Goal: Contribute content: Contribute content

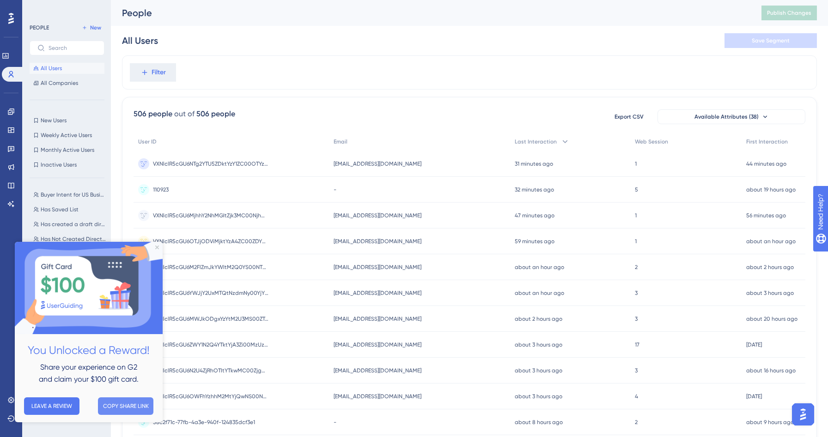
click at [127, 407] on button "COPY SHARE LINK" at bounding box center [125, 407] width 55 height 18
click at [157, 248] on icon "Close Preview" at bounding box center [157, 248] width 4 height 4
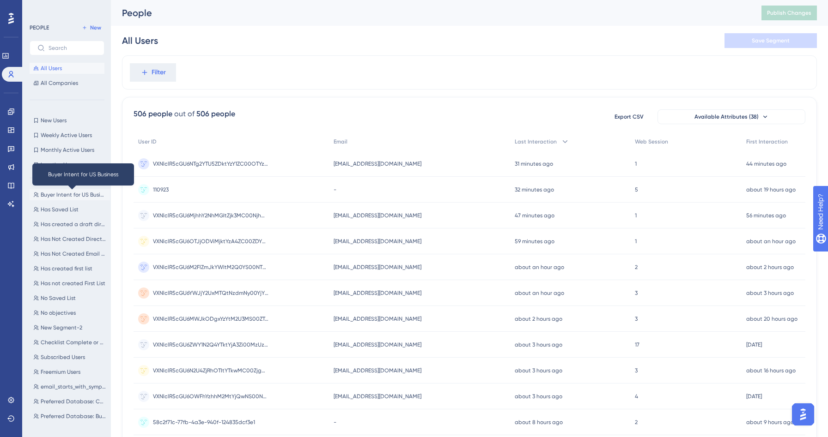
click at [63, 194] on span "Buyer Intent for US Business" at bounding box center [74, 194] width 66 height 7
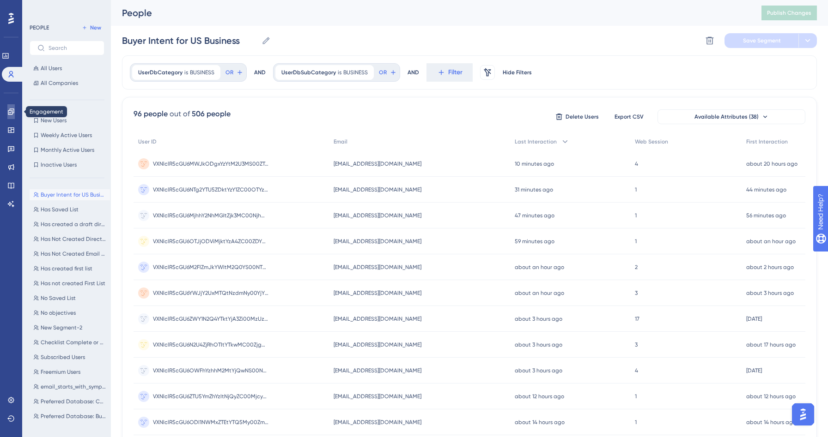
click at [12, 113] on icon at bounding box center [11, 112] width 6 height 6
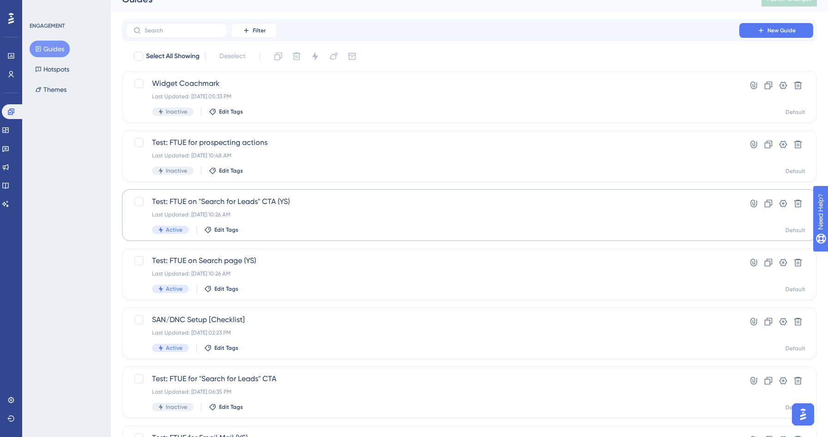
scroll to position [21, 0]
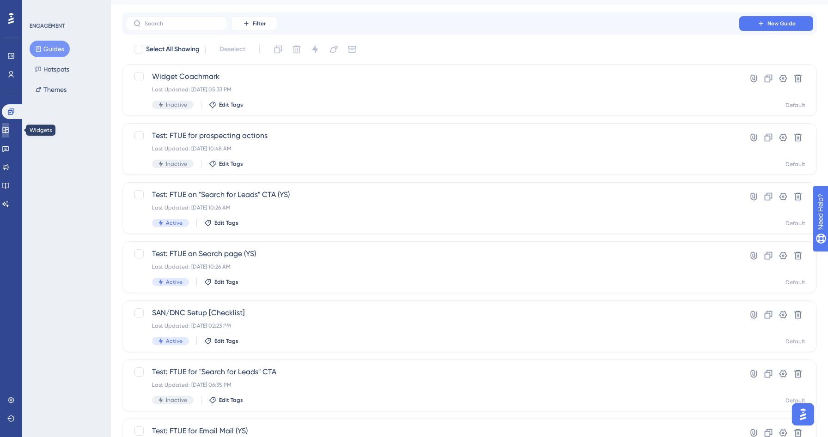
click at [9, 128] on icon at bounding box center [5, 130] width 7 height 7
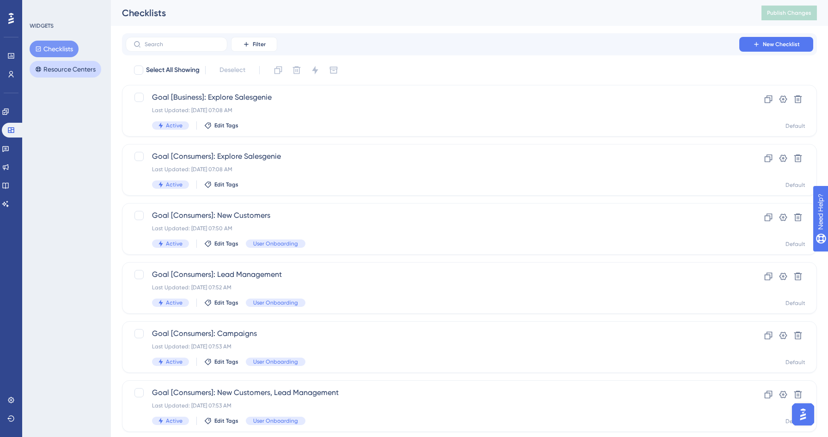
click at [71, 68] on button "Resource Centers" at bounding box center [66, 69] width 72 height 17
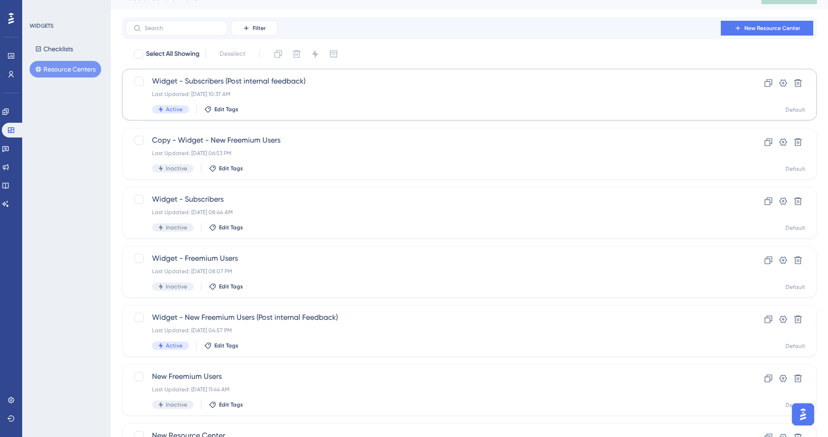
scroll to position [36, 0]
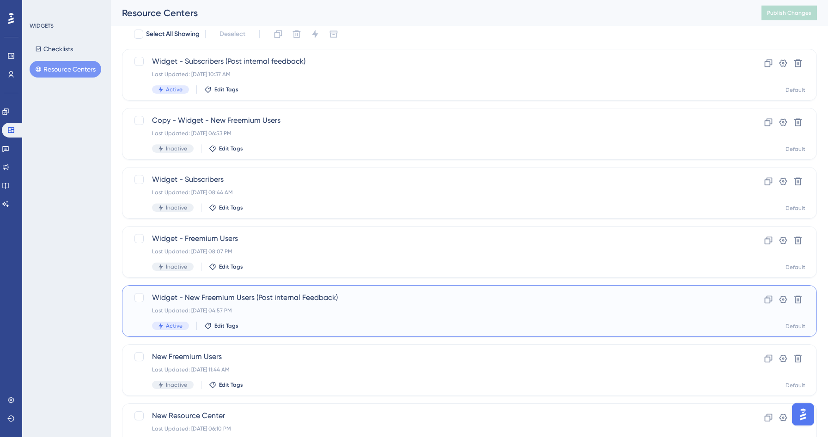
click at [296, 307] on div "Last Updated: Sep 17 2025, 04:57 PM" at bounding box center [432, 310] width 561 height 7
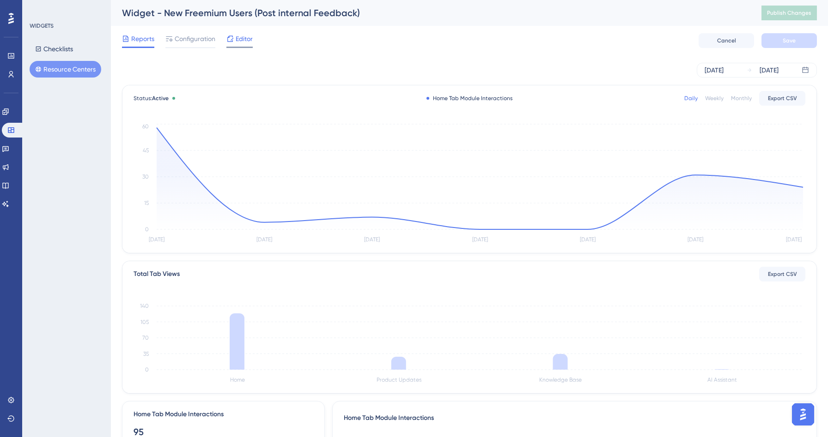
click at [245, 41] on span "Editor" at bounding box center [244, 38] width 17 height 11
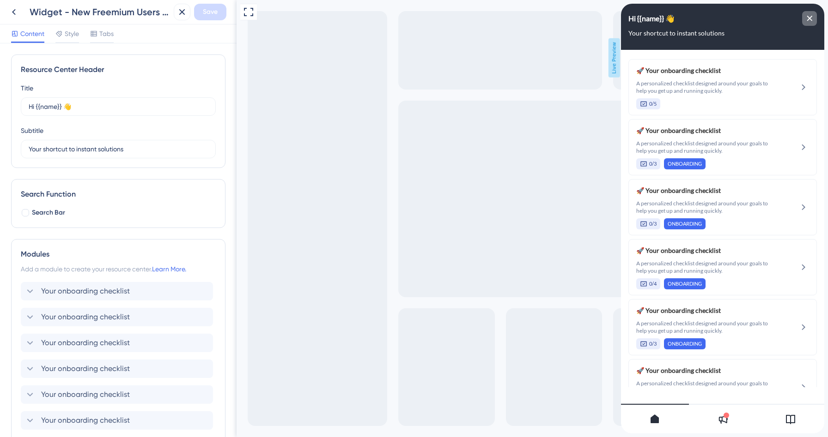
click at [810, 17] on icon "close resource center" at bounding box center [809, 18] width 5 height 5
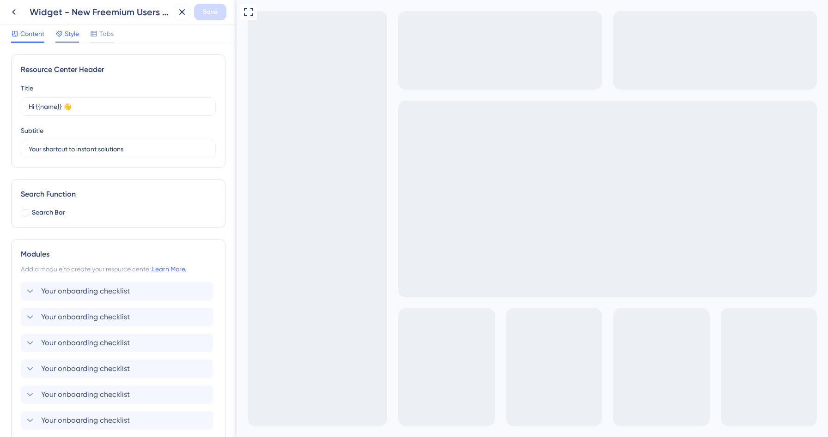
click at [68, 32] on span "Style" at bounding box center [72, 33] width 14 height 11
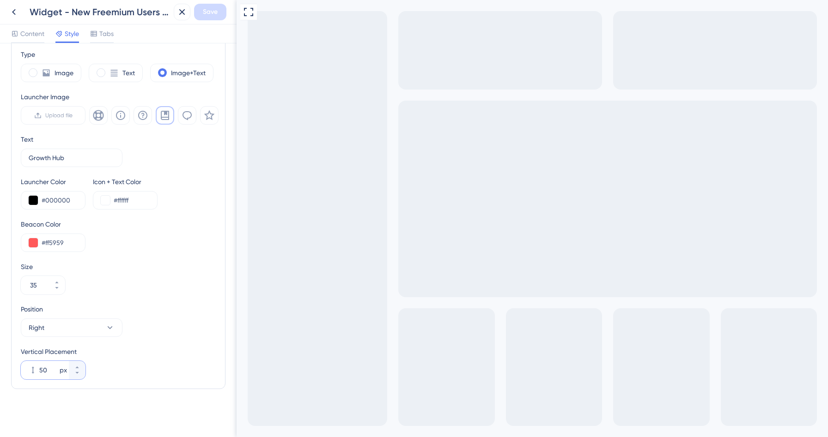
drag, startPoint x: 51, startPoint y: 366, endPoint x: 21, endPoint y: 359, distance: 30.8
click at [21, 359] on div "Vertical Placement 50 px" at bounding box center [53, 362] width 65 height 33
type input "8"
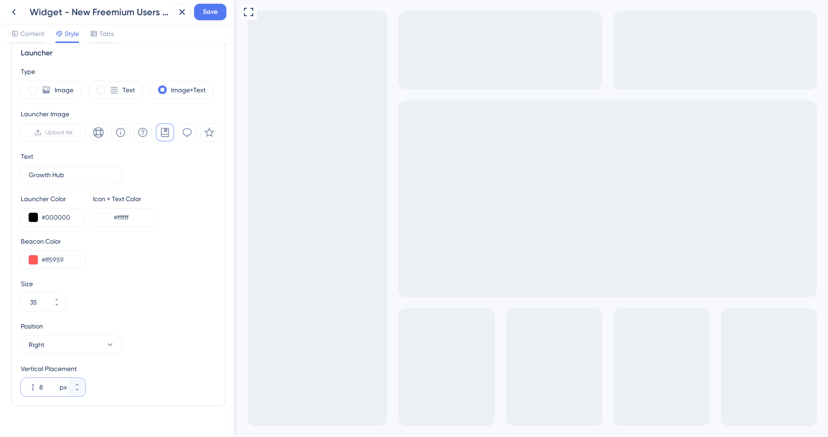
scroll to position [239, 0]
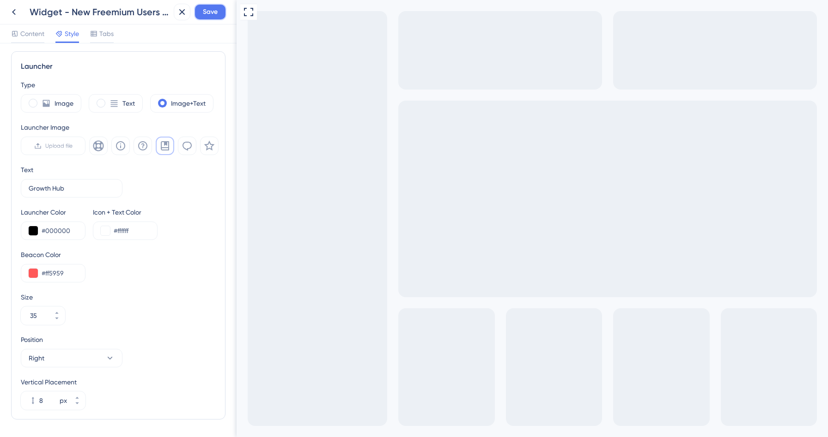
click at [211, 14] on span "Save" at bounding box center [210, 11] width 15 height 11
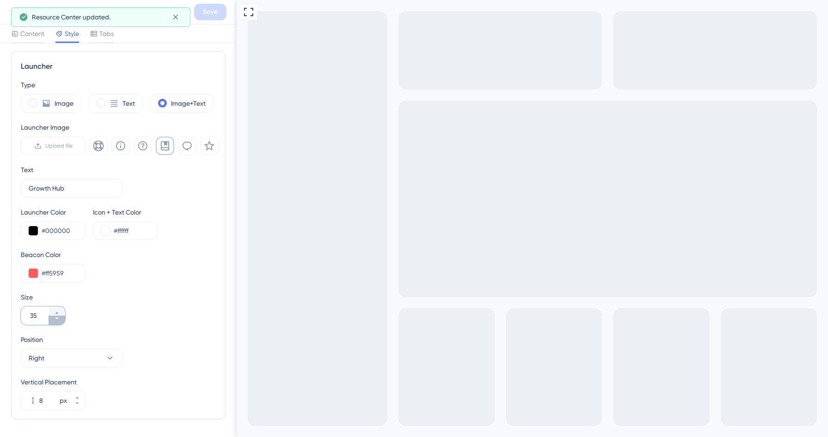
click at [55, 318] on icon at bounding box center [57, 319] width 6 height 6
click at [55, 309] on button "31" at bounding box center [57, 311] width 17 height 9
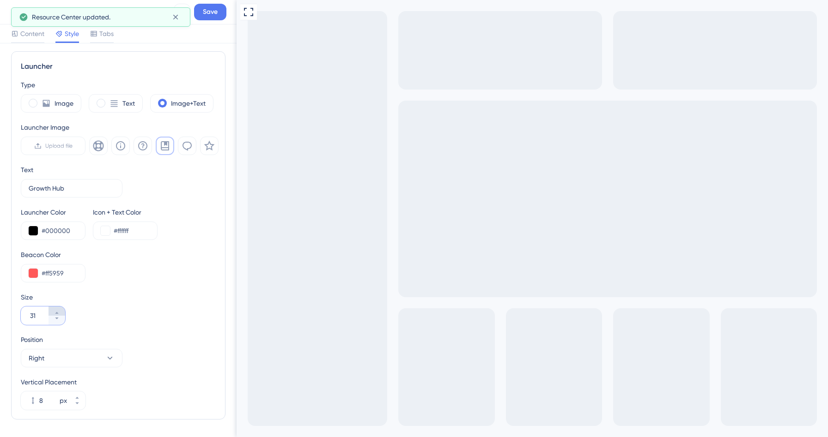
type input "32"
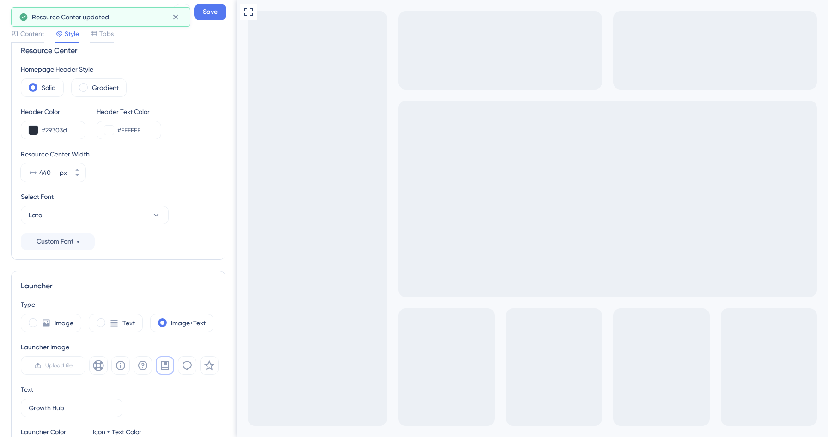
scroll to position [0, 0]
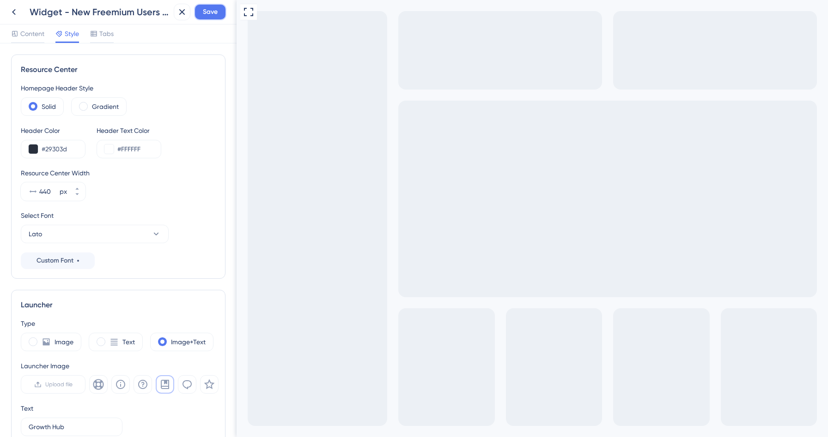
click at [219, 6] on button "Save" at bounding box center [210, 12] width 32 height 17
click at [164, 15] on div "Resource Center updated." at bounding box center [98, 17] width 133 height 11
click at [171, 15] on icon at bounding box center [175, 16] width 9 height 9
click at [17, 14] on icon at bounding box center [13, 11] width 11 height 11
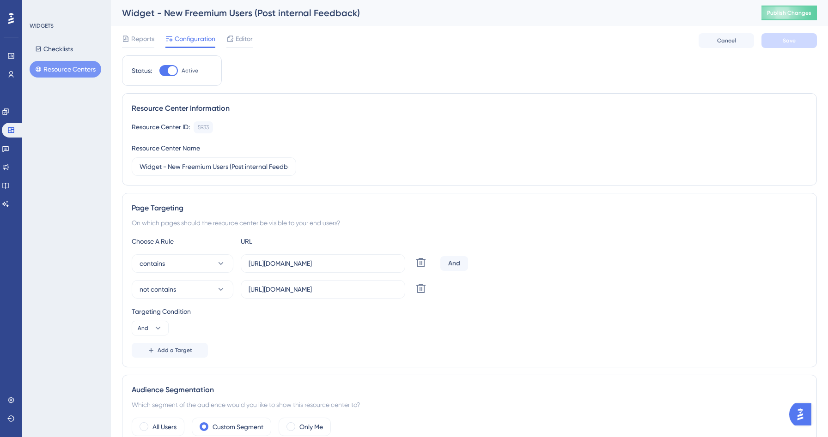
click at [75, 71] on button "Resource Centers" at bounding box center [66, 69] width 72 height 17
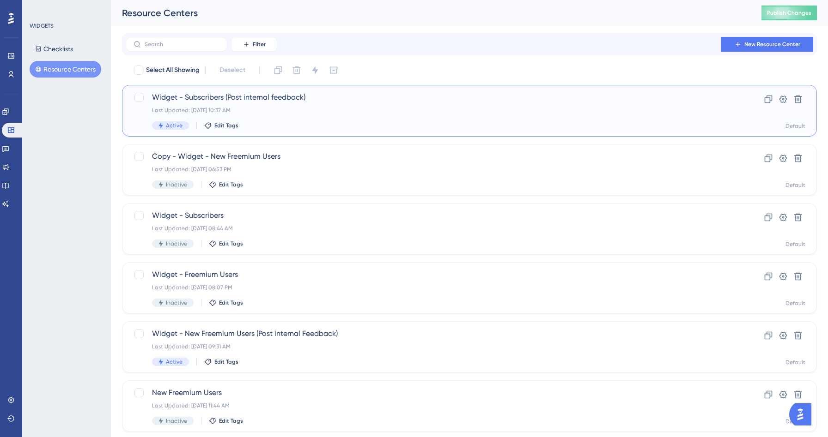
click at [257, 110] on div "Last Updated: [DATE] 10:37 AM" at bounding box center [432, 110] width 561 height 7
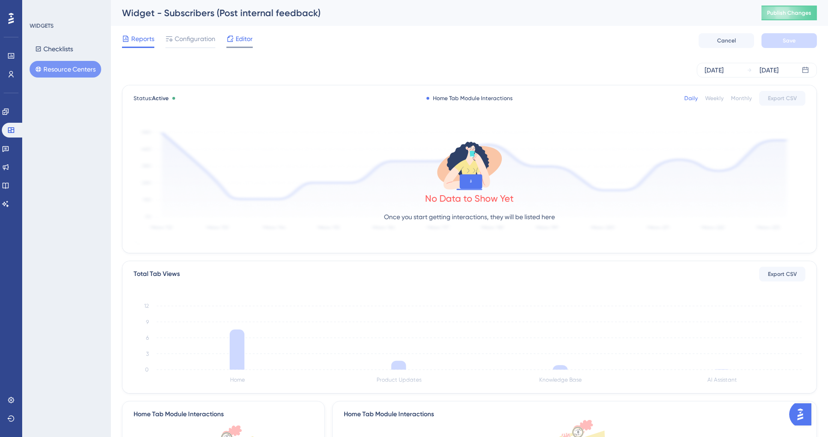
click at [246, 36] on span "Editor" at bounding box center [244, 38] width 17 height 11
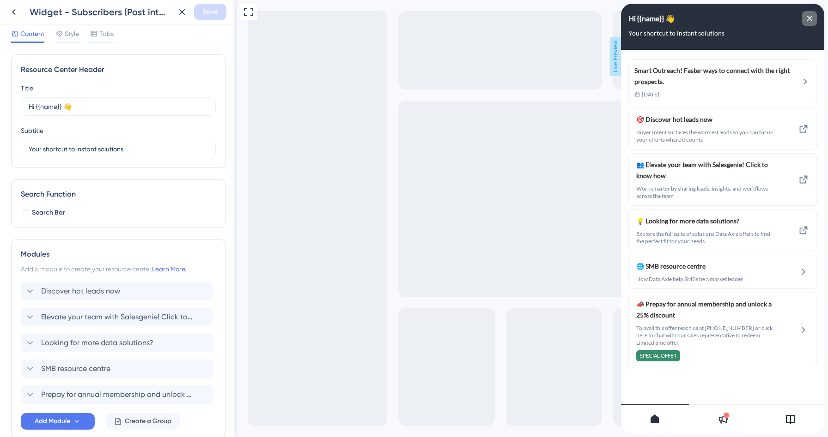
click at [807, 17] on icon "close resource center" at bounding box center [810, 19] width 6 height 6
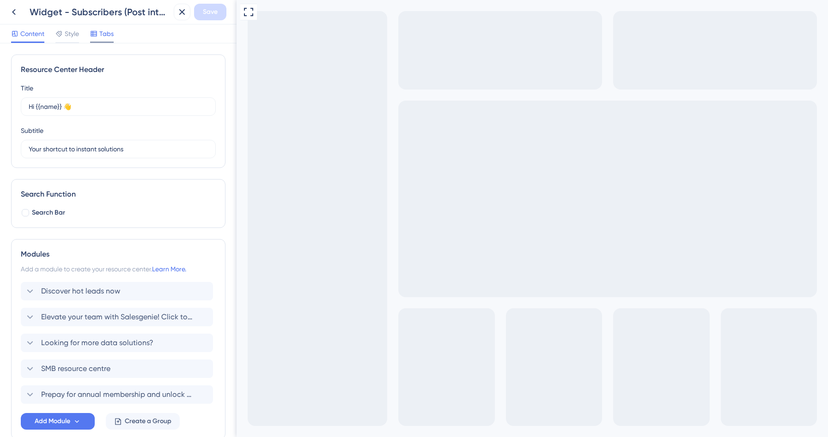
click at [103, 36] on span "Tabs" at bounding box center [106, 33] width 14 height 11
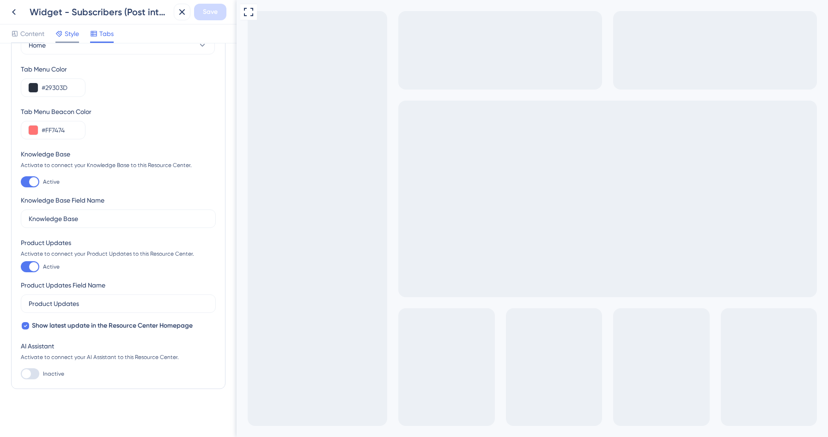
click at [73, 31] on span "Style" at bounding box center [72, 33] width 14 height 11
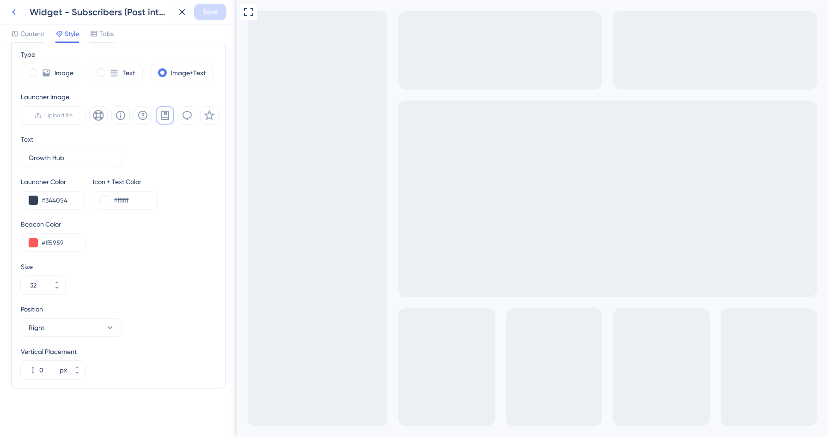
click at [17, 13] on icon at bounding box center [13, 11] width 11 height 11
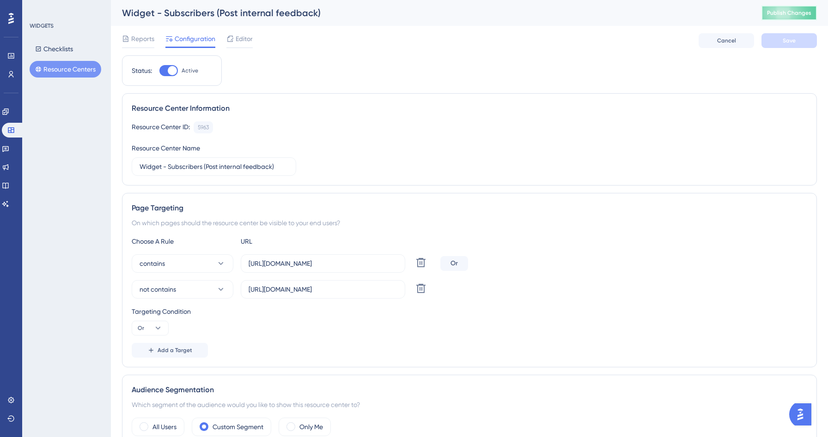
click at [769, 12] on span "Publish Changes" at bounding box center [789, 12] width 44 height 7
click at [56, 71] on button "Resource Centers" at bounding box center [66, 69] width 72 height 17
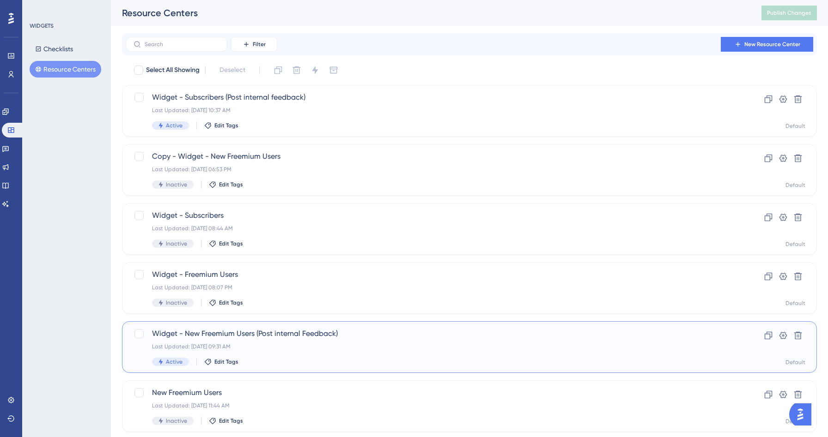
click at [314, 352] on div "Widget - New Freemium Users (Post internal Feedback) Last Updated: Sep 23 2025,…" at bounding box center [432, 347] width 561 height 38
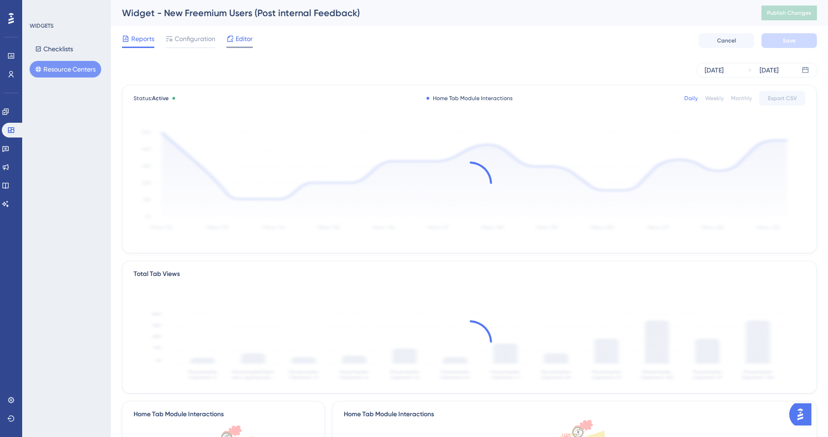
click at [245, 39] on span "Editor" at bounding box center [244, 38] width 17 height 11
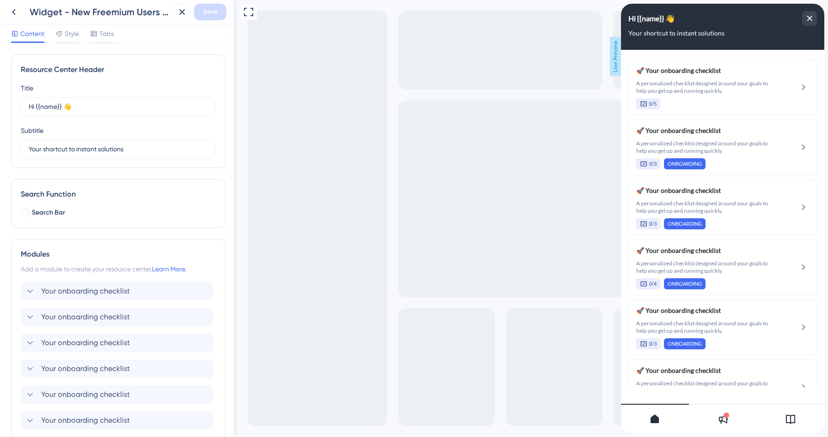
click at [819, 17] on div "Hi {{name}} 👋 Your shortcut to instant solutions" at bounding box center [722, 27] width 203 height 46
click at [815, 17] on div "close resource center" at bounding box center [809, 18] width 15 height 15
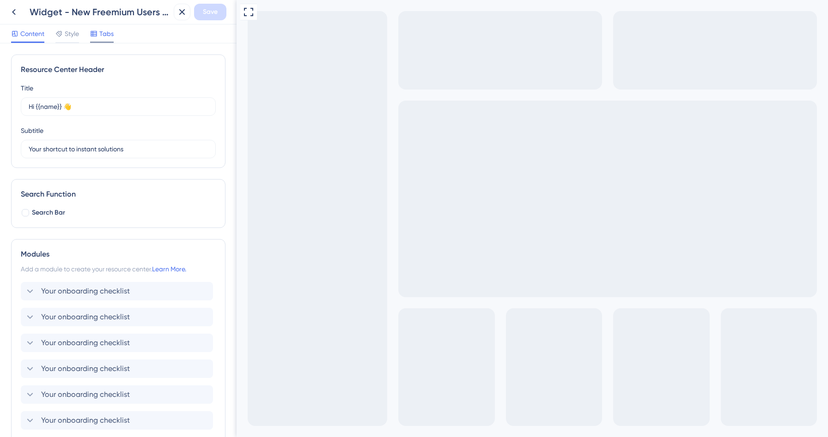
click at [112, 35] on span "Tabs" at bounding box center [106, 33] width 14 height 11
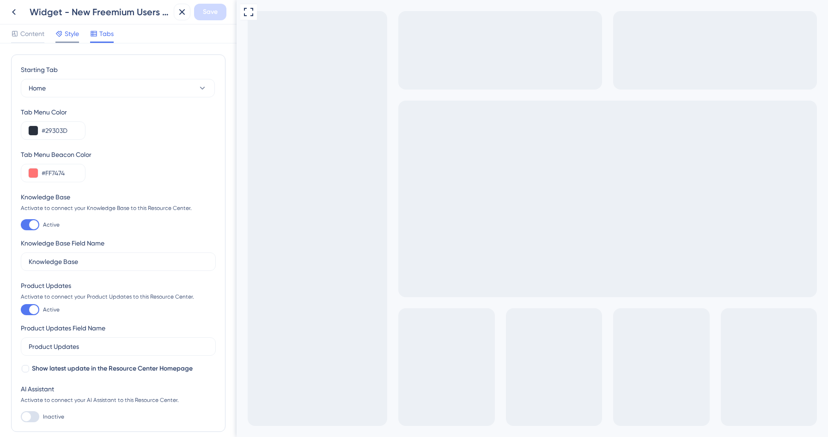
click at [73, 37] on span "Style" at bounding box center [72, 33] width 14 height 11
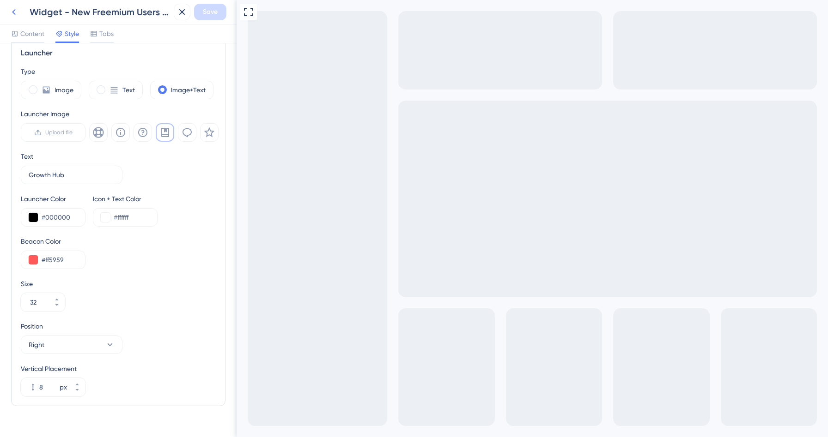
click at [14, 6] on button at bounding box center [14, 12] width 17 height 17
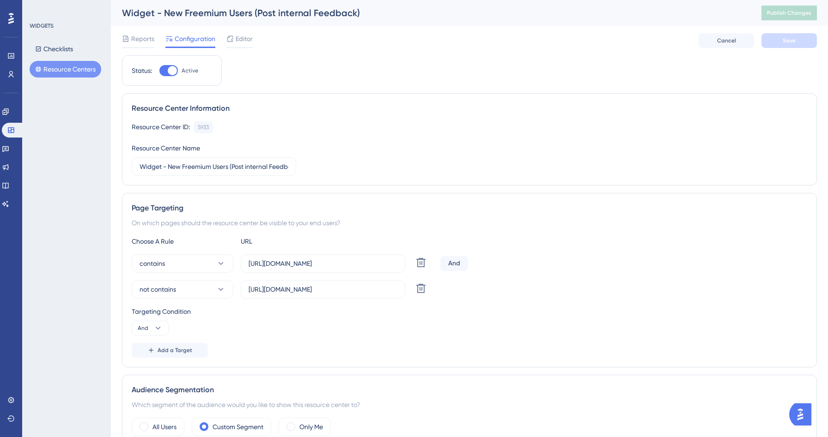
click at [73, 76] on button "Resource Centers" at bounding box center [66, 69] width 72 height 17
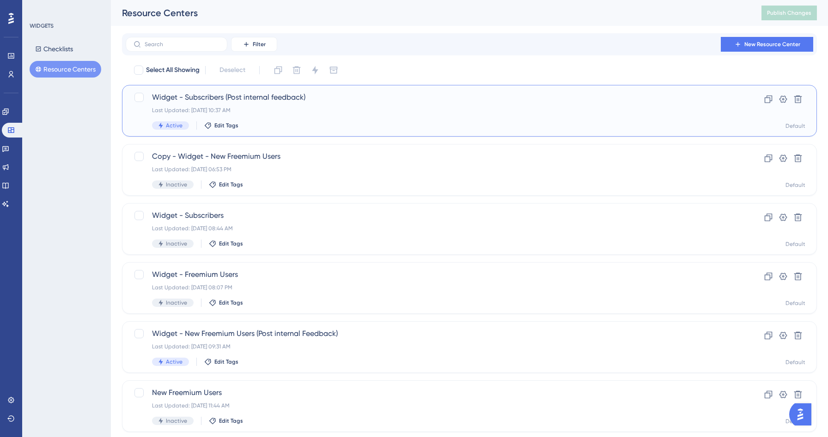
click at [280, 108] on div "Last Updated: [DATE] 10:37 AM" at bounding box center [432, 110] width 561 height 7
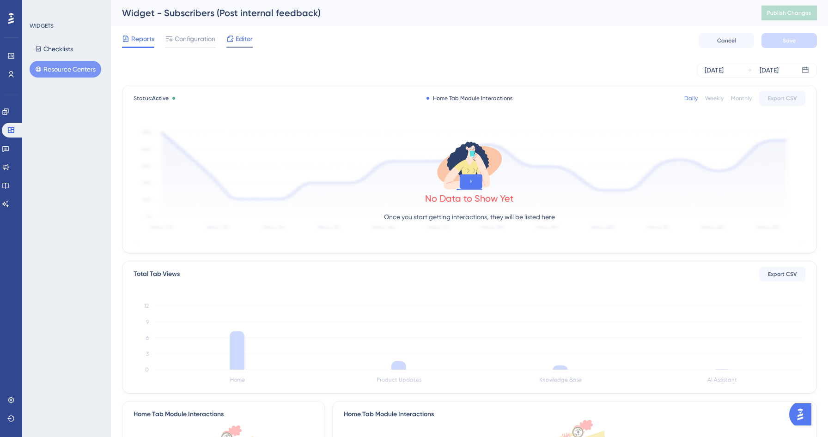
click at [234, 45] on div "Editor" at bounding box center [239, 40] width 26 height 15
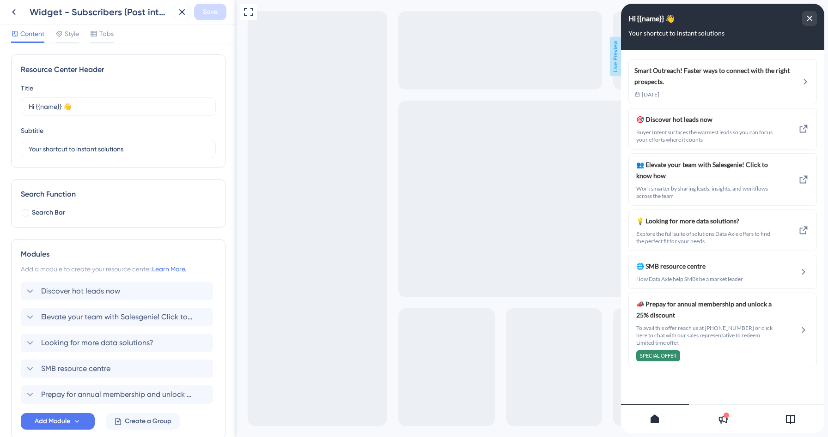
click at [98, 27] on div "Content Style Tabs" at bounding box center [118, 33] width 237 height 19
click at [97, 32] on icon at bounding box center [94, 34] width 6 height 6
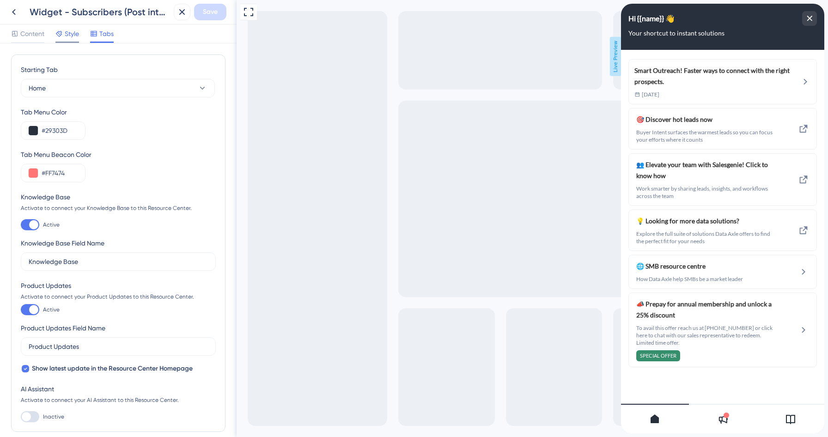
click at [70, 32] on span "Style" at bounding box center [72, 33] width 14 height 11
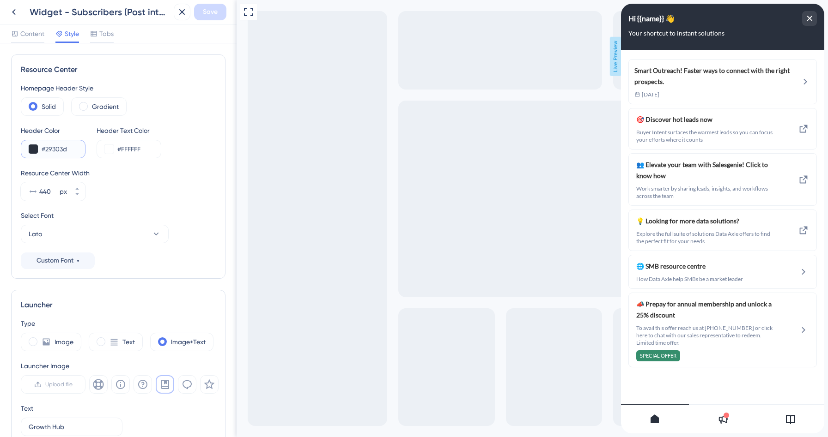
click at [61, 147] on input "#29303d" at bounding box center [60, 149] width 36 height 11
click at [811, 21] on div "close resource center" at bounding box center [809, 18] width 15 height 15
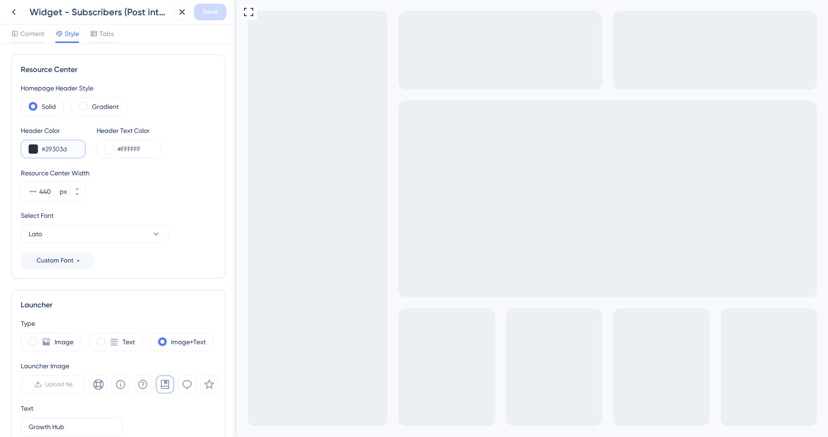
click at [61, 149] on input "#29303d" at bounding box center [60, 149] width 36 height 11
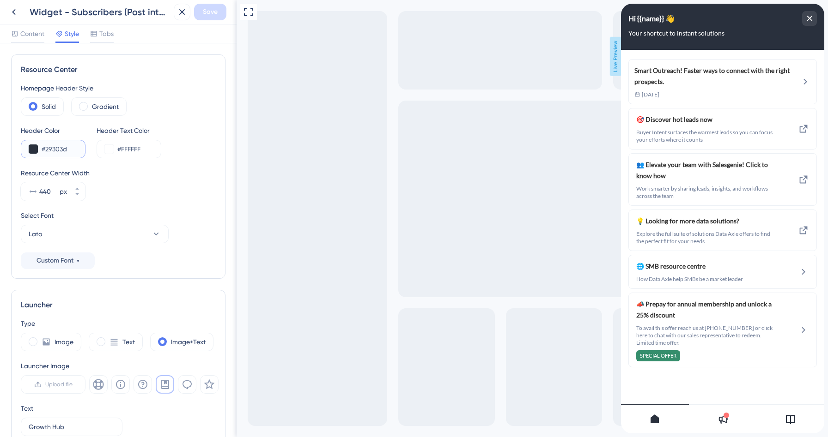
click at [61, 149] on input "#29303d" at bounding box center [60, 149] width 36 height 11
click at [804, 18] on div "close resource center" at bounding box center [809, 18] width 15 height 15
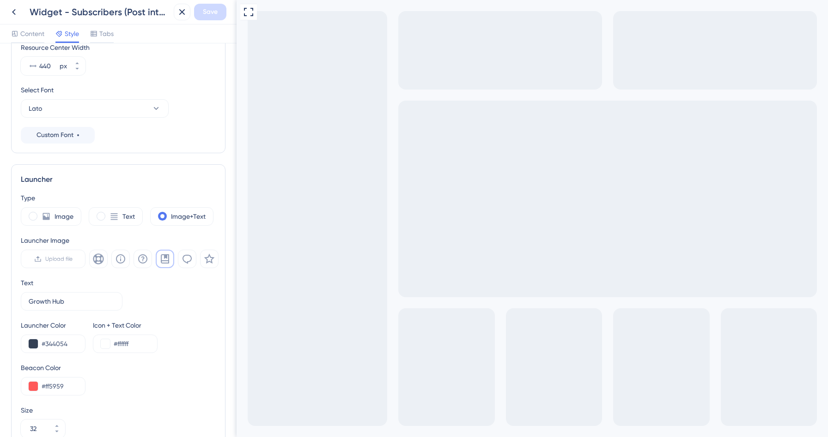
scroll to position [269, 0]
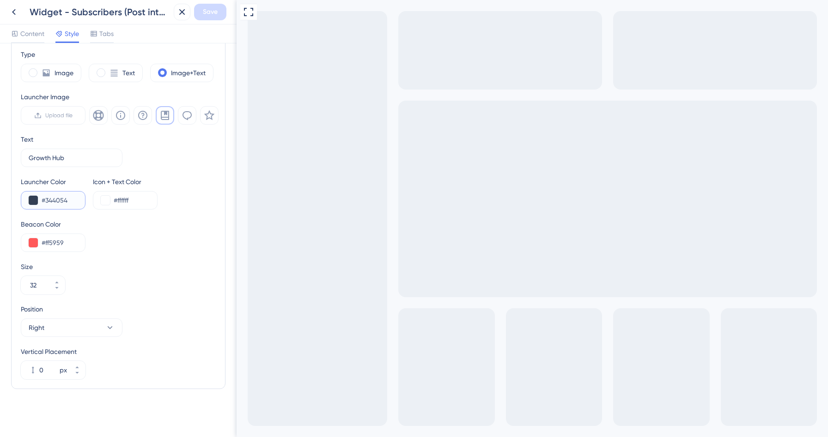
click at [55, 200] on input "#344054" at bounding box center [60, 200] width 36 height 11
click at [9, 10] on icon at bounding box center [13, 11] width 11 height 11
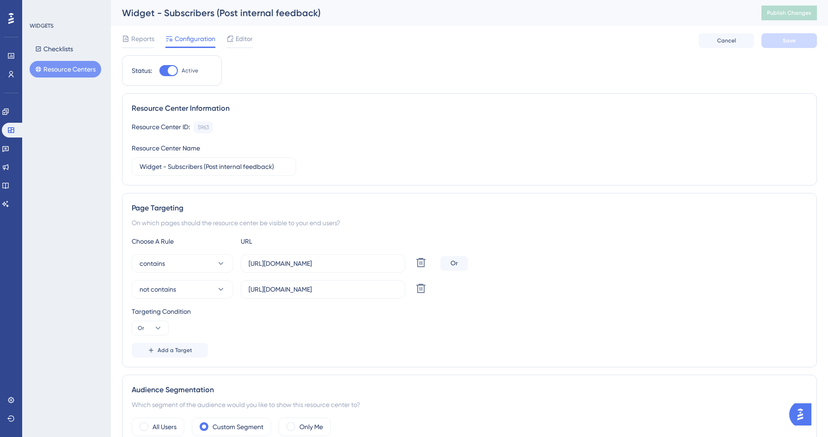
click at [76, 64] on button "Resource Centers" at bounding box center [66, 69] width 72 height 17
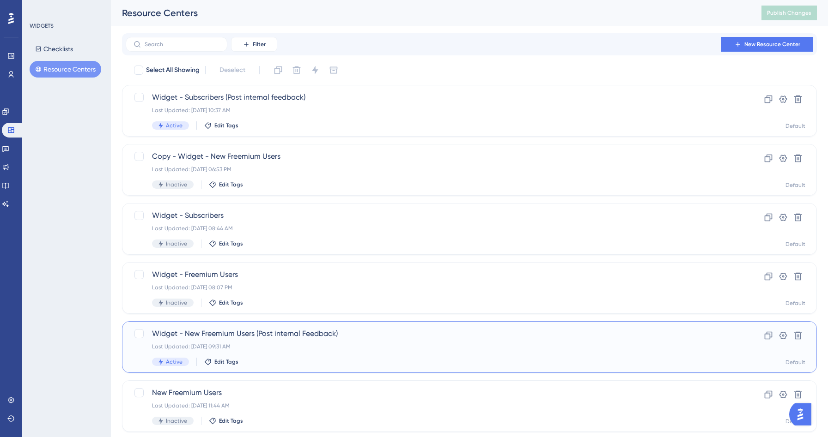
click at [308, 349] on div "Last Updated: Sep 23 2025, 09:31 AM" at bounding box center [432, 346] width 561 height 7
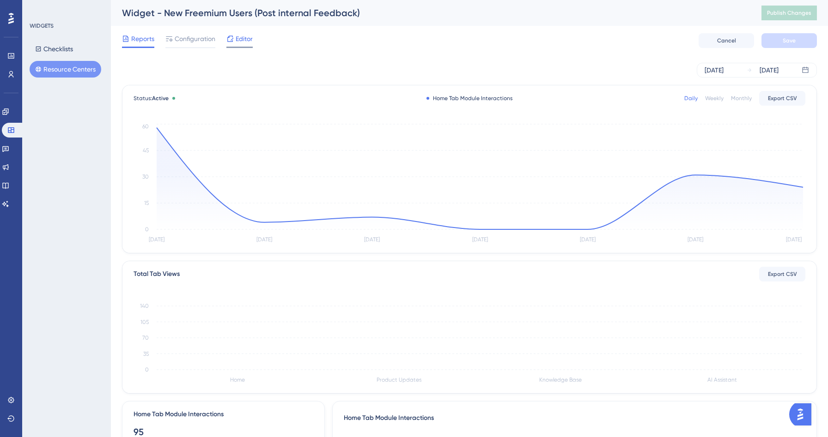
click at [245, 38] on span "Editor" at bounding box center [244, 38] width 17 height 11
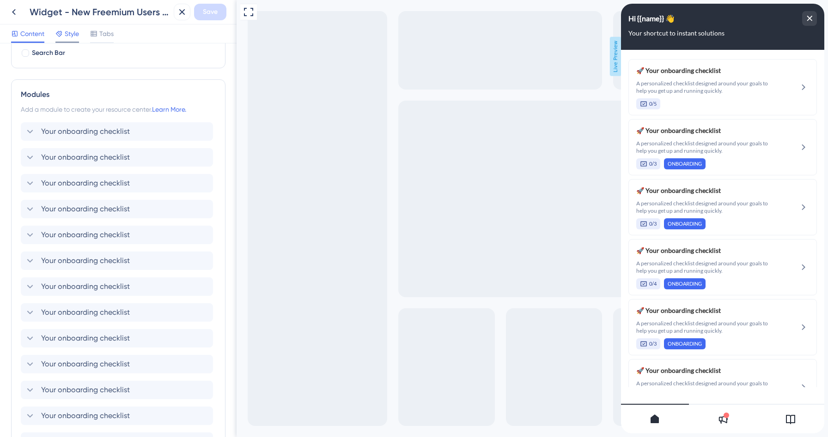
click at [65, 34] on span "Style" at bounding box center [72, 33] width 14 height 11
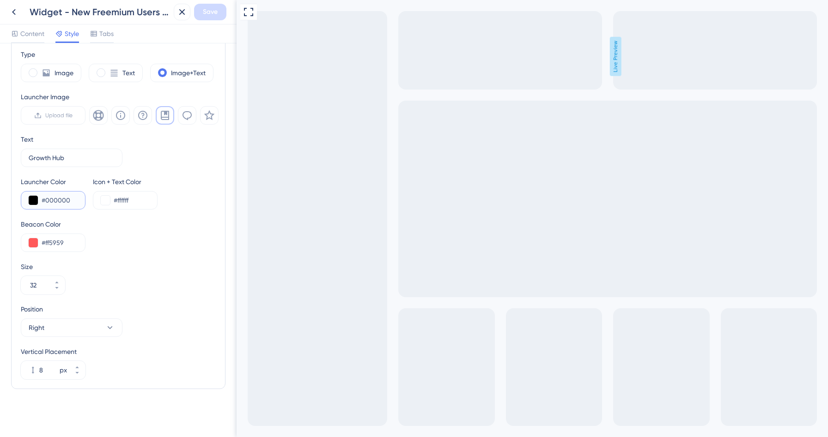
click at [54, 202] on input "#000000" at bounding box center [60, 200] width 36 height 11
paste input "344054"
type input "#344054"
click at [79, 372] on icon at bounding box center [77, 373] width 6 height 6
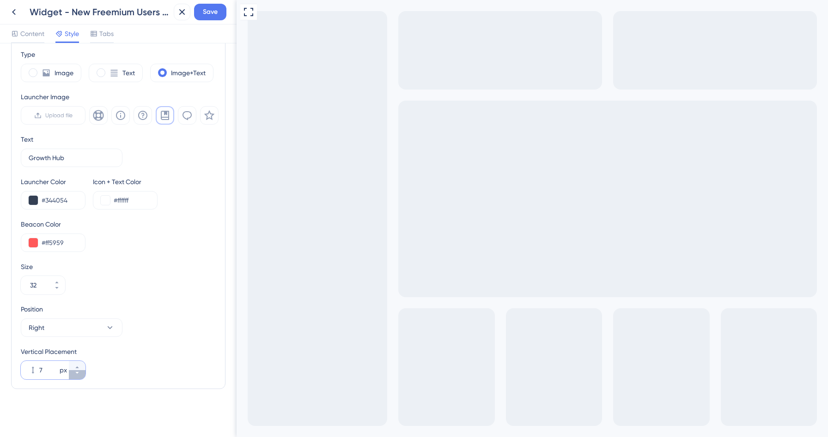
click at [79, 372] on icon at bounding box center [77, 373] width 6 height 6
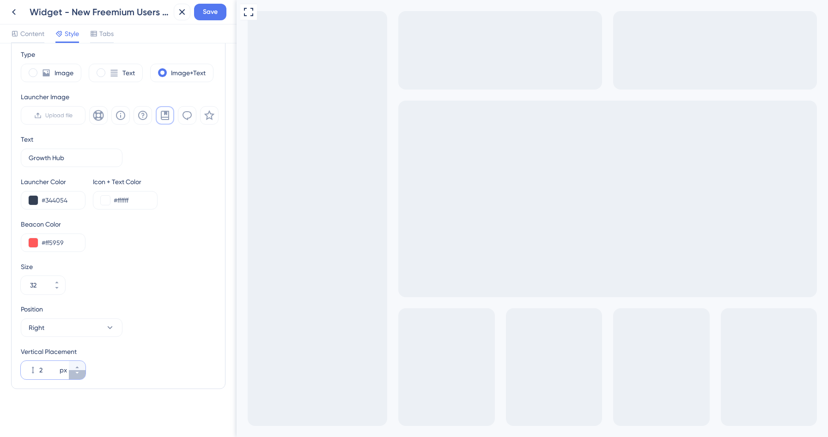
click at [79, 372] on icon at bounding box center [77, 373] width 6 height 6
type input "0"
click at [213, 16] on span "Save" at bounding box center [210, 11] width 15 height 11
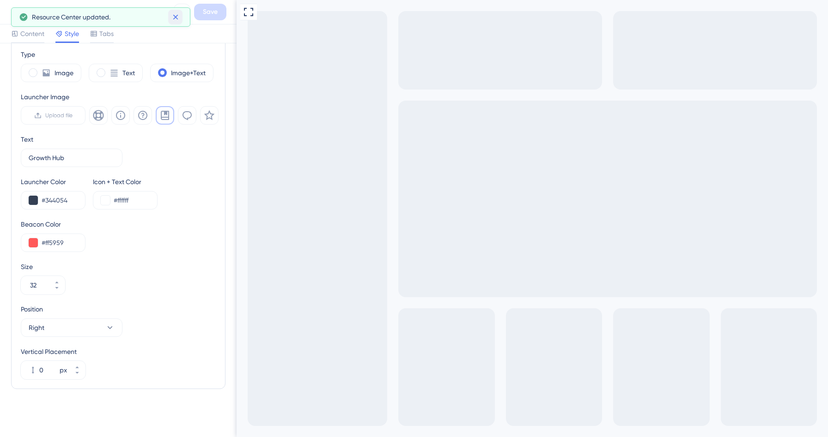
click at [168, 19] on button at bounding box center [175, 17] width 14 height 15
click at [18, 15] on icon at bounding box center [13, 11] width 11 height 11
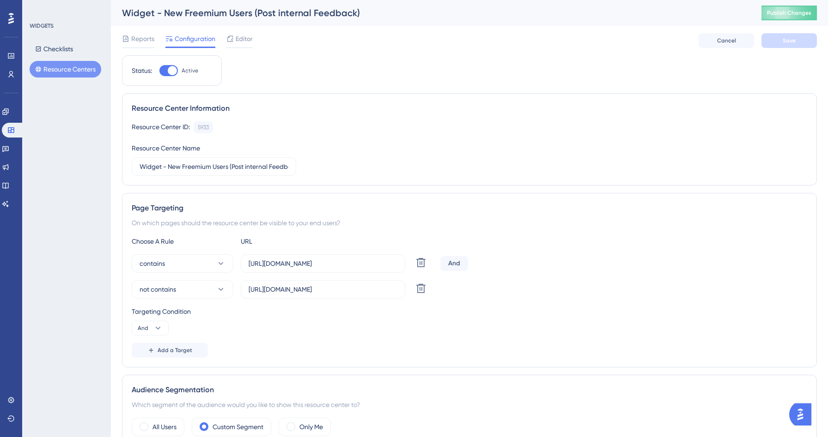
click at [802, 2] on div "Widget - New Freemium Users (Post internal Feedback) Publish Changes" at bounding box center [469, 13] width 717 height 26
click at [800, 12] on span "Publish Changes" at bounding box center [789, 12] width 44 height 7
click at [64, 71] on button "Resource Centers" at bounding box center [66, 69] width 72 height 17
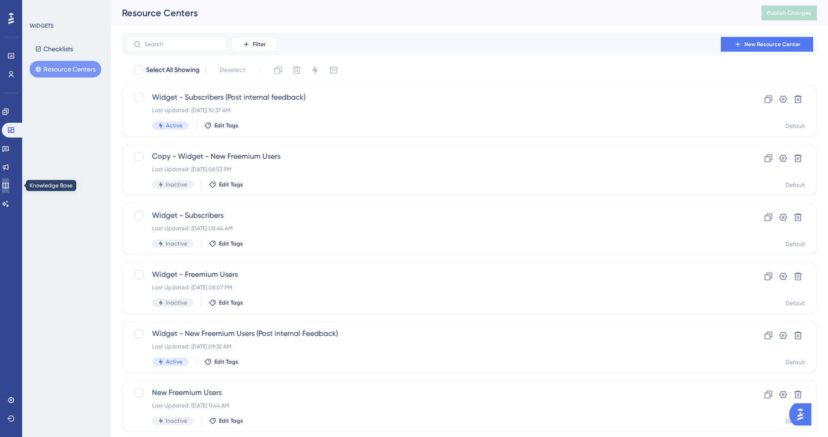
click at [9, 181] on link at bounding box center [5, 185] width 7 height 15
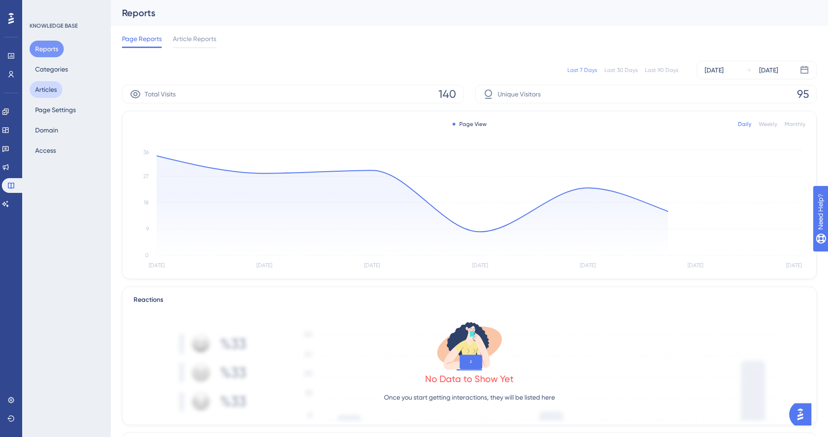
click at [49, 90] on button "Articles" at bounding box center [46, 89] width 33 height 17
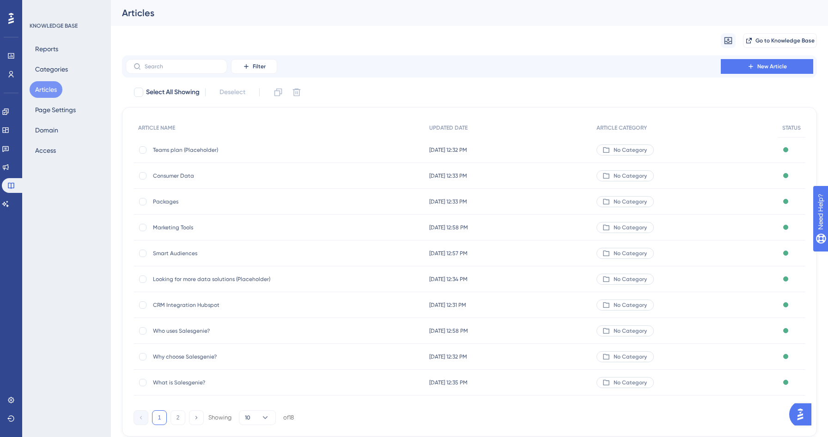
scroll to position [33, 0]
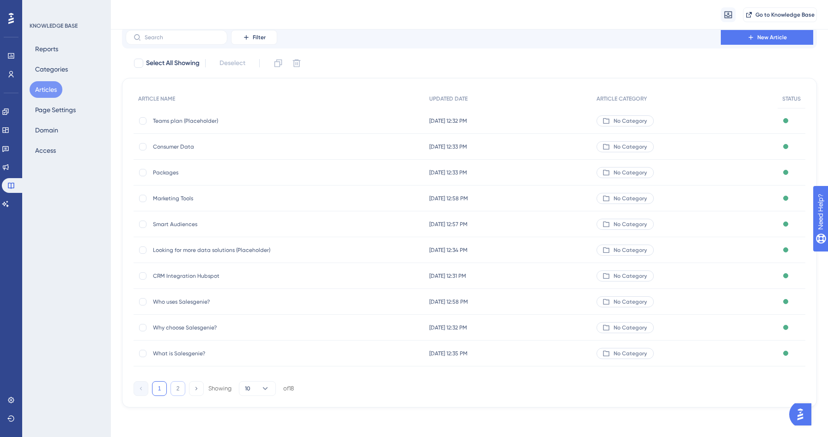
click at [175, 389] on button "2" at bounding box center [177, 389] width 15 height 15
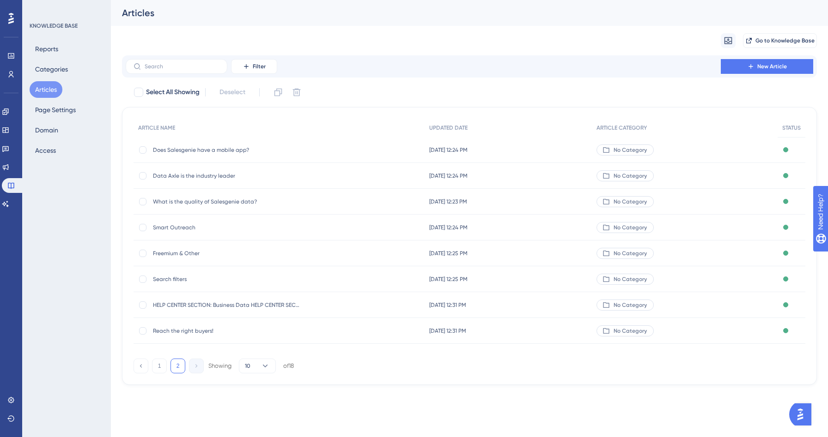
scroll to position [0, 0]
click at [194, 332] on span "Reach the right buyers!" at bounding box center [227, 331] width 148 height 7
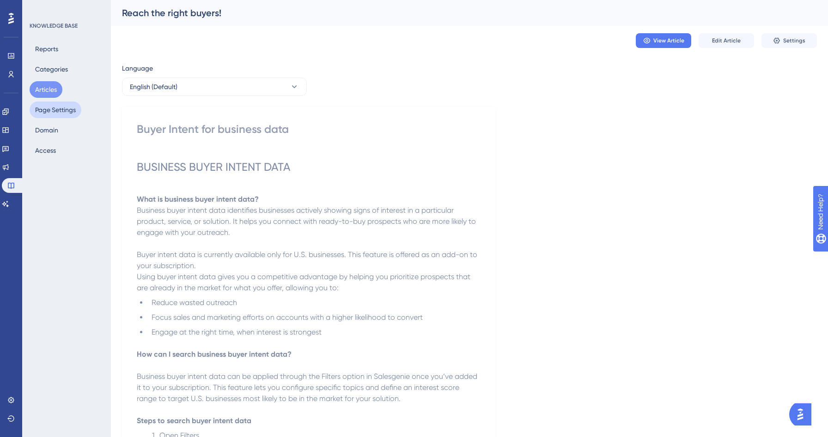
click at [55, 114] on button "Page Settings" at bounding box center [56, 110] width 52 height 17
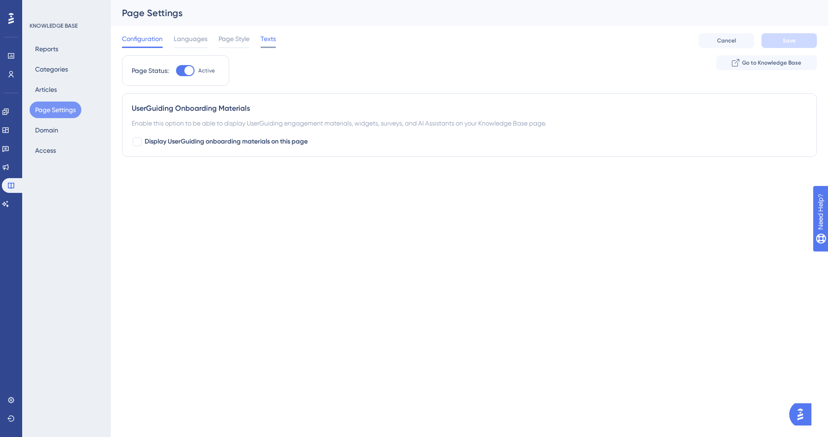
click at [269, 41] on span "Texts" at bounding box center [268, 38] width 15 height 11
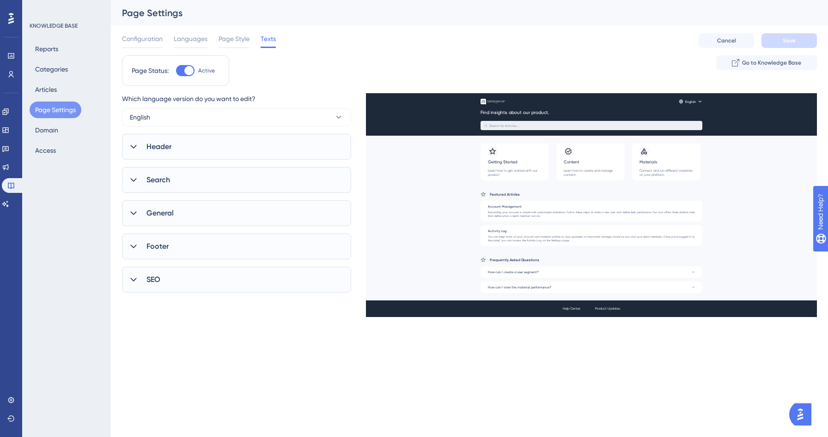
click at [192, 144] on div "Header" at bounding box center [236, 147] width 229 height 26
click at [182, 182] on div "Search" at bounding box center [236, 180] width 229 height 26
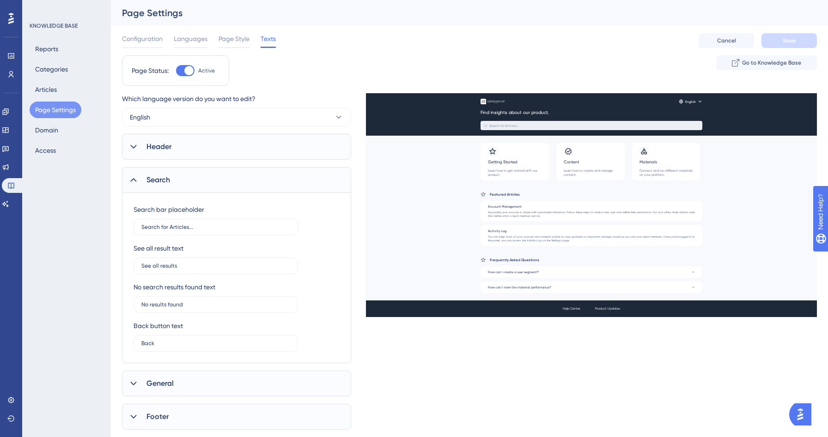
click at [182, 182] on div "Search" at bounding box center [236, 180] width 229 height 26
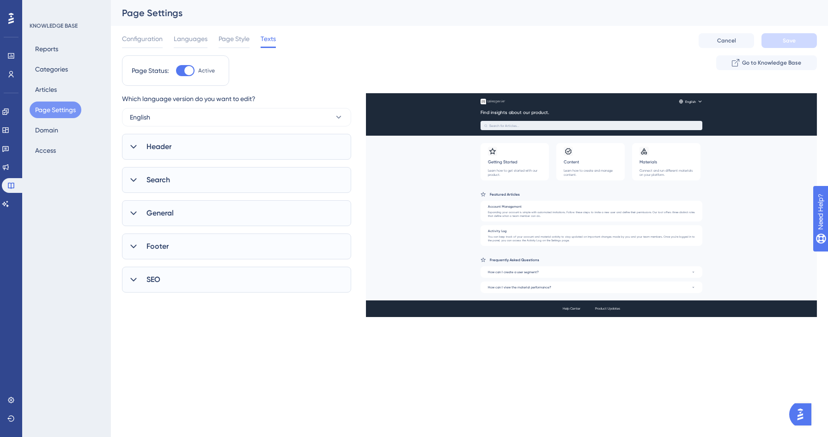
click at [174, 215] on div "General" at bounding box center [236, 213] width 229 height 26
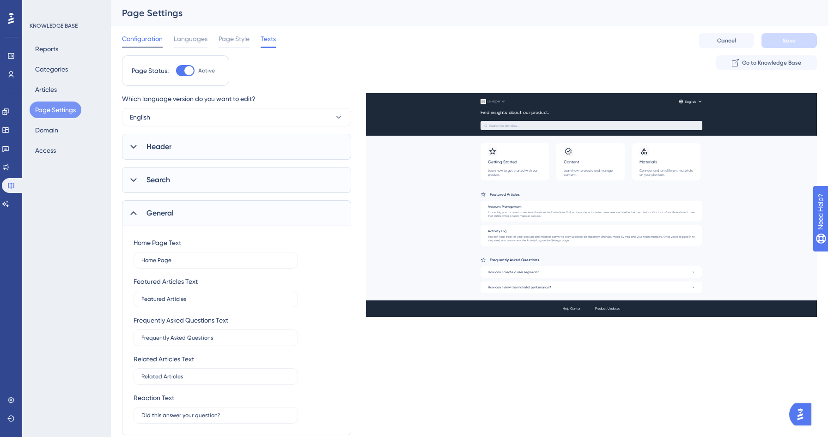
click at [151, 44] on span "Configuration" at bounding box center [142, 38] width 41 height 11
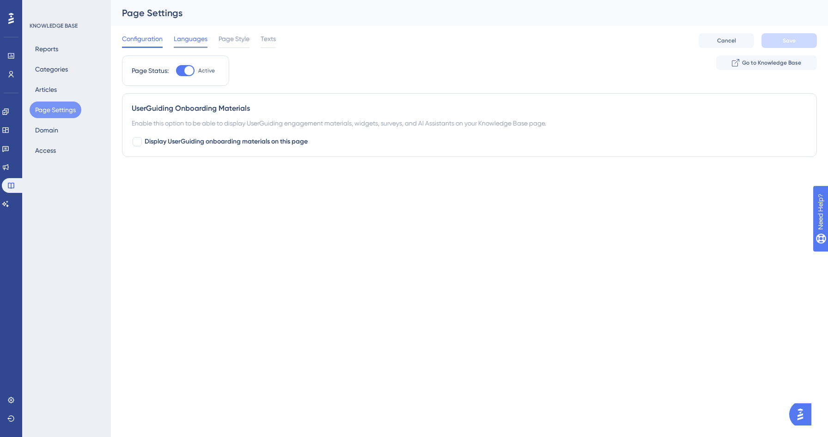
click at [192, 44] on div "Languages" at bounding box center [191, 40] width 34 height 15
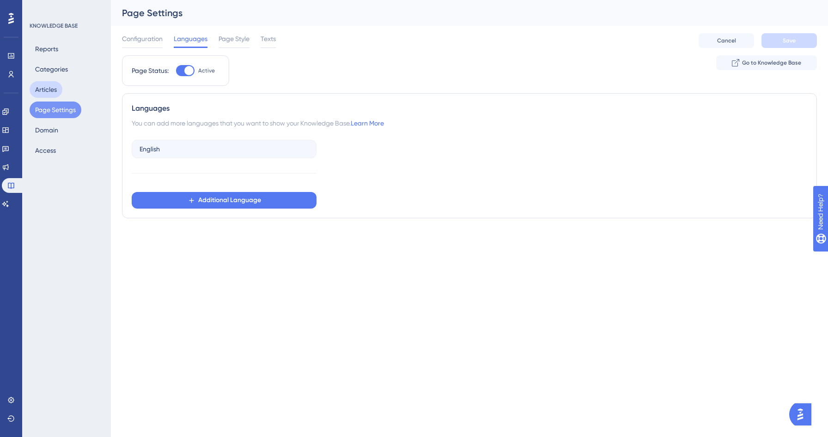
click at [51, 90] on button "Articles" at bounding box center [46, 89] width 33 height 17
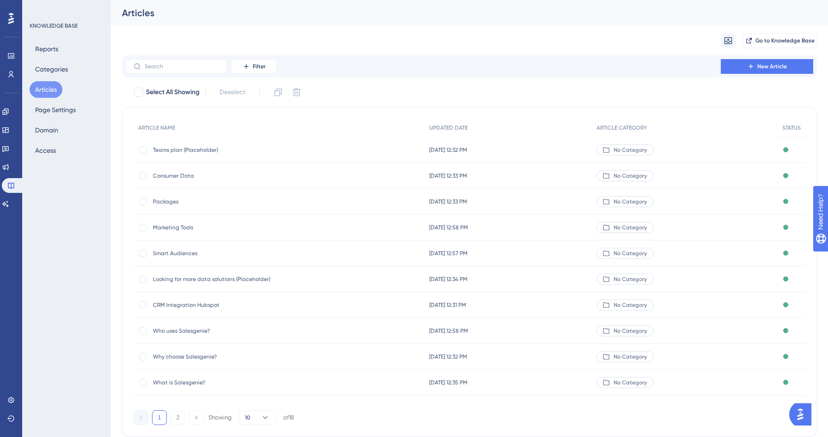
click at [53, 87] on button "Articles" at bounding box center [46, 89] width 33 height 17
click at [791, 41] on span "Go to Knowledge Base" at bounding box center [784, 40] width 59 height 7
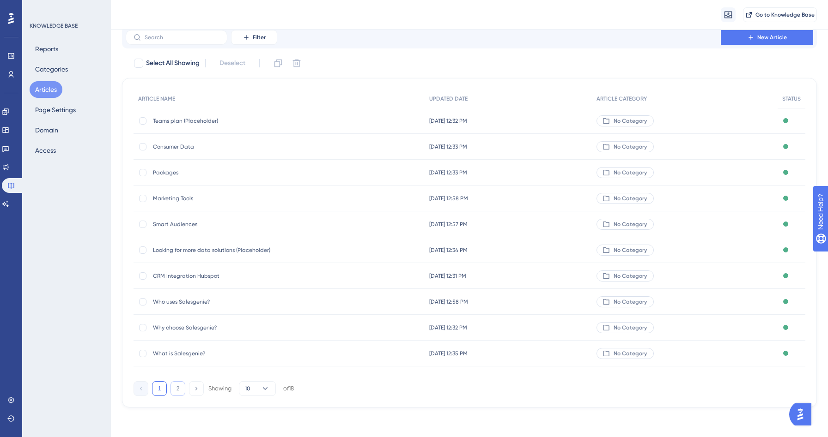
click at [177, 388] on button "2" at bounding box center [177, 389] width 15 height 15
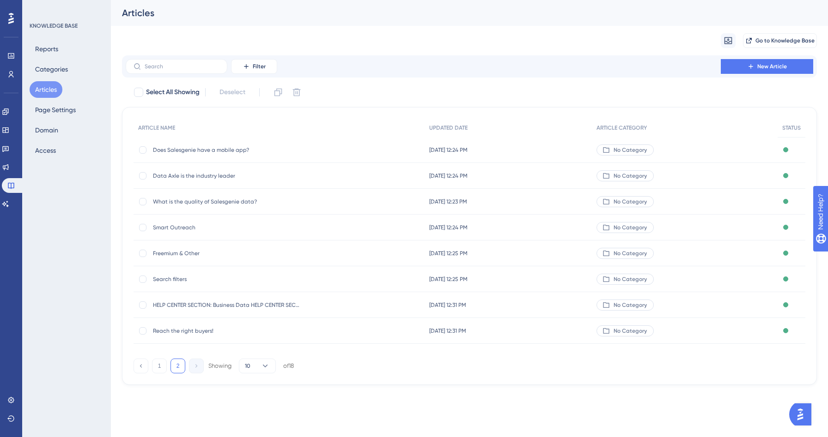
click at [196, 333] on span "Reach the right buyers!" at bounding box center [227, 331] width 148 height 7
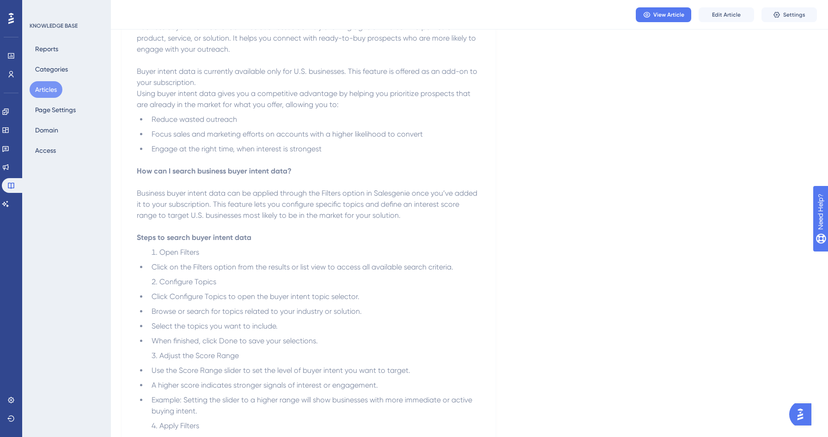
scroll to position [7, 0]
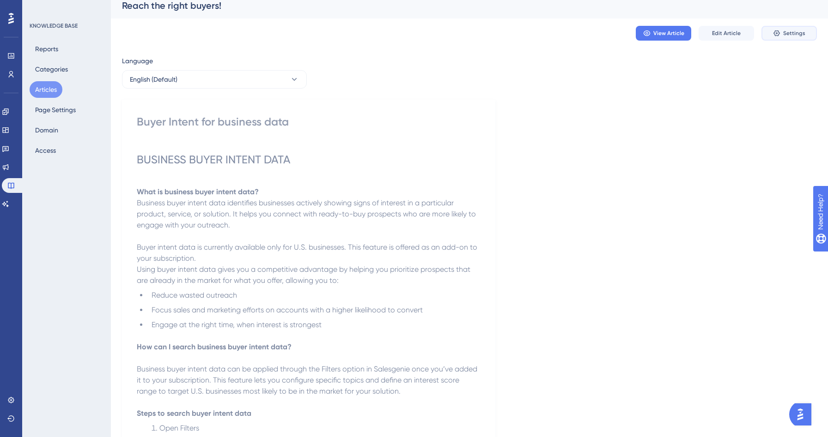
click at [779, 35] on icon at bounding box center [776, 33] width 7 height 7
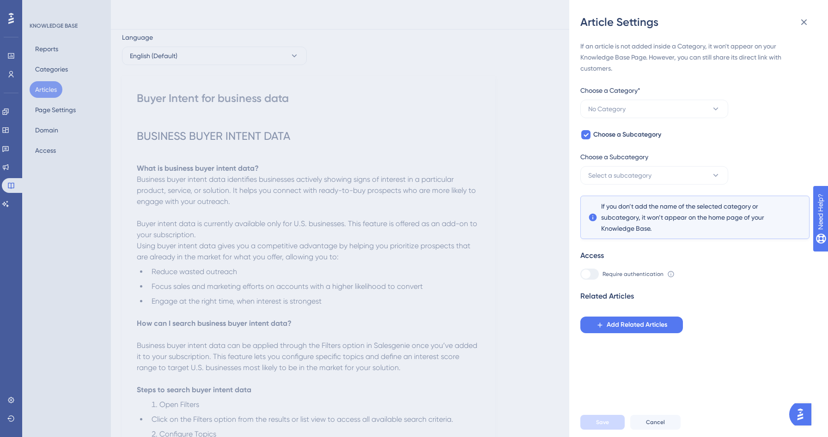
scroll to position [0, 0]
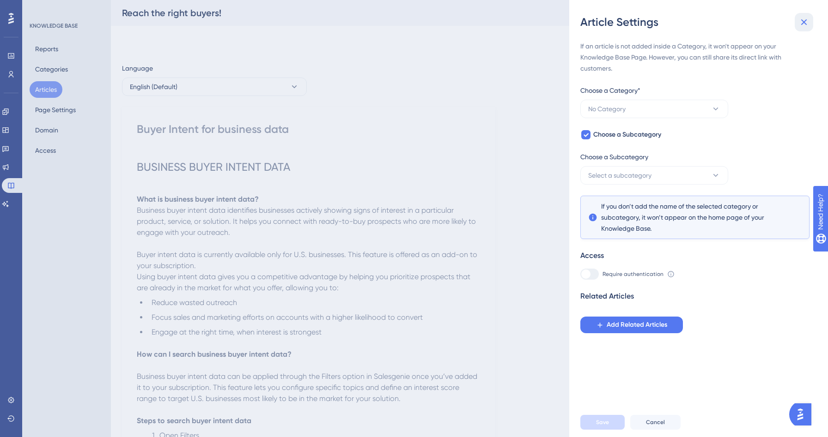
click at [806, 22] on icon at bounding box center [803, 22] width 11 height 11
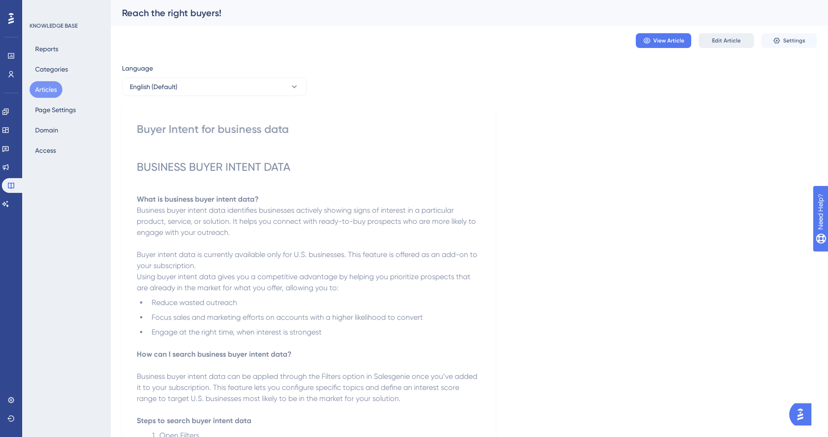
click at [710, 42] on button "Edit Article" at bounding box center [725, 40] width 55 height 15
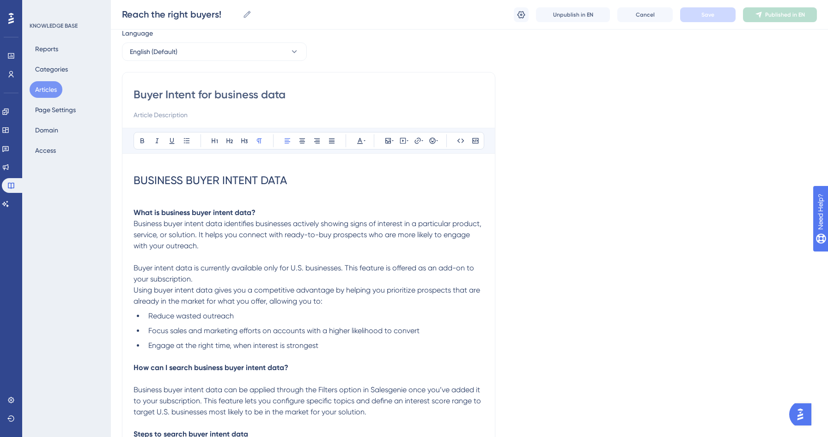
scroll to position [28, 0]
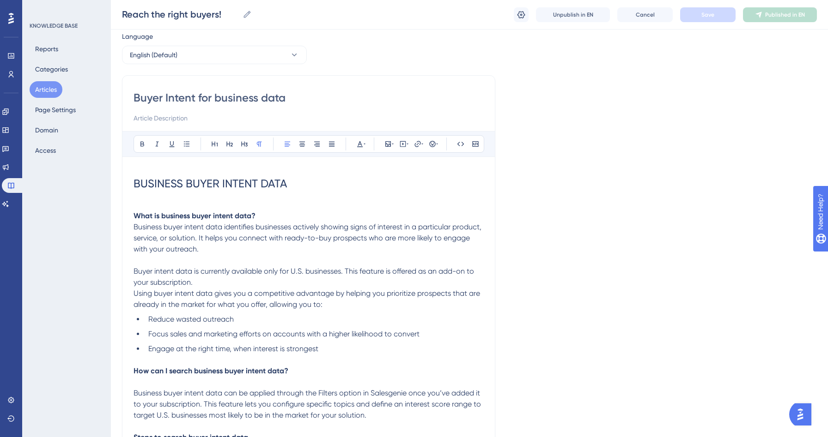
click at [283, 197] on h1 "BUSINESS BUYER INTENT DATA" at bounding box center [308, 183] width 350 height 31
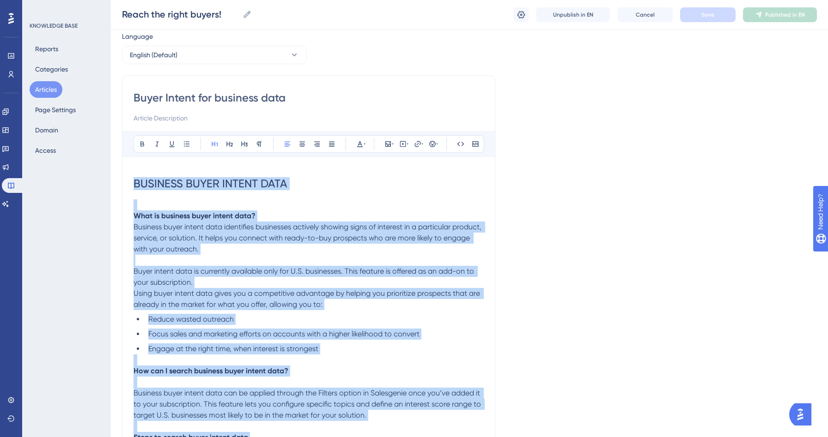
click at [209, 228] on span "Business buyer intent data identifies businesses actively showing signs of inte…" at bounding box center [308, 238] width 350 height 31
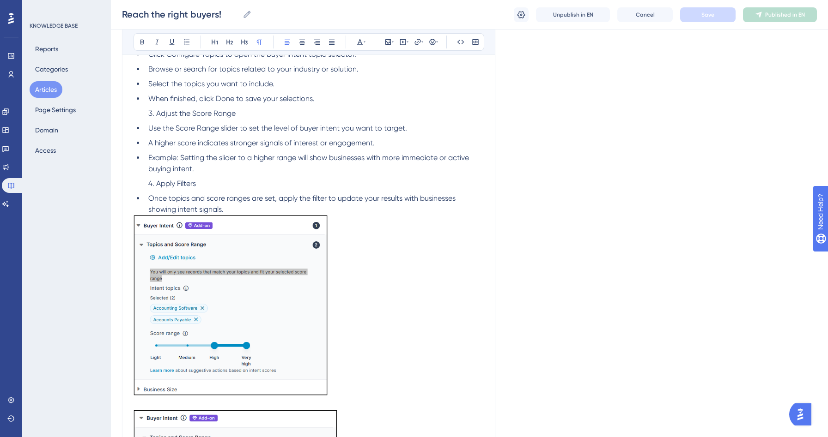
scroll to position [0, 0]
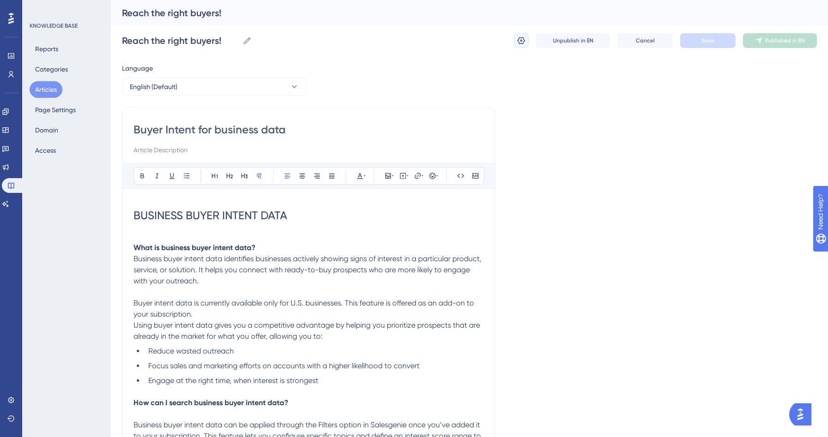
click at [519, 38] on icon at bounding box center [521, 40] width 8 height 7
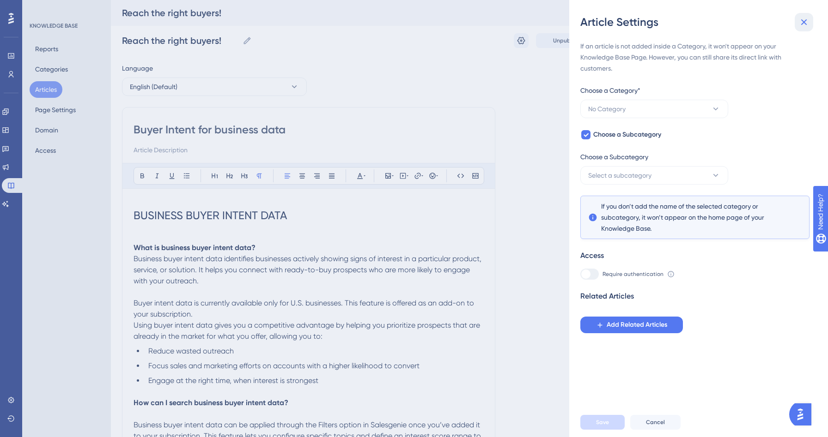
click at [803, 20] on icon at bounding box center [803, 22] width 11 height 11
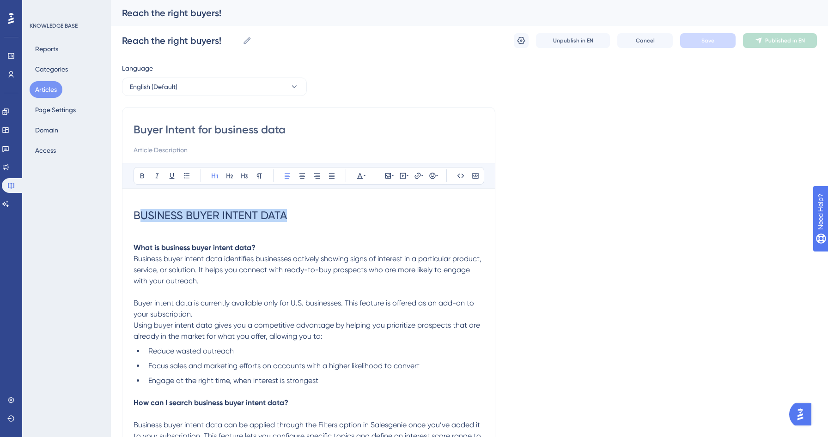
drag, startPoint x: 287, startPoint y: 215, endPoint x: 139, endPoint y: 216, distance: 148.3
click at [139, 216] on span "BUSINESS BUYER INTENT DATA" at bounding box center [209, 215] width 153 height 13
click at [232, 269] on span "Business buyer intent data identifies businesses actively showing signs of inte…" at bounding box center [308, 270] width 350 height 31
click at [137, 219] on span "BUSINESS BUYER INTENT DATA" at bounding box center [209, 215] width 153 height 13
drag, startPoint x: 128, startPoint y: 215, endPoint x: 312, endPoint y: 216, distance: 183.8
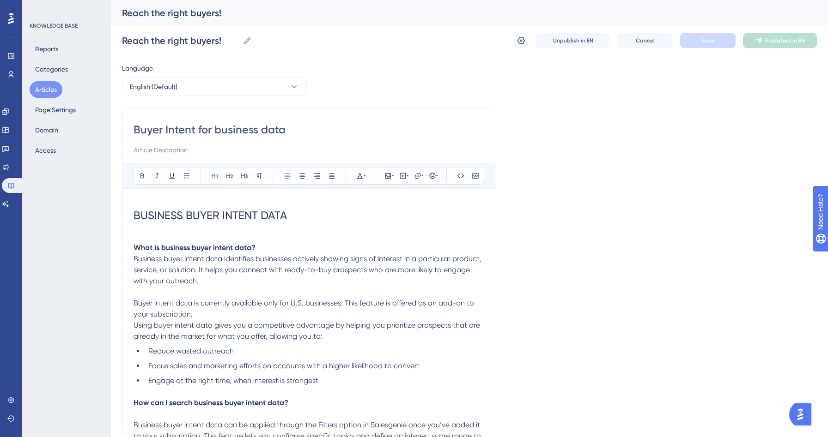
drag, startPoint x: 312, startPoint y: 216, endPoint x: 137, endPoint y: 215, distance: 175.1
click at [137, 215] on h1 "BUSINESS BUYER INTENT DATA" at bounding box center [308, 215] width 350 height 31
click at [143, 214] on span "BUSINESS BUYER INTENT DATA" at bounding box center [209, 215] width 153 height 13
drag, startPoint x: 135, startPoint y: 210, endPoint x: 331, endPoint y: 212, distance: 195.9
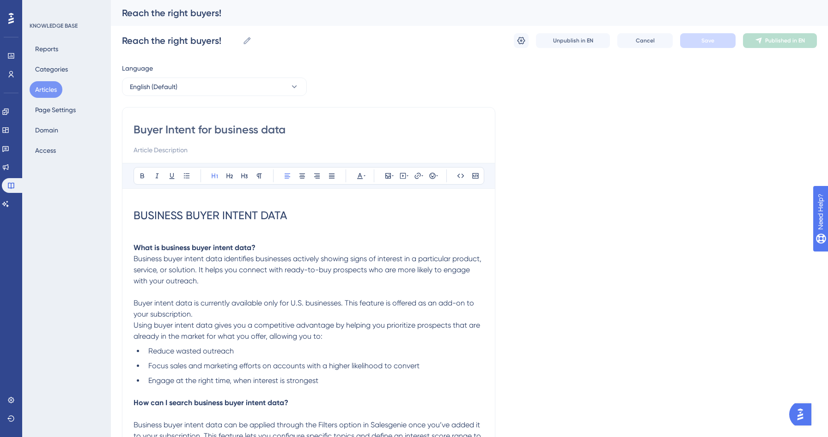
click at [331, 212] on h1 "BUSINESS BUYER INTENT DATA" at bounding box center [308, 215] width 350 height 31
click at [215, 179] on icon at bounding box center [214, 175] width 7 height 7
click at [228, 177] on icon at bounding box center [229, 175] width 7 height 7
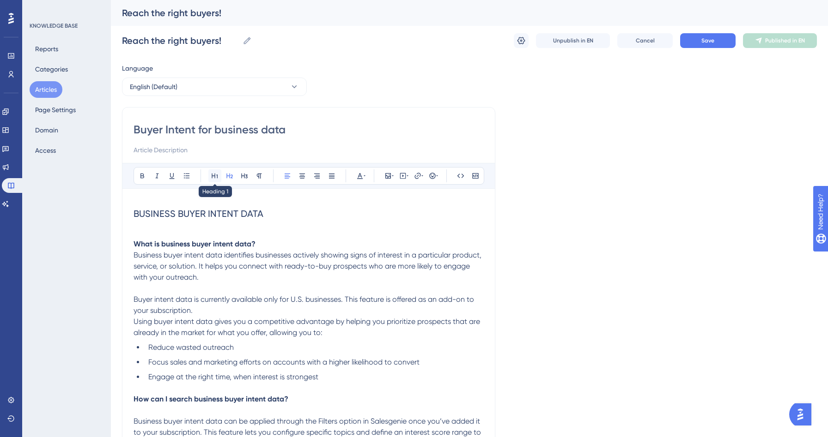
click at [218, 175] on icon at bounding box center [214, 175] width 7 height 7
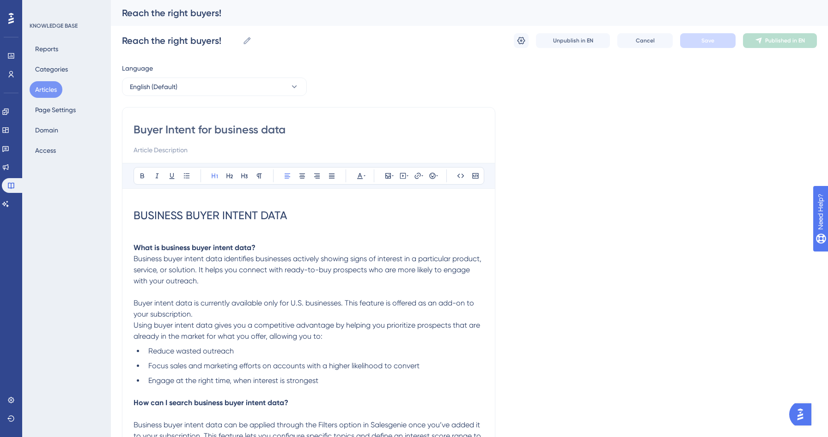
click at [251, 221] on span "BUSINESS BUYER INTENT DATA" at bounding box center [209, 215] width 153 height 13
drag, startPoint x: 309, startPoint y: 219, endPoint x: 128, endPoint y: 217, distance: 180.2
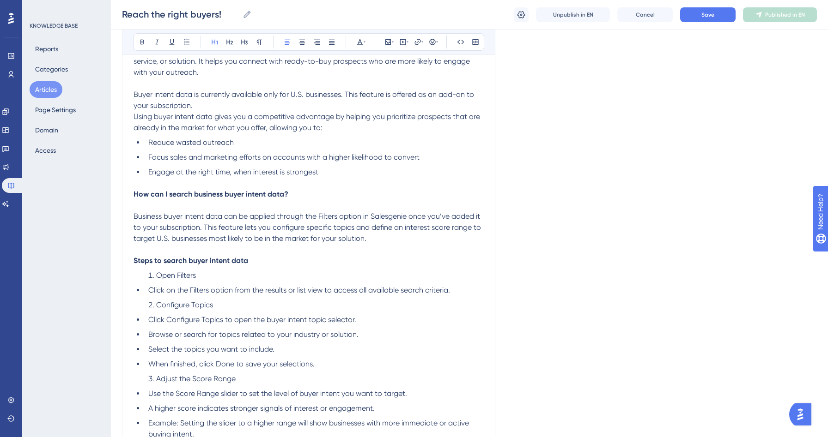
scroll to position [234, 0]
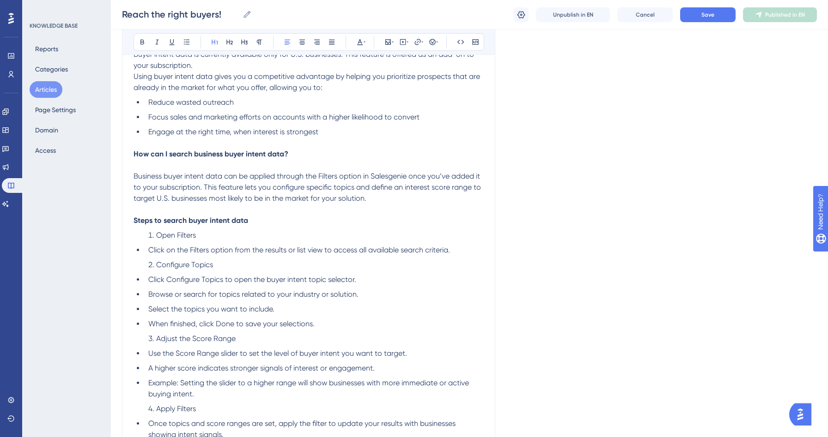
click at [148, 255] on li "Click on the Filters option from the results or list view to access all availab…" at bounding box center [314, 250] width 339 height 11
click at [142, 241] on ol "Open Filters" at bounding box center [308, 235] width 350 height 11
click at [146, 236] on li "Open Filters" at bounding box center [314, 235] width 339 height 11
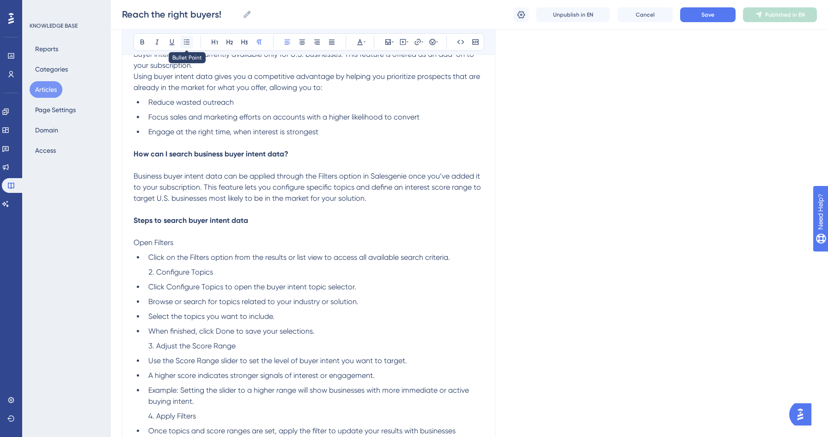
click at [185, 40] on icon at bounding box center [187, 41] width 6 height 5
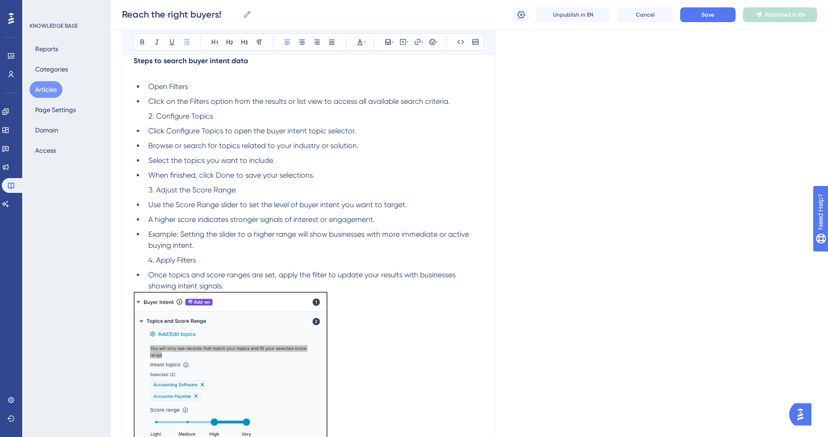
scroll to position [321, 0]
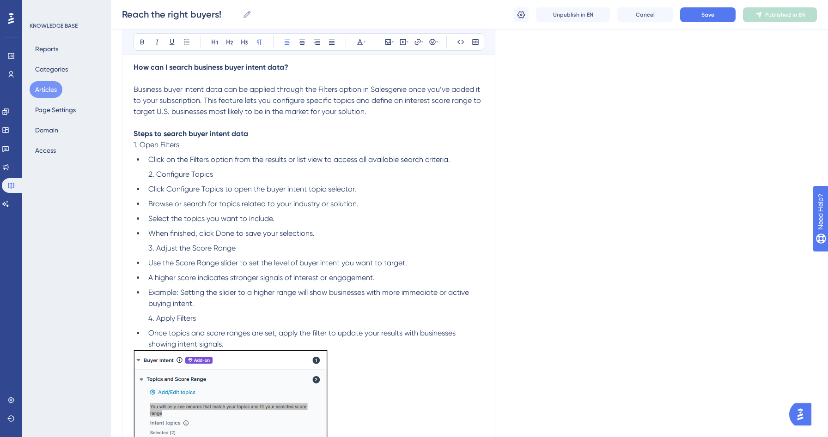
click at [145, 164] on li "Click on the Filters option from the results or list view to access all availab…" at bounding box center [314, 159] width 339 height 11
click at [133, 141] on p "1. Open Filters" at bounding box center [308, 145] width 350 height 11
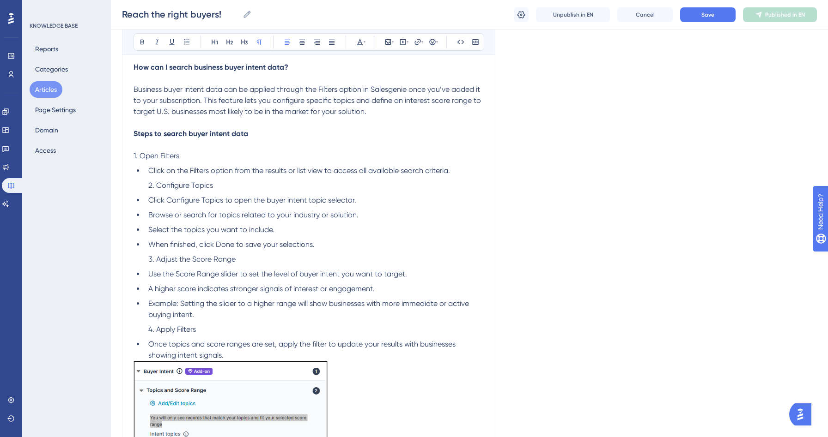
click at [143, 175] on ul "Click on the Filters option from the results or list view to access all availab…" at bounding box center [308, 170] width 350 height 11
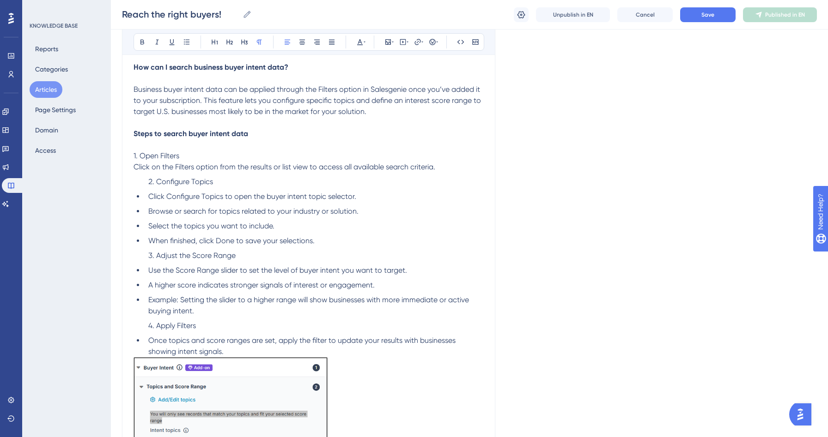
click at [139, 181] on ol "Configure Topics" at bounding box center [308, 181] width 350 height 11
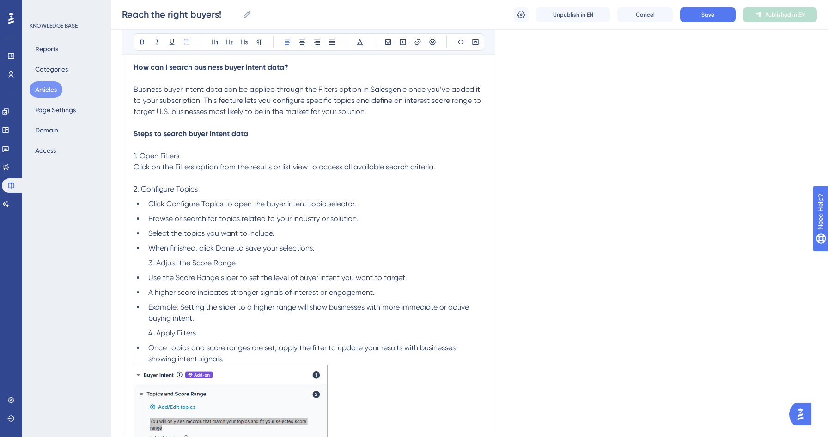
click at [147, 207] on li "Click Configure Topics to open the buyer intent topic selector." at bounding box center [314, 204] width 339 height 11
click at [143, 168] on span "Click on the Filters option from the results or list view to access all availab…" at bounding box center [284, 167] width 302 height 9
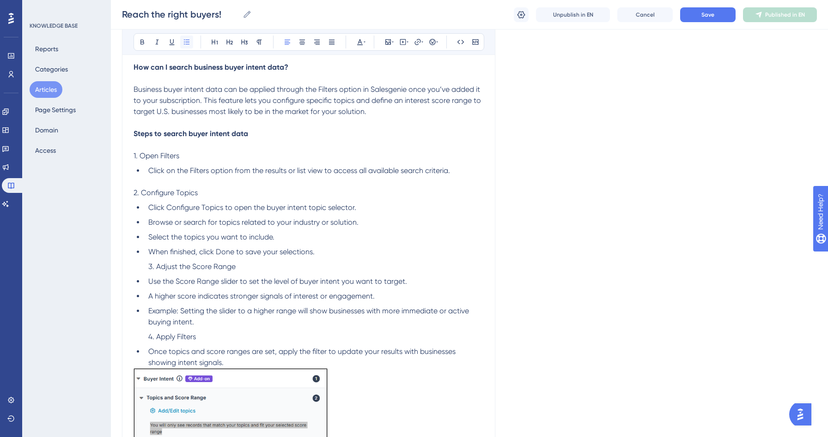
click at [188, 38] on button at bounding box center [186, 42] width 13 height 13
click at [151, 267] on li "Adjust the Score Range" at bounding box center [314, 266] width 339 height 11
click at [145, 267] on li "Adjust the Score Range" at bounding box center [314, 266] width 339 height 11
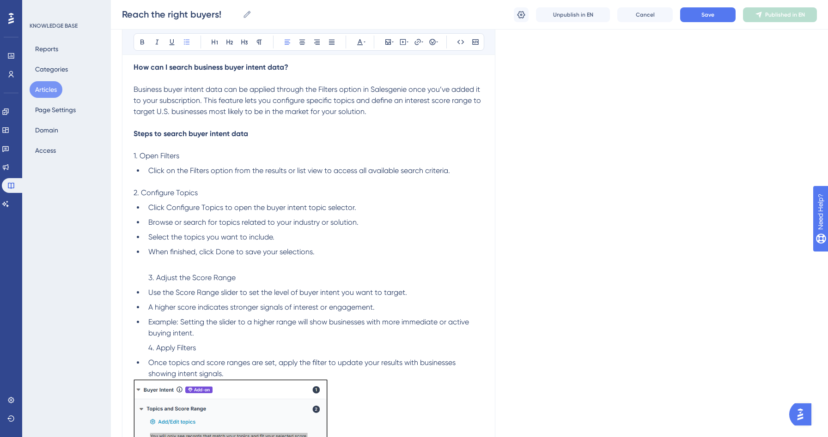
drag, startPoint x: 156, startPoint y: 278, endPoint x: 118, endPoint y: 277, distance: 37.4
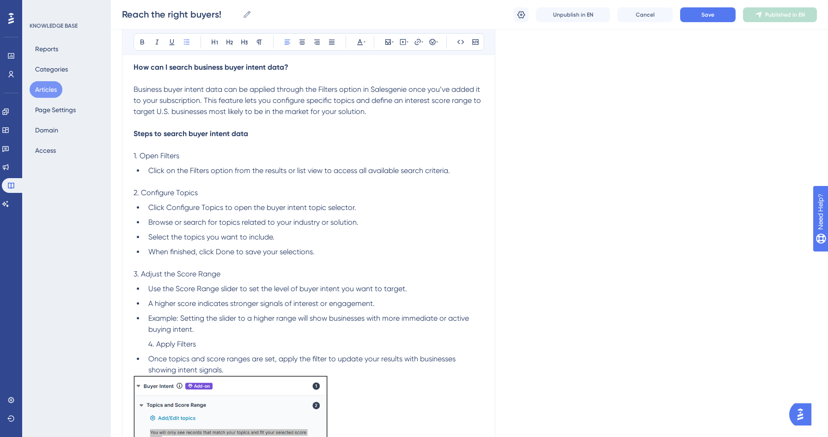
click at [162, 346] on span "Apply Filters" at bounding box center [176, 344] width 40 height 9
click at [144, 346] on ol "Apply Filters" at bounding box center [308, 344] width 350 height 11
click at [197, 332] on li "Example: Setting the slider to a higher range will show businesses with more im…" at bounding box center [314, 324] width 339 height 22
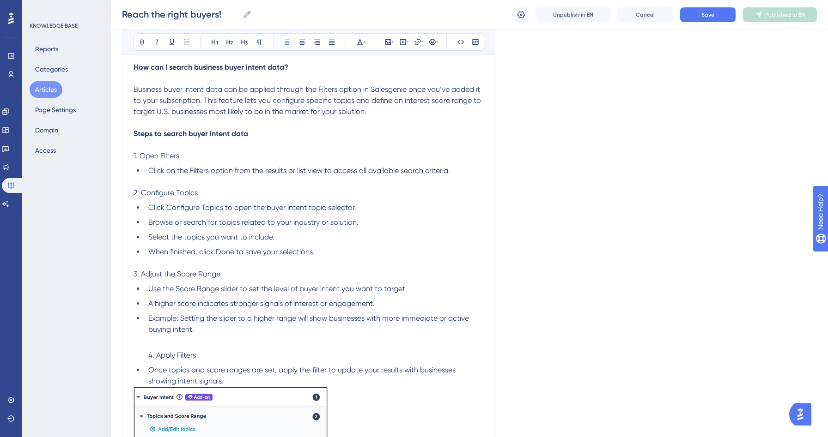
click at [154, 358] on li "Apply Filters" at bounding box center [314, 355] width 339 height 11
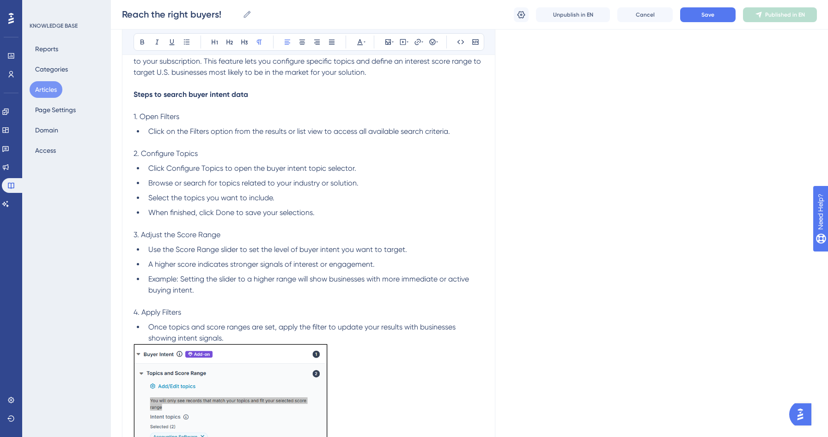
scroll to position [416, 0]
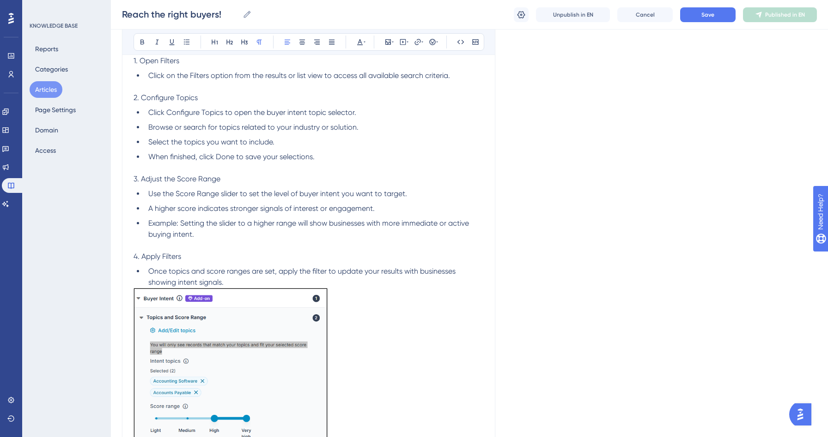
click at [237, 283] on li "Once topics and score ranges are set, apply the filter to update your results w…" at bounding box center [314, 277] width 339 height 22
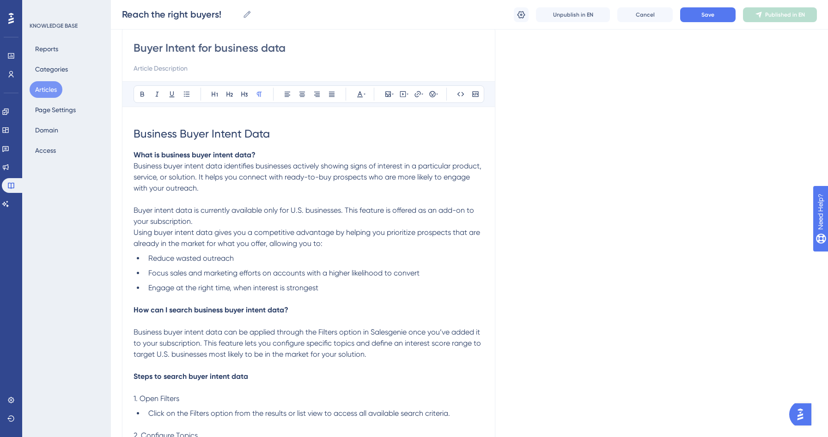
scroll to position [0, 0]
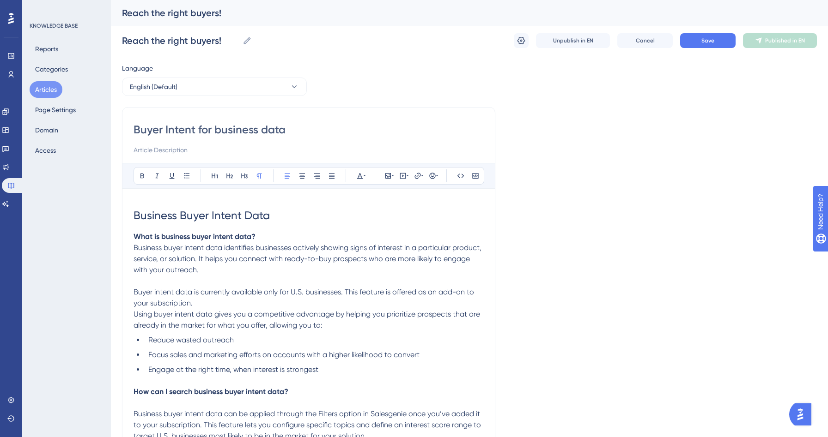
click at [259, 267] on p "Business buyer intent data identifies businesses actively showing signs of inte…" at bounding box center [308, 259] width 350 height 33
click at [255, 260] on span "Business buyer intent data identifies businesses actively showing signs of inte…" at bounding box center [308, 258] width 350 height 31
click at [709, 46] on button "Save" at bounding box center [707, 40] width 55 height 15
click at [720, 41] on button "Save" at bounding box center [707, 40] width 55 height 15
click at [285, 17] on icon at bounding box center [286, 17] width 5 height 5
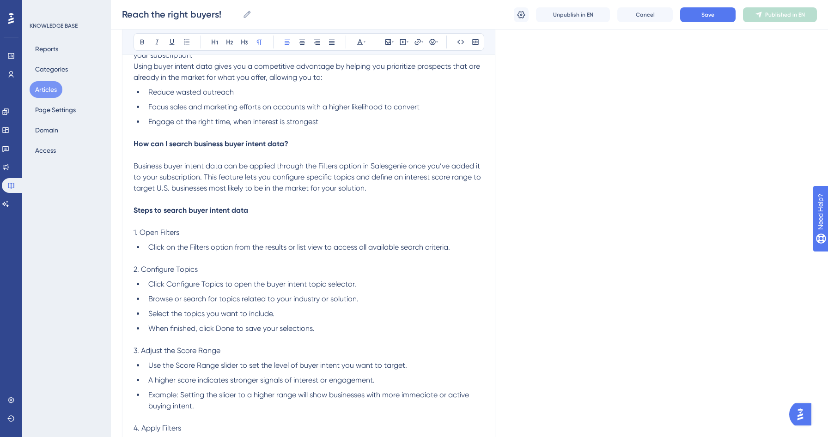
scroll to position [109, 0]
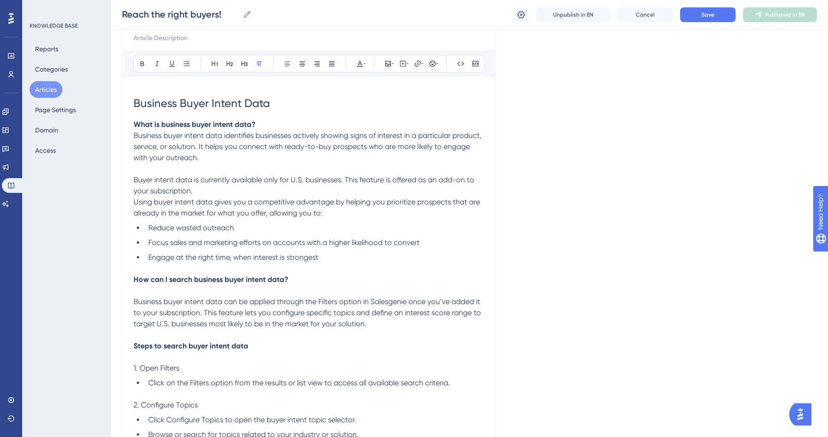
click at [331, 157] on p "Business buyer intent data identifies businesses actively showing signs of inte…" at bounding box center [308, 146] width 350 height 33
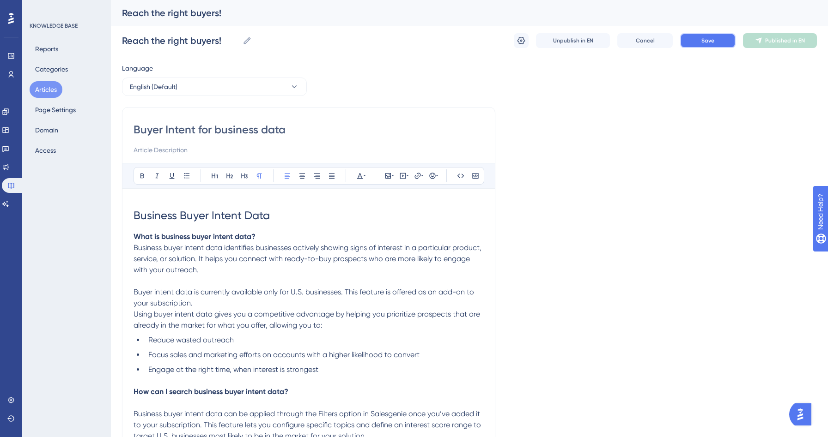
click at [699, 42] on button "Save" at bounding box center [707, 40] width 55 height 15
click at [289, 18] on icon at bounding box center [286, 16] width 9 height 9
click at [50, 87] on button "Articles" at bounding box center [46, 89] width 33 height 17
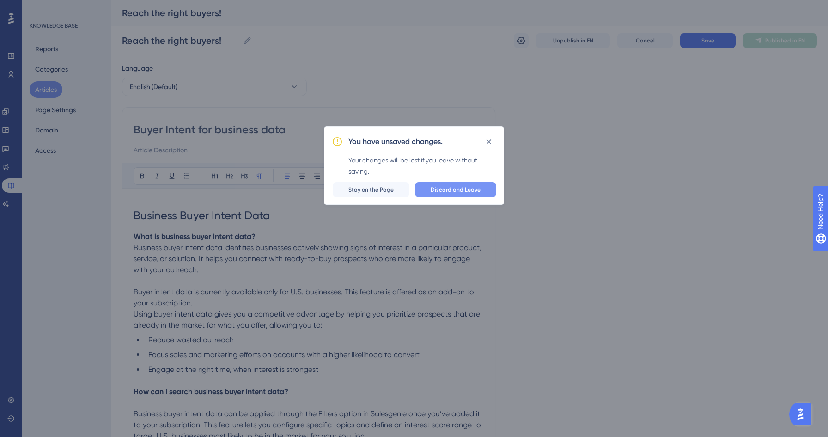
click at [455, 190] on span "Discard and Leave" at bounding box center [456, 189] width 50 height 7
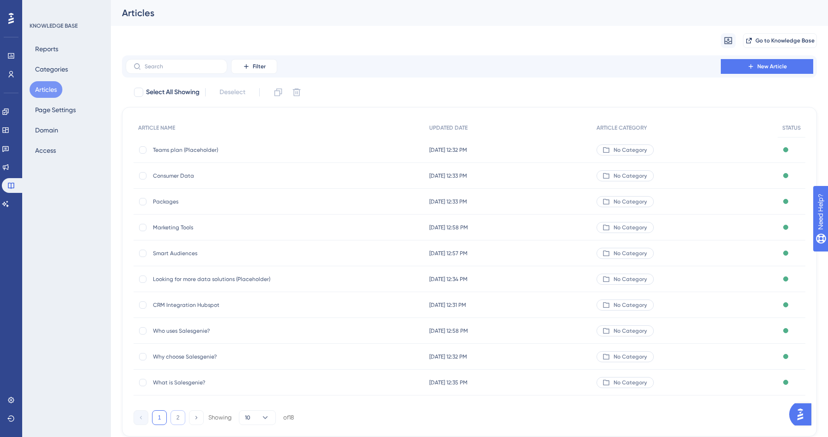
click at [177, 420] on button "2" at bounding box center [177, 418] width 15 height 15
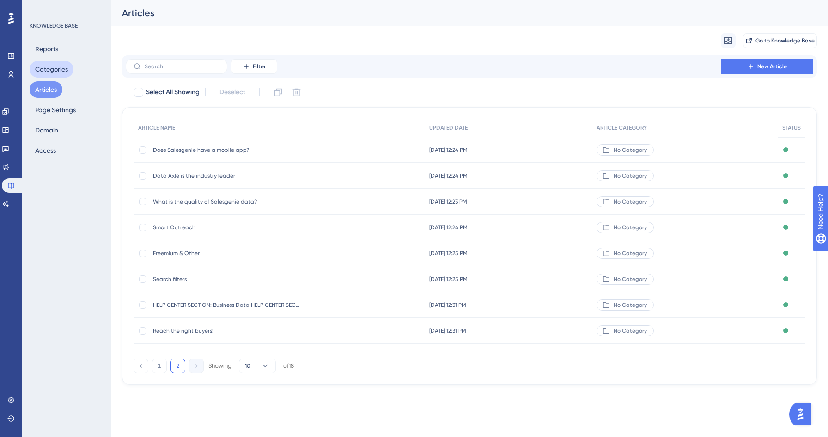
click at [55, 67] on button "Categories" at bounding box center [52, 69] width 44 height 17
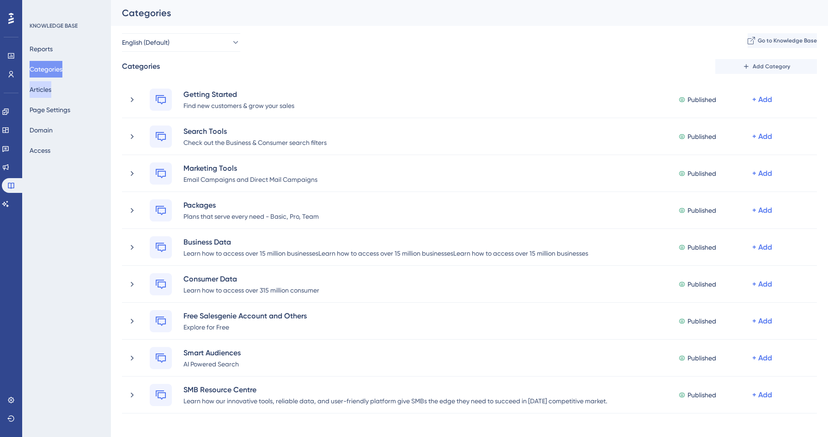
click at [39, 91] on button "Articles" at bounding box center [41, 89] width 22 height 17
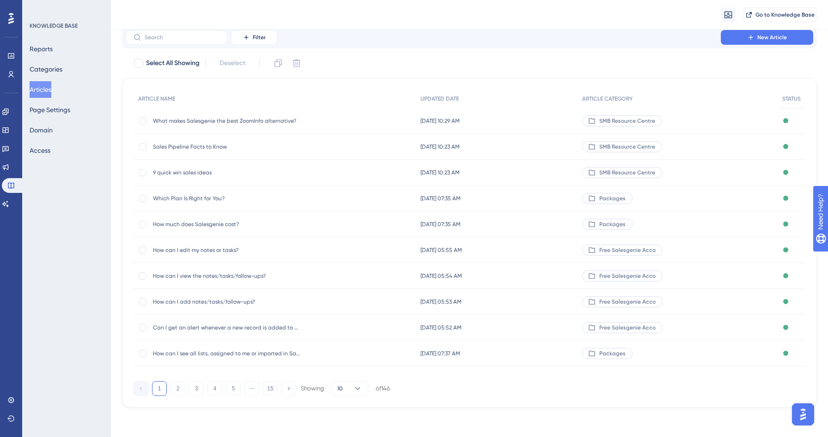
scroll to position [8, 0]
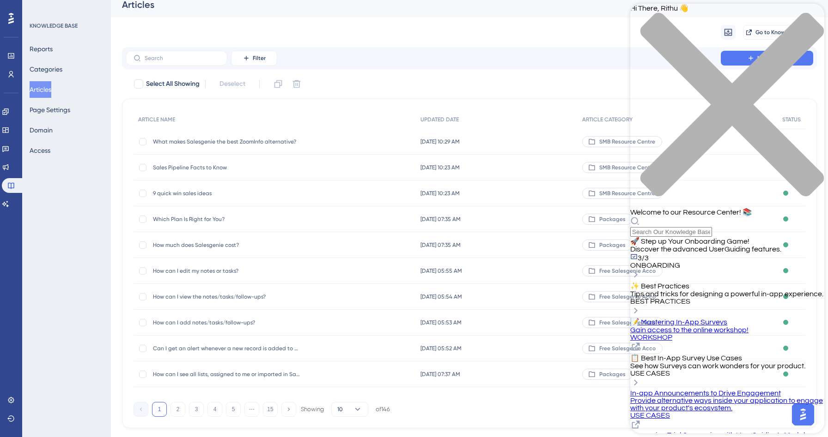
click at [813, 17] on div "close resource center" at bounding box center [727, 109] width 194 height 195
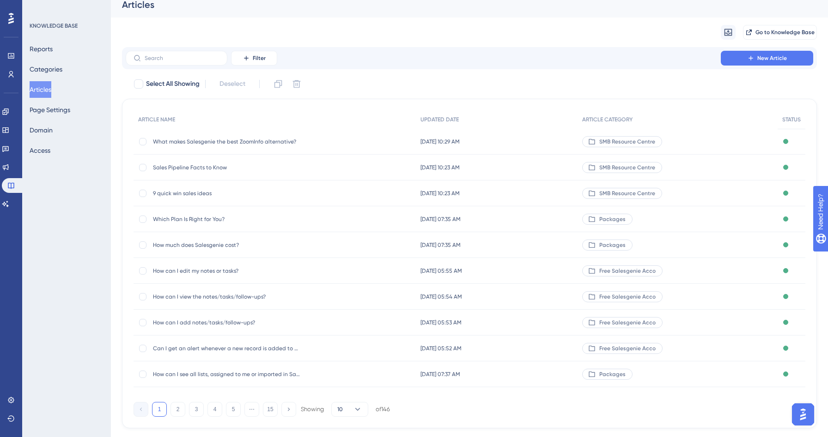
click at [51, 86] on button "Articles" at bounding box center [41, 89] width 22 height 17
click at [9, 109] on icon at bounding box center [5, 111] width 7 height 7
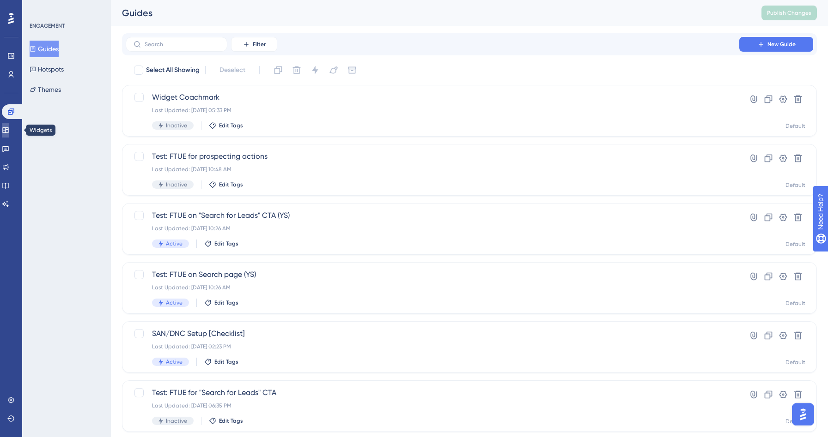
click at [8, 128] on icon at bounding box center [5, 130] width 6 height 6
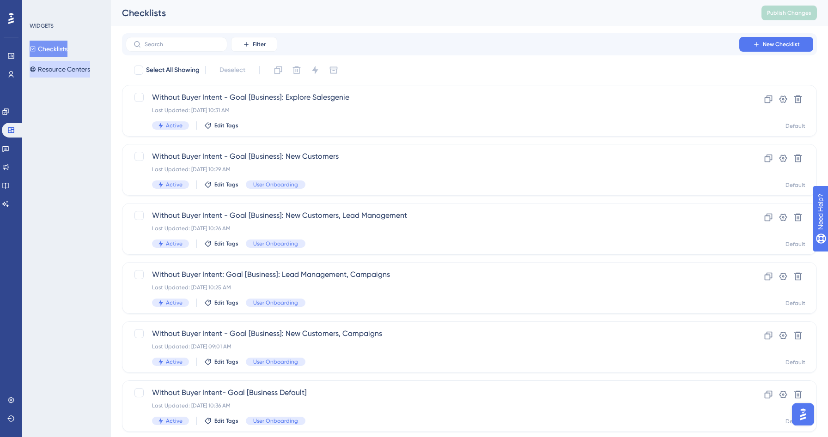
click at [68, 67] on button "Resource Centers" at bounding box center [60, 69] width 61 height 17
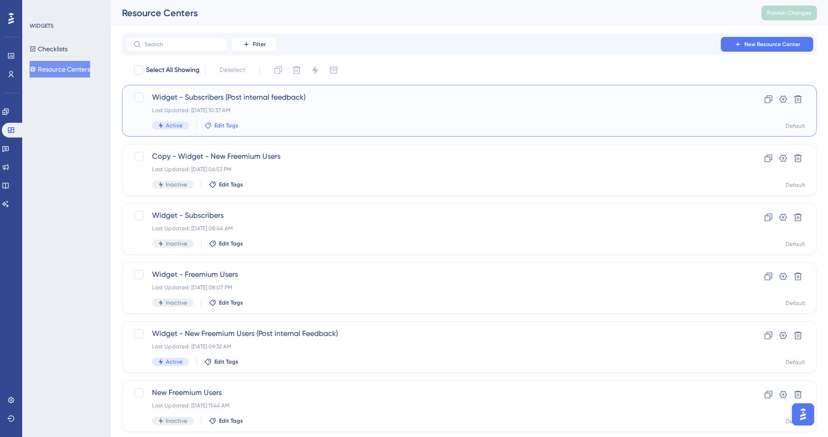
click at [230, 125] on span "Edit Tags" at bounding box center [226, 125] width 24 height 7
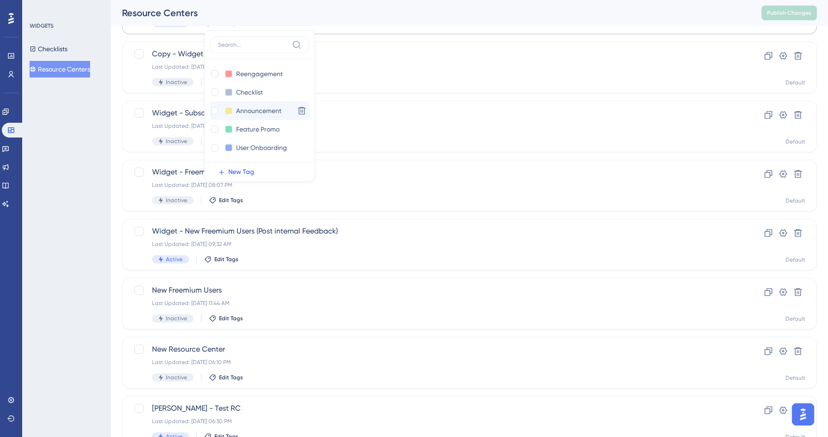
scroll to position [102, 0]
click at [85, 205] on div "WIDGETS Checklists Resource Centers" at bounding box center [66, 218] width 89 height 437
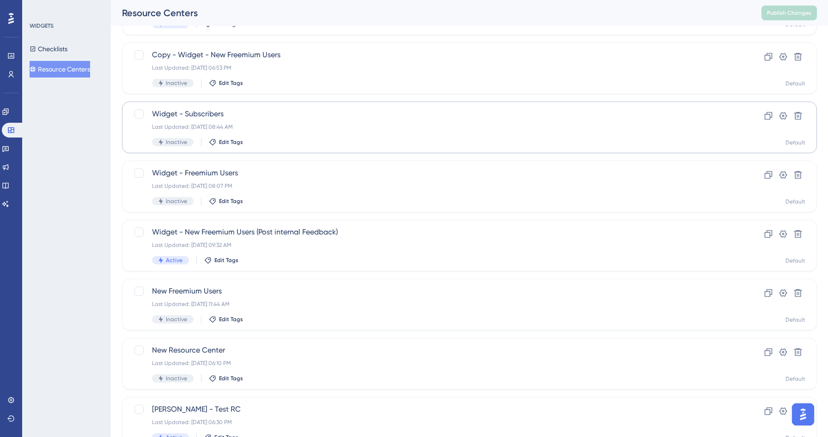
scroll to position [0, 0]
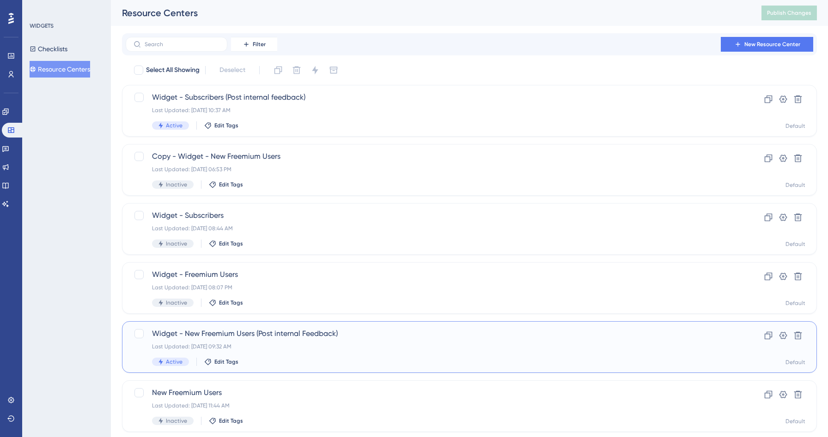
click at [333, 337] on span "Widget - New Freemium Users (Post internal Feedback)" at bounding box center [432, 333] width 561 height 11
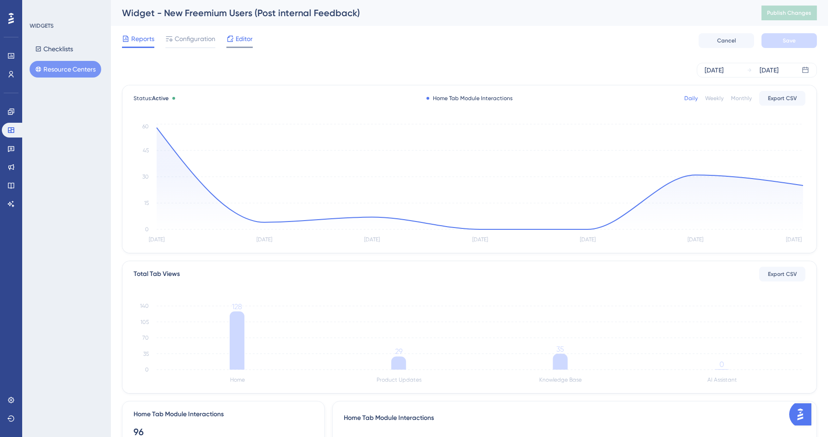
click at [235, 44] on div "Editor" at bounding box center [239, 38] width 26 height 11
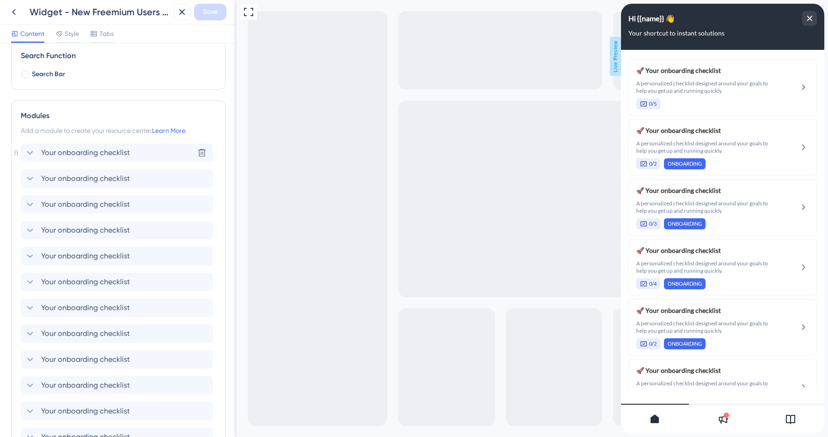
scroll to position [152, 0]
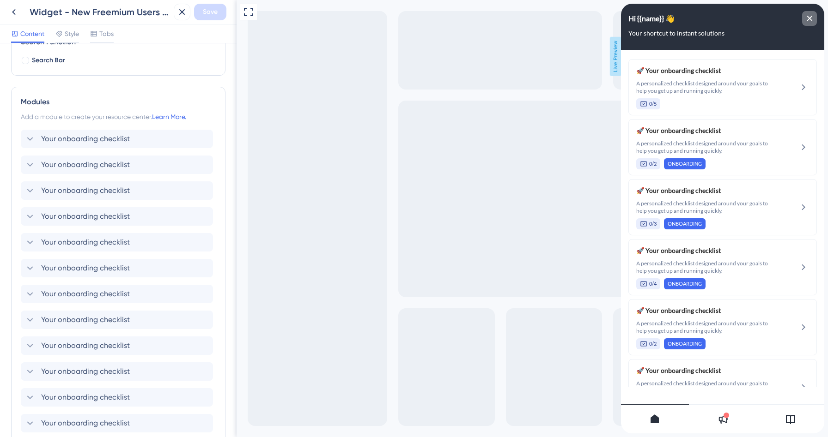
click at [812, 16] on div "close resource center" at bounding box center [809, 18] width 15 height 15
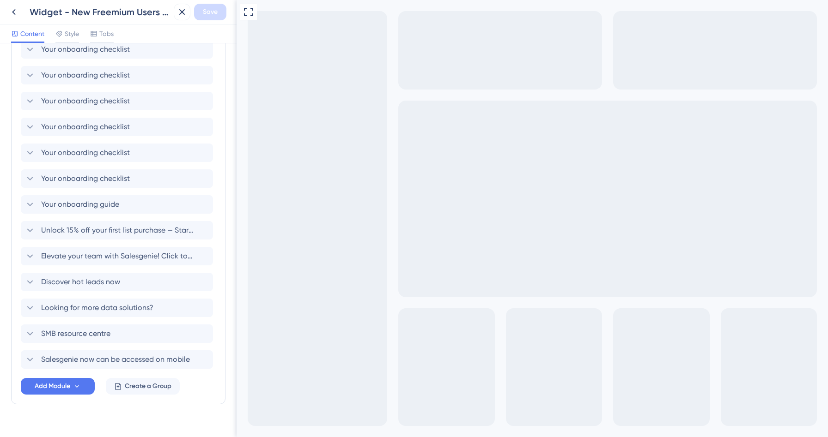
scroll to position [412, 0]
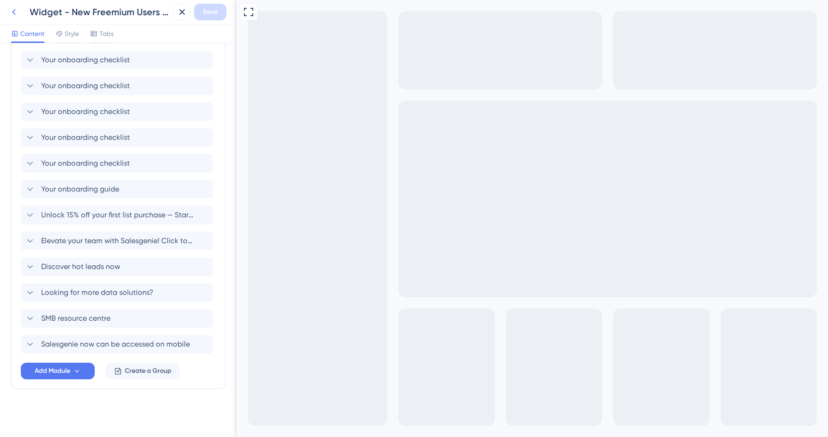
click at [12, 13] on icon at bounding box center [13, 11] width 11 height 11
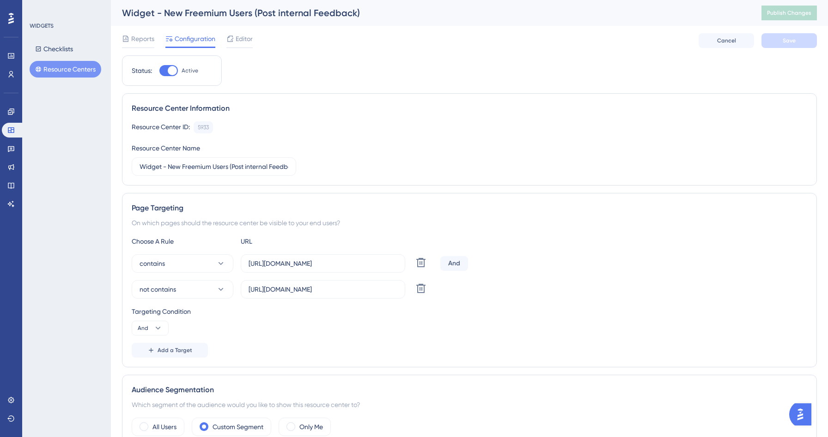
click at [67, 67] on button "Resource Centers" at bounding box center [66, 69] width 72 height 17
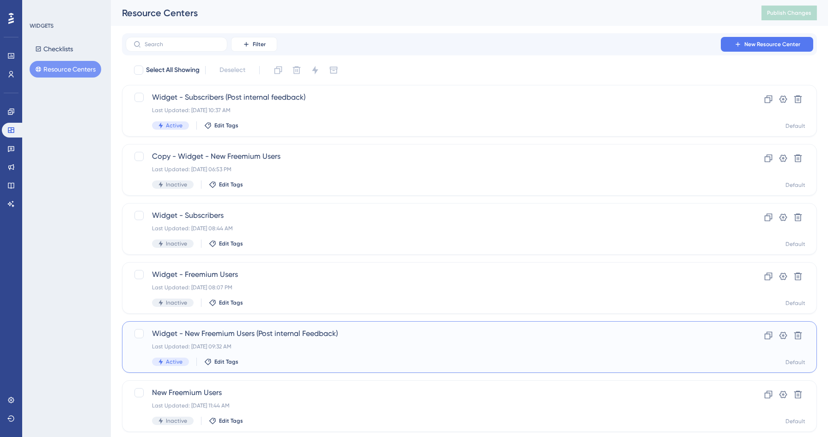
click at [300, 359] on div "Active Edit Tags" at bounding box center [432, 362] width 561 height 8
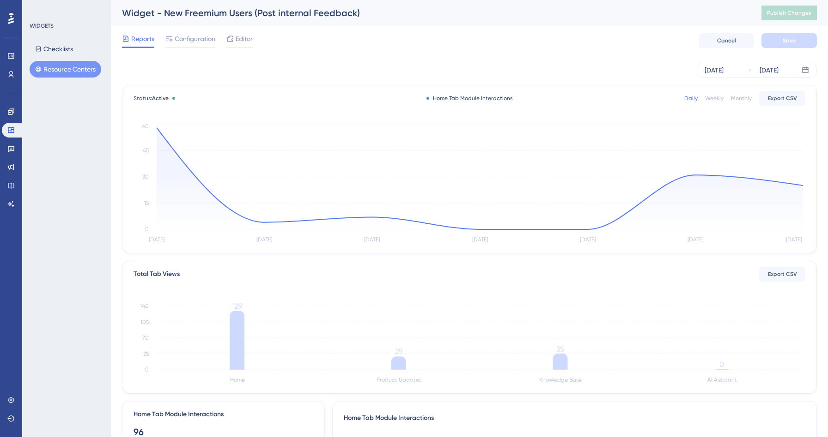
click at [54, 71] on button "Resource Centers" at bounding box center [66, 69] width 72 height 17
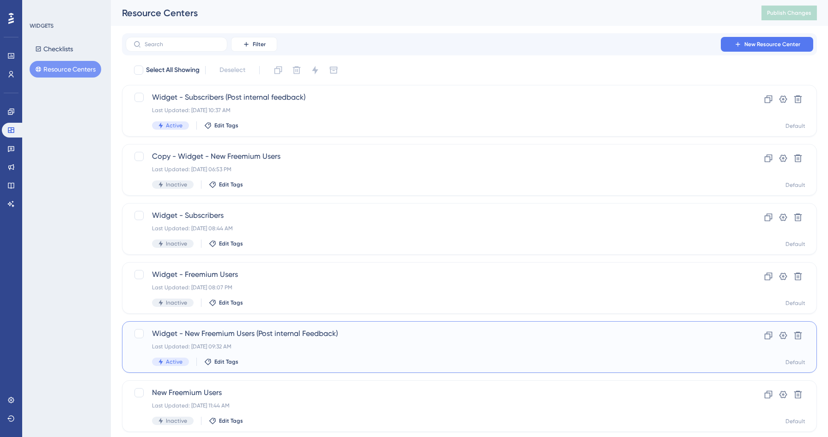
click at [290, 357] on div "Widget - New Freemium Users (Post internal Feedback) Last Updated: [DATE] 09:32…" at bounding box center [432, 347] width 561 height 38
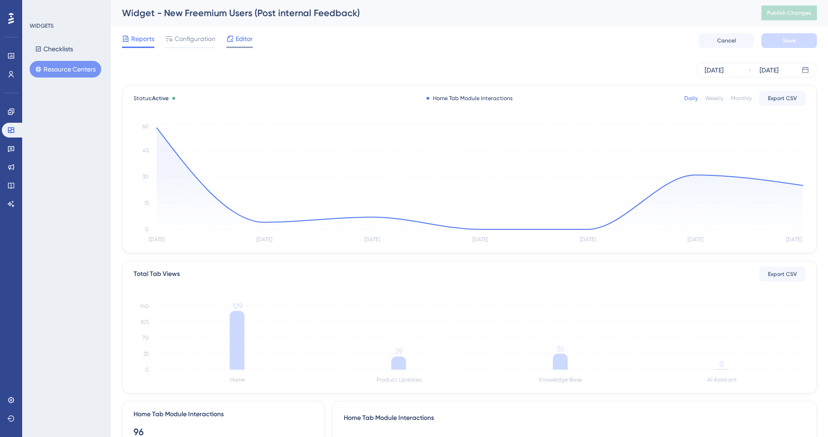
click at [233, 38] on icon at bounding box center [229, 38] width 7 height 7
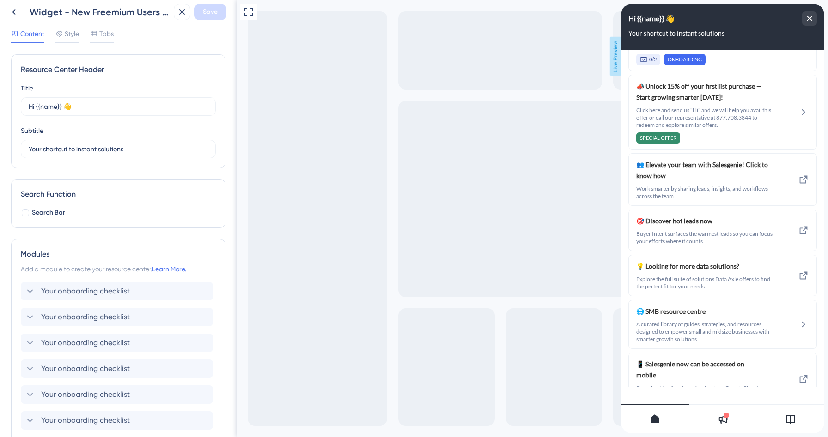
scroll to position [798, 0]
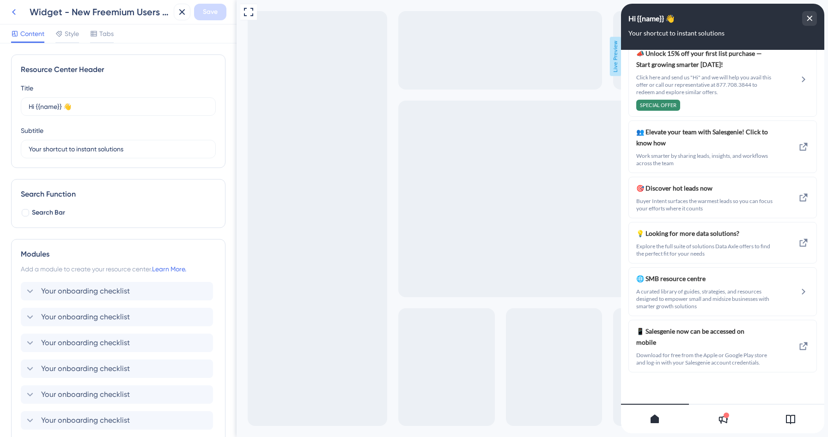
click at [10, 12] on icon at bounding box center [13, 11] width 11 height 11
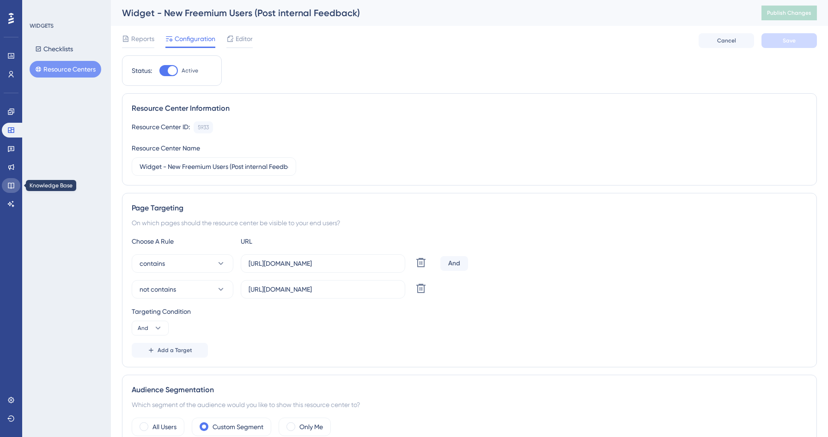
click at [15, 184] on link at bounding box center [11, 185] width 18 height 15
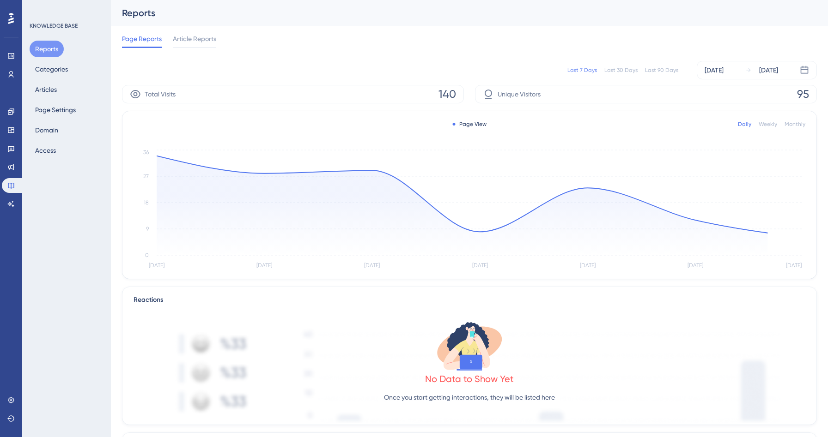
click at [57, 81] on div "Reports Categories Articles Page Settings Domain Access" at bounding box center [67, 100] width 75 height 118
click at [41, 97] on button "Articles" at bounding box center [46, 89] width 33 height 17
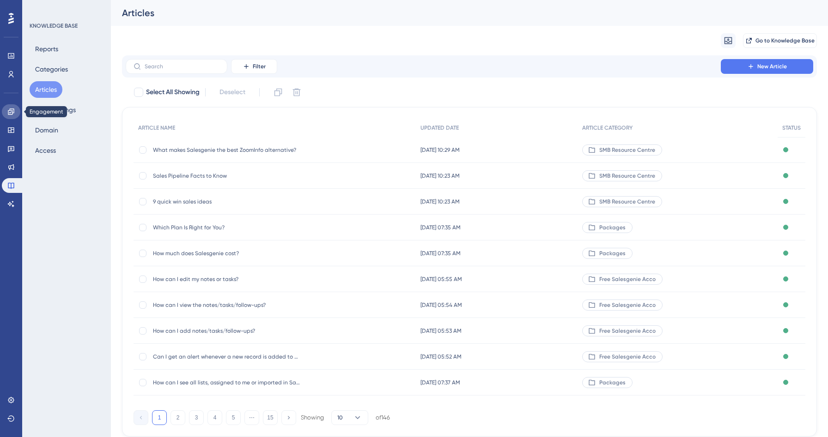
click at [11, 116] on link at bounding box center [11, 111] width 18 height 15
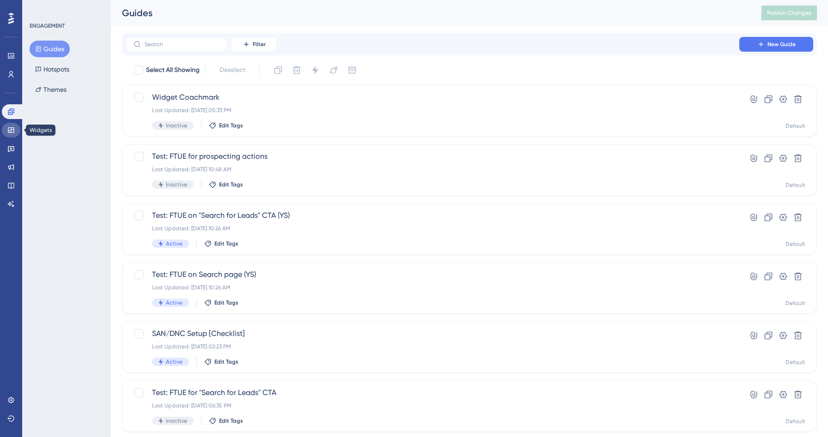
click at [14, 131] on icon at bounding box center [11, 130] width 6 height 6
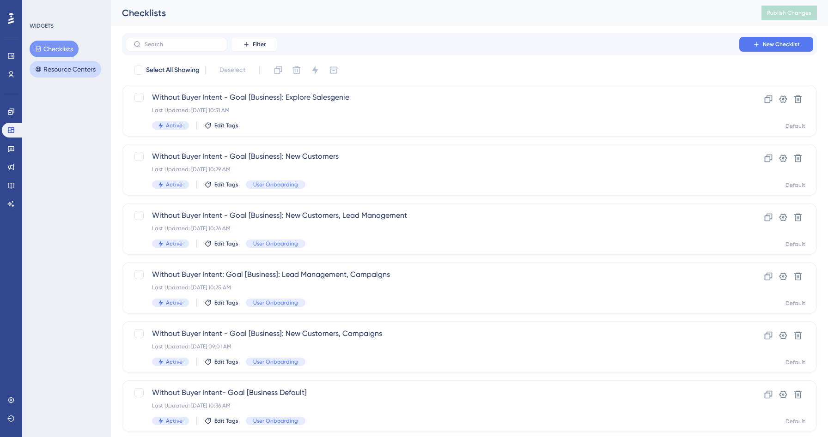
click at [71, 69] on button "Resource Centers" at bounding box center [66, 69] width 72 height 17
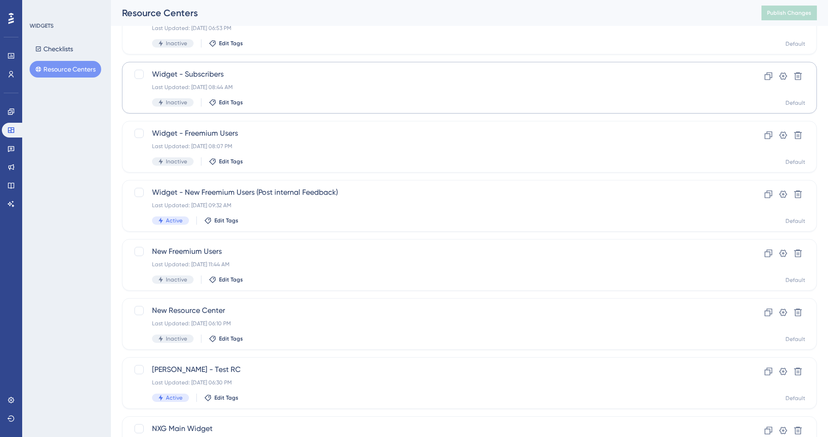
scroll to position [202, 0]
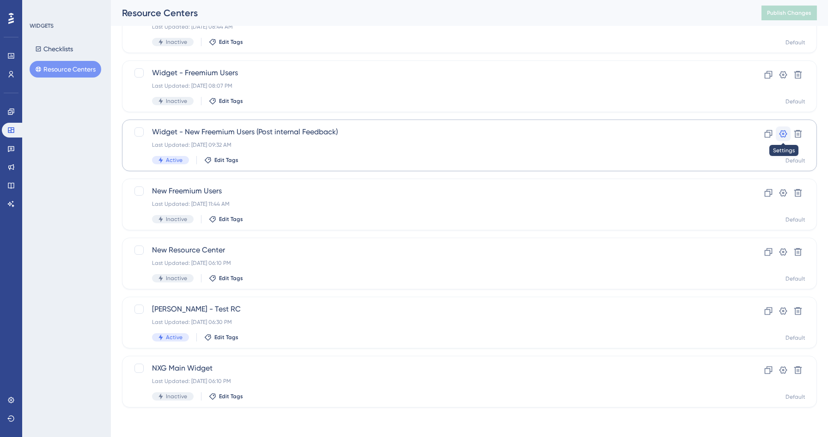
click at [786, 138] on icon at bounding box center [782, 133] width 9 height 9
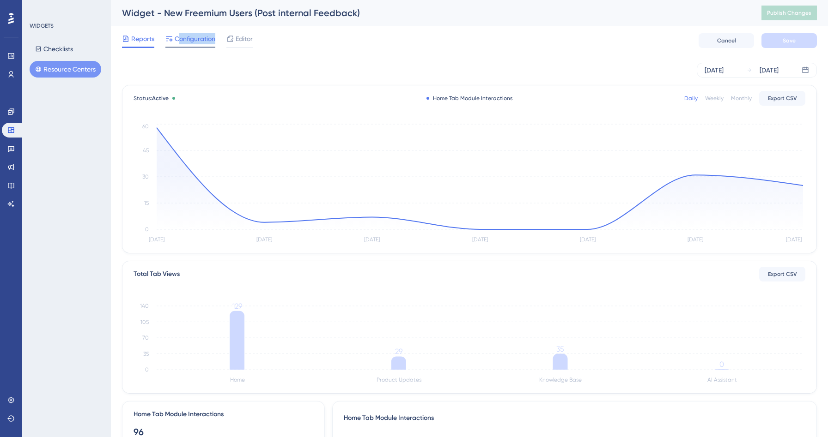
click at [178, 44] on div "Configuration" at bounding box center [190, 40] width 50 height 15
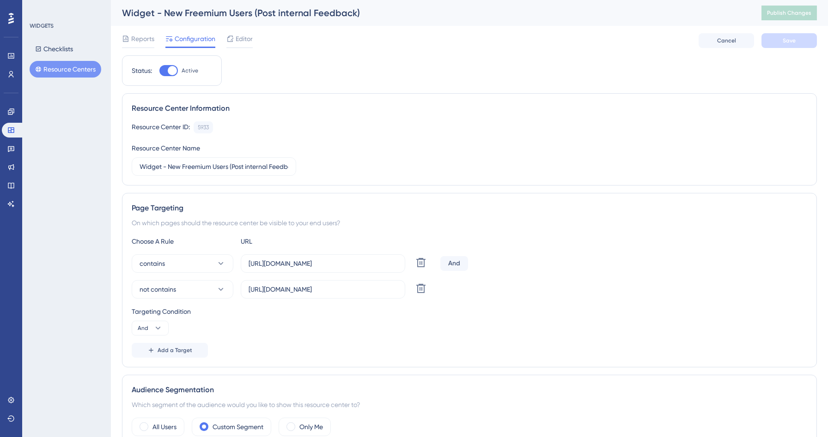
click at [346, 63] on div "Status: Active Resource Center Information Resource Center ID: 5933 Copy Resour…" at bounding box center [469, 354] width 695 height 598
click at [244, 42] on span "Editor" at bounding box center [244, 38] width 17 height 11
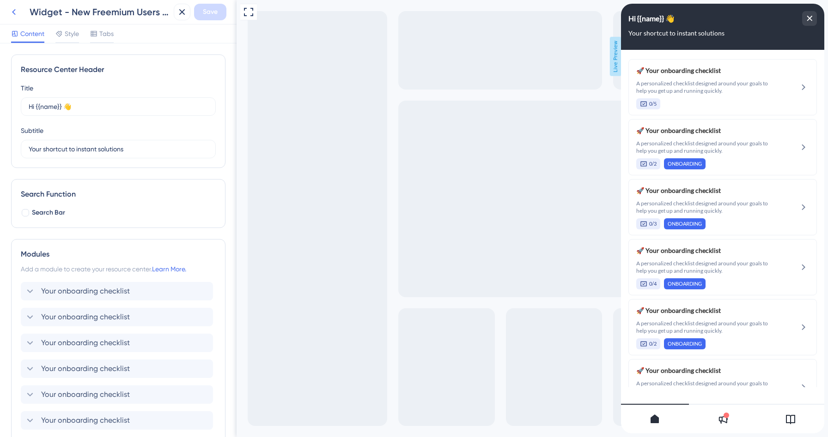
click at [15, 8] on icon at bounding box center [13, 11] width 11 height 11
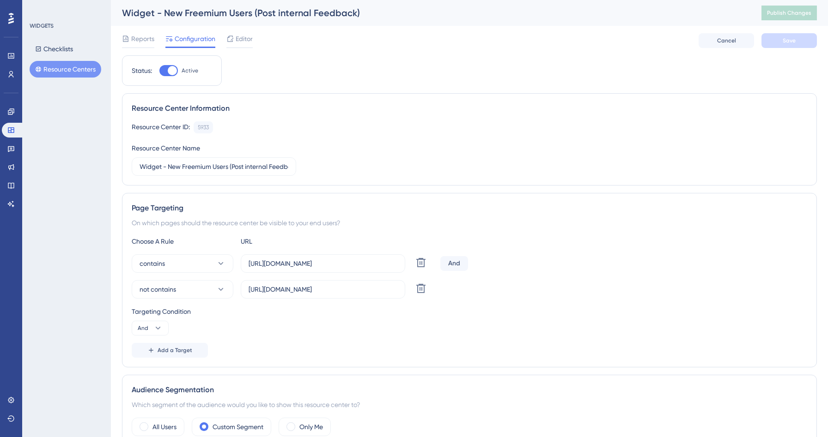
click at [82, 69] on button "Resource Centers" at bounding box center [66, 69] width 72 height 17
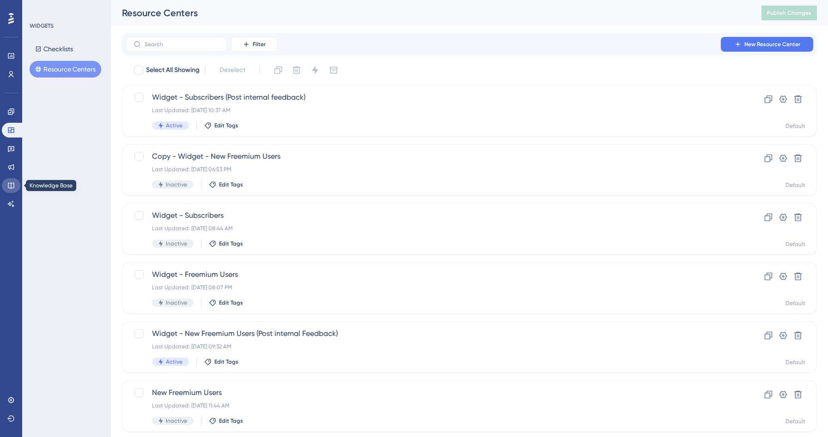
click at [9, 183] on icon at bounding box center [11, 186] width 6 height 6
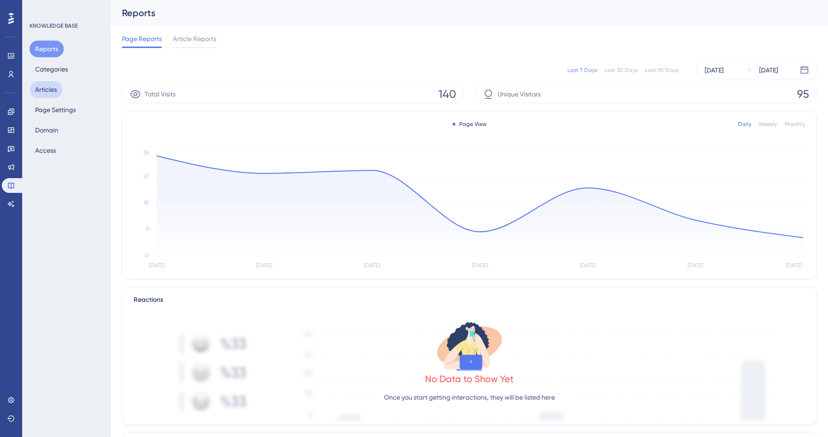
click at [49, 85] on button "Articles" at bounding box center [46, 89] width 33 height 17
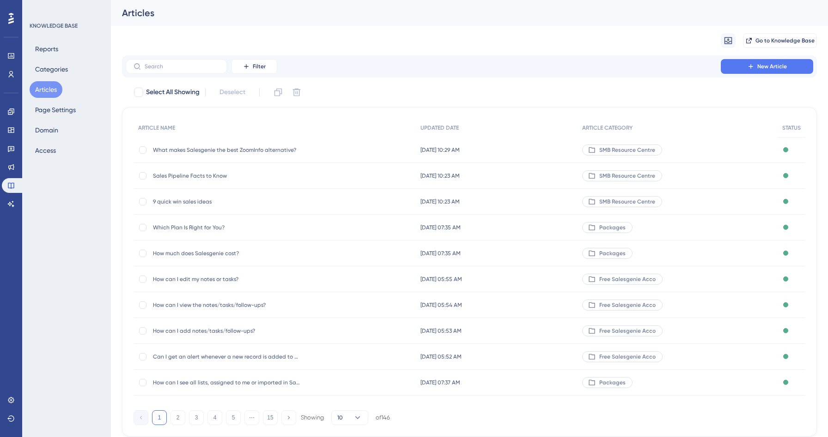
scroll to position [33, 0]
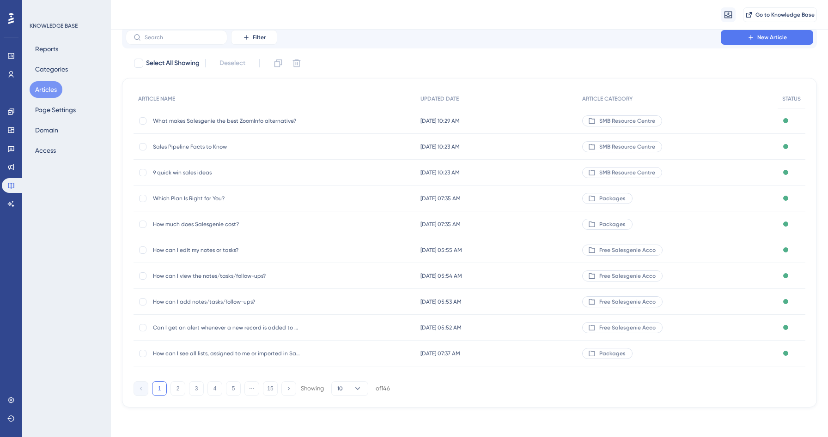
click at [182, 121] on span "What makes Salesgenie the best ZoomInfo alternative?" at bounding box center [227, 120] width 148 height 7
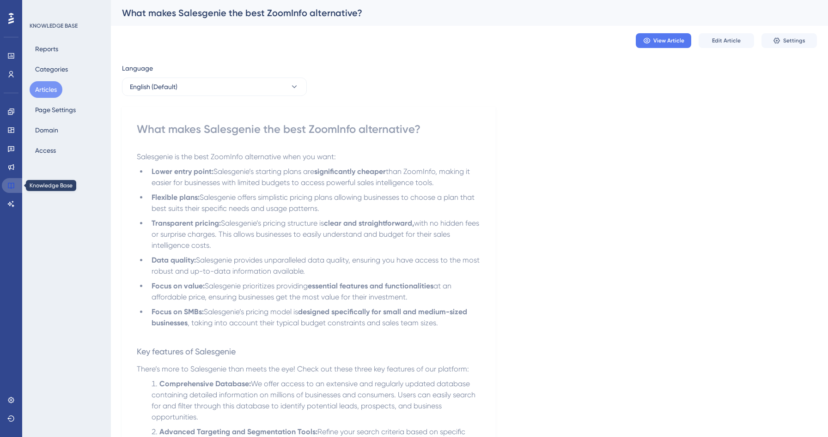
click at [12, 184] on icon at bounding box center [10, 185] width 7 height 7
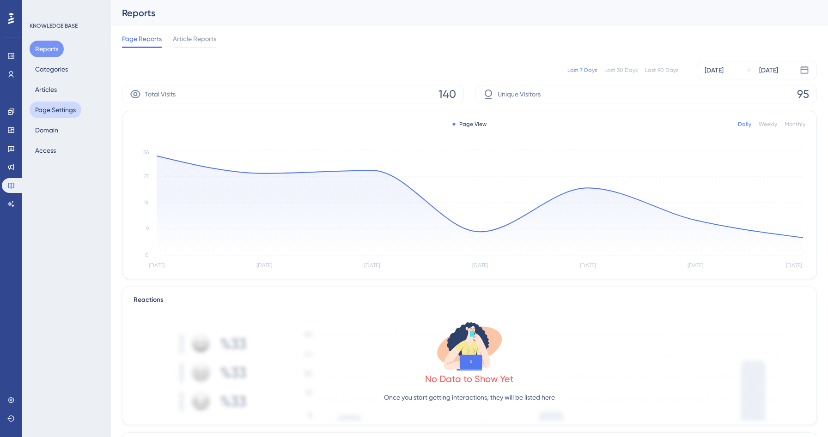
click at [59, 115] on button "Page Settings" at bounding box center [56, 110] width 52 height 17
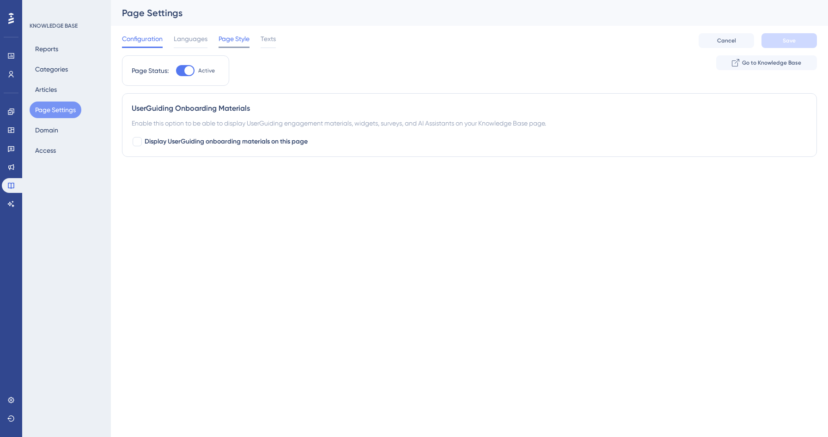
click at [239, 37] on span "Page Style" at bounding box center [233, 38] width 31 height 11
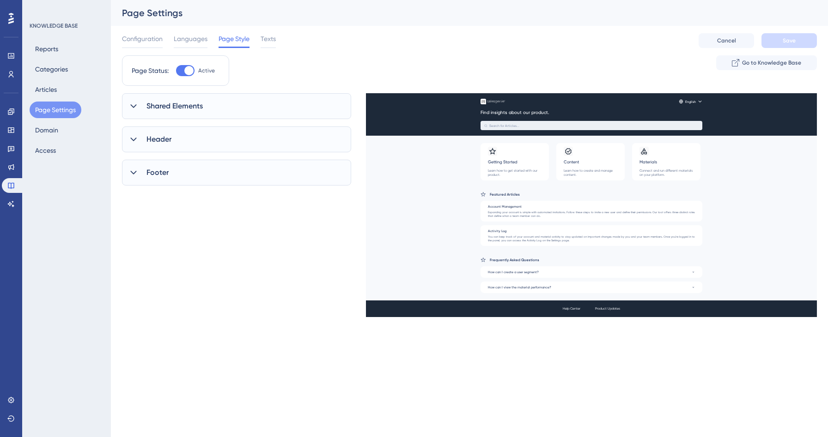
click at [233, 89] on div "Page Status: Active Go to Knowledge Base" at bounding box center [469, 74] width 695 height 38
click at [219, 98] on div "Shared Elements" at bounding box center [236, 106] width 229 height 26
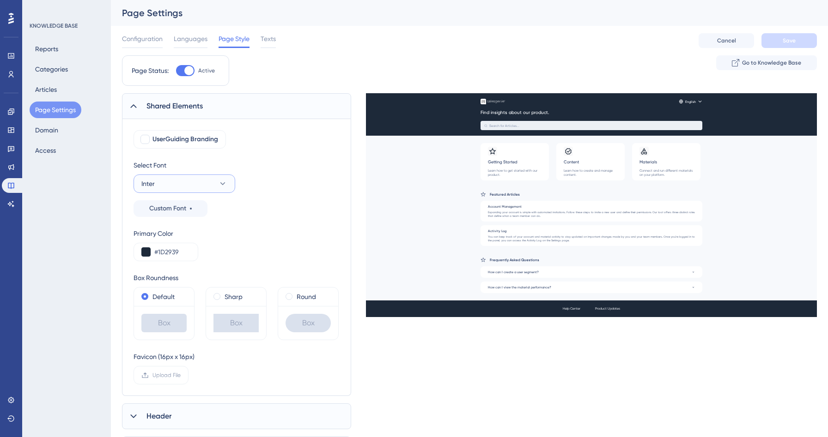
click at [203, 185] on button "Inter" at bounding box center [184, 184] width 102 height 18
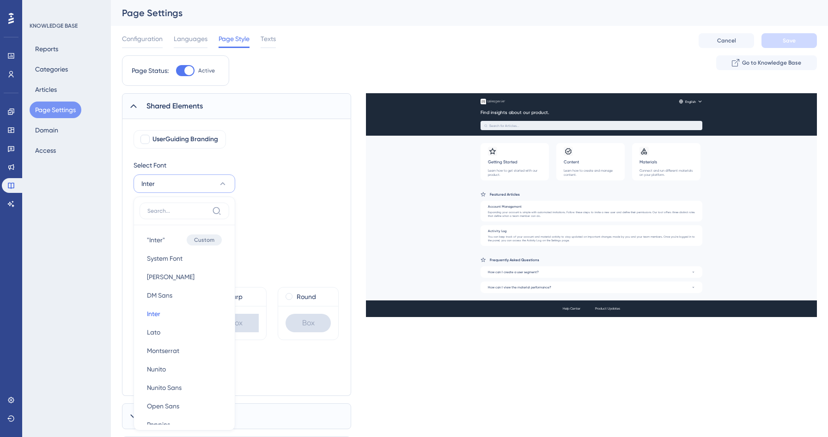
scroll to position [84, 0]
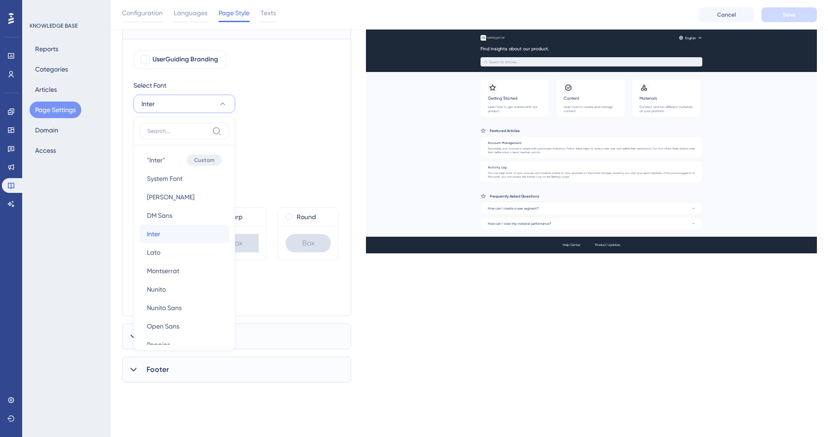
click at [175, 231] on button "Inter Inter" at bounding box center [185, 234] width 90 height 18
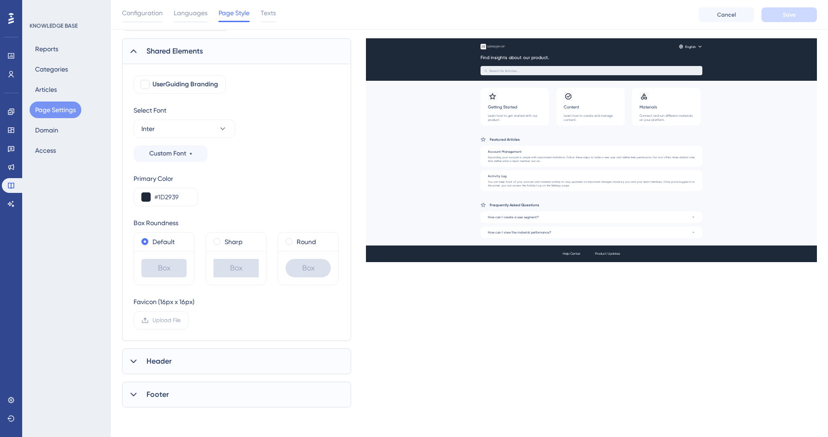
scroll to position [0, 0]
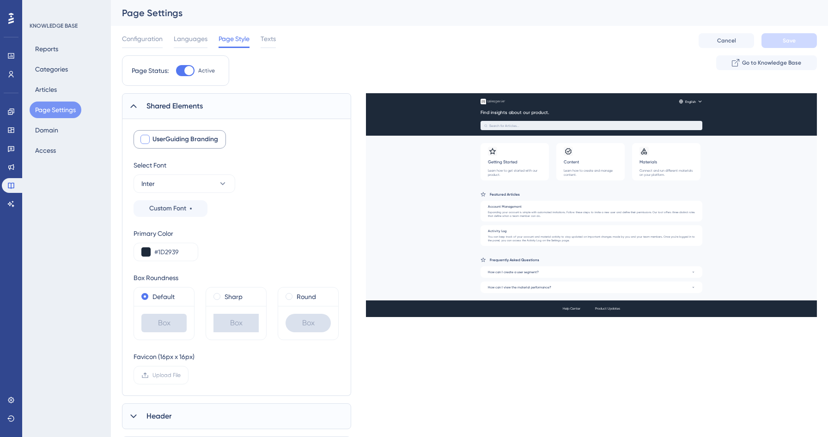
click at [190, 132] on label "UserGuiding Branding" at bounding box center [179, 139] width 92 height 18
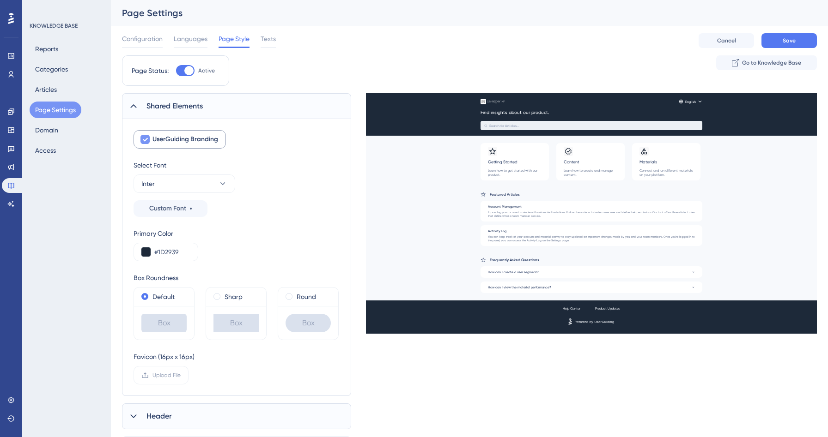
click at [190, 132] on label "UserGuiding Branding" at bounding box center [179, 139] width 92 height 18
checkbox input "false"
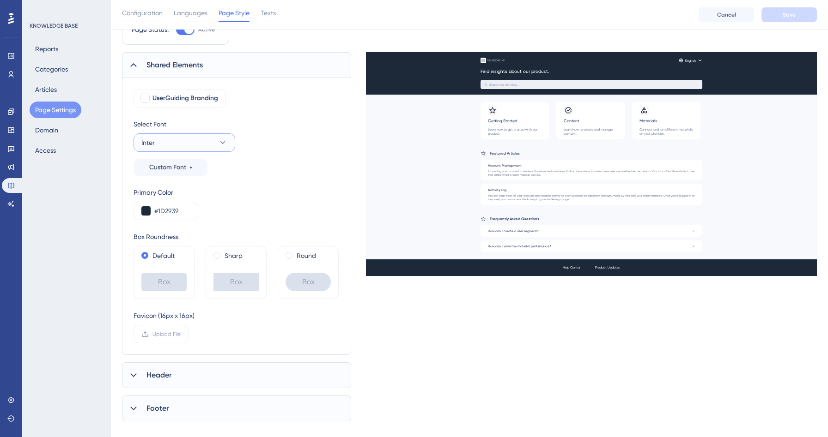
click at [200, 137] on button "Inter" at bounding box center [184, 142] width 102 height 18
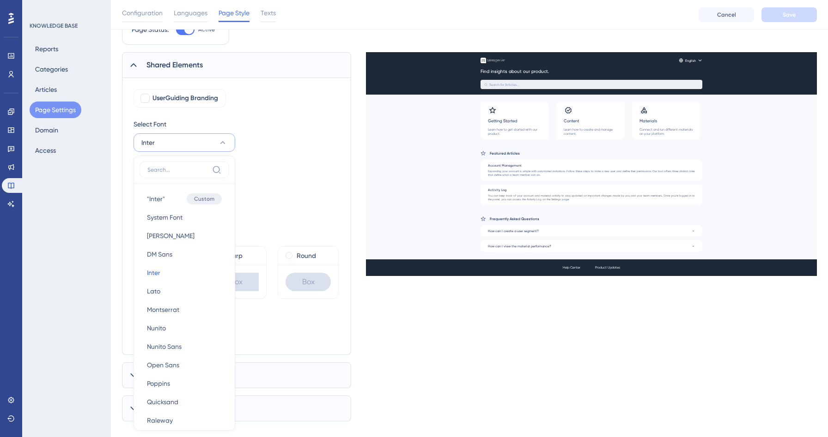
scroll to position [87, 0]
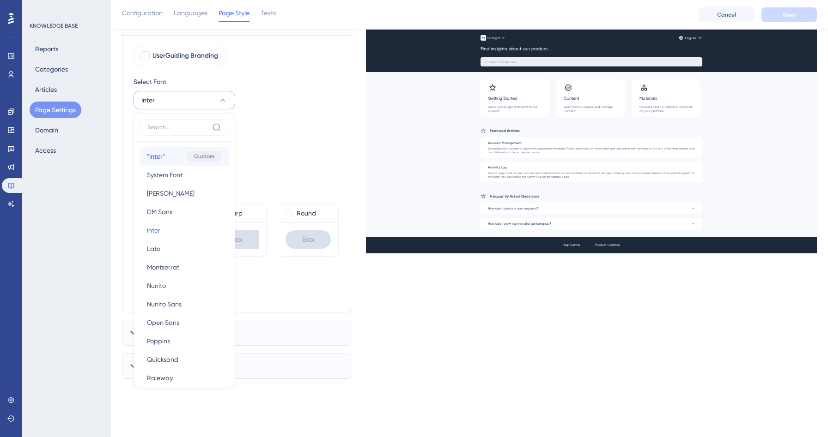
click at [173, 159] on button ""Inter" "Inter" Custom" at bounding box center [185, 156] width 90 height 18
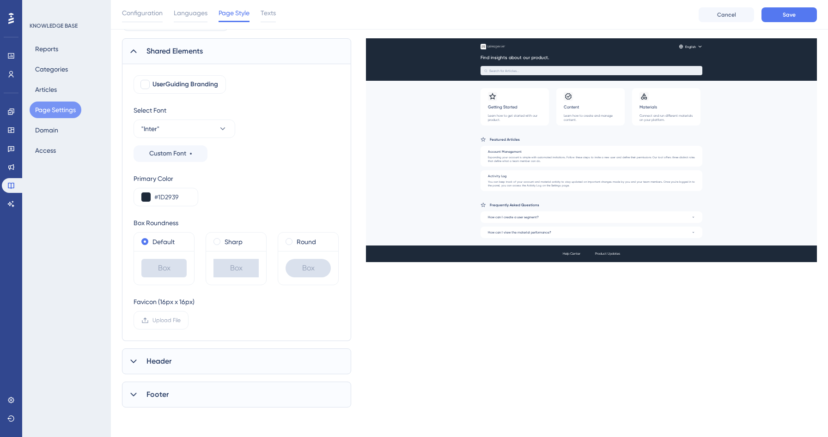
scroll to position [59, 0]
click at [786, 17] on span "Save" at bounding box center [789, 14] width 13 height 7
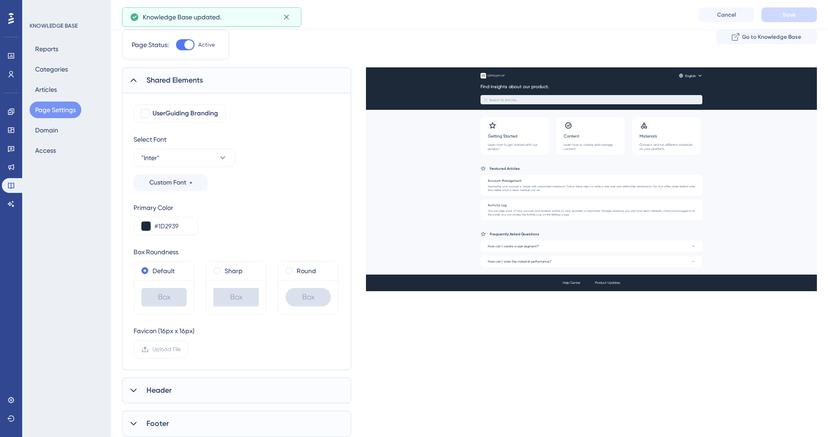
scroll to position [0, 0]
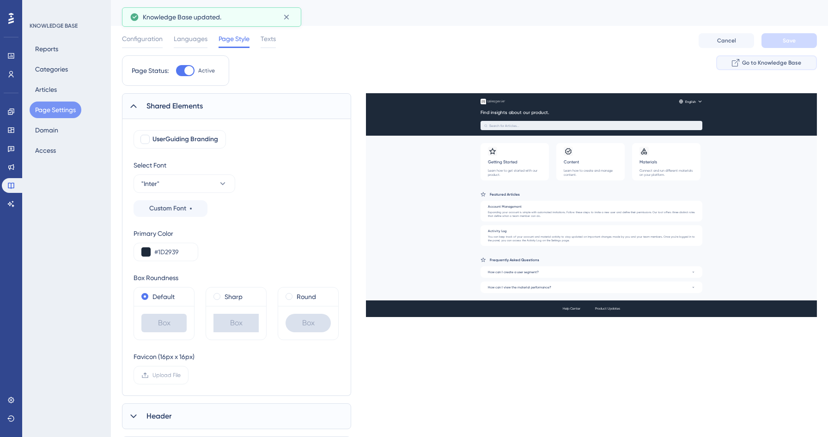
click at [739, 63] on icon at bounding box center [735, 62] width 7 height 7
click at [48, 83] on button "Articles" at bounding box center [46, 89] width 33 height 17
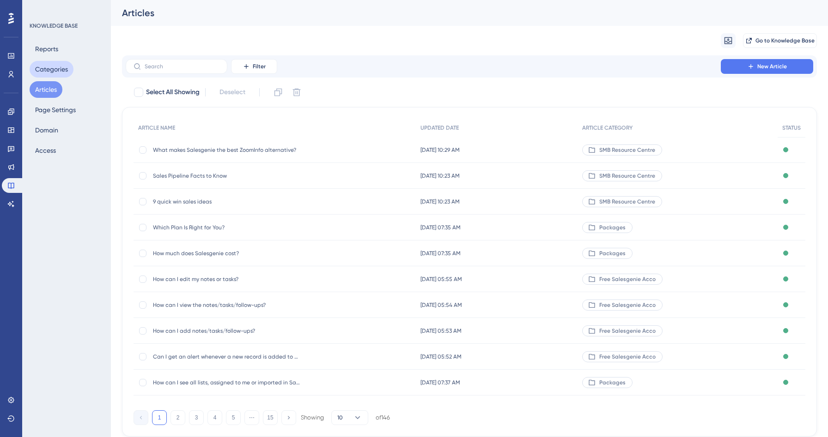
click at [49, 70] on button "Categories" at bounding box center [52, 69] width 44 height 17
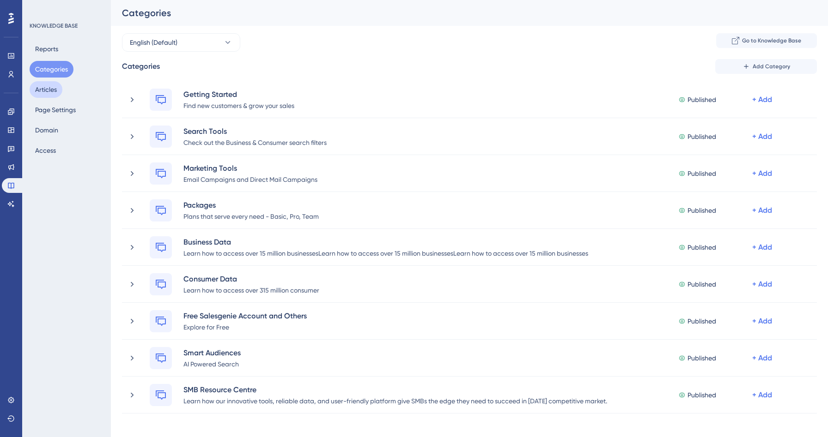
click at [47, 89] on button "Articles" at bounding box center [46, 89] width 33 height 17
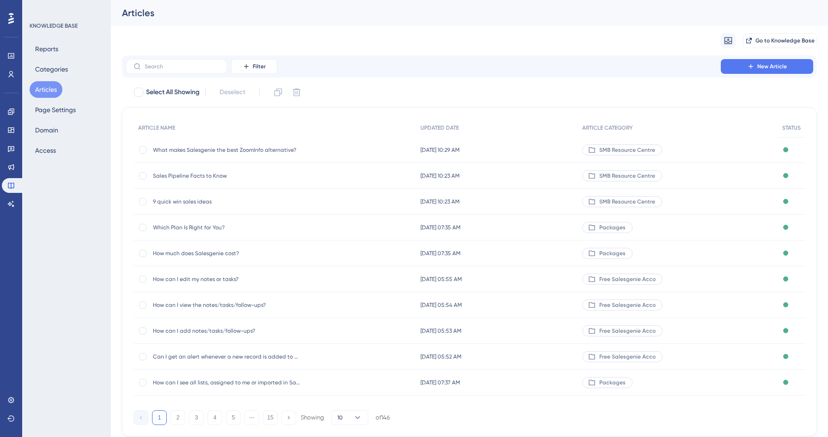
click at [200, 148] on span "What makes Salesgenie the best ZoomInfo alternative?" at bounding box center [227, 149] width 148 height 7
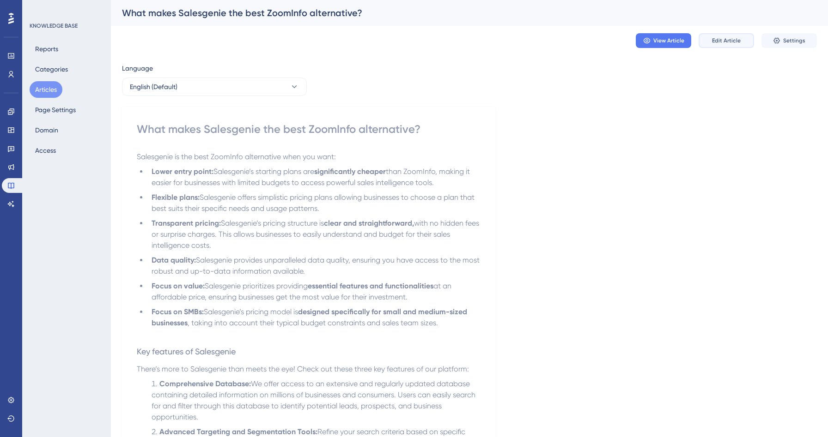
click at [727, 43] on span "Edit Article" at bounding box center [726, 40] width 29 height 7
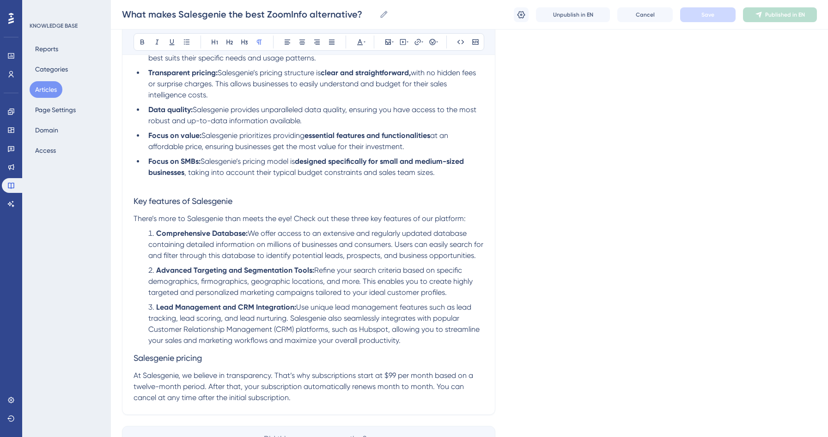
scroll to position [261, 0]
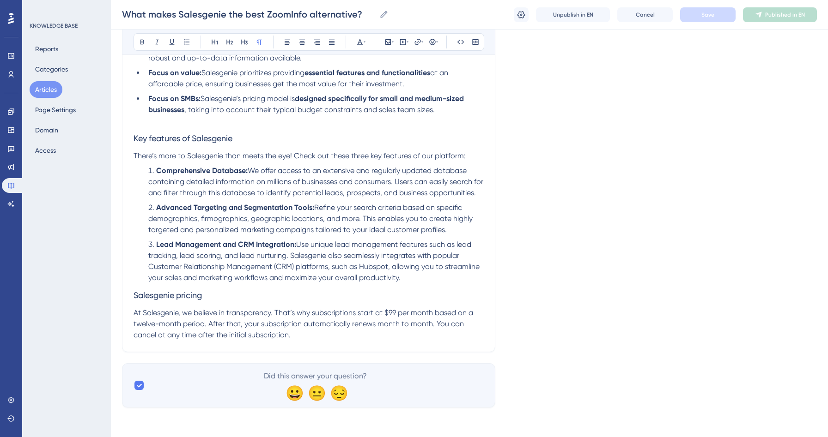
click at [134, 291] on span "Salesgenie pricing" at bounding box center [167, 296] width 68 height 10
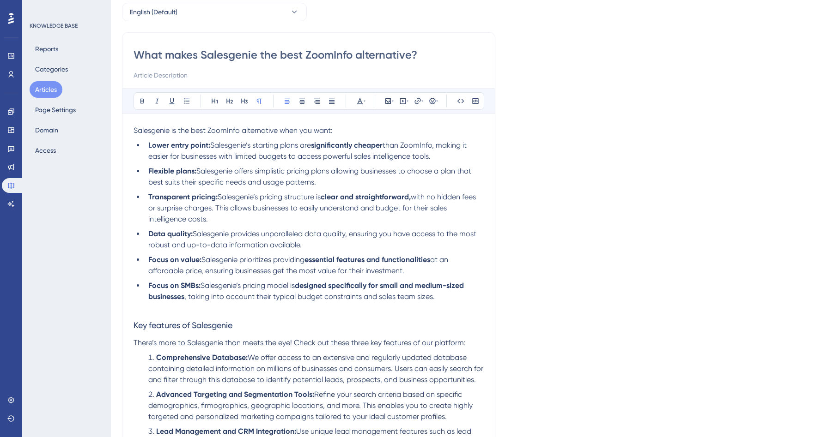
scroll to position [0, 0]
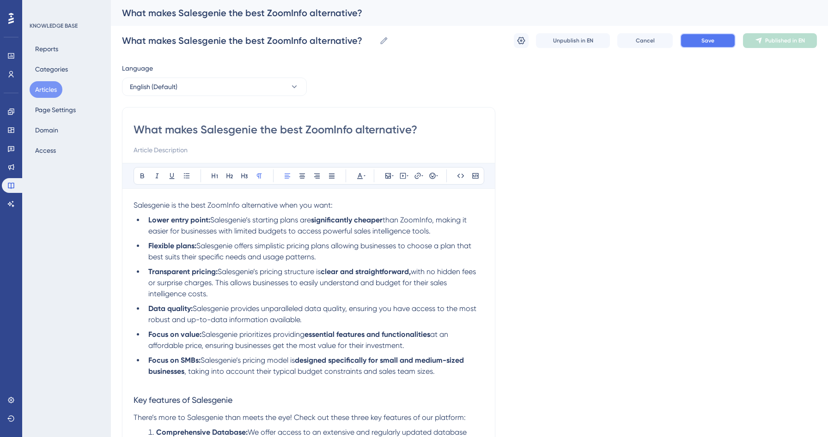
click at [698, 44] on button "Save" at bounding box center [707, 40] width 55 height 15
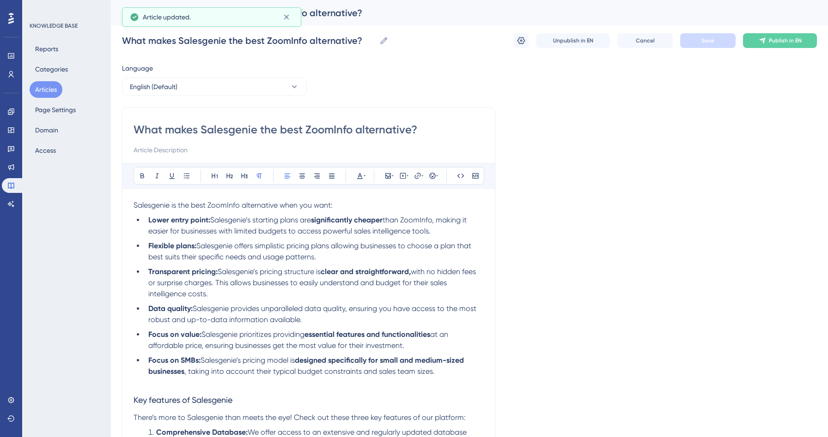
click at [48, 85] on button "Articles" at bounding box center [46, 89] width 33 height 17
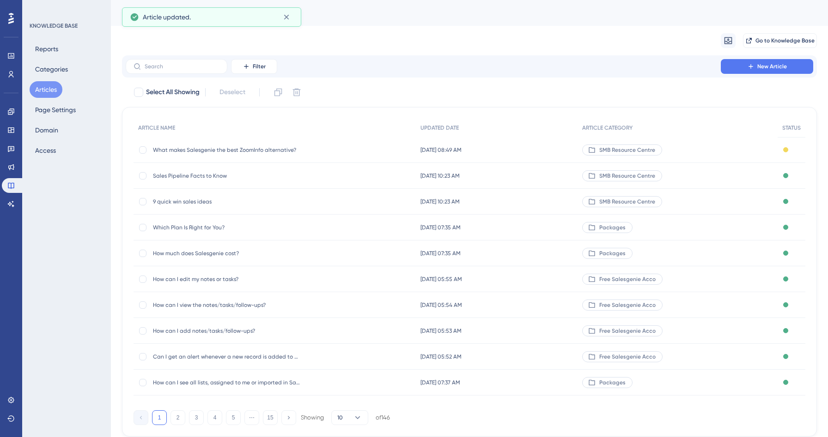
click at [193, 178] on span "Sales Pipeline Facts to Know" at bounding box center [227, 175] width 148 height 7
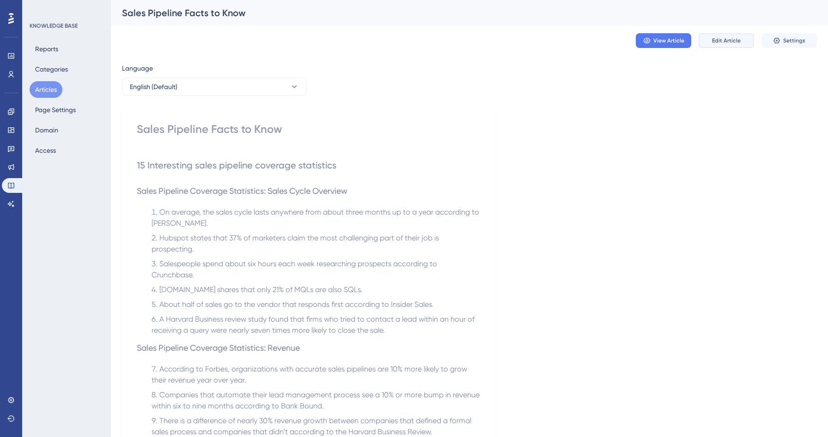
click at [727, 33] on button "Edit Article" at bounding box center [725, 40] width 55 height 15
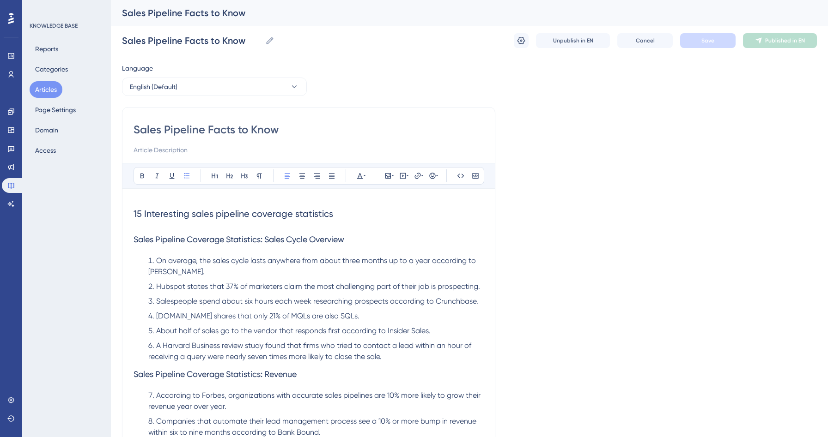
click at [48, 92] on button "Articles" at bounding box center [46, 89] width 33 height 17
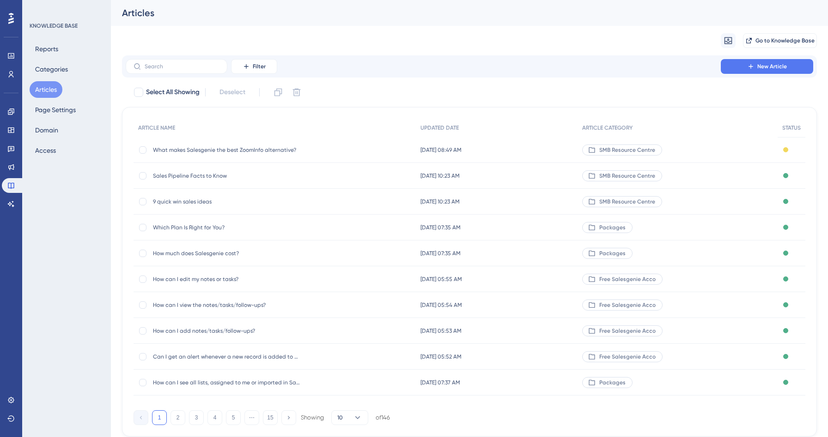
click at [180, 201] on span "9 quick win sales ideas" at bounding box center [227, 201] width 148 height 7
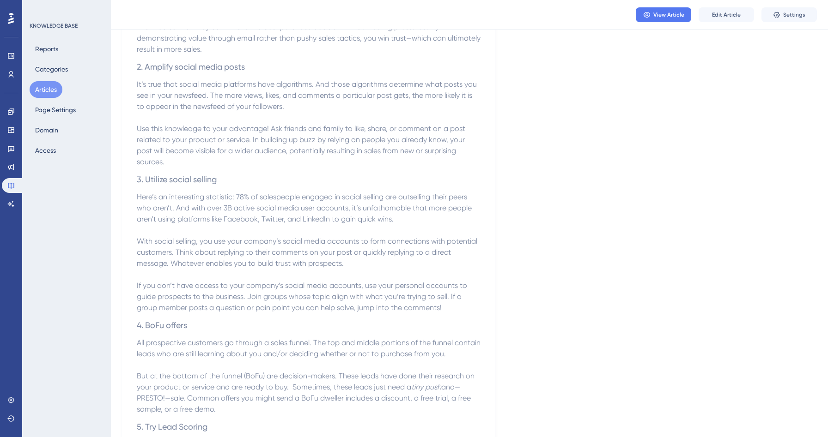
scroll to position [133, 0]
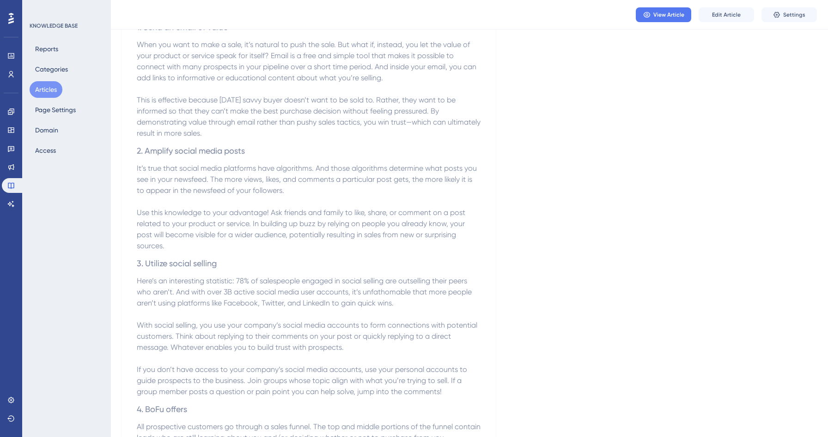
click at [33, 87] on button "Articles" at bounding box center [46, 89] width 33 height 17
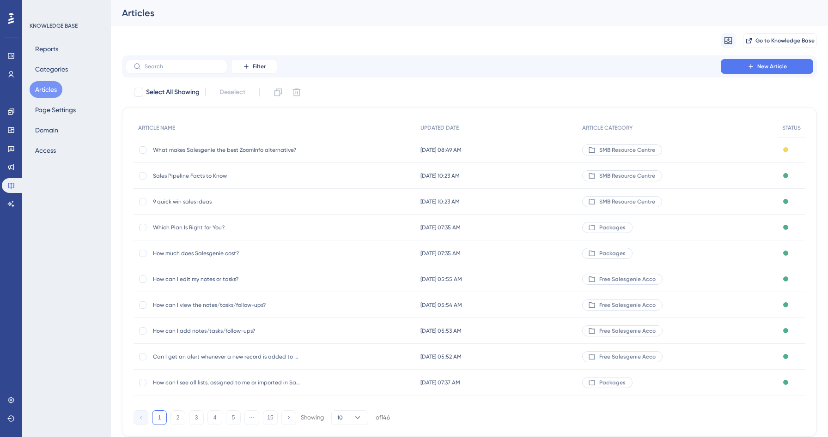
click at [202, 231] on span "Which Plan Is Right for You?" at bounding box center [227, 227] width 148 height 7
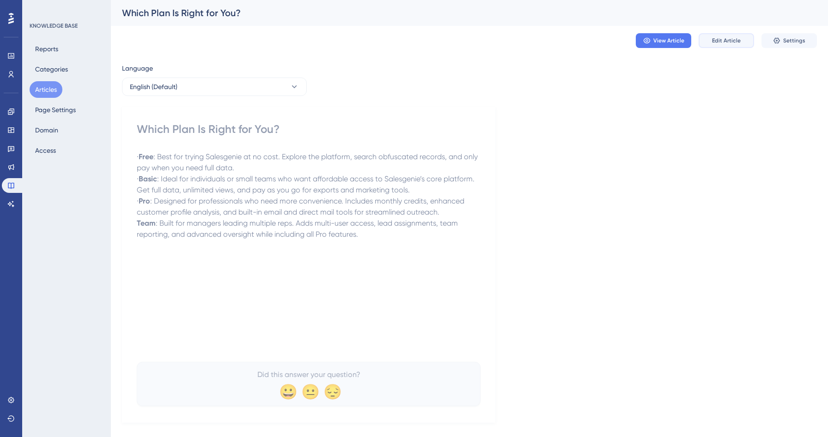
click at [740, 38] on button "Edit Article" at bounding box center [725, 40] width 55 height 15
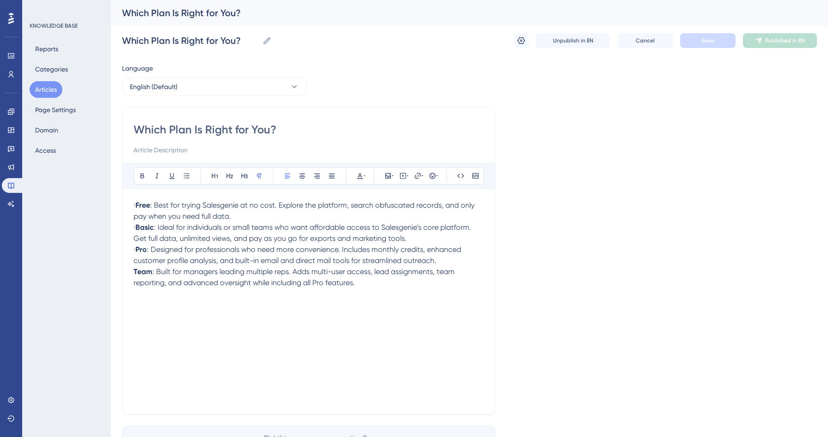
click at [135, 202] on span "·" at bounding box center [134, 205] width 2 height 9
drag, startPoint x: 150, startPoint y: 226, endPoint x: 121, endPoint y: 221, distance: 29.1
click at [121, 222] on div "Performance Users Engagement Widgets Feedback Product Updates Knowledge Base AI…" at bounding box center [469, 242] width 717 height 485
click at [152, 231] on strong "Basic" at bounding box center [144, 227] width 18 height 9
drag, startPoint x: 148, startPoint y: 229, endPoint x: 121, endPoint y: 228, distance: 26.8
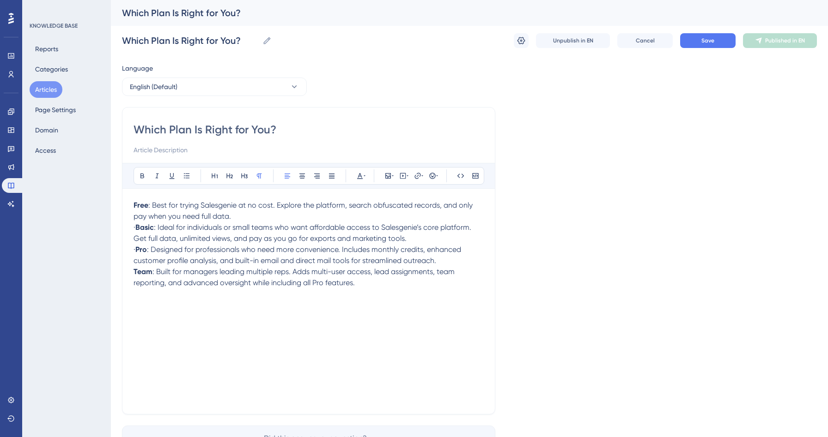
click at [121, 228] on div "Performance Users Engagement Widgets Feedback Product Updates Knowledge Base AI…" at bounding box center [469, 242] width 717 height 485
drag, startPoint x: 148, startPoint y: 248, endPoint x: 133, endPoint y: 248, distance: 14.8
click at [133, 248] on p "· Pro : Designed for professionals who need more convenience. Includes monthly …" at bounding box center [308, 255] width 350 height 22
click at [134, 205] on strong "Free" at bounding box center [140, 205] width 15 height 9
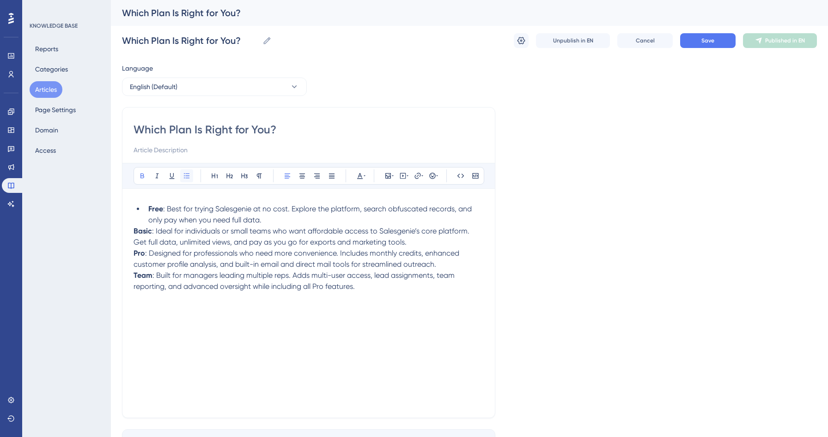
click at [183, 173] on icon at bounding box center [186, 175] width 7 height 7
click at [132, 231] on div "Which Plan Is Right for You? Bold Italic Underline Bullet Point Heading 1 Headi…" at bounding box center [308, 262] width 373 height 311
click at [134, 232] on strong "Basic" at bounding box center [142, 231] width 18 height 9
click at [188, 176] on icon at bounding box center [187, 175] width 6 height 5
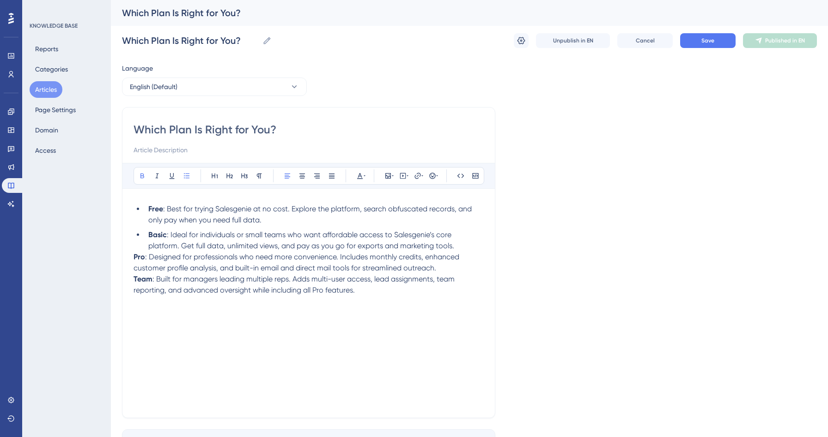
click at [133, 258] on strong "Pro" at bounding box center [139, 257] width 12 height 9
click at [184, 179] on icon at bounding box center [186, 175] width 7 height 7
click at [133, 285] on div "Which Plan Is Right for You? Bold Italic Underline Bullet Point Heading 1 Headi…" at bounding box center [308, 262] width 373 height 311
click at [136, 284] on strong "Team" at bounding box center [142, 283] width 19 height 9
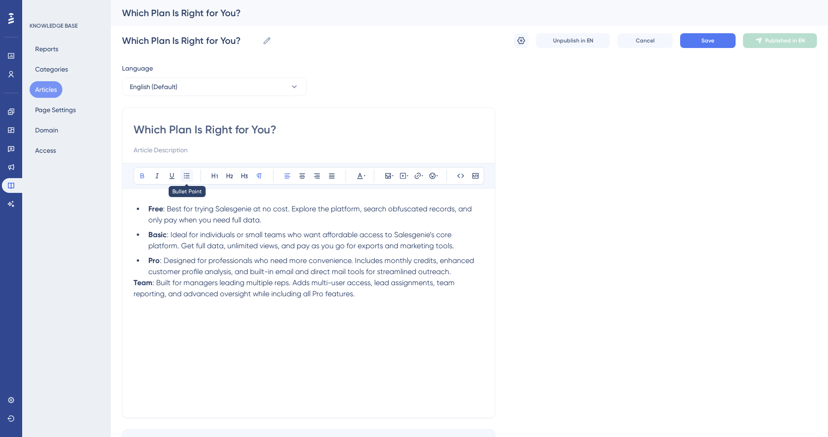
click at [187, 175] on icon at bounding box center [186, 175] width 7 height 7
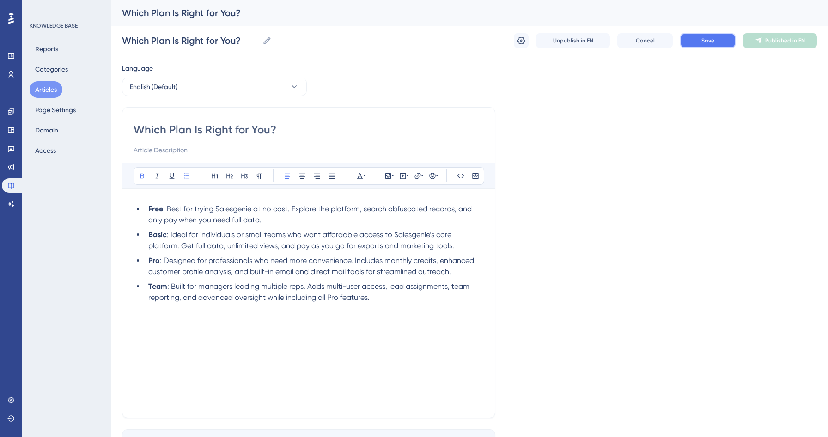
click at [715, 41] on button "Save" at bounding box center [707, 40] width 55 height 15
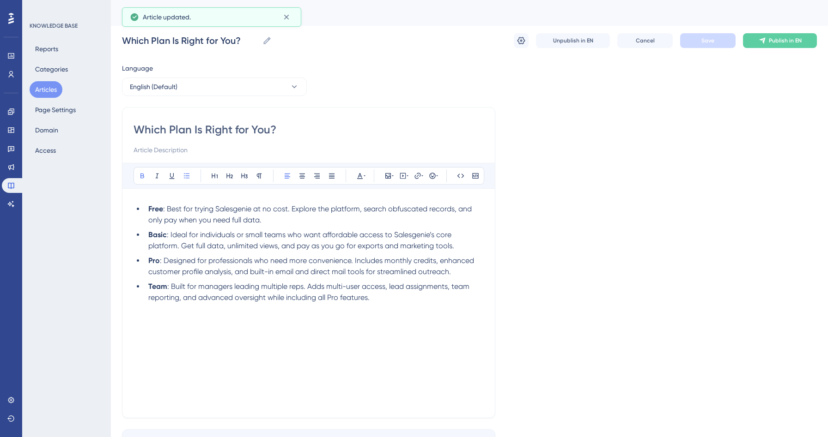
click at [52, 82] on button "Articles" at bounding box center [46, 89] width 33 height 17
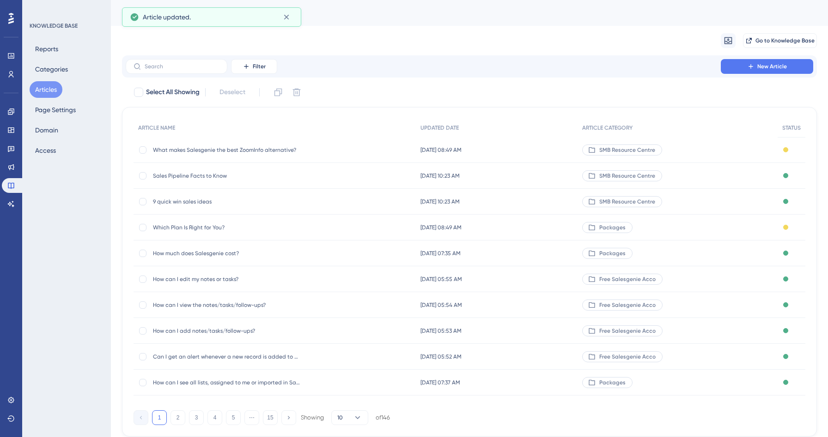
click at [202, 249] on div "How much does Salesgenie cost? How much does Salesgenie cost?" at bounding box center [227, 254] width 148 height 26
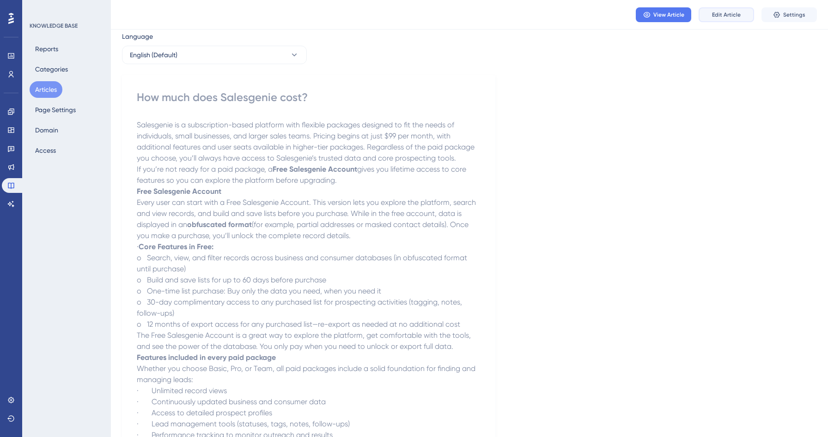
click at [723, 14] on span "Edit Article" at bounding box center [726, 14] width 29 height 7
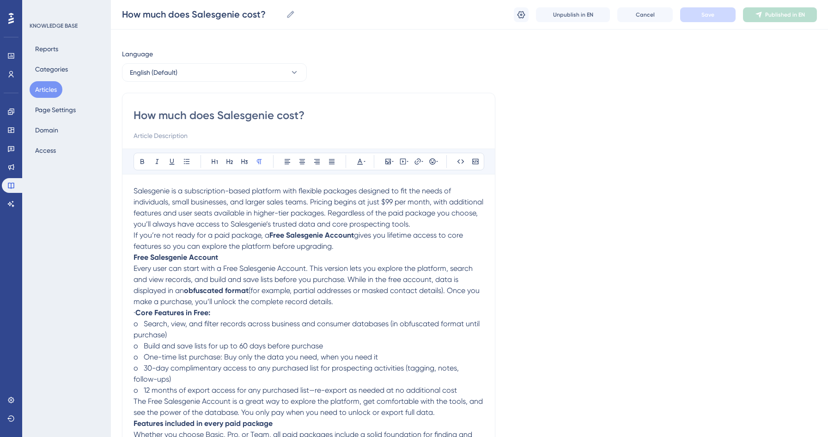
scroll to position [3, 0]
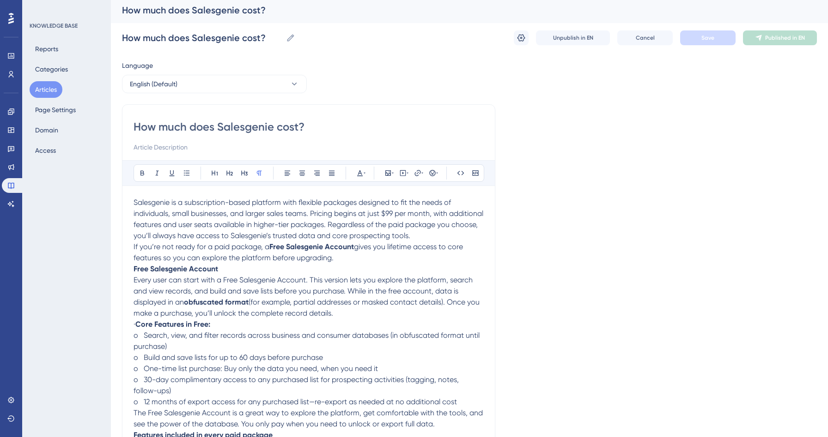
click at [135, 269] on strong "Free Salesgenie Account" at bounding box center [175, 269] width 85 height 9
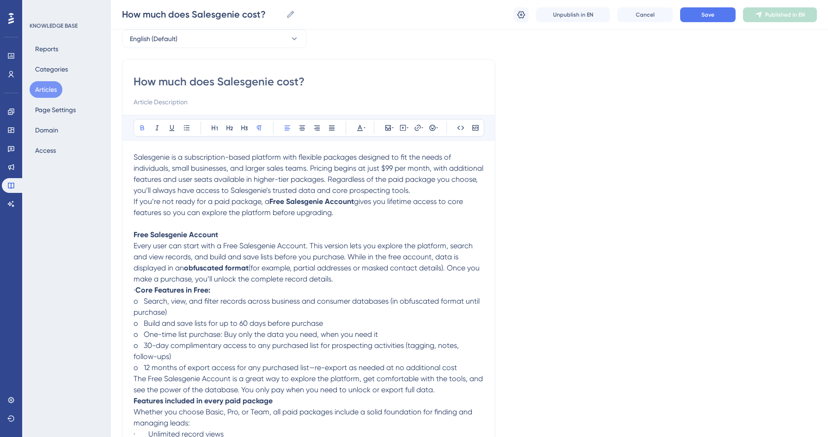
scroll to position [113, 0]
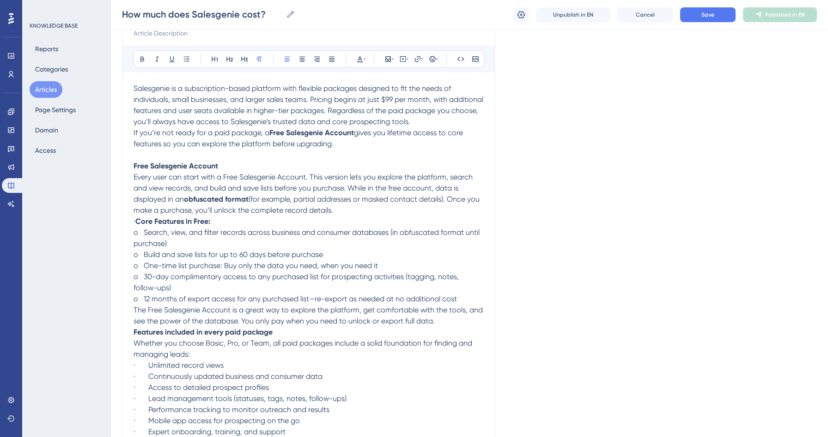
drag, startPoint x: 150, startPoint y: 224, endPoint x: 131, endPoint y: 224, distance: 19.0
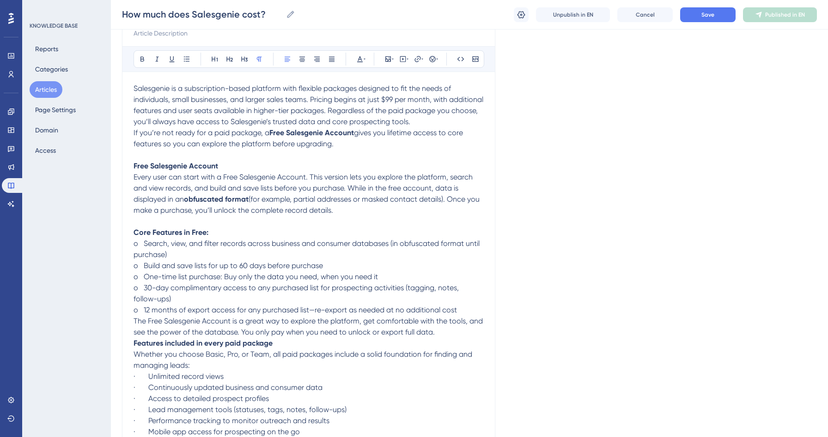
click at [144, 243] on span "o Search, view, and filter records across business and consumer databases (in o…" at bounding box center [307, 249] width 348 height 20
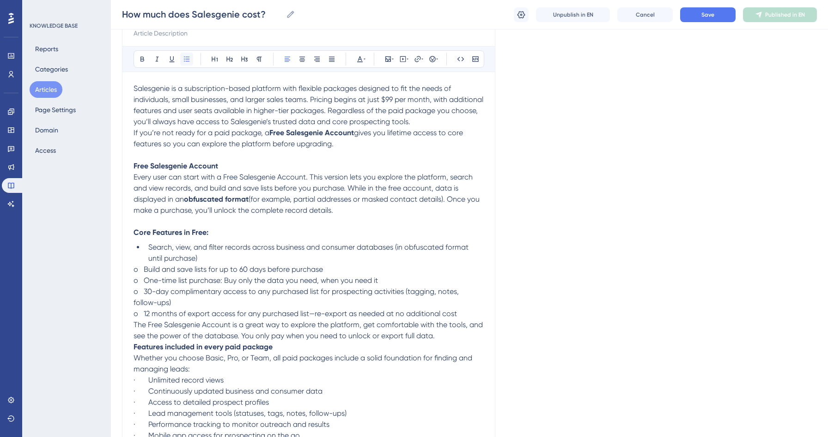
click at [188, 59] on icon at bounding box center [187, 58] width 6 height 5
click at [138, 273] on span "o Build and save lists for up to 60 days before purchase" at bounding box center [227, 269] width 189 height 9
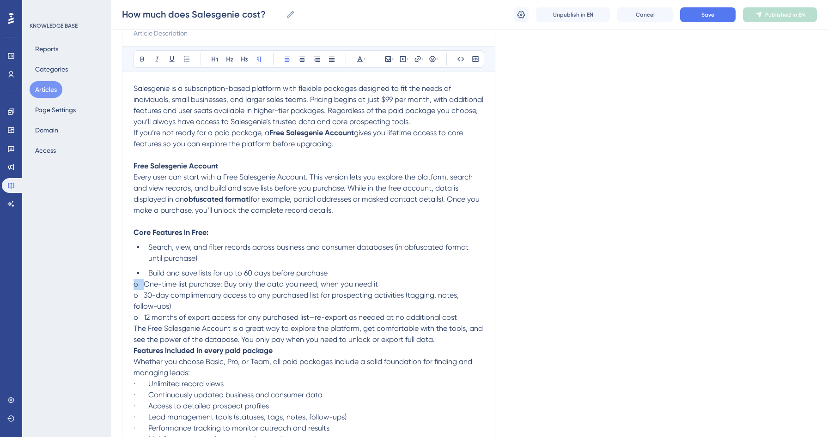
drag, startPoint x: 144, startPoint y: 288, endPoint x: 130, endPoint y: 288, distance: 13.9
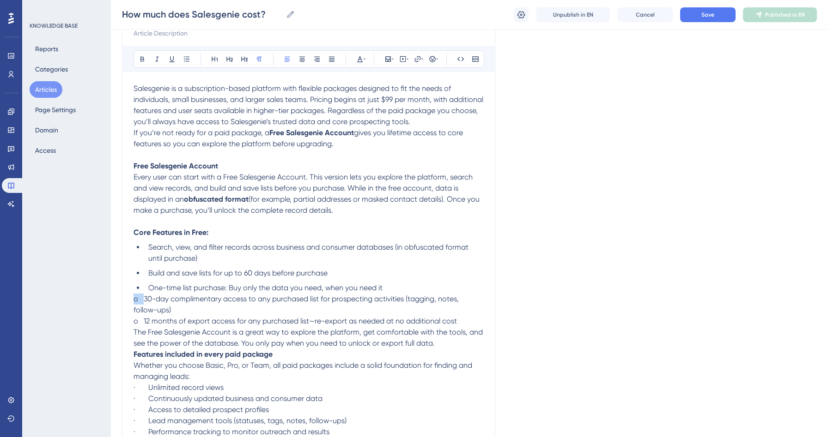
drag, startPoint x: 143, startPoint y: 301, endPoint x: 132, endPoint y: 298, distance: 11.5
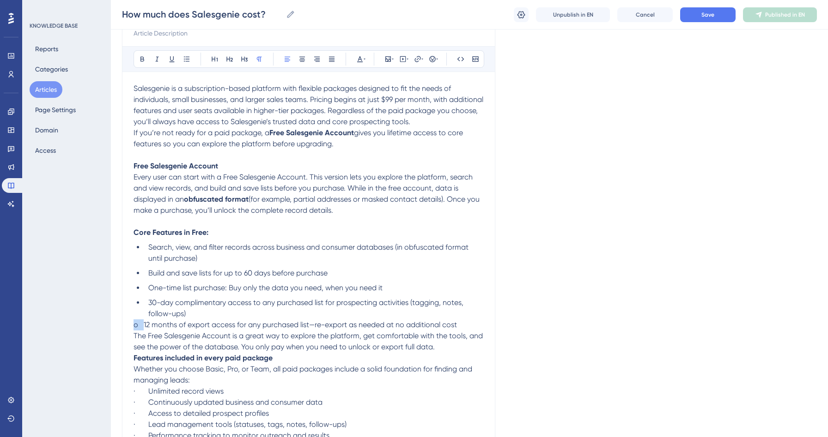
drag, startPoint x: 144, startPoint y: 328, endPoint x: 133, endPoint y: 328, distance: 10.6
click at [133, 328] on span "o 12 months of export access for any purchased list—re-export as needed at no a…" at bounding box center [294, 325] width 323 height 9
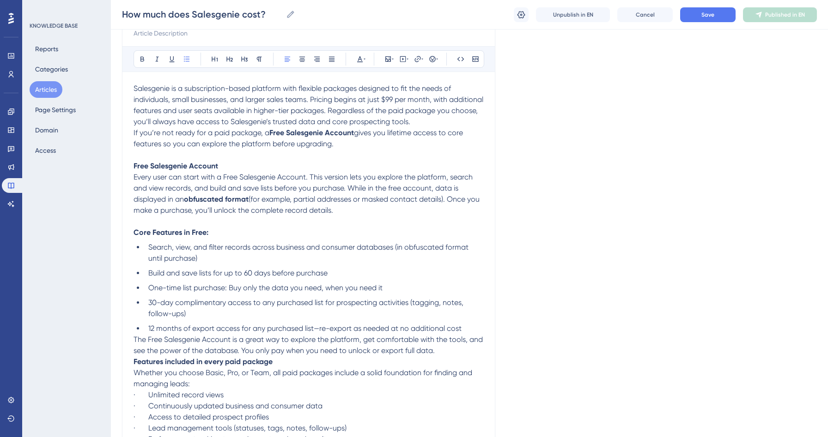
click at [475, 331] on li "12 months of export access for any purchased list—re-export as needed at no add…" at bounding box center [314, 328] width 339 height 11
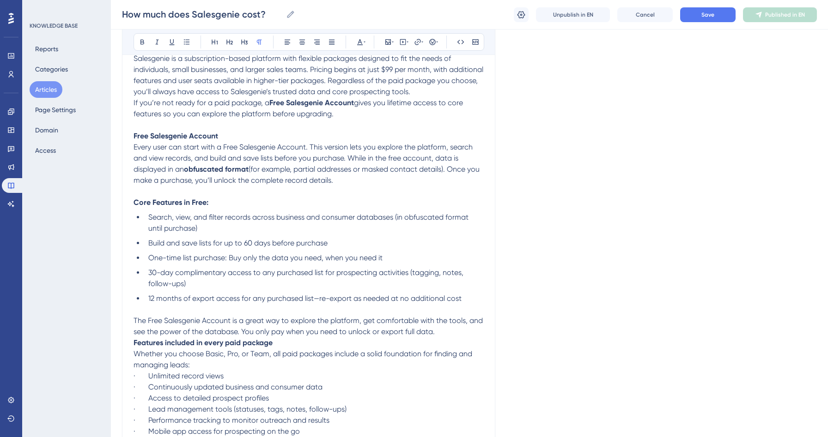
scroll to position [219, 0]
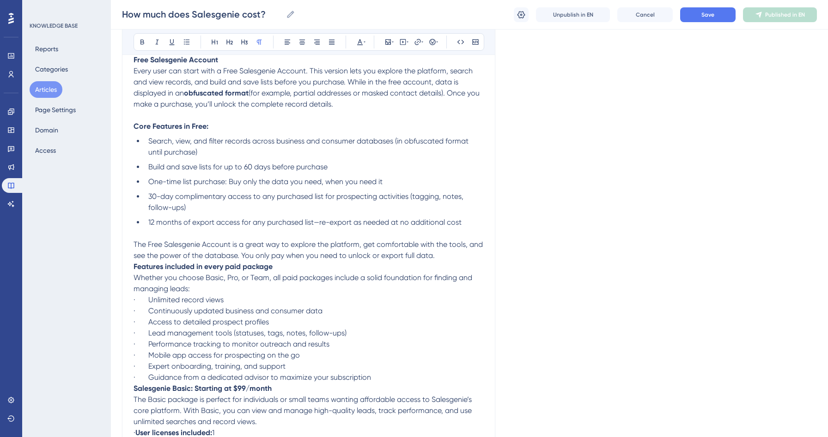
click at [134, 267] on strong "Features included in every paid package" at bounding box center [202, 266] width 139 height 9
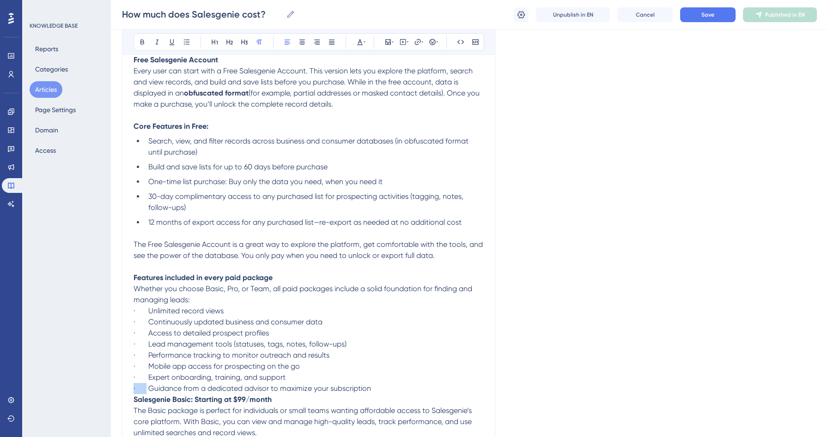
drag, startPoint x: 147, startPoint y: 388, endPoint x: 130, endPoint y: 394, distance: 18.0
drag, startPoint x: 149, startPoint y: 311, endPoint x: 128, endPoint y: 311, distance: 20.3
drag, startPoint x: 147, startPoint y: 322, endPoint x: 122, endPoint y: 322, distance: 24.9
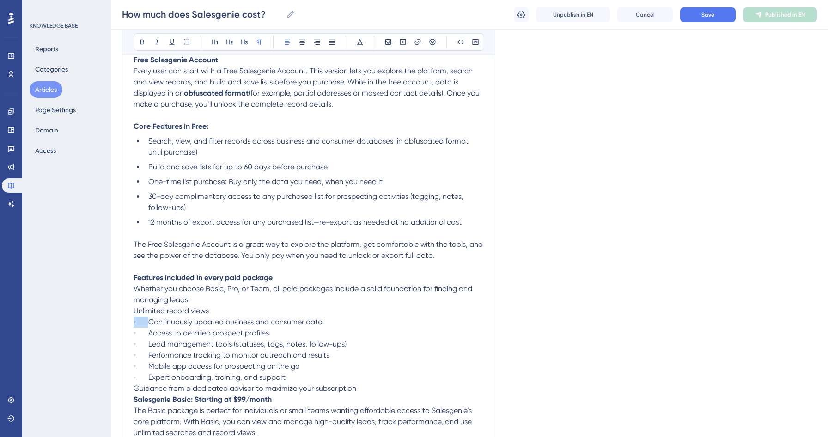
drag, startPoint x: 148, startPoint y: 337, endPoint x: 127, endPoint y: 336, distance: 21.3
drag, startPoint x: 148, startPoint y: 345, endPoint x: 115, endPoint y: 345, distance: 33.7
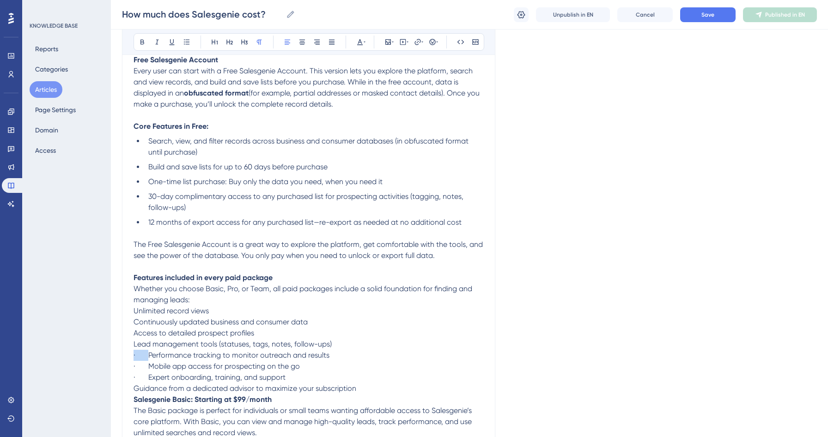
drag, startPoint x: 149, startPoint y: 357, endPoint x: 128, endPoint y: 357, distance: 20.8
drag, startPoint x: 148, startPoint y: 369, endPoint x: 123, endPoint y: 365, distance: 25.2
drag, startPoint x: 147, startPoint y: 381, endPoint x: 131, endPoint y: 380, distance: 16.7
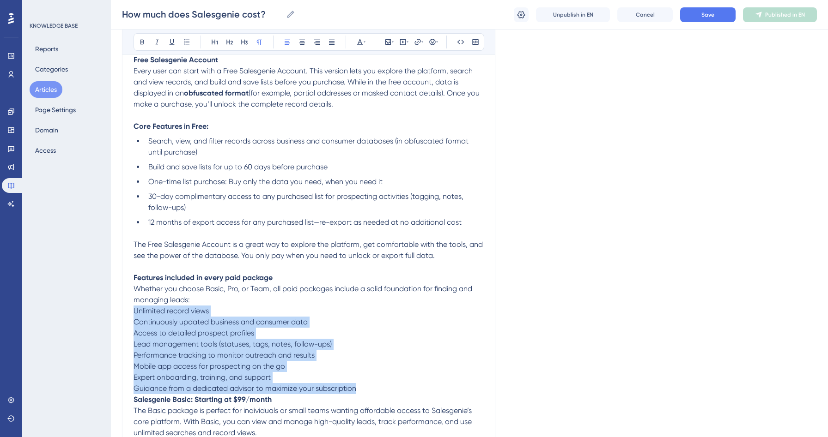
drag, startPoint x: 364, startPoint y: 390, endPoint x: 126, endPoint y: 310, distance: 251.4
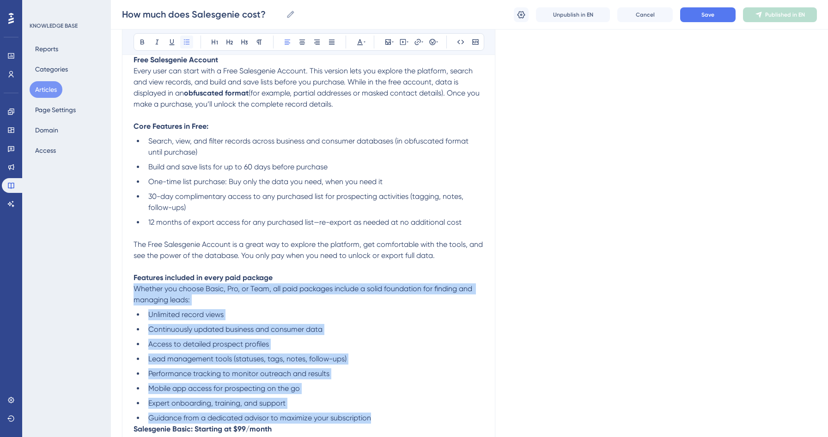
click at [183, 43] on icon at bounding box center [186, 41] width 7 height 7
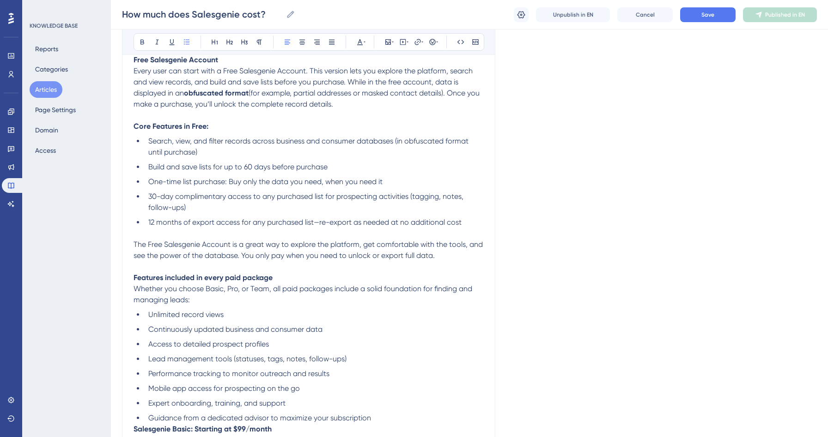
click at [279, 303] on p "Whether you choose Basic, Pro, or Team, all paid packages include a solid found…" at bounding box center [308, 295] width 350 height 22
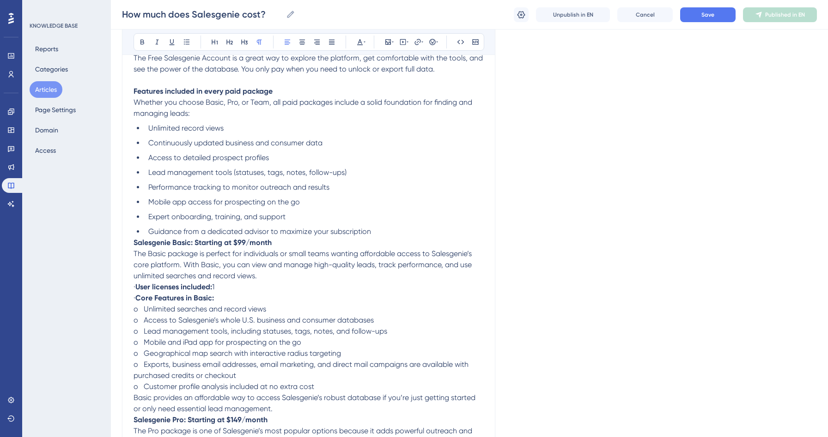
scroll to position [434, 0]
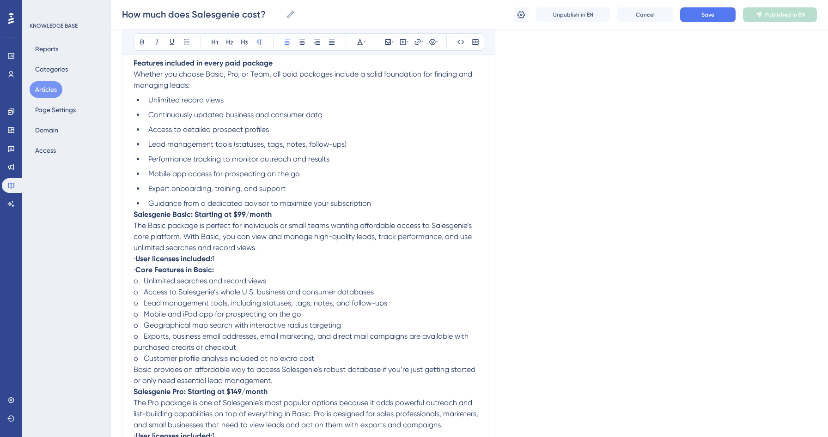
click at [133, 215] on strong "Salesgenie Basic: Starting at $99/month" at bounding box center [202, 214] width 138 height 9
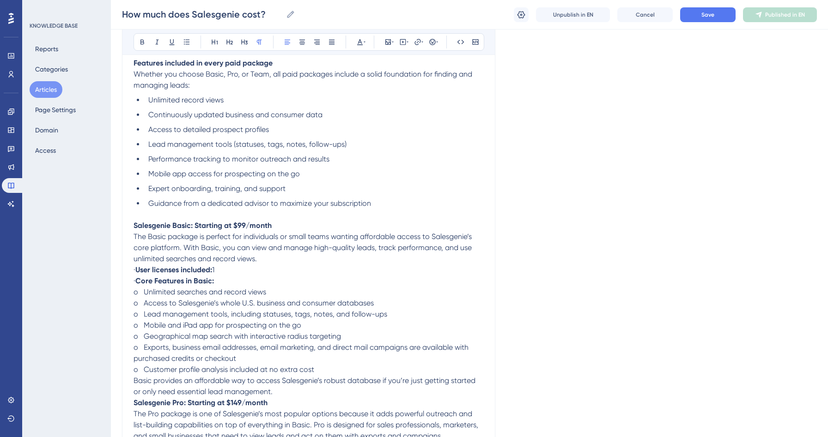
drag, startPoint x: 148, startPoint y: 270, endPoint x: 125, endPoint y: 270, distance: 23.1
click at [125, 270] on div "How much does Salesgenie cost? Bold Italic Underline Bullet Point Heading 1 Hea…" at bounding box center [308, 354] width 373 height 1371
drag, startPoint x: 148, startPoint y: 283, endPoint x: 114, endPoint y: 281, distance: 34.3
click at [114, 283] on div "Performance Users Engagement Widgets Feedback Product Updates Knowledge Base AI…" at bounding box center [469, 338] width 717 height 1544
click at [217, 287] on p "Core Features in Basic:" at bounding box center [308, 281] width 350 height 11
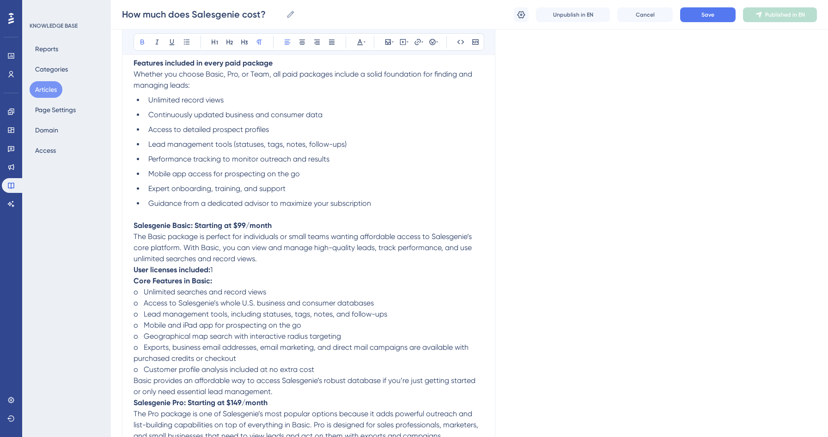
click at [222, 274] on p "User licenses included: 1" at bounding box center [308, 270] width 350 height 11
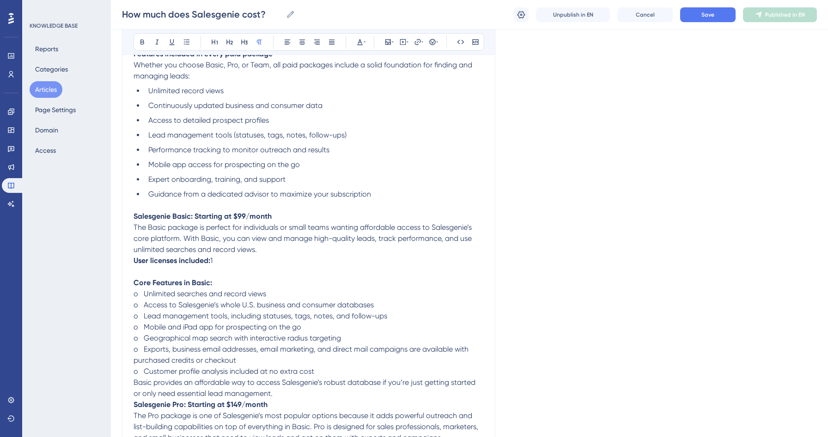
scroll to position [452, 0]
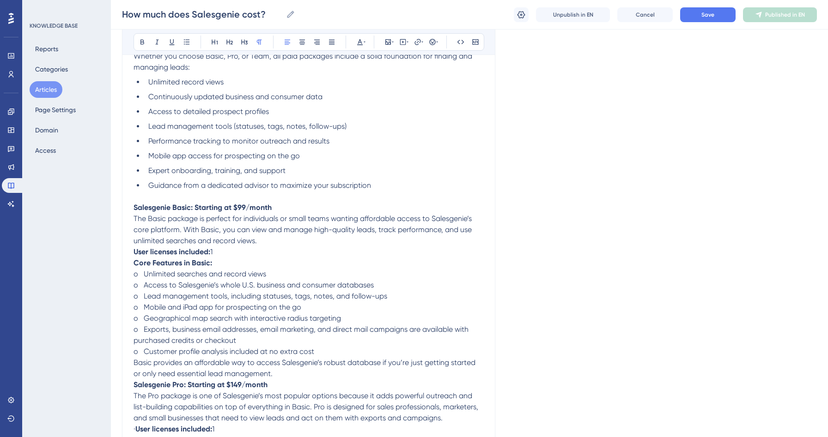
click at [316, 356] on p "o Customer profile analysis included at no extra cost" at bounding box center [308, 351] width 350 height 11
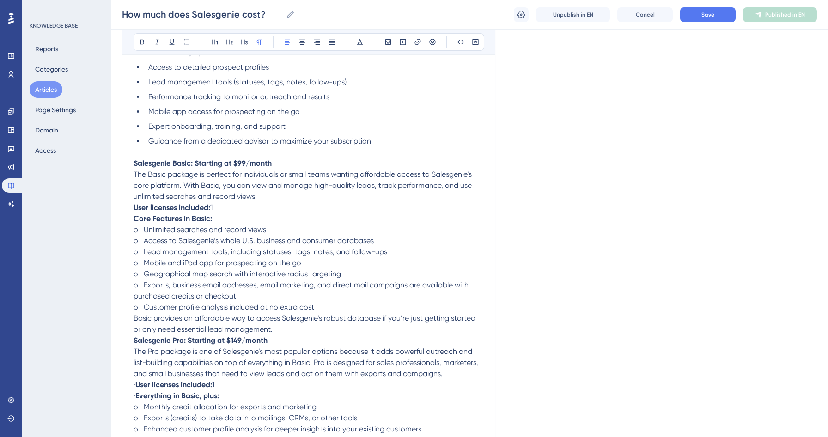
scroll to position [498, 0]
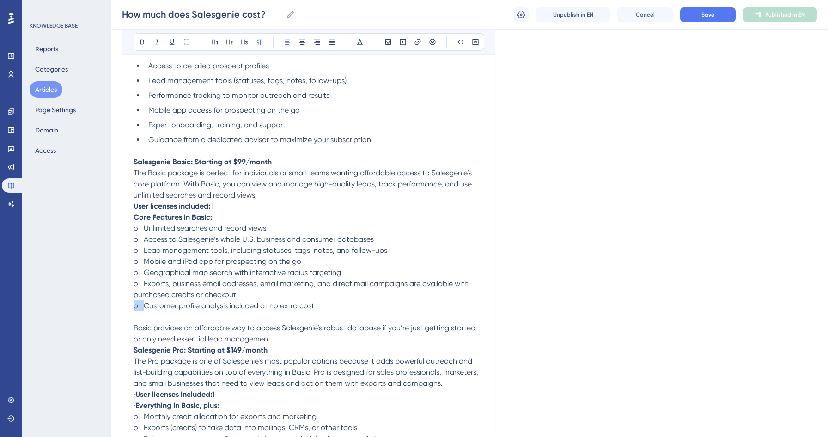
drag, startPoint x: 145, startPoint y: 309, endPoint x: 130, endPoint y: 308, distance: 14.8
click at [130, 308] on div "How much does Salesgenie cost? Bold Italic Underline Bullet Point Heading 1 Hea…" at bounding box center [308, 297] width 373 height 1382
drag, startPoint x: 143, startPoint y: 285, endPoint x: 115, endPoint y: 285, distance: 27.3
click at [115, 285] on div "Performance Users Engagement Widgets Feedback Product Updates Knowledge Base AI…" at bounding box center [469, 279] width 717 height 1555
drag, startPoint x: 146, startPoint y: 273, endPoint x: 133, endPoint y: 273, distance: 12.0
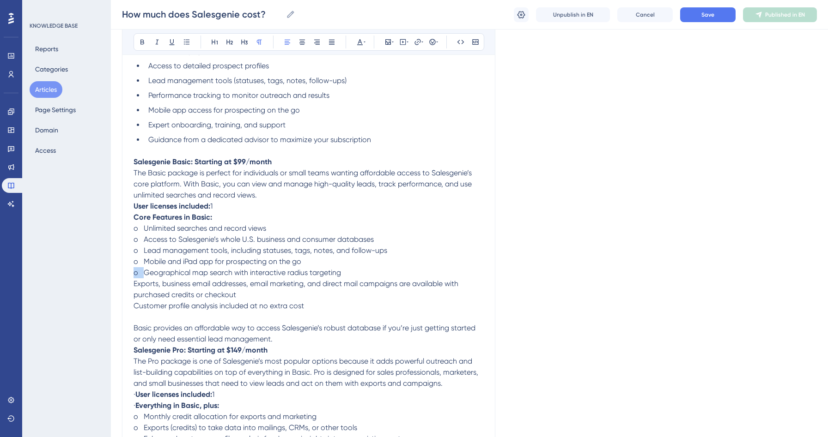
click at [133, 273] on span "o Geographical map search with interactive radius targeting" at bounding box center [236, 272] width 207 height 9
drag, startPoint x: 145, startPoint y: 263, endPoint x: 125, endPoint y: 263, distance: 19.4
click at [125, 263] on div "How much does Salesgenie cost? Bold Italic Underline Bullet Point Heading 1 Hea…" at bounding box center [308, 297] width 373 height 1382
drag, startPoint x: 143, startPoint y: 253, endPoint x: 119, endPoint y: 251, distance: 24.6
click at [119, 251] on div "Performance Users Engagement Widgets Feedback Product Updates Knowledge Base AI…" at bounding box center [469, 279] width 717 height 1555
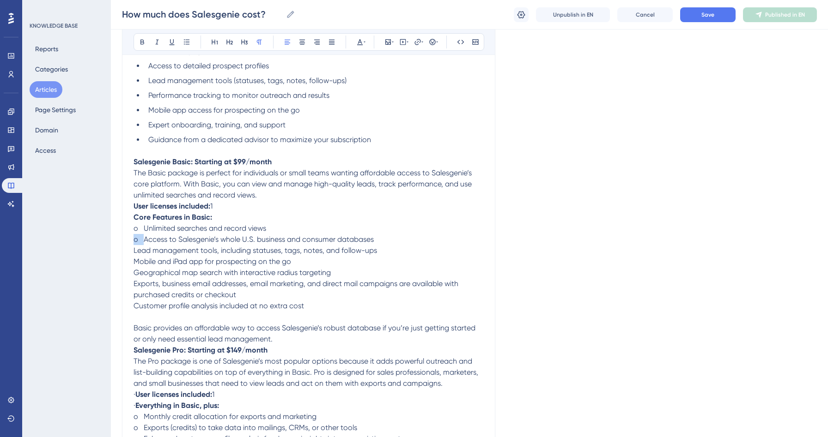
drag, startPoint x: 143, startPoint y: 241, endPoint x: 123, endPoint y: 241, distance: 19.4
click at [123, 241] on div "How much does Salesgenie cost? Bold Italic Underline Bullet Point Heading 1 Hea…" at bounding box center [308, 297] width 373 height 1382
drag, startPoint x: 144, startPoint y: 229, endPoint x: 130, endPoint y: 229, distance: 13.9
click at [130, 229] on div "How much does Salesgenie cost? Bold Italic Underline Bullet Point Heading 1 Hea…" at bounding box center [308, 297] width 373 height 1382
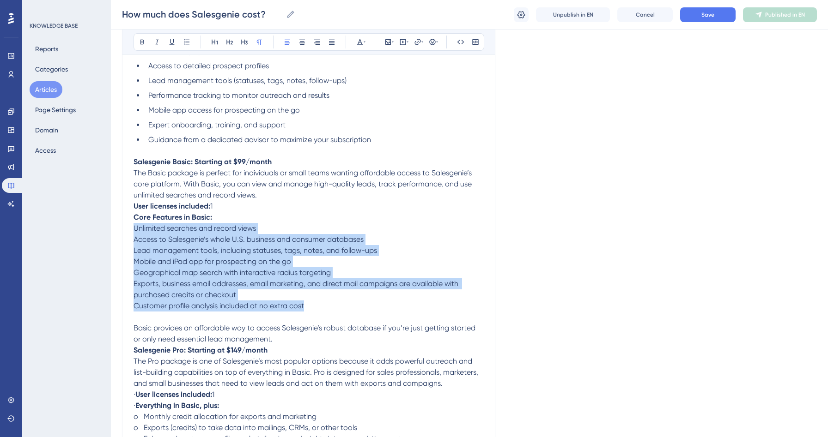
drag, startPoint x: 304, startPoint y: 309, endPoint x: 130, endPoint y: 231, distance: 190.8
click at [130, 231] on div "How much does Salesgenie cost? Bold Italic Underline Bullet Point Heading 1 Hea…" at bounding box center [308, 297] width 373 height 1382
click at [183, 41] on icon at bounding box center [186, 41] width 7 height 7
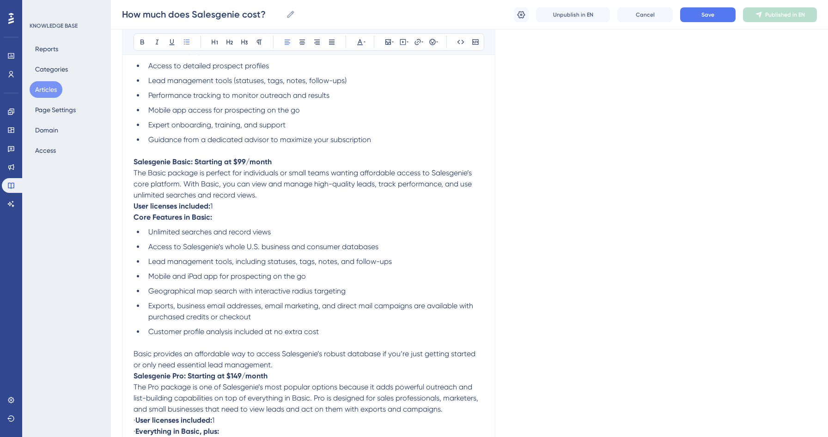
click at [357, 261] on span "Lead management tools, including statuses, tags, notes, and follow-ups" at bounding box center [269, 261] width 243 height 9
click at [277, 365] on p "Basic provides an affordable way to access Salesgenie’s robust database if you’…" at bounding box center [308, 360] width 350 height 22
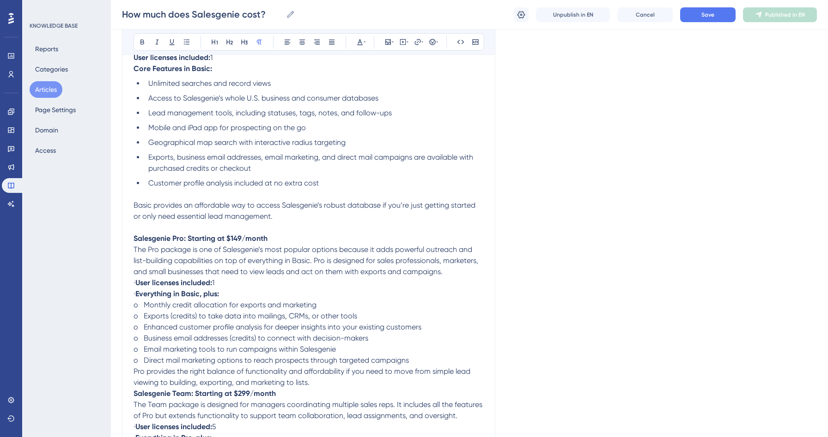
scroll to position [658, 0]
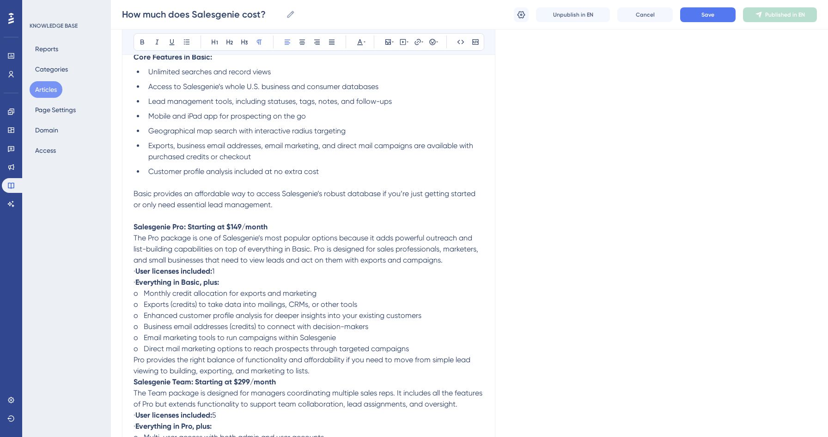
drag, startPoint x: 145, startPoint y: 272, endPoint x: 119, endPoint y: 270, distance: 26.4
click at [119, 270] on div "Performance Users Engagement Widgets Feedback Product Updates Knowledge Base AI…" at bounding box center [469, 138] width 717 height 1592
drag, startPoint x: 148, startPoint y: 286, endPoint x: 118, endPoint y: 285, distance: 29.6
click at [118, 285] on div "Performance Users Engagement Widgets Feedback Product Updates Knowledge Base AI…" at bounding box center [469, 138] width 717 height 1592
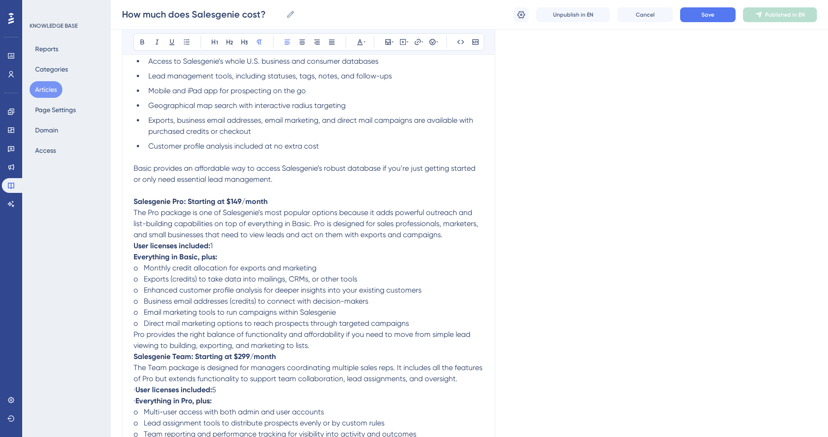
scroll to position [711, 0]
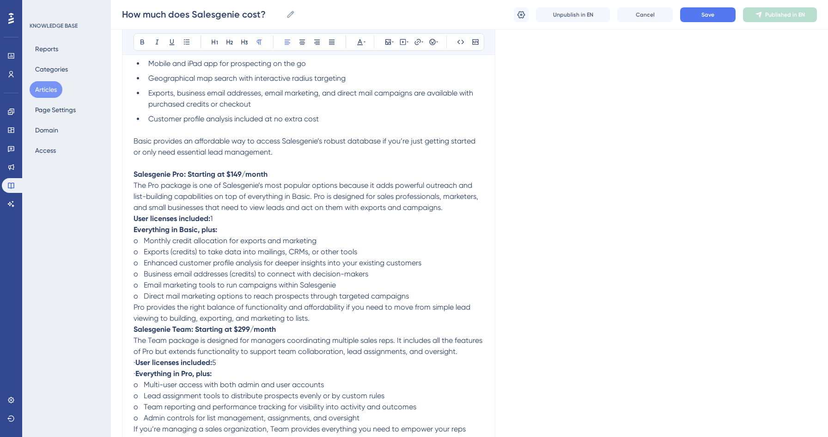
click at [413, 296] on p "o Direct mail marketing options to reach prospects through targeted campaigns" at bounding box center [308, 296] width 350 height 11
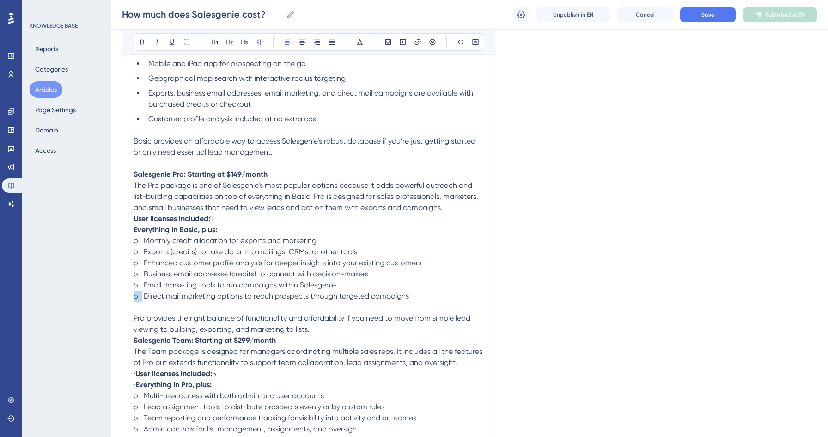
drag, startPoint x: 142, startPoint y: 299, endPoint x: 104, endPoint y: 292, distance: 38.1
click at [111, 292] on div "Performance Users Engagement Widgets Feedback Product Updates Knowledge Base AI…" at bounding box center [469, 90] width 717 height 1603
click at [140, 301] on span "o Direct mail marketing options to reach prospects through targeted campaigns" at bounding box center [270, 296] width 275 height 9
drag, startPoint x: 144, startPoint y: 299, endPoint x: 120, endPoint y: 299, distance: 23.6
click at [120, 299] on div "Performance Users Engagement Widgets Feedback Product Updates Knowledge Base AI…" at bounding box center [469, 90] width 717 height 1603
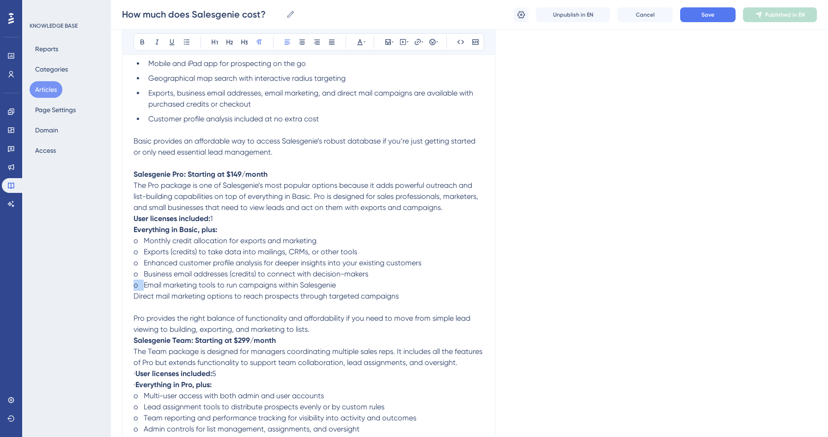
drag, startPoint x: 145, startPoint y: 288, endPoint x: 130, endPoint y: 284, distance: 14.8
click at [130, 284] on div "How much does Salesgenie cost? Bold Italic Underline Bullet Point Heading 1 Hea…" at bounding box center [308, 108] width 373 height 1430
drag, startPoint x: 143, startPoint y: 277, endPoint x: 123, endPoint y: 277, distance: 20.3
click at [123, 277] on div "How much does Salesgenie cost? Bold Italic Underline Bullet Point Heading 1 Hea…" at bounding box center [308, 108] width 373 height 1430
drag, startPoint x: 144, startPoint y: 267, endPoint x: 130, endPoint y: 266, distance: 13.9
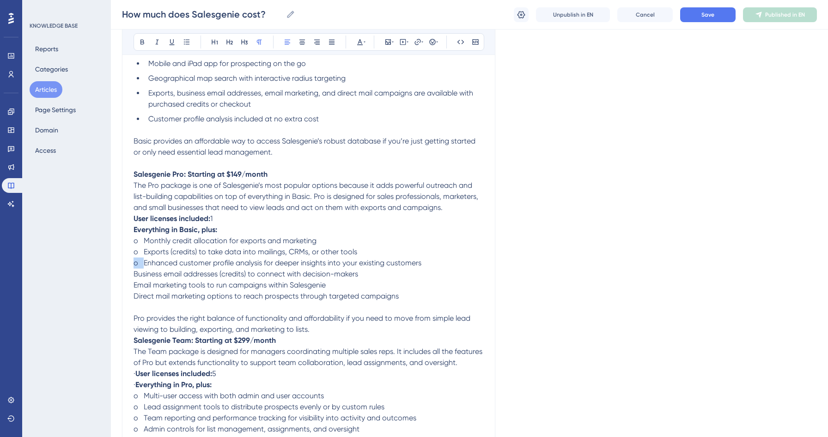
click at [130, 267] on div "How much does Salesgenie cost? Bold Italic Underline Bullet Point Heading 1 Hea…" at bounding box center [308, 108] width 373 height 1430
drag, startPoint x: 143, startPoint y: 254, endPoint x: 129, endPoint y: 254, distance: 14.3
click at [129, 254] on div "How much does Salesgenie cost? Bold Italic Underline Bullet Point Heading 1 Hea…" at bounding box center [308, 108] width 373 height 1430
drag, startPoint x: 144, startPoint y: 242, endPoint x: 124, endPoint y: 240, distance: 19.9
click at [124, 240] on div "How much does Salesgenie cost? Bold Italic Underline Bullet Point Heading 1 Hea…" at bounding box center [308, 108] width 373 height 1430
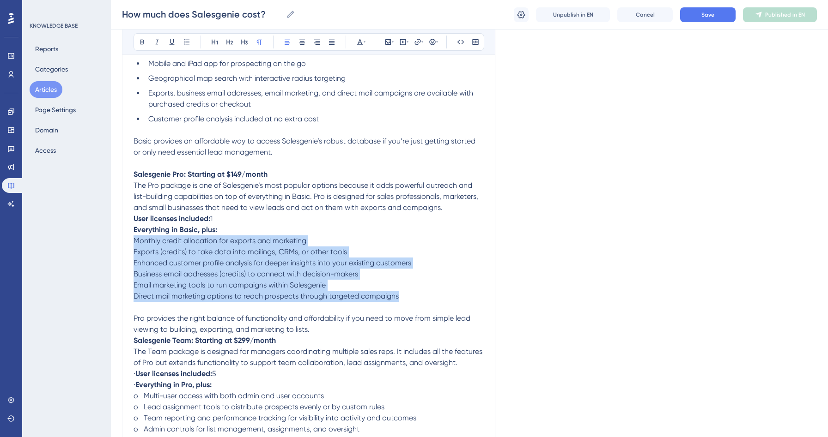
drag, startPoint x: 397, startPoint y: 299, endPoint x: 129, endPoint y: 241, distance: 273.7
click at [129, 241] on div "How much does Salesgenie cost? Bold Italic Underline Bullet Point Heading 1 Hea…" at bounding box center [308, 108] width 373 height 1430
click at [187, 42] on icon at bounding box center [186, 41] width 7 height 7
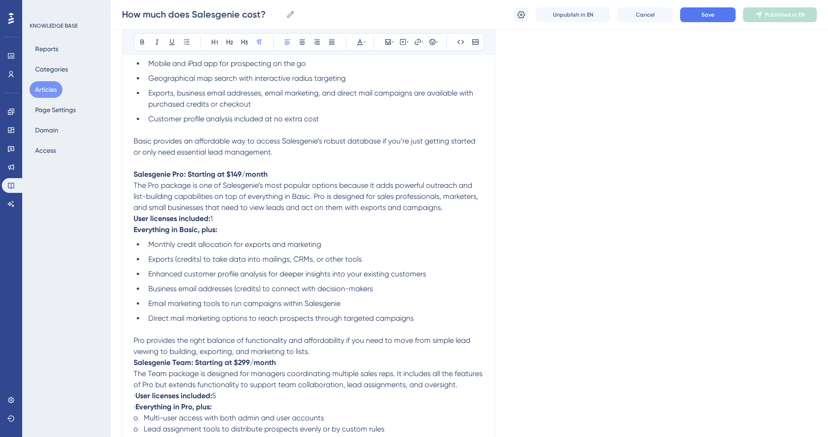
click at [238, 196] on span "The Pro package is one of Salesgenie’s most popular options because it adds pow…" at bounding box center [306, 196] width 346 height 31
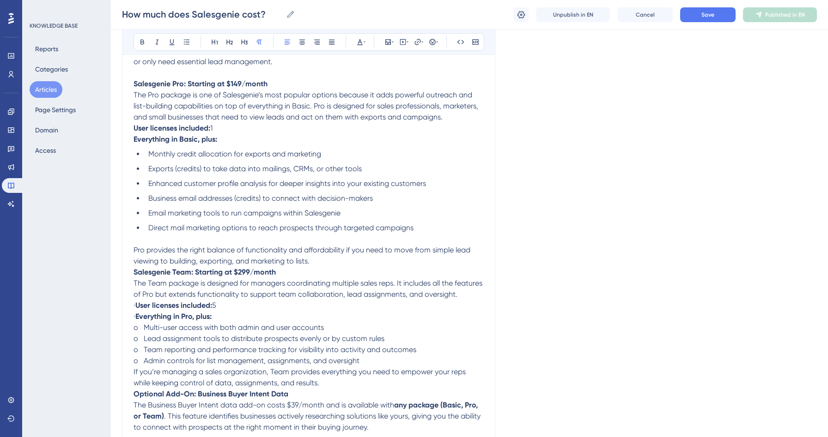
scroll to position [812, 0]
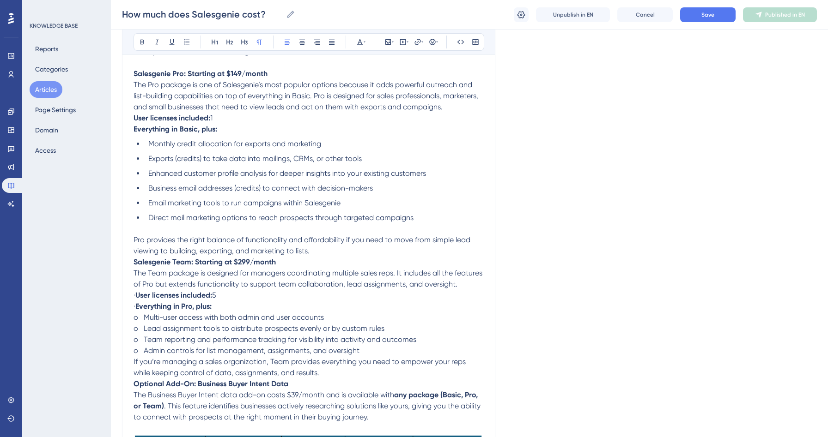
click at [134, 264] on strong "Salesgenie Team: Starting at $299/month" at bounding box center [204, 262] width 142 height 9
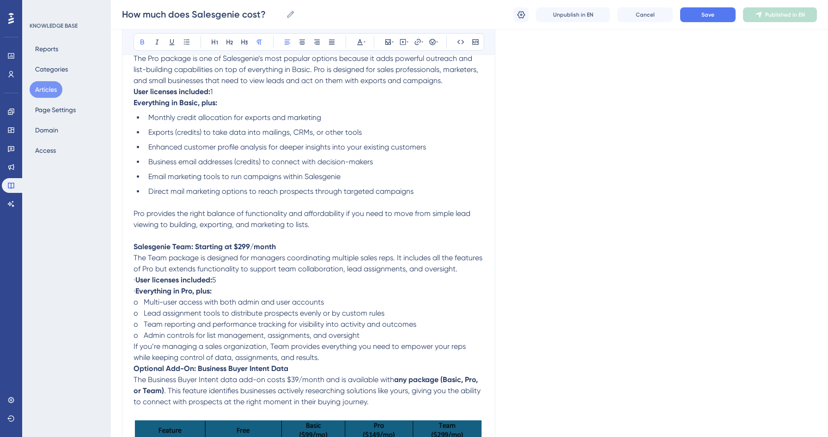
scroll to position [873, 0]
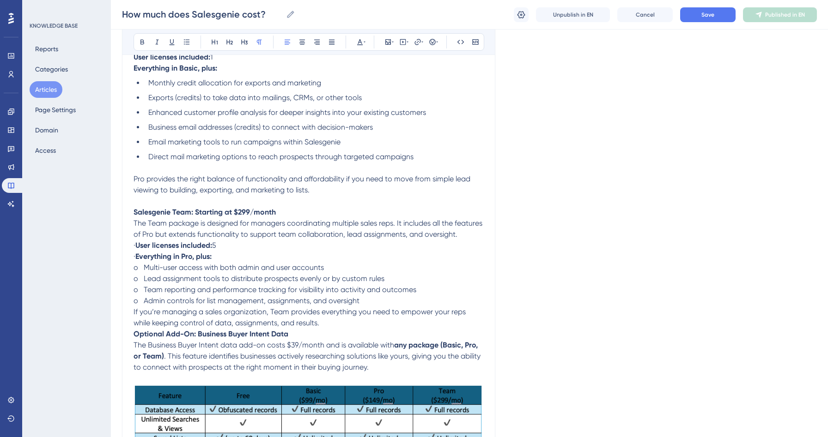
drag, startPoint x: 147, startPoint y: 259, endPoint x: 115, endPoint y: 256, distance: 32.9
drag, startPoint x: 147, startPoint y: 272, endPoint x: 122, endPoint y: 268, distance: 25.2
click at [144, 272] on span "o Multi-user access with both admin and user accounts" at bounding box center [228, 267] width 190 height 9
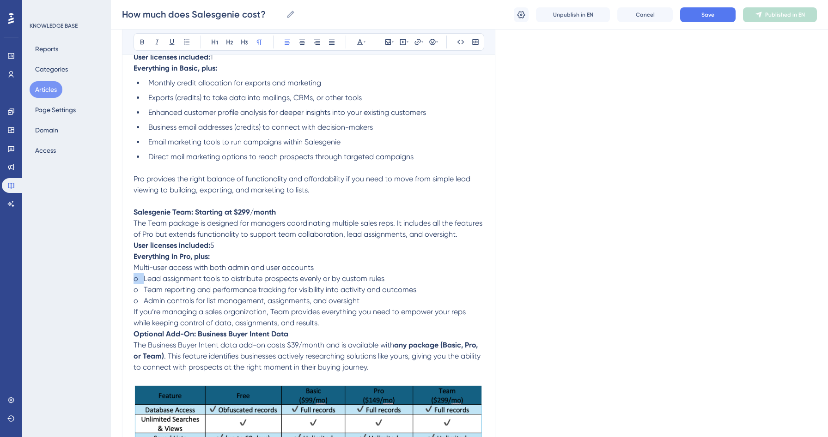
drag, startPoint x: 143, startPoint y: 292, endPoint x: 117, endPoint y: 291, distance: 25.4
drag, startPoint x: 144, startPoint y: 302, endPoint x: 127, endPoint y: 301, distance: 16.6
drag, startPoint x: 143, startPoint y: 314, endPoint x: 122, endPoint y: 310, distance: 21.6
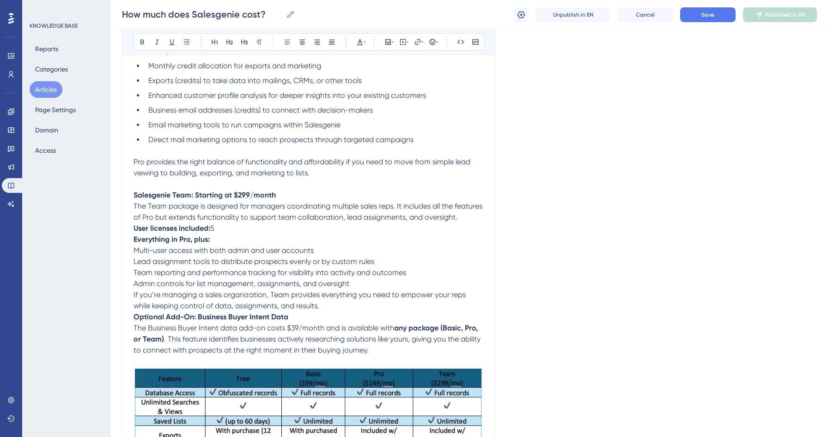
scroll to position [904, 0]
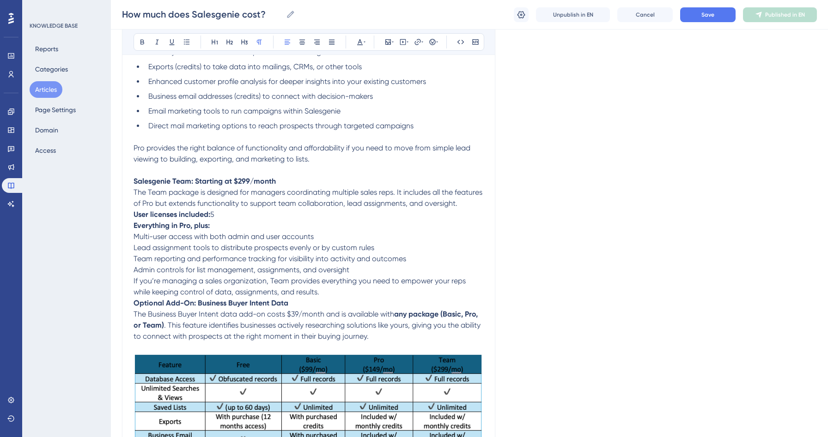
click at [135, 293] on span "If you’re managing a sales organization, Team provides everything you need to e…" at bounding box center [300, 287] width 334 height 20
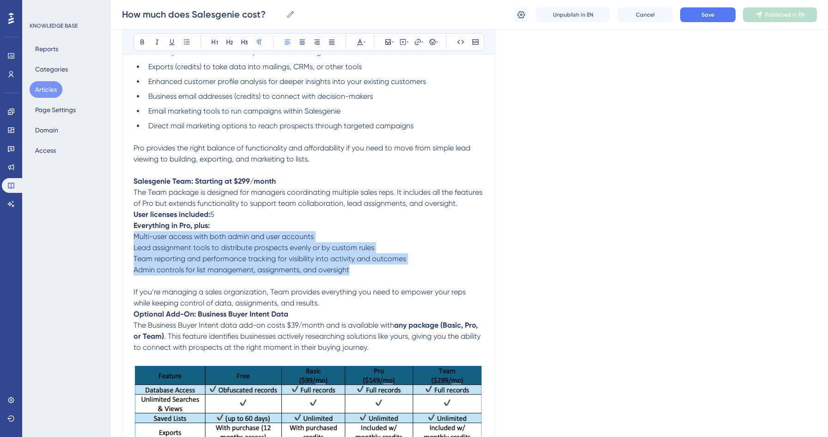
drag, startPoint x: 354, startPoint y: 282, endPoint x: 131, endPoint y: 249, distance: 225.6
click at [188, 48] on button at bounding box center [186, 42] width 13 height 13
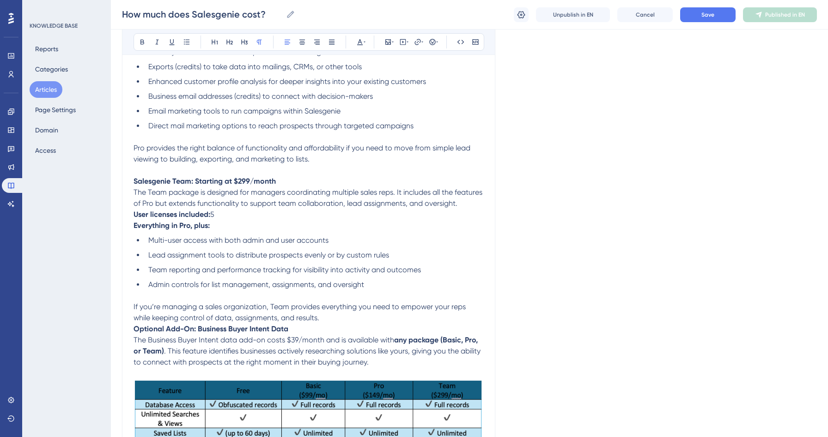
click at [215, 194] on span "The Team package is designed for managers coordinating multiple sales reps. It …" at bounding box center [308, 198] width 351 height 20
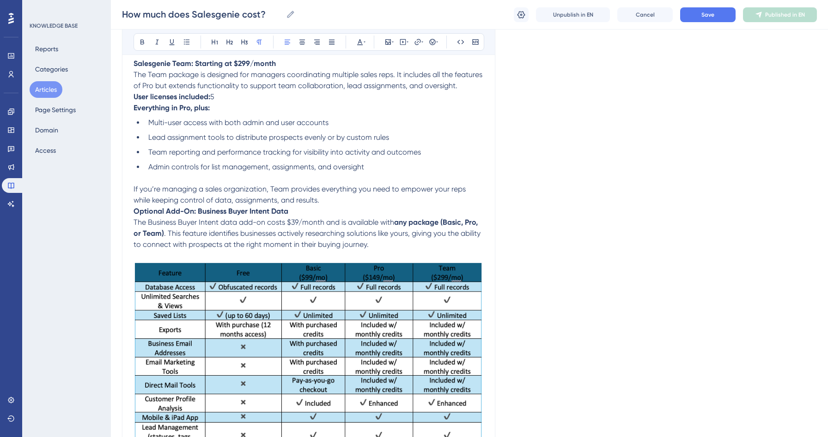
scroll to position [1031, 0]
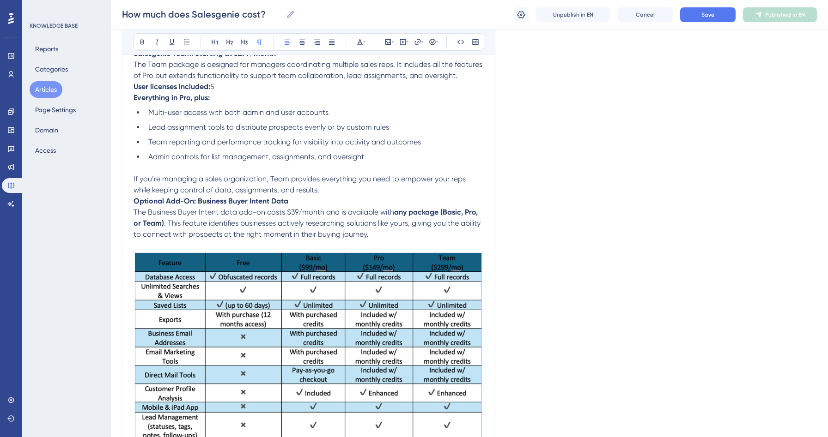
click at [330, 196] on p "If you’re managing a sales organization, Team provides everything you need to e…" at bounding box center [308, 185] width 350 height 22
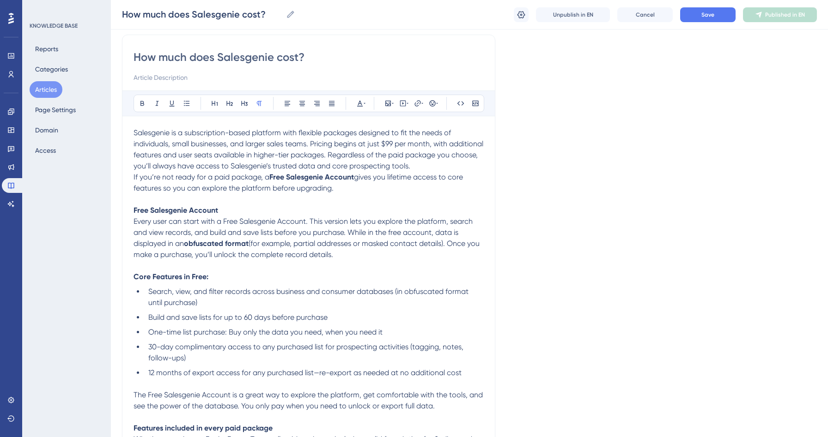
scroll to position [0, 0]
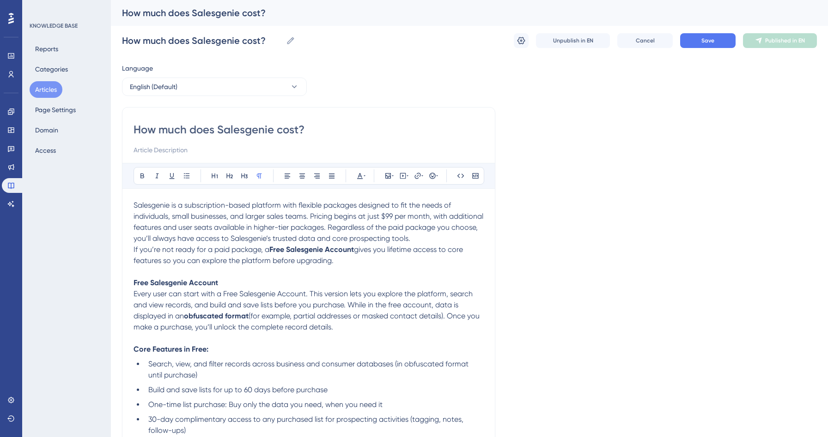
click at [700, 48] on div "How much does Salesgenie cost? How much does Salesgenie cost? Unpublish in EN C…" at bounding box center [469, 41] width 695 height 30
click at [704, 41] on span "Save" at bounding box center [707, 40] width 13 height 7
click at [46, 86] on button "Articles" at bounding box center [46, 89] width 33 height 17
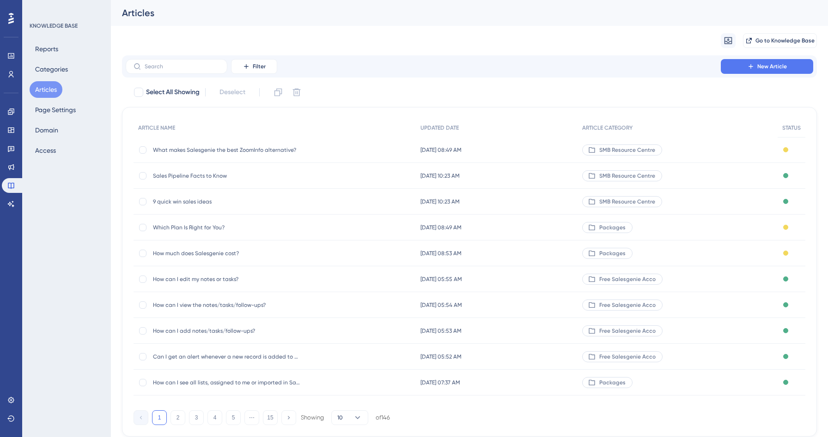
click at [214, 278] on span "How can I edit my notes or tasks?" at bounding box center [227, 279] width 148 height 7
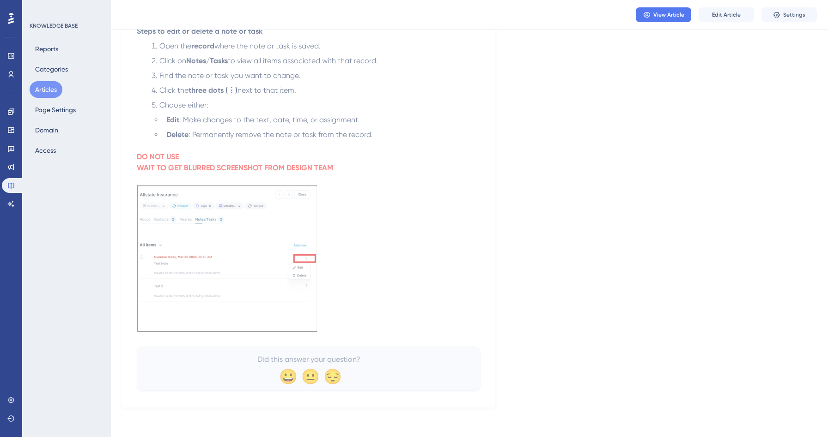
scroll to position [26, 0]
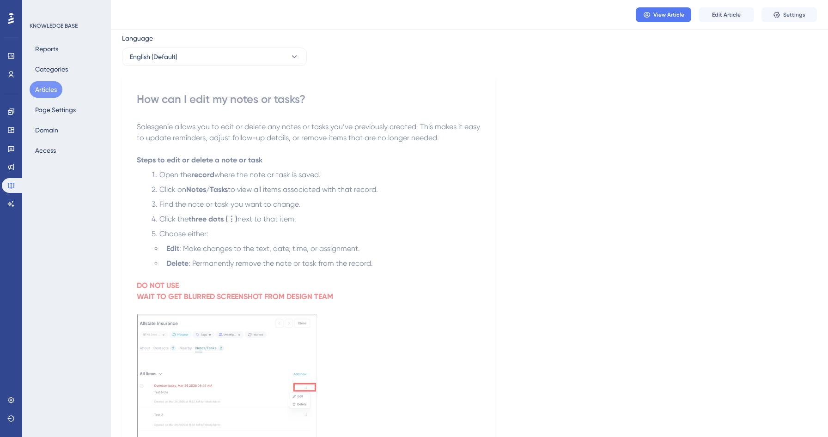
click at [42, 97] on button "Articles" at bounding box center [46, 89] width 33 height 17
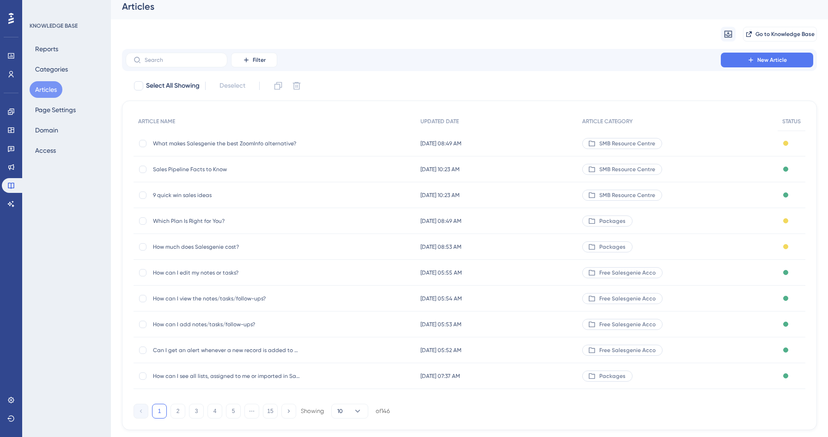
scroll to position [7, 0]
click at [189, 297] on span "How can I view the notes/tasks/follow-ups?" at bounding box center [227, 298] width 148 height 7
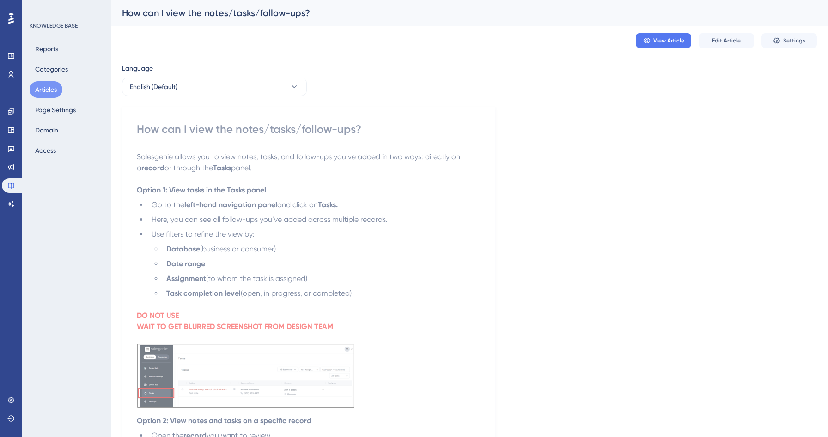
click at [49, 91] on button "Articles" at bounding box center [46, 89] width 33 height 17
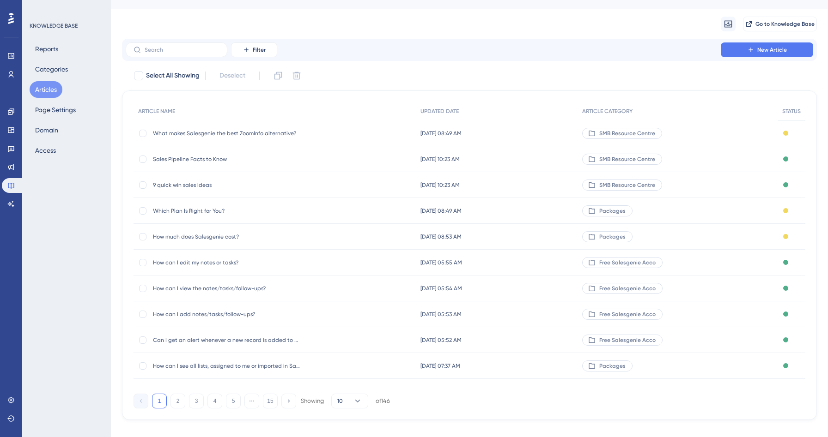
scroll to position [17, 0]
click at [196, 317] on span "How can I add notes/tasks/follow-ups?" at bounding box center [227, 313] width 148 height 7
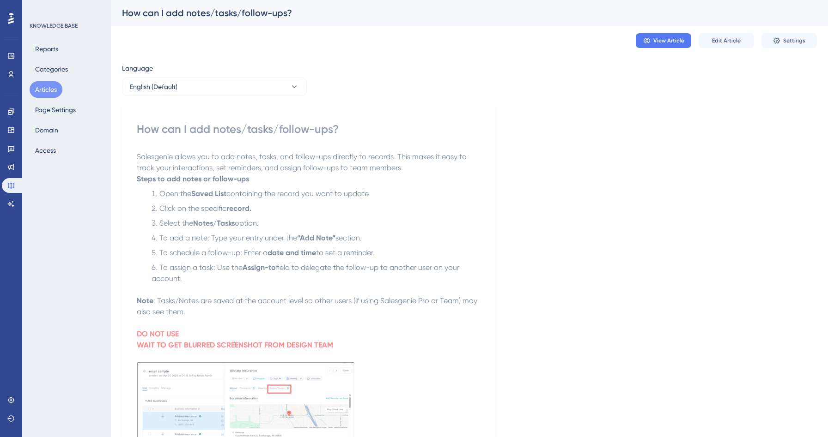
click at [50, 85] on button "Articles" at bounding box center [46, 89] width 33 height 17
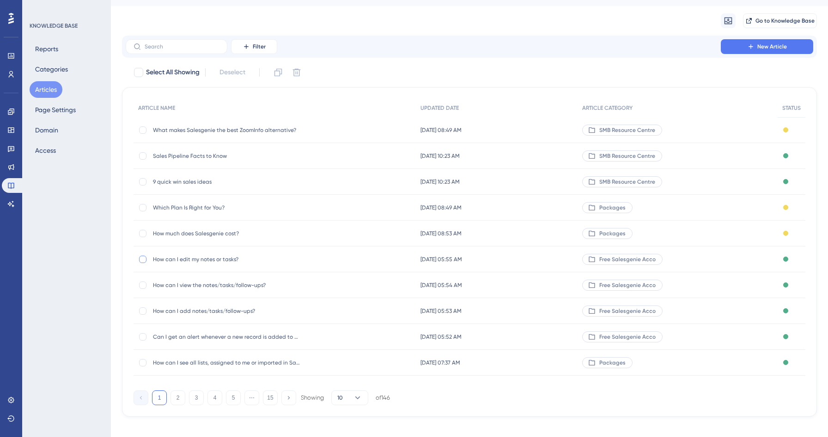
scroll to position [33, 0]
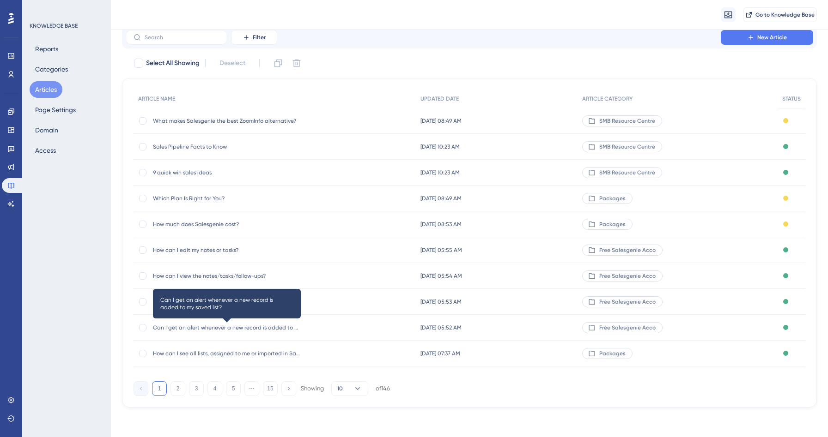
click at [184, 324] on span "Can I get an alert whenever a new record is added to my saved list?" at bounding box center [227, 327] width 148 height 7
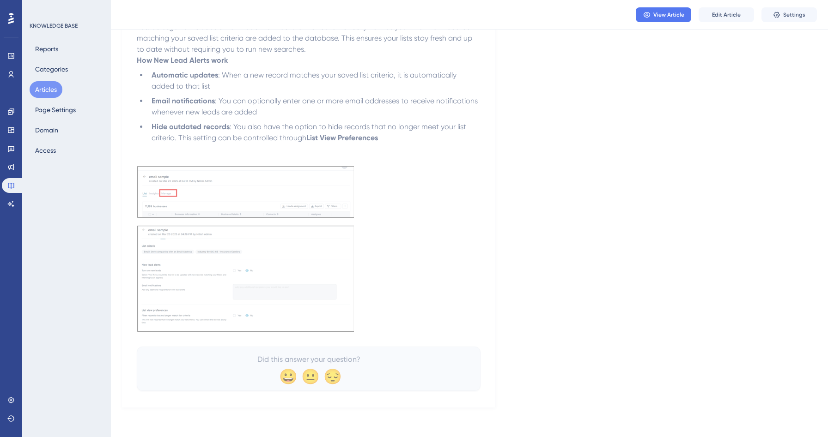
scroll to position [36, 0]
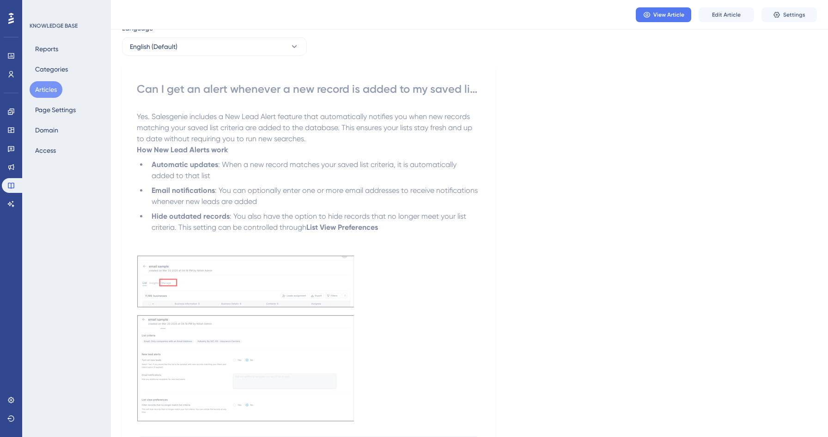
click at [49, 86] on button "Articles" at bounding box center [46, 89] width 33 height 17
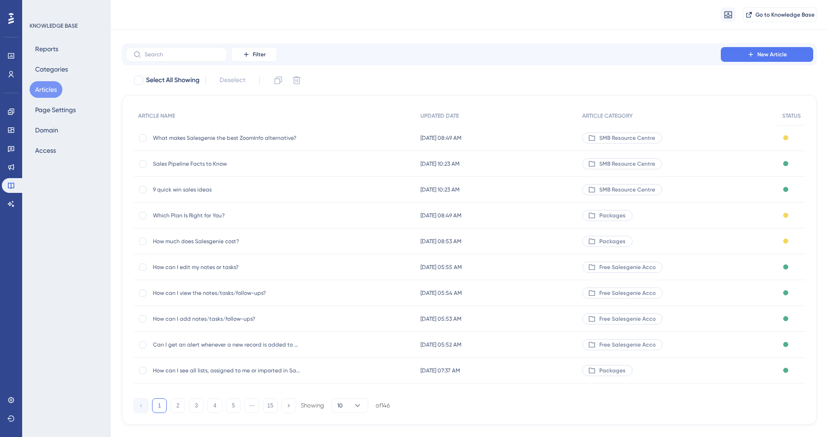
scroll to position [33, 0]
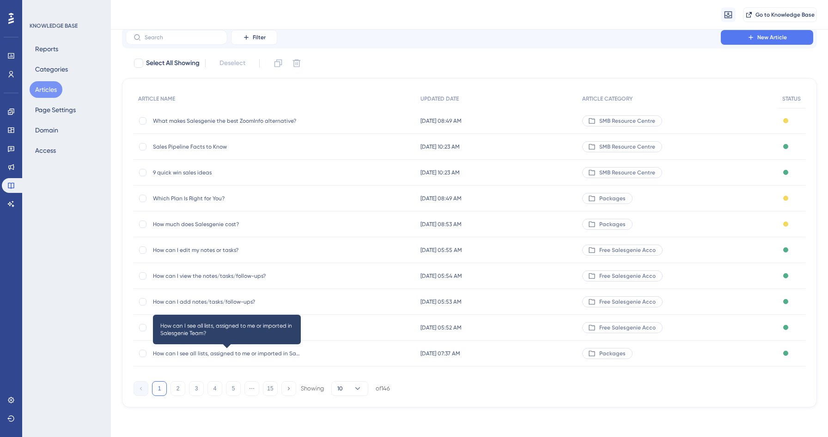
click at [190, 355] on span "How can I see all lists, assigned to me or imported in Salesgenie Team?" at bounding box center [227, 353] width 148 height 7
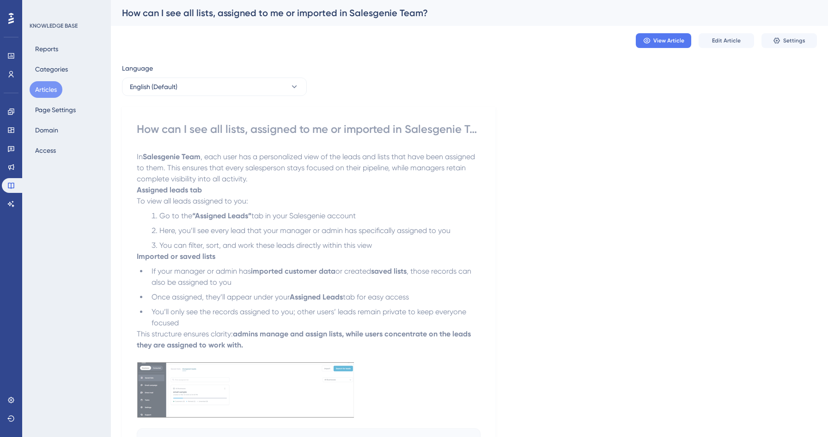
click at [47, 87] on button "Articles" at bounding box center [46, 89] width 33 height 17
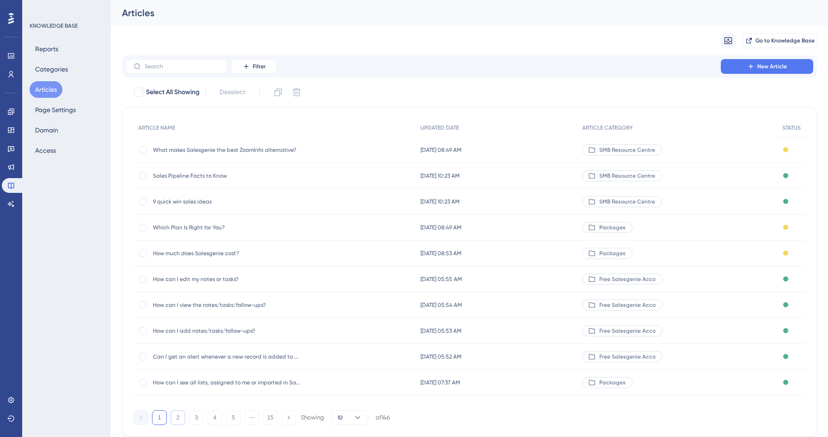
click at [176, 417] on button "2" at bounding box center [177, 418] width 15 height 15
click at [211, 151] on span "How can I view my filters in a saved list?" at bounding box center [227, 149] width 148 height 7
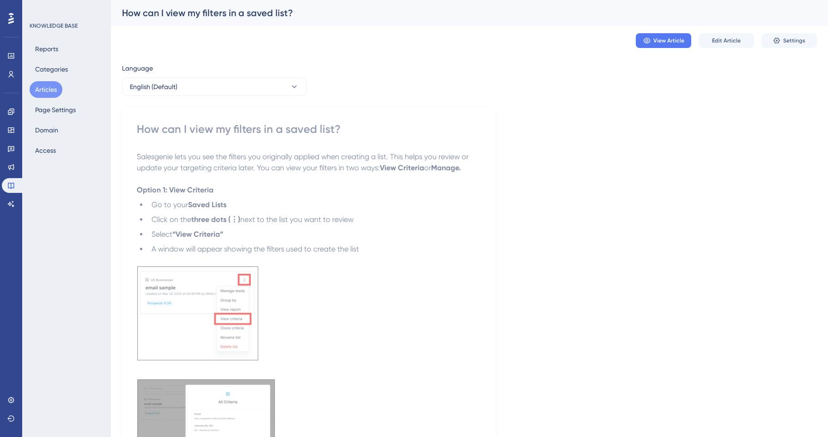
click at [44, 89] on button "Articles" at bounding box center [46, 89] width 33 height 17
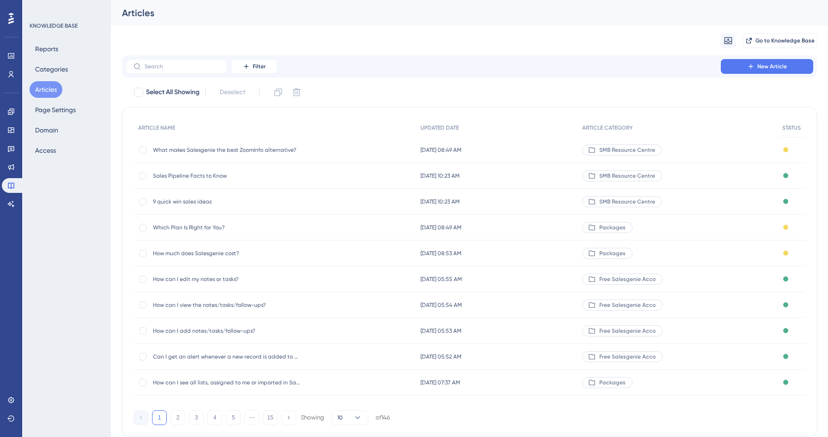
click at [166, 176] on span "Sales Pipeline Facts to Know" at bounding box center [227, 175] width 148 height 7
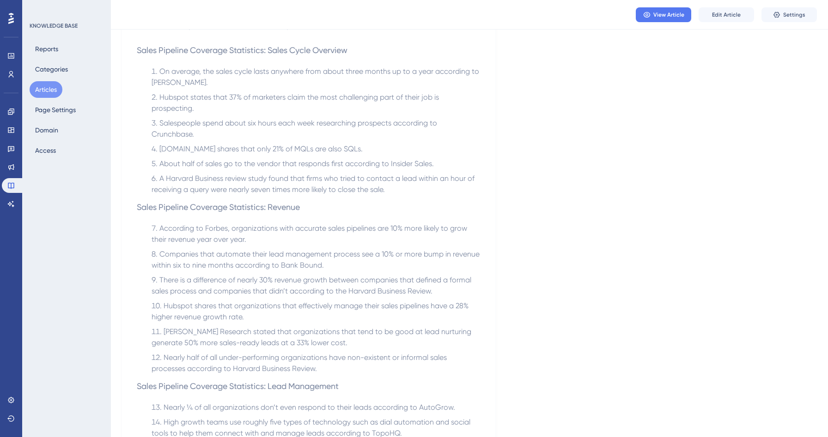
scroll to position [263, 0]
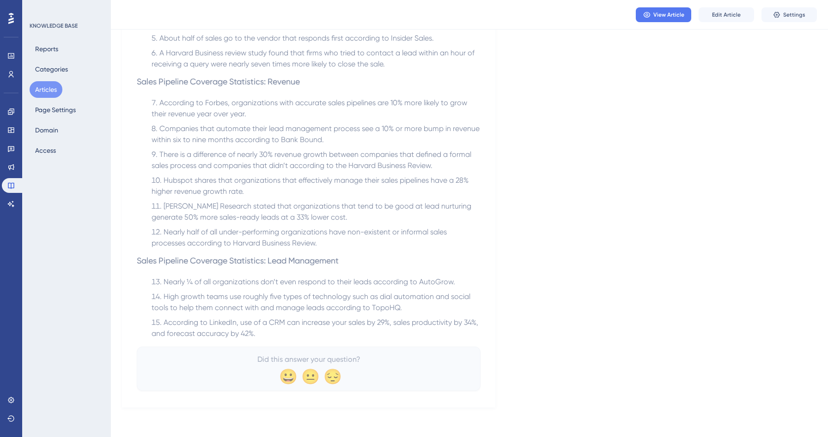
click at [46, 92] on button "Articles" at bounding box center [46, 89] width 33 height 17
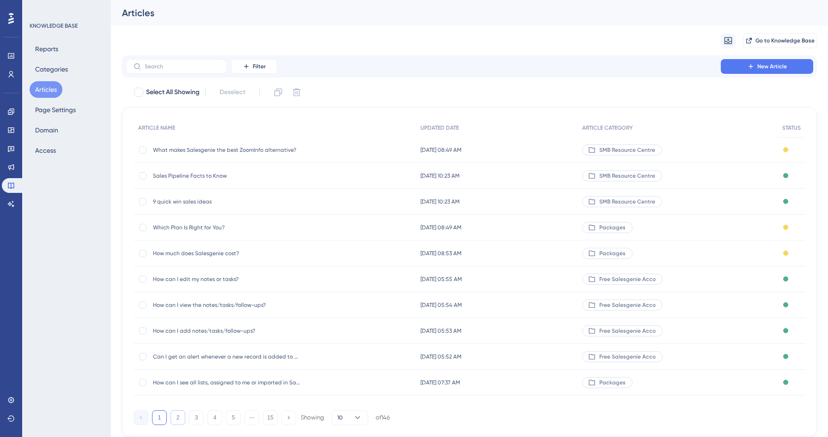
click at [176, 419] on button "2" at bounding box center [177, 418] width 15 height 15
click at [177, 176] on span "How can I purchase business buyer intent data?" at bounding box center [227, 175] width 148 height 7
click at [177, 418] on button "2" at bounding box center [177, 418] width 15 height 15
click at [213, 201] on span "How can I search business buyer intent data?" at bounding box center [227, 201] width 148 height 7
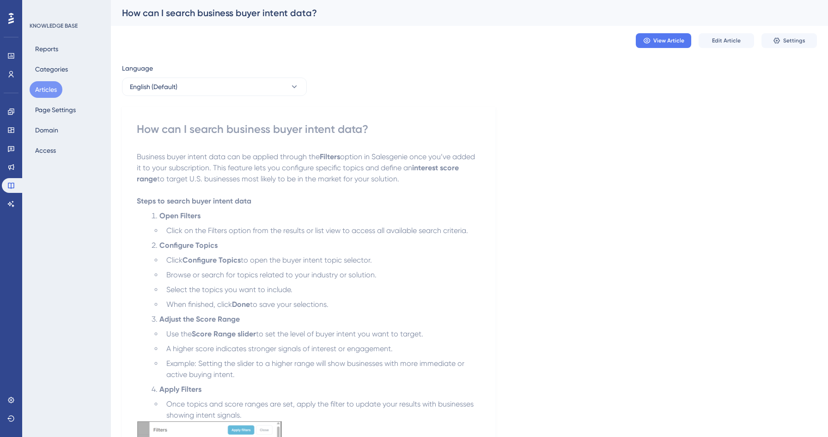
click at [53, 85] on button "Articles" at bounding box center [46, 89] width 33 height 17
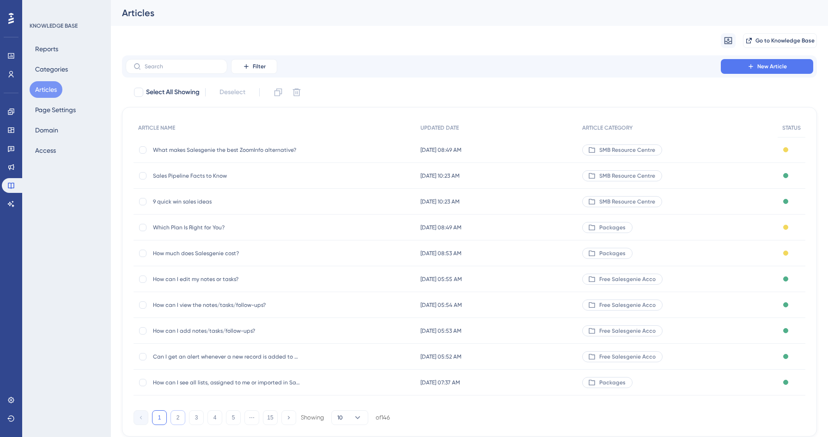
click at [177, 422] on button "2" at bounding box center [177, 418] width 15 height 15
click at [204, 229] on span "What is business buyer intent data?" at bounding box center [227, 227] width 148 height 7
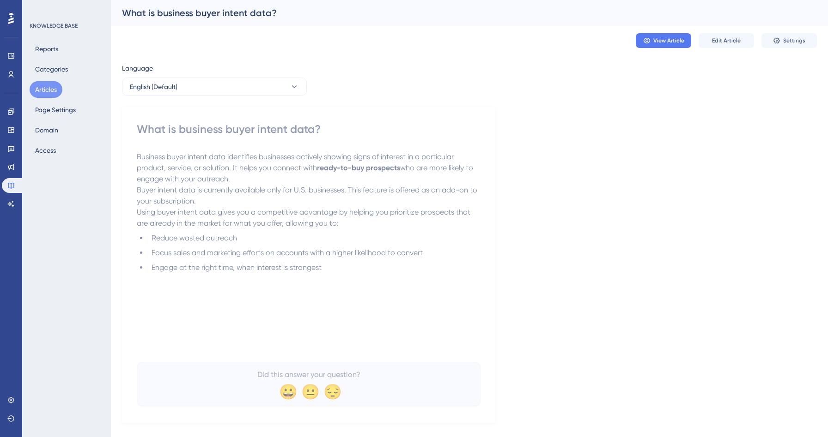
click at [49, 93] on button "Articles" at bounding box center [46, 89] width 33 height 17
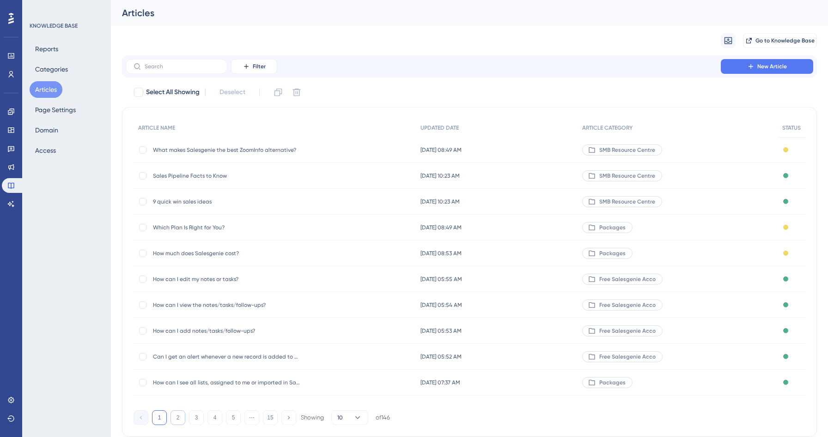
click at [175, 412] on button "2" at bounding box center [177, 418] width 15 height 15
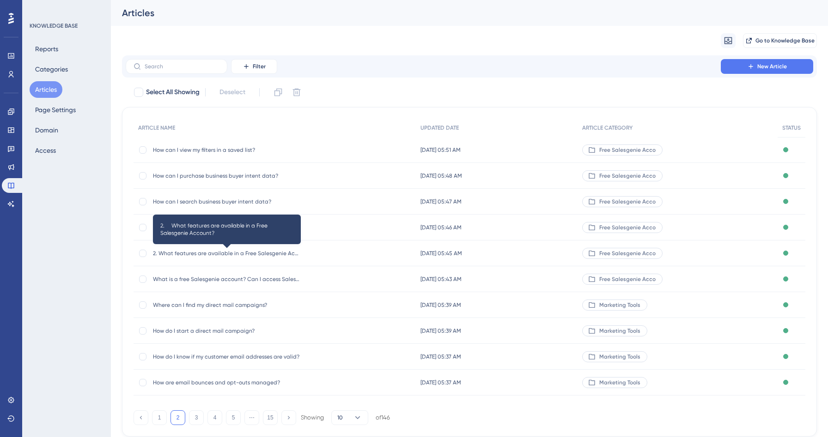
click at [216, 253] on span "2. What features are available in a Free Salesgenie Account?" at bounding box center [227, 253] width 148 height 7
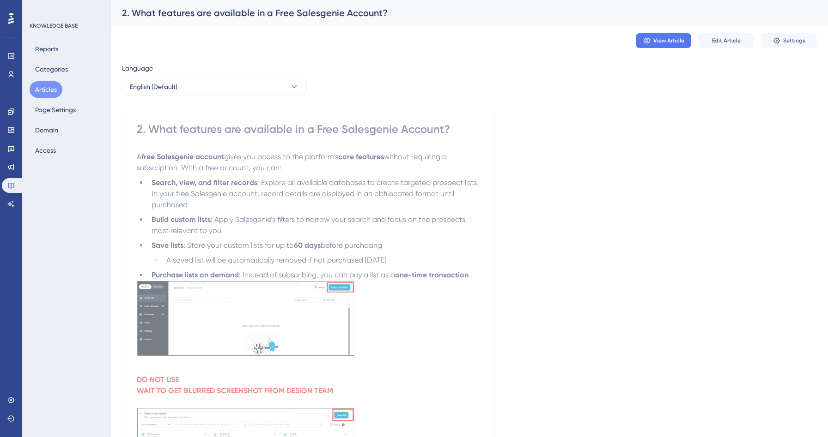
click at [46, 95] on button "Articles" at bounding box center [46, 89] width 33 height 17
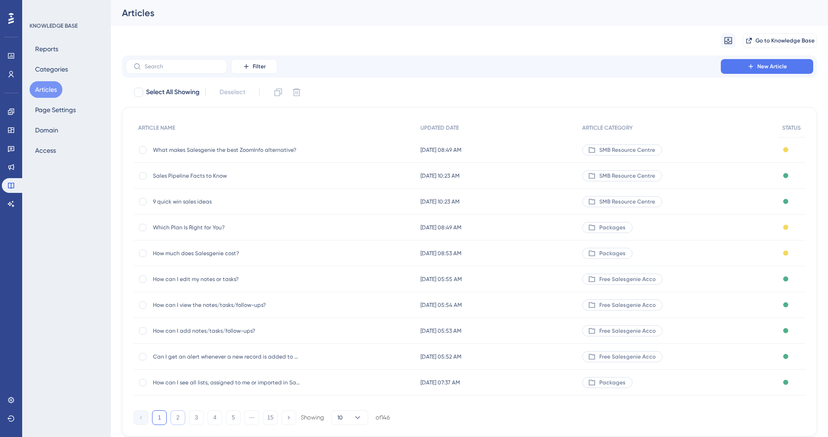
click at [180, 419] on button "2" at bounding box center [177, 418] width 15 height 15
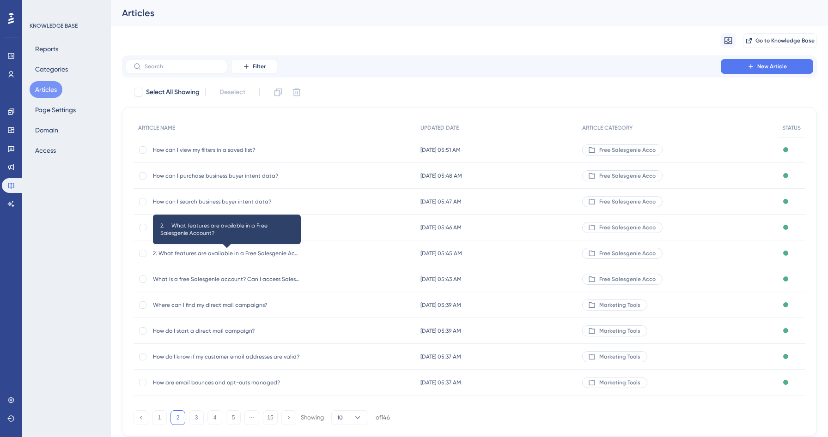
click at [205, 256] on span "2. What features are available in a Free Salesgenie Account?" at bounding box center [227, 253] width 148 height 7
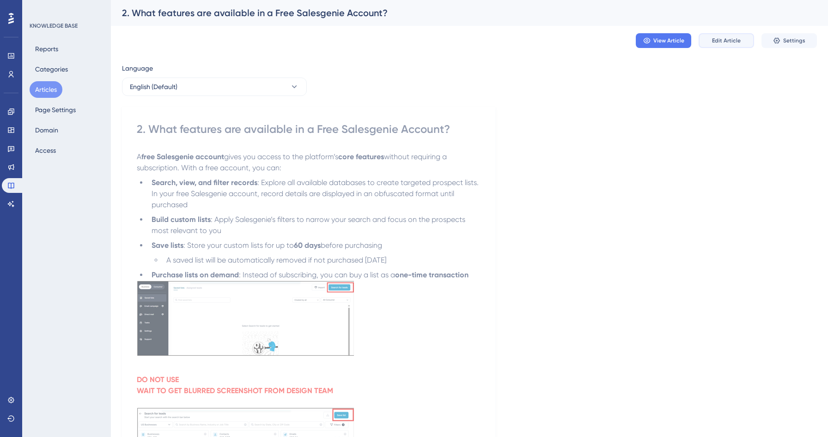
click at [725, 38] on span "Edit Article" at bounding box center [726, 40] width 29 height 7
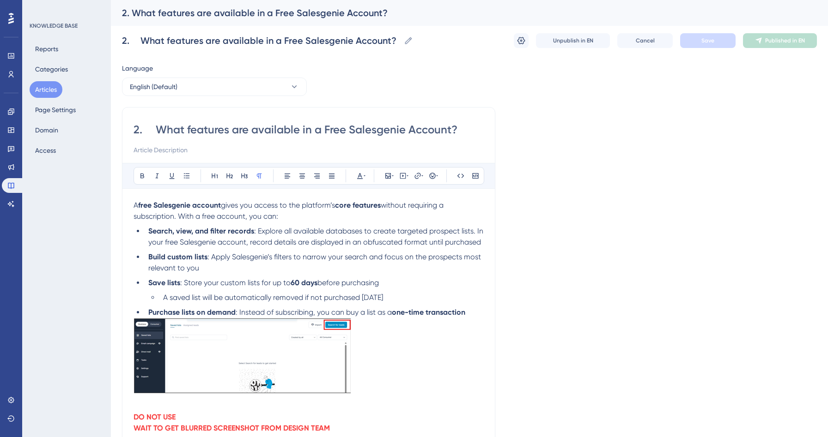
drag, startPoint x: 154, startPoint y: 131, endPoint x: 88, endPoint y: 123, distance: 66.5
type input "What features are available in a Free Salesgenie Account?"
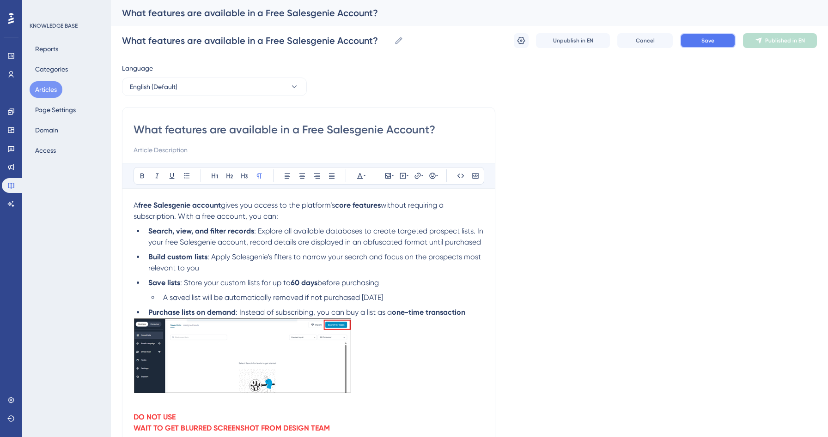
click at [697, 44] on button "Save" at bounding box center [707, 40] width 55 height 15
click at [475, 318] on li "Purchase lists on demand : Instead of subscribing, you can buy a list as a one-…" at bounding box center [314, 312] width 339 height 11
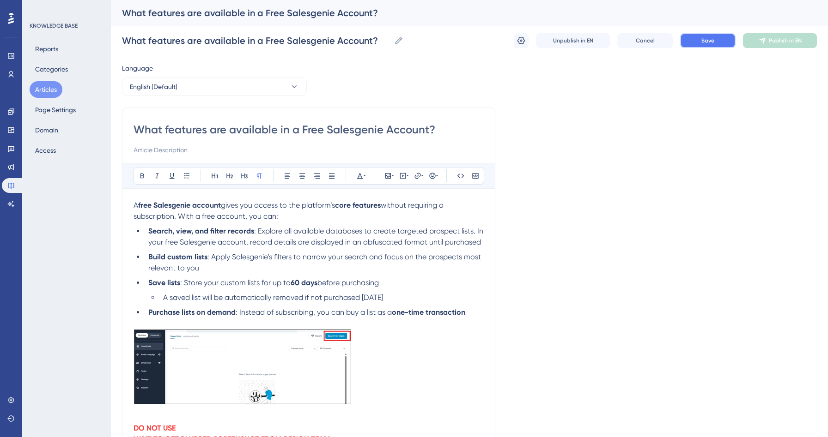
click at [710, 38] on span "Save" at bounding box center [707, 40] width 13 height 7
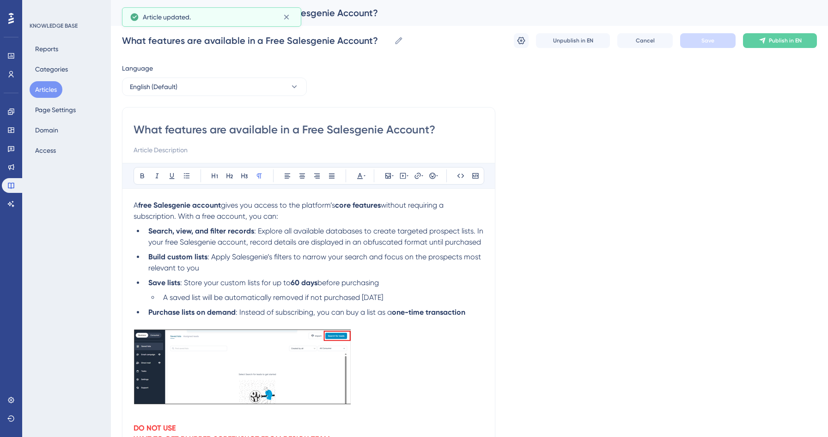
click at [44, 89] on button "Articles" at bounding box center [46, 89] width 33 height 17
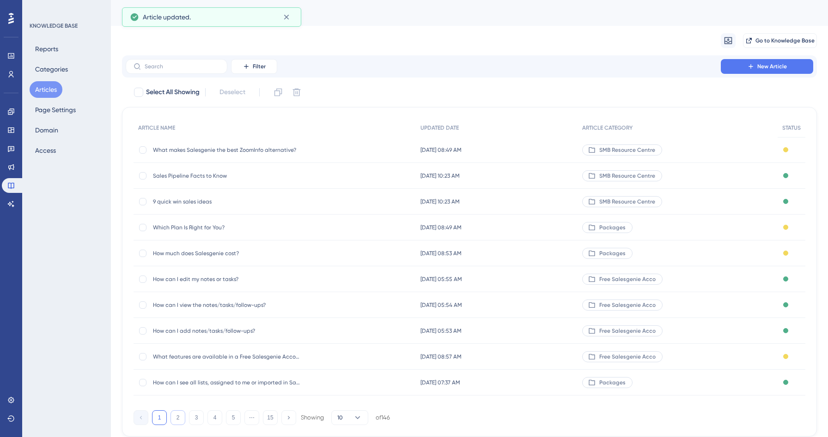
click at [175, 414] on button "2" at bounding box center [177, 418] width 15 height 15
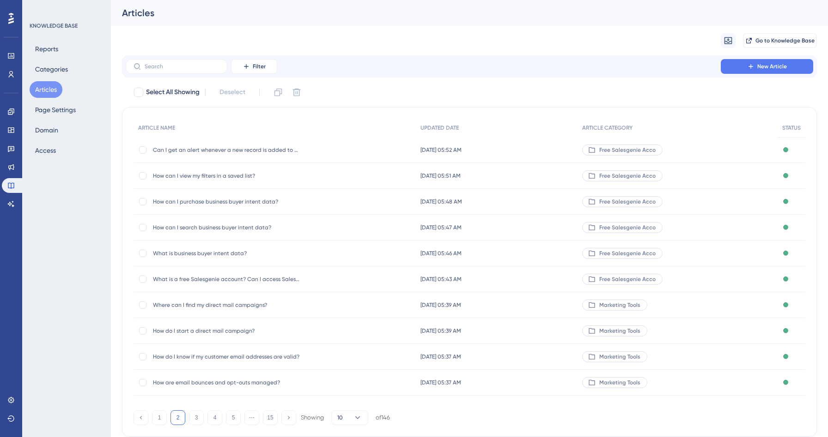
click at [229, 303] on span "Where can I find my direct mail campaigns?" at bounding box center [227, 305] width 148 height 7
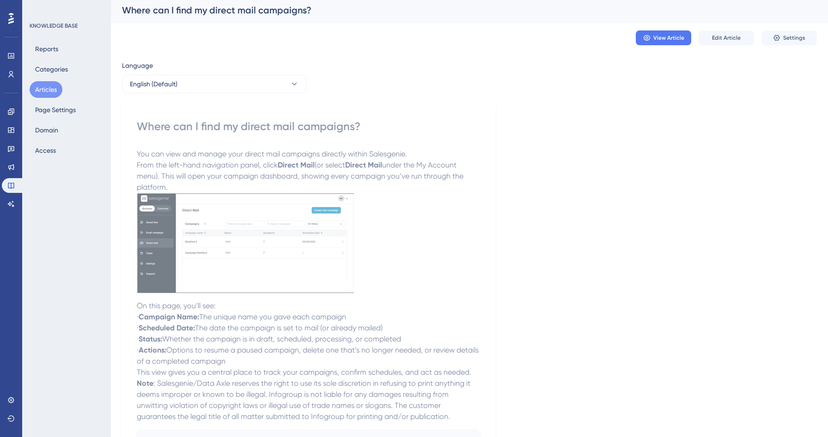
scroll to position [3, 0]
click at [729, 38] on span "Edit Article" at bounding box center [726, 37] width 29 height 7
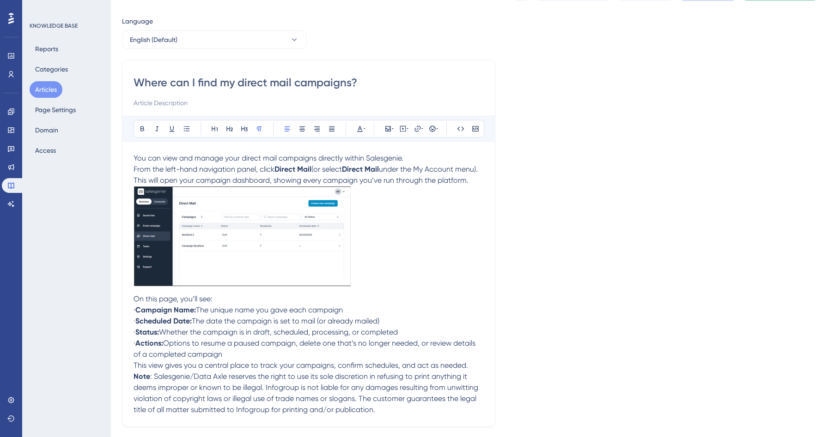
scroll to position [131, 0]
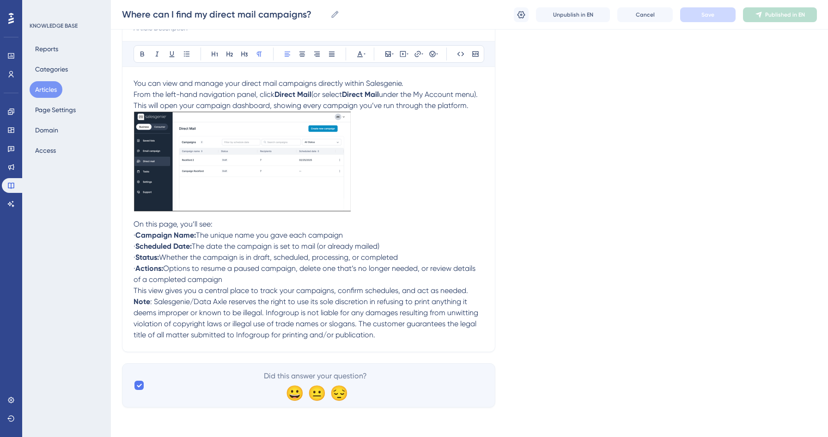
drag, startPoint x: 146, startPoint y: 270, endPoint x: 112, endPoint y: 269, distance: 33.3
click at [112, 269] on div "Performance Users Engagement Widgets Feedback Product Updates Knowledge Base AI…" at bounding box center [469, 152] width 717 height 541
drag, startPoint x: 147, startPoint y: 258, endPoint x: 122, endPoint y: 258, distance: 24.5
click at [122, 258] on div "Where can I find my direct mail campaigns? Bold Italic Underline Bullet Point H…" at bounding box center [308, 168] width 373 height 367
drag, startPoint x: 149, startPoint y: 247, endPoint x: 129, endPoint y: 247, distance: 19.9
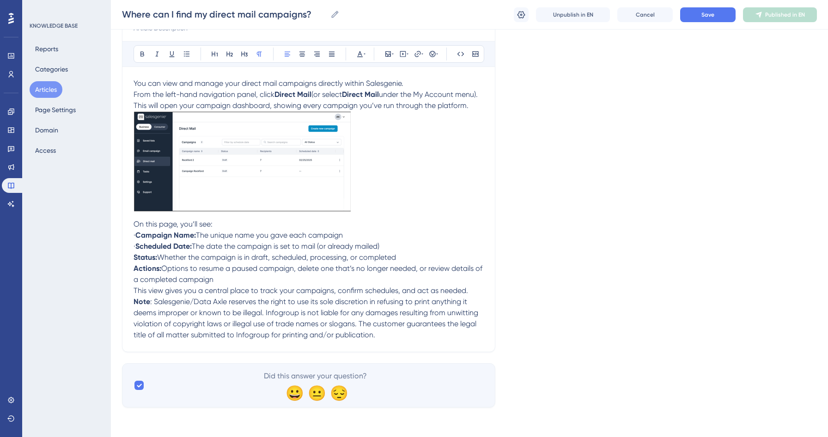
click at [129, 247] on div "Where can I find my direct mail campaigns? Bold Italic Underline Bullet Point H…" at bounding box center [308, 168] width 373 height 367
drag, startPoint x: 148, startPoint y: 236, endPoint x: 132, endPoint y: 236, distance: 16.2
click at [132, 236] on div "Where can I find my direct mail campaigns? Bold Italic Underline Bullet Point H…" at bounding box center [308, 168] width 373 height 367
drag, startPoint x: 224, startPoint y: 281, endPoint x: 127, endPoint y: 234, distance: 107.6
click at [127, 234] on div "Where can I find my direct mail campaigns? Bold Italic Underline Bullet Point H…" at bounding box center [308, 168] width 373 height 367
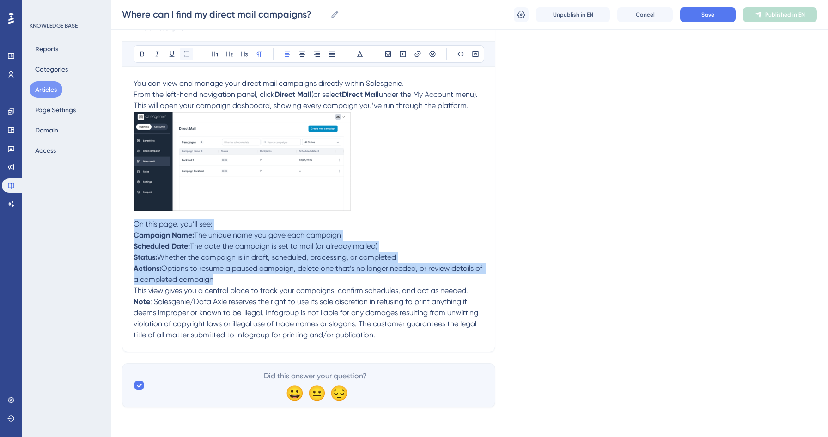
click at [189, 50] on icon at bounding box center [186, 53] width 7 height 7
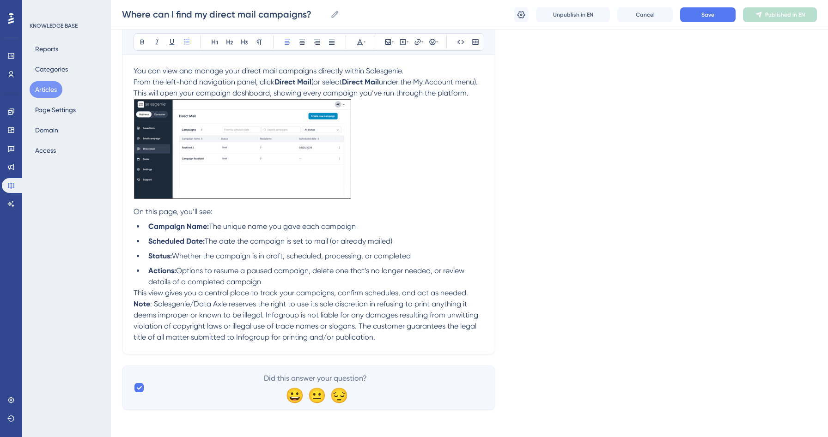
click at [590, 225] on div "Language English (Default) Where can I find my direct mail campaigns? Bold Ital…" at bounding box center [469, 169] width 695 height 482
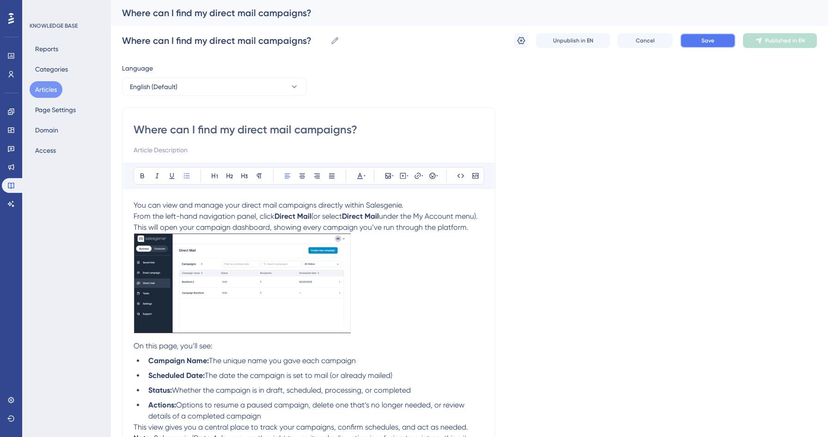
click at [691, 45] on button "Save" at bounding box center [707, 40] width 55 height 15
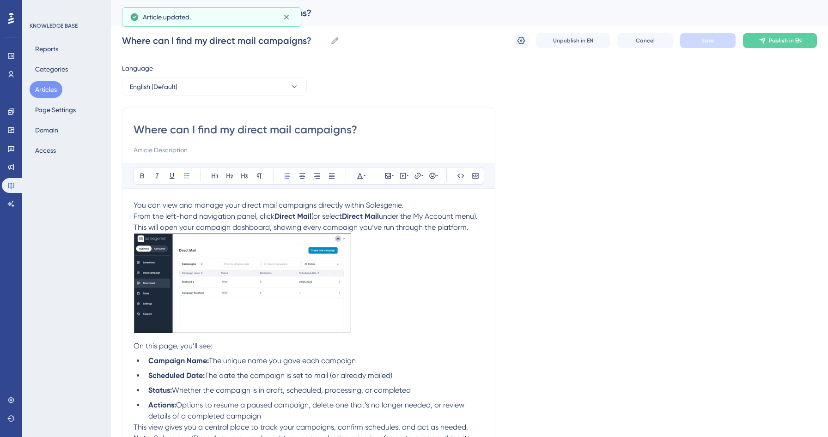
click at [50, 88] on button "Articles" at bounding box center [46, 89] width 33 height 17
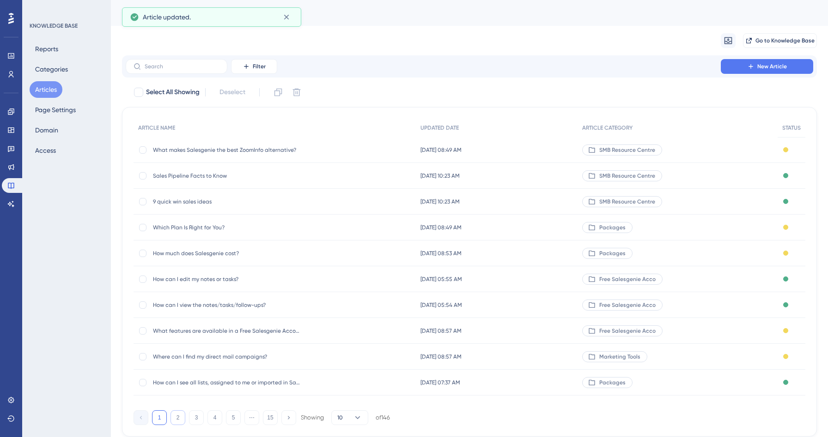
click at [178, 417] on button "2" at bounding box center [177, 418] width 15 height 15
click at [214, 330] on span "How do I start a direct mail campaign?" at bounding box center [227, 331] width 148 height 7
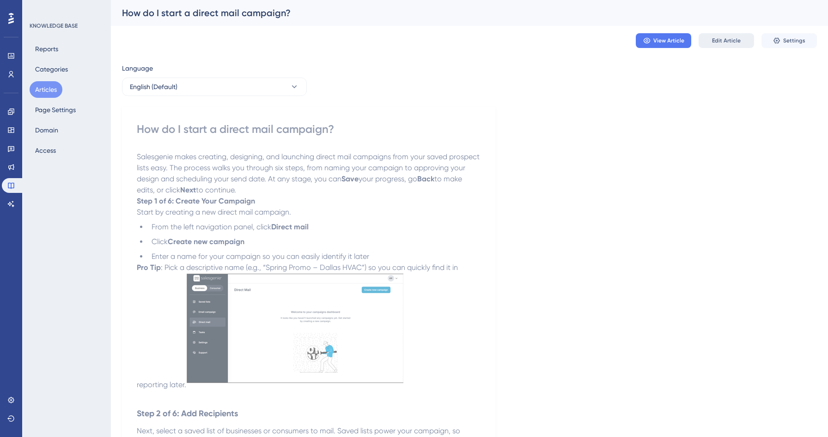
click at [727, 41] on span "Edit Article" at bounding box center [726, 40] width 29 height 7
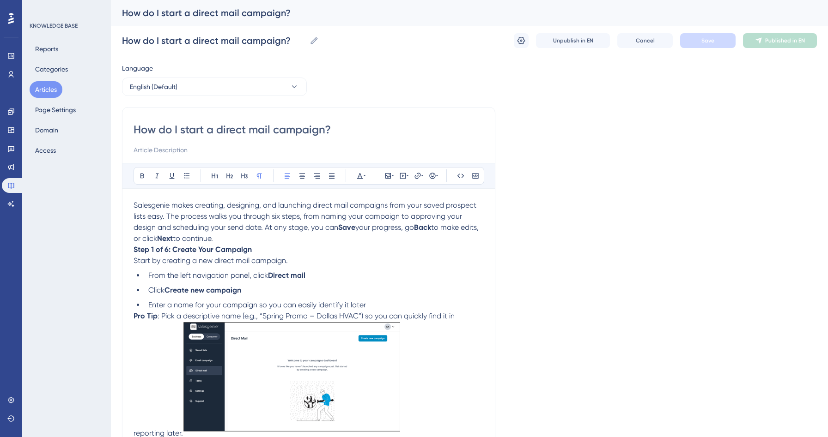
scroll to position [10, 0]
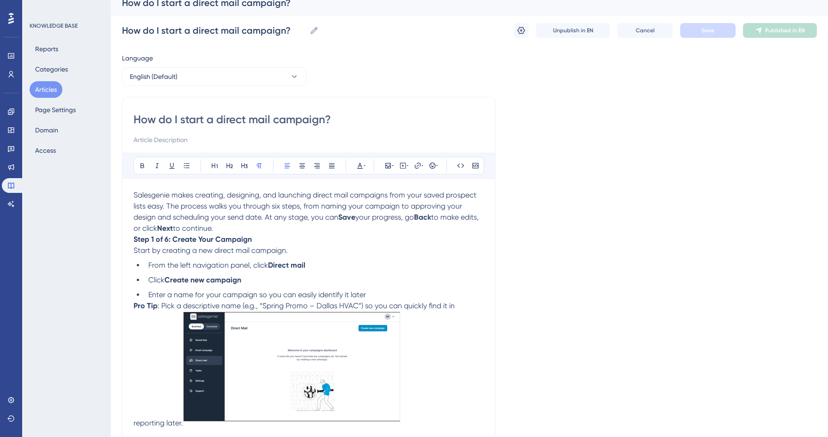
drag, startPoint x: 183, startPoint y: 427, endPoint x: 152, endPoint y: 425, distance: 30.5
click at [152, 425] on p "Pro Tip : Pick a descriptive name (e.g., “Spring Promo – Dallas HVAC”) so you c…" at bounding box center [308, 365] width 350 height 128
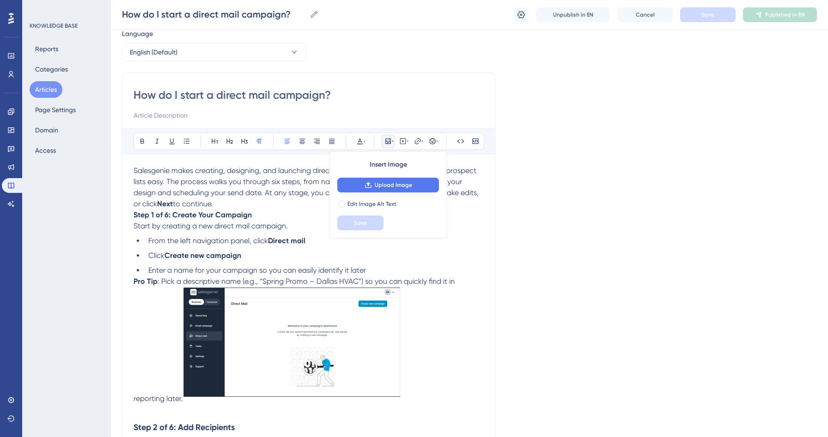
scroll to position [121, 0]
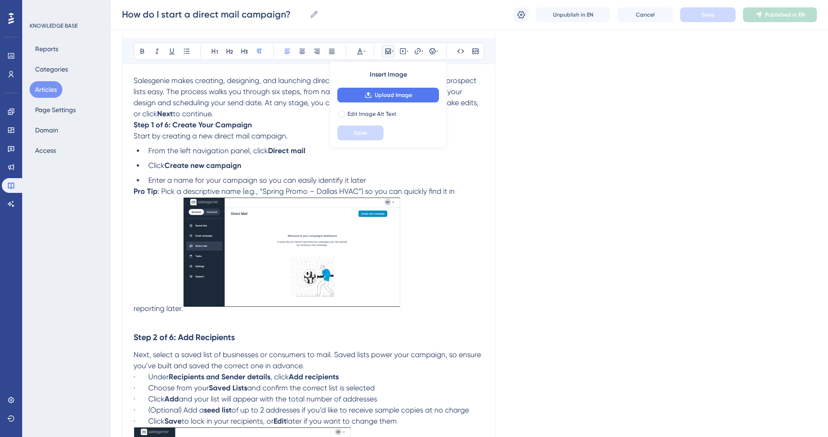
click at [320, 266] on img at bounding box center [291, 254] width 217 height 114
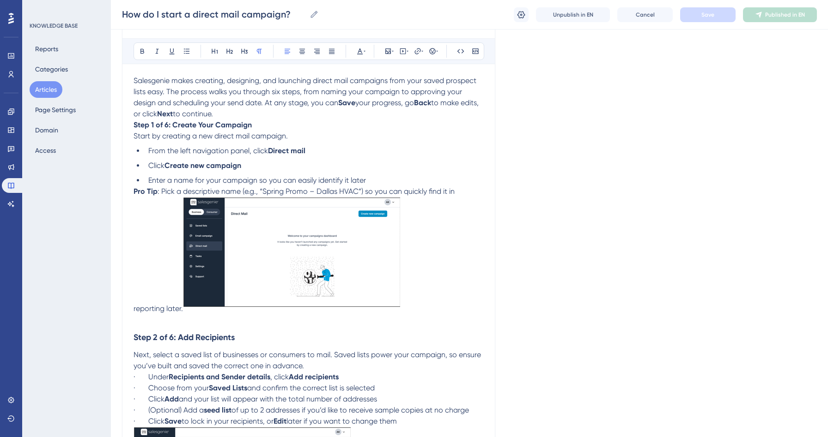
click at [328, 251] on img at bounding box center [291, 254] width 217 height 114
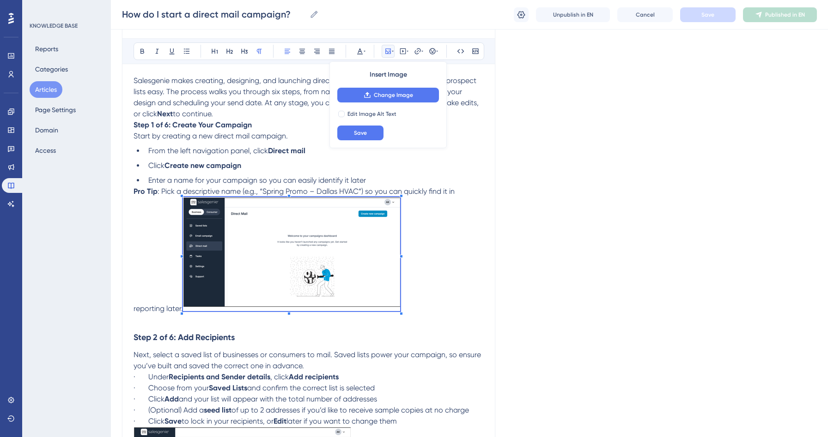
click at [143, 263] on p "Pro Tip : Pick a descriptive name (e.g., “Spring Promo – Dallas HVAC”) so you c…" at bounding box center [308, 250] width 350 height 128
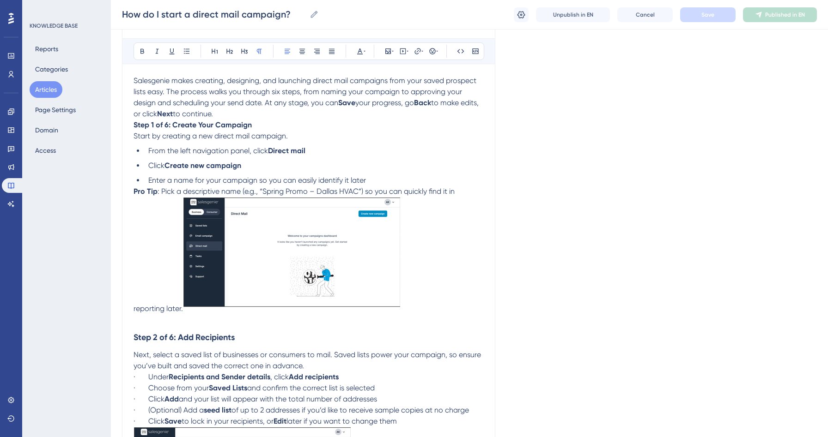
drag, startPoint x: 185, startPoint y: 314, endPoint x: 154, endPoint y: 311, distance: 31.5
click at [154, 311] on p "Pro Tip : Pick a descriptive name (e.g., “Spring Promo – Dallas HVAC”) so you c…" at bounding box center [308, 250] width 350 height 128
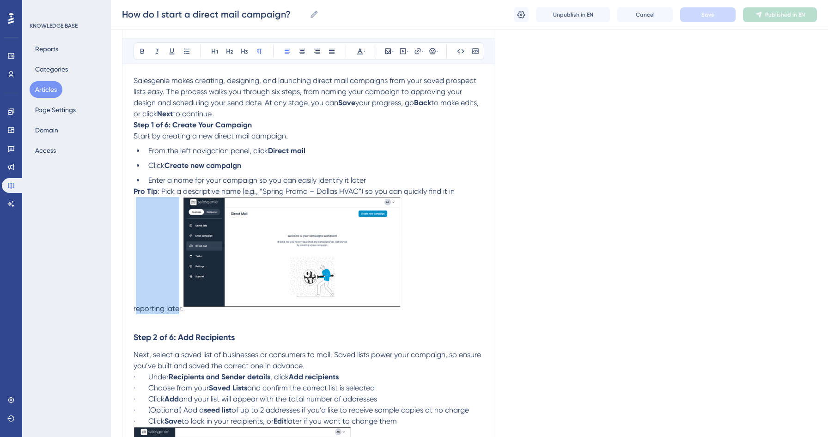
drag, startPoint x: 135, startPoint y: 309, endPoint x: 189, endPoint y: 312, distance: 54.1
click at [189, 312] on p "Pro Tip : Pick a descriptive name (e.g., “Spring Promo – Dallas HVAC”) so you c…" at bounding box center [308, 250] width 350 height 128
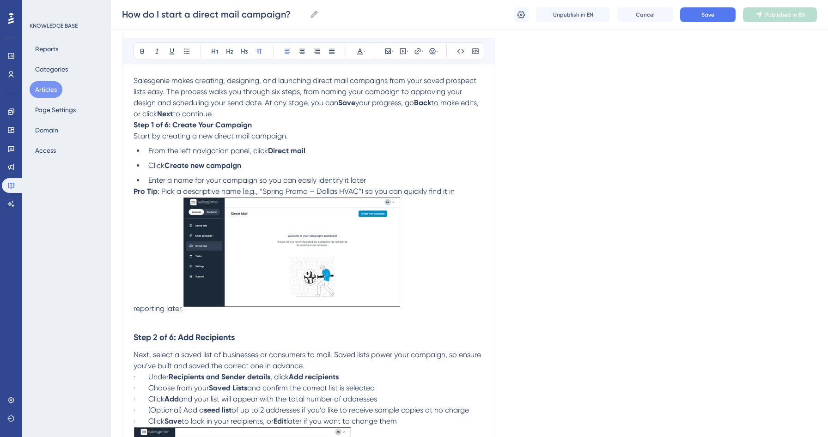
click at [243, 254] on img at bounding box center [291, 254] width 217 height 114
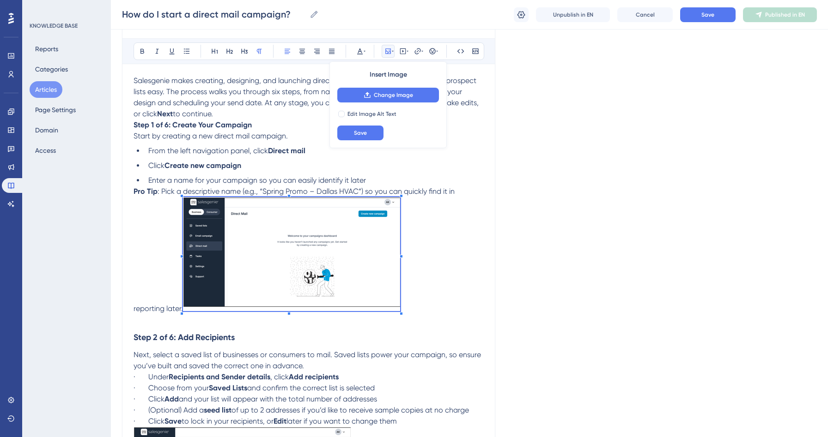
click at [371, 331] on h3 "Step 2 of 6: Add Recipients" at bounding box center [308, 338] width 350 height 24
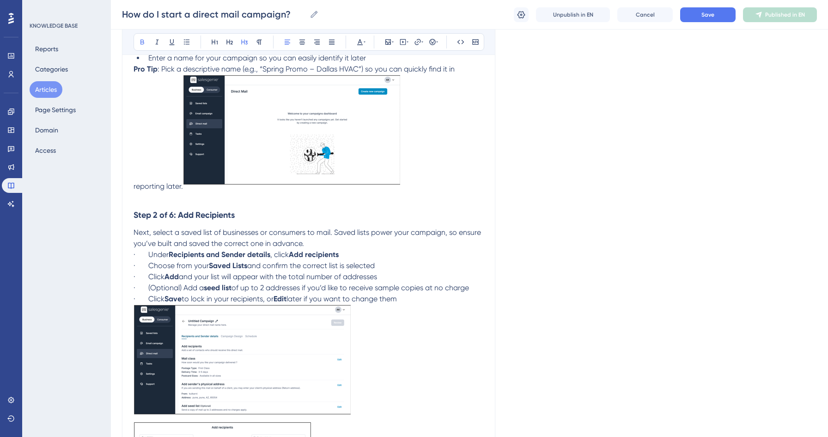
scroll to position [226, 0]
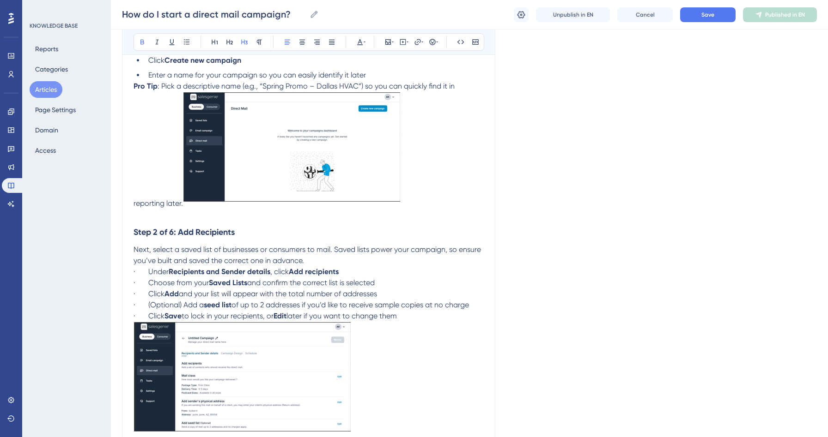
click at [412, 313] on p "· Click Save to lock in your recipients, or Edit later if you want to change th…" at bounding box center [308, 316] width 350 height 11
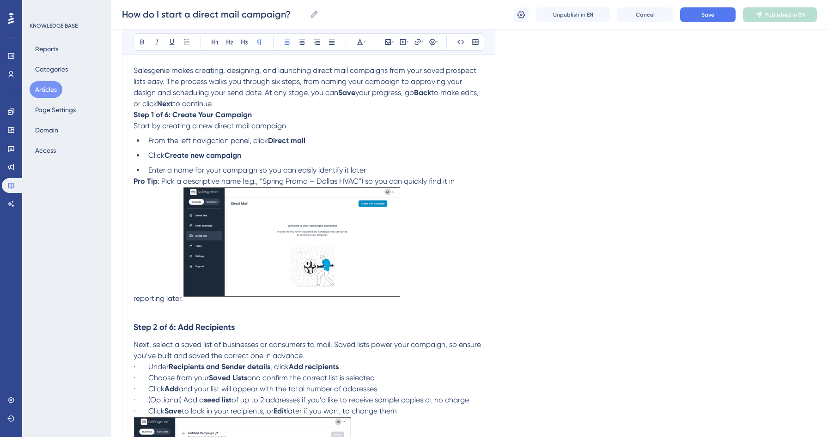
scroll to position [280, 0]
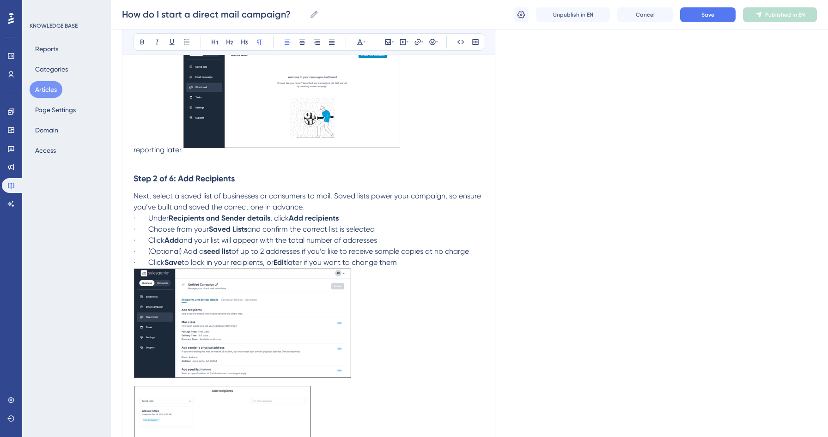
drag, startPoint x: 150, startPoint y: 264, endPoint x: 118, endPoint y: 260, distance: 31.7
drag, startPoint x: 147, startPoint y: 253, endPoint x: 114, endPoint y: 251, distance: 33.8
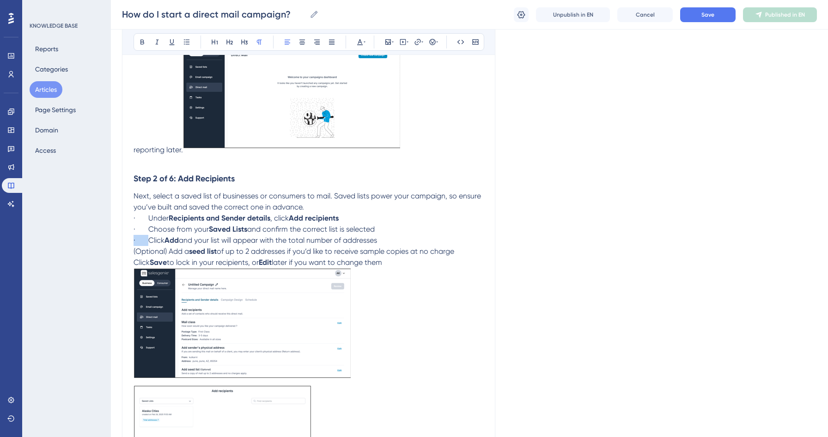
drag, startPoint x: 149, startPoint y: 243, endPoint x: 125, endPoint y: 243, distance: 24.0
drag, startPoint x: 151, startPoint y: 229, endPoint x: 126, endPoint y: 229, distance: 24.5
drag, startPoint x: 149, startPoint y: 220, endPoint x: 127, endPoint y: 219, distance: 21.3
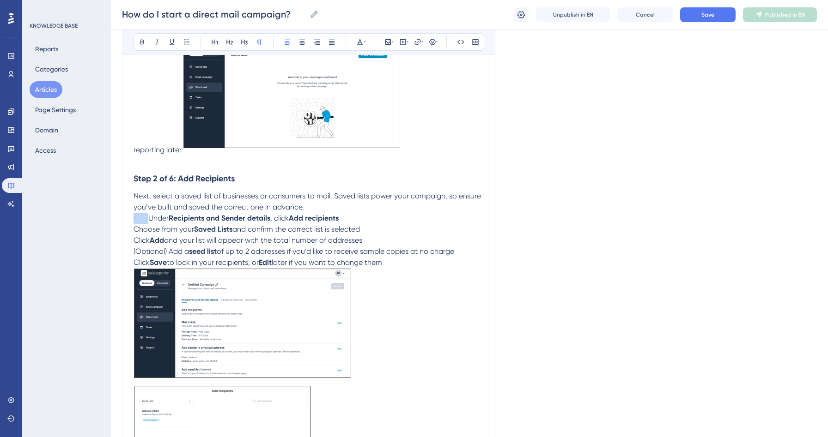
click at [382, 265] on span "later if you want to change them" at bounding box center [327, 262] width 110 height 9
drag, startPoint x: 392, startPoint y: 265, endPoint x: 129, endPoint y: 218, distance: 266.5
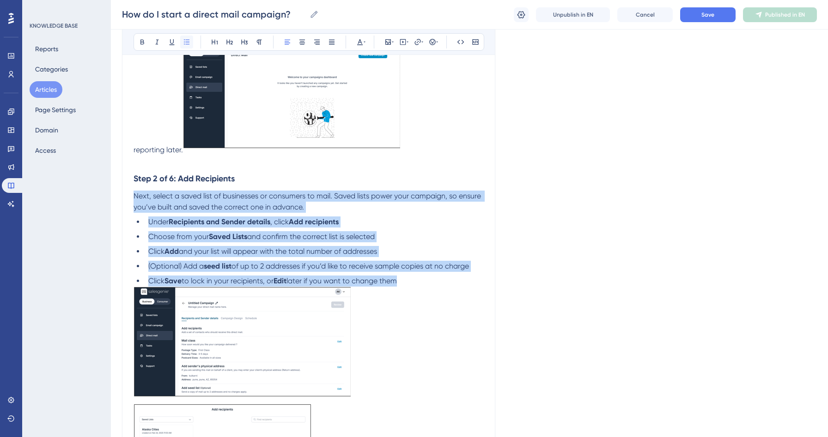
click at [183, 41] on icon at bounding box center [186, 41] width 7 height 7
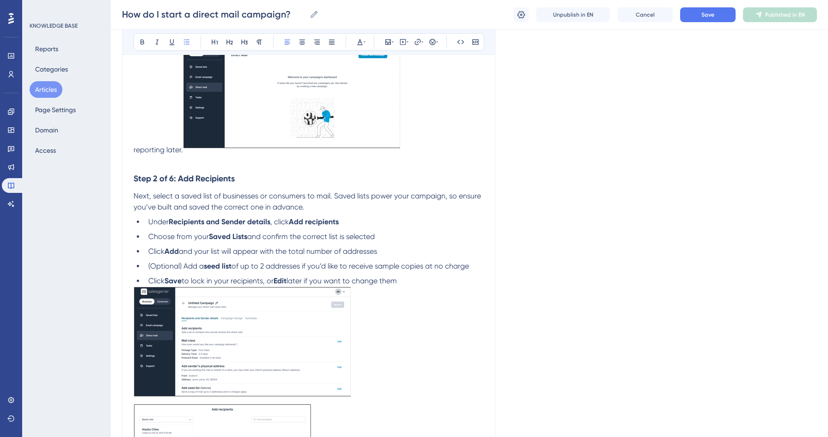
click at [232, 281] on span "to lock in your recipients, or" at bounding box center [228, 281] width 92 height 9
click at [426, 284] on li "Click Save to lock in your recipients, or Edit later if you want to change them" at bounding box center [314, 281] width 339 height 11
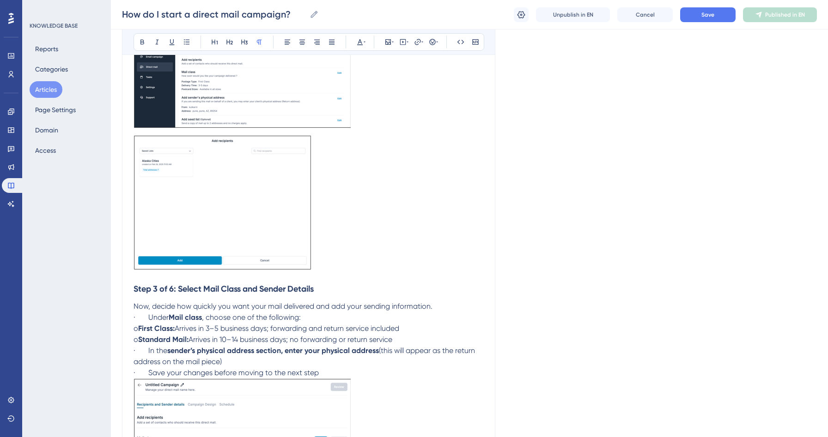
scroll to position [564, 0]
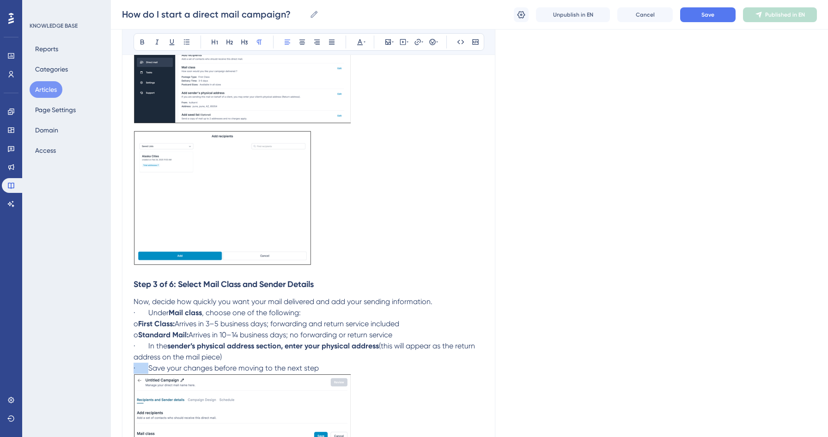
drag, startPoint x: 148, startPoint y: 370, endPoint x: 132, endPoint y: 370, distance: 16.2
drag, startPoint x: 147, startPoint y: 348, endPoint x: 115, endPoint y: 347, distance: 32.4
drag, startPoint x: 143, startPoint y: 339, endPoint x: 115, endPoint y: 339, distance: 28.6
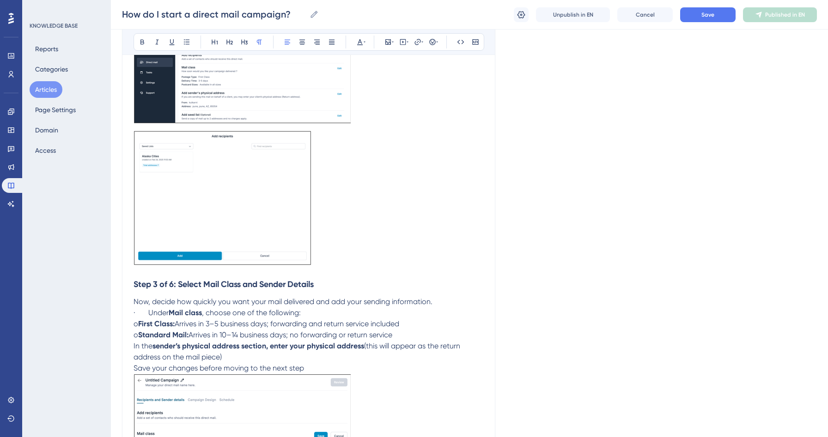
drag, startPoint x: 144, startPoint y: 326, endPoint x: 118, endPoint y: 323, distance: 25.6
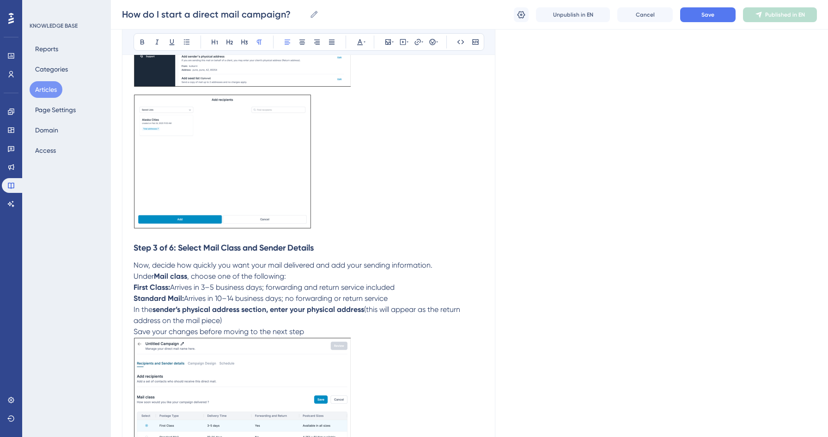
click at [261, 332] on span "Save your changes before moving to the next step" at bounding box center [218, 332] width 170 height 9
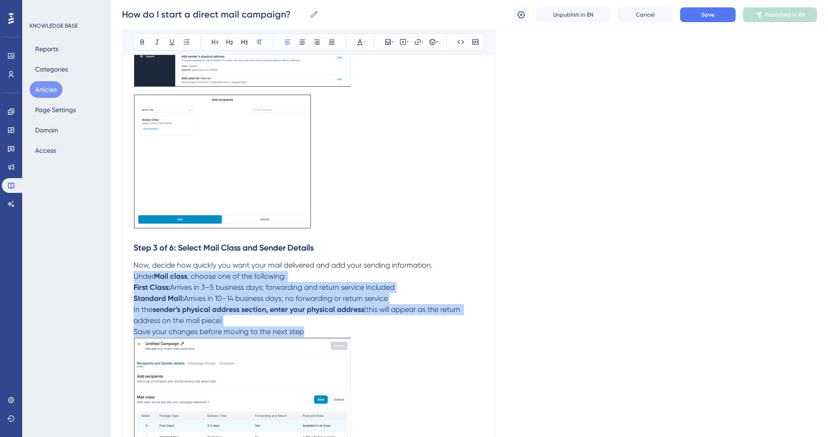
drag, startPoint x: 307, startPoint y: 337, endPoint x: 134, endPoint y: 277, distance: 182.9
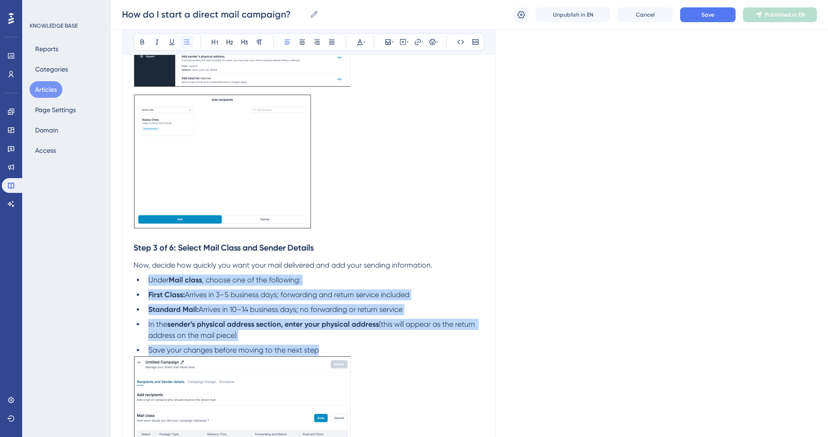
click at [188, 41] on icon at bounding box center [186, 41] width 7 height 7
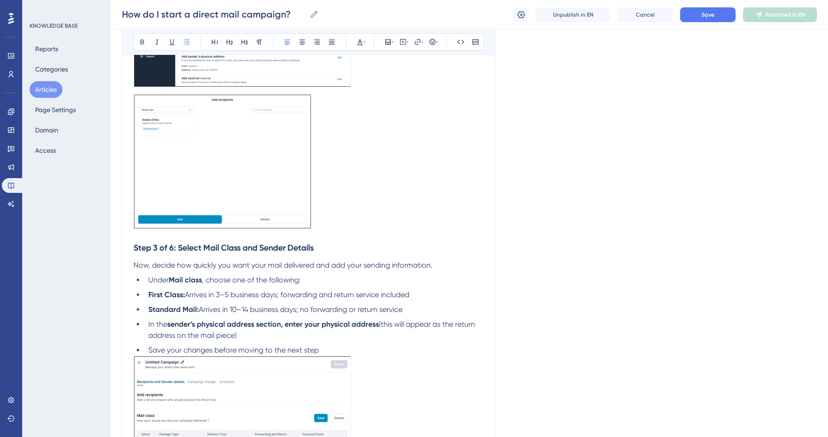
click at [317, 356] on li "Save your changes before moving to the next step" at bounding box center [314, 350] width 339 height 11
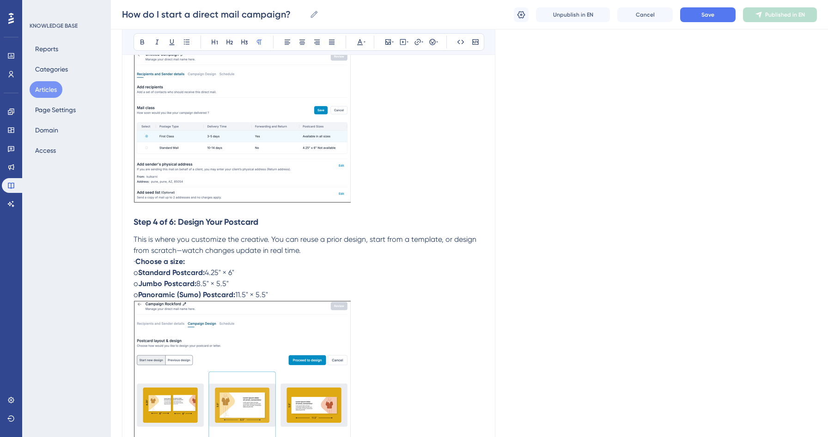
scroll to position [955, 0]
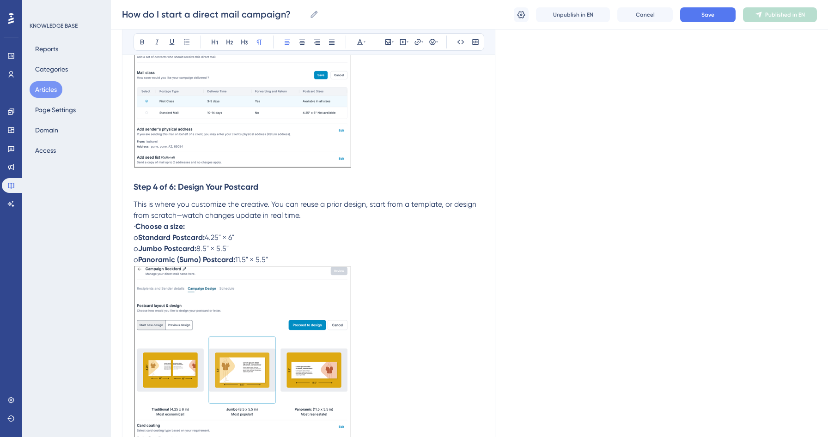
click at [287, 261] on p "o Panoramic (Sumo) Postcard: 11.5" × 5.5"" at bounding box center [308, 260] width 350 height 11
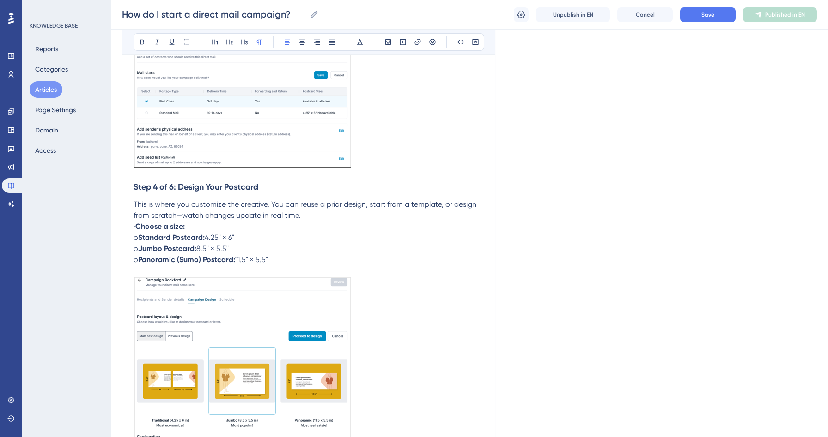
drag, startPoint x: 143, startPoint y: 261, endPoint x: 122, endPoint y: 260, distance: 21.3
drag, startPoint x: 146, startPoint y: 251, endPoint x: 137, endPoint y: 251, distance: 8.3
click at [137, 251] on p "o Jumbo Postcard: 8.5" × 5.5"" at bounding box center [308, 248] width 350 height 11
click at [144, 253] on strong "Jumbo Postcard:" at bounding box center [167, 248] width 58 height 9
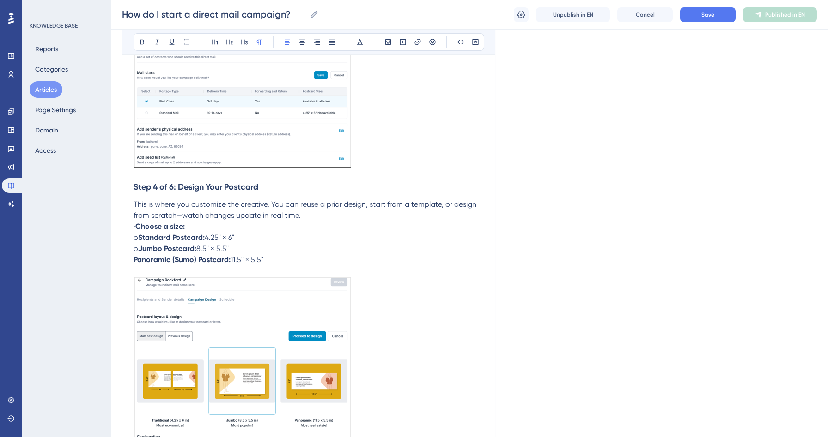
drag, startPoint x: 144, startPoint y: 254, endPoint x: 126, endPoint y: 254, distance: 17.6
drag, startPoint x: 145, startPoint y: 243, endPoint x: 121, endPoint y: 243, distance: 23.6
drag, startPoint x: 146, startPoint y: 228, endPoint x: 116, endPoint y: 227, distance: 30.5
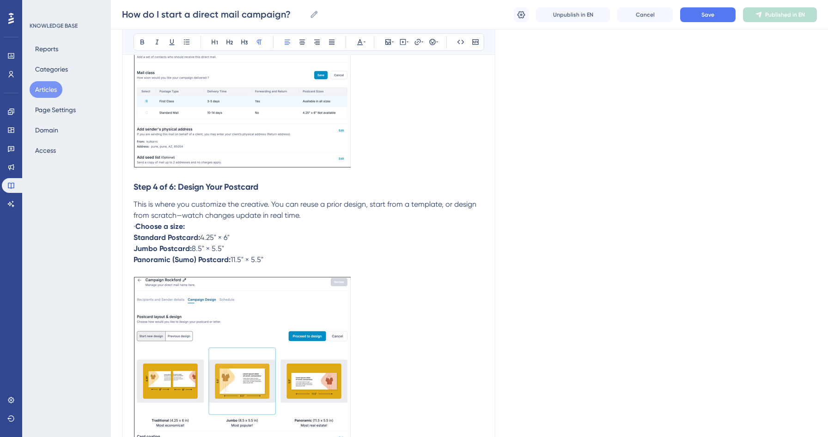
drag, startPoint x: 264, startPoint y: 263, endPoint x: 99, endPoint y: 226, distance: 169.0
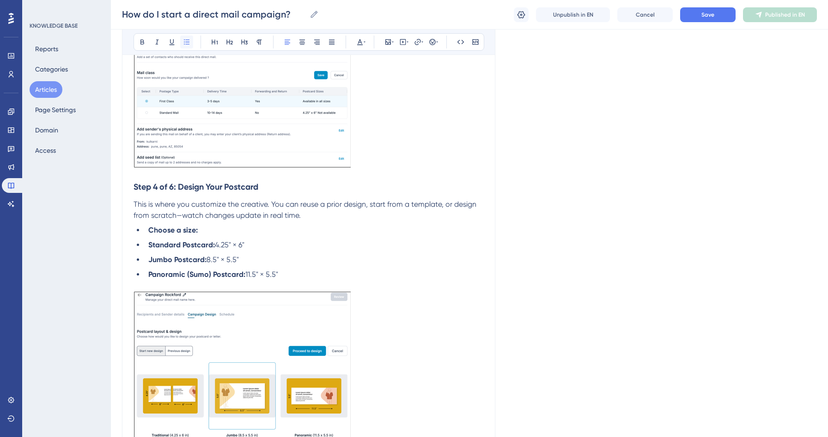
click at [190, 43] on icon at bounding box center [186, 41] width 7 height 7
click at [294, 255] on ul "Choose a size: Standard Postcard: 4.25" × 6" Jumbo Postcard: 8.5" × 5.5" Panora…" at bounding box center [308, 252] width 350 height 55
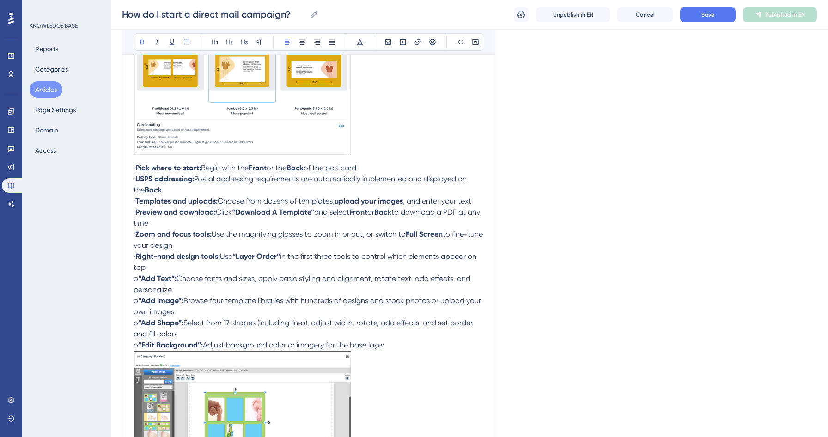
scroll to position [1301, 0]
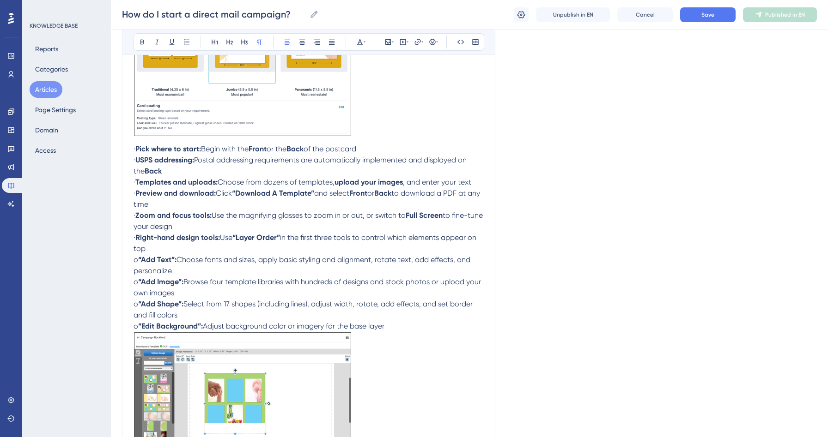
drag, startPoint x: 148, startPoint y: 152, endPoint x: 116, endPoint y: 149, distance: 32.5
click at [116, 149] on div "Performance Users Engagement Widgets Feedback Product Updates Knowledge Base AI…" at bounding box center [469, 111] width 717 height 2824
drag, startPoint x: 148, startPoint y: 165, endPoint x: 92, endPoint y: 157, distance: 56.5
click at [111, 162] on div "Performance Users Engagement Widgets Feedback Product Updates Knowledge Base AI…" at bounding box center [469, 111] width 717 height 2824
drag, startPoint x: 147, startPoint y: 188, endPoint x: 84, endPoint y: 147, distance: 74.6
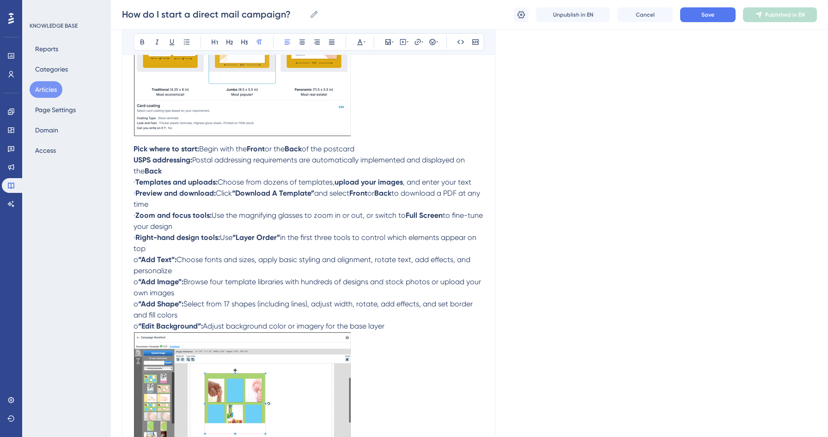
click at [111, 168] on div "Performance Users Engagement Widgets Feedback Product Updates Knowledge Base AI…" at bounding box center [469, 111] width 717 height 2824
click at [130, 170] on div "How do I start a direct mail campaign? Bold Italic Underline Bullet Point Headi…" at bounding box center [308, 127] width 373 height 2651
drag, startPoint x: 149, startPoint y: 187, endPoint x: 127, endPoint y: 187, distance: 21.7
click at [127, 187] on div "How do I start a direct mail campaign? Bold Italic Underline Bullet Point Headi…" at bounding box center [308, 127] width 373 height 2651
drag, startPoint x: 149, startPoint y: 200, endPoint x: 127, endPoint y: 200, distance: 21.3
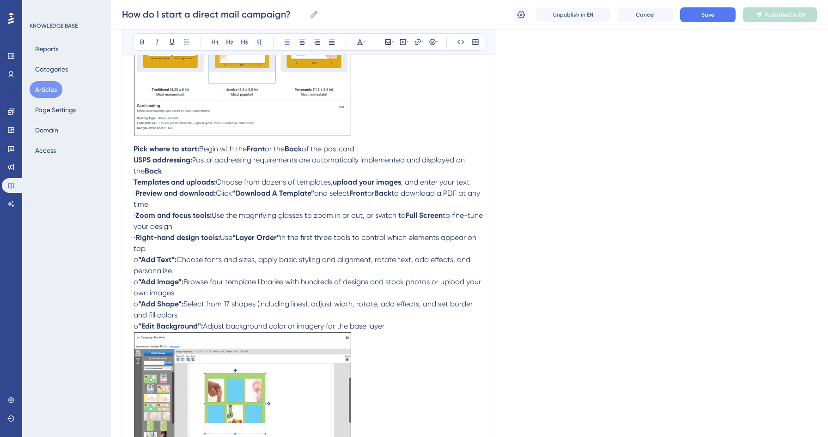
click at [127, 200] on div "How do I start a direct mail campaign? Bold Italic Underline Bullet Point Headi…" at bounding box center [308, 127] width 373 height 2651
drag, startPoint x: 148, startPoint y: 224, endPoint x: 129, endPoint y: 223, distance: 19.4
click at [129, 223] on div "How do I start a direct mail campaign? Bold Italic Underline Bullet Point Headi…" at bounding box center [308, 127] width 373 height 2651
drag, startPoint x: 149, startPoint y: 244, endPoint x: 125, endPoint y: 244, distance: 24.5
click at [125, 244] on div "How do I start a direct mail campaign? Bold Italic Underline Bullet Point Headi…" at bounding box center [308, 127] width 373 height 2651
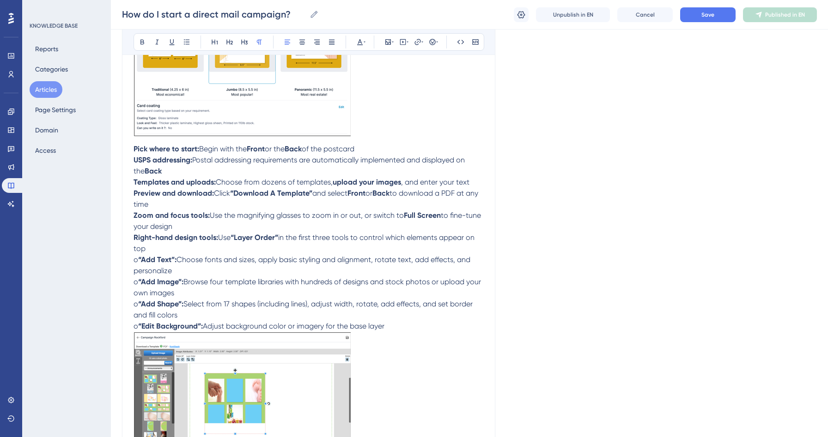
drag, startPoint x: 143, startPoint y: 267, endPoint x: 116, endPoint y: 267, distance: 26.8
click at [116, 267] on div "Performance Users Engagement Widgets Feedback Product Updates Knowledge Base AI…" at bounding box center [469, 111] width 717 height 2824
drag, startPoint x: 143, startPoint y: 289, endPoint x: 122, endPoint y: 288, distance: 21.3
click at [122, 288] on div "How do I start a direct mail campaign? Bold Italic Underline Bullet Point Headi…" at bounding box center [308, 127] width 373 height 2651
drag, startPoint x: 144, startPoint y: 311, endPoint x: 128, endPoint y: 308, distance: 16.5
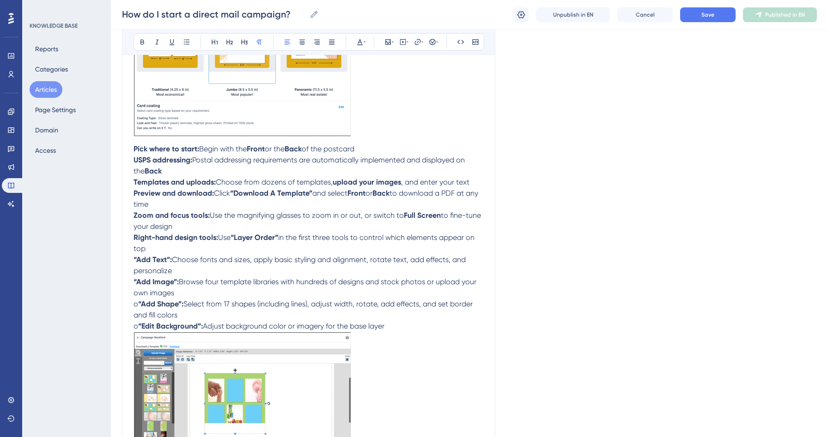
click at [128, 308] on div "How do I start a direct mail campaign? Bold Italic Underline Bullet Point Headi…" at bounding box center [308, 127] width 373 height 2651
drag, startPoint x: 145, startPoint y: 334, endPoint x: 116, endPoint y: 329, distance: 28.6
click at [116, 330] on div "Performance Users Engagement Widgets Feedback Product Updates Knowledge Base AI…" at bounding box center [469, 111] width 717 height 2824
click at [382, 332] on p "“Edit Background”: Adjust background color or imagery for the base layer" at bounding box center [308, 326] width 350 height 11
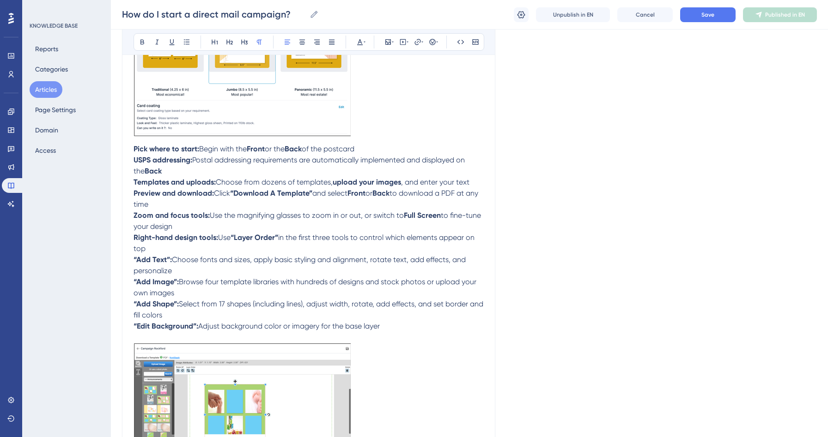
drag, startPoint x: 384, startPoint y: 336, endPoint x: 133, endPoint y: 180, distance: 294.8
click at [133, 180] on div "Salesgenie makes creating, designing, and launching direct mail campaigns from …" at bounding box center [308, 173] width 350 height 2557
click at [219, 209] on p "Preview and download: Click “Download A Template” and select Front or Back to d…" at bounding box center [308, 199] width 350 height 22
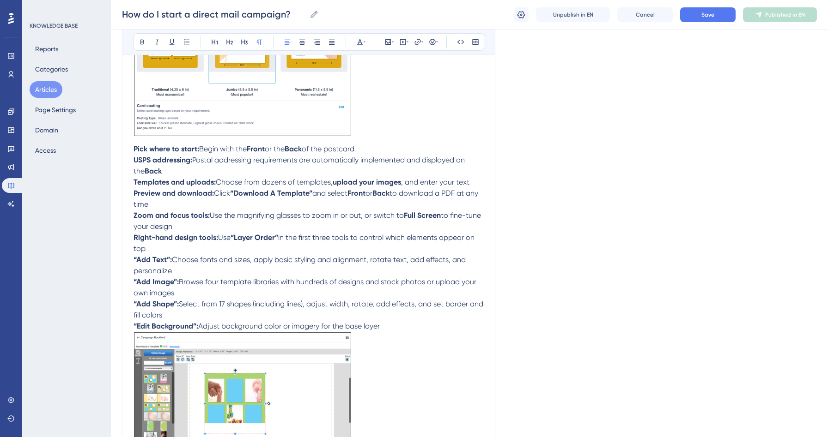
drag, startPoint x: 386, startPoint y: 333, endPoint x: 133, endPoint y: 163, distance: 304.3
click at [133, 163] on div "How do I start a direct mail campaign? Bold Italic Underline Bullet Point Headi…" at bounding box center [308, 127] width 373 height 2651
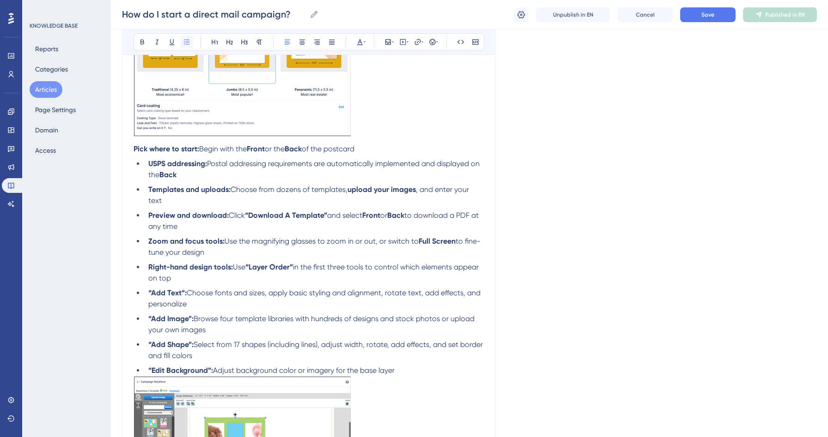
click at [192, 36] on button at bounding box center [186, 42] width 13 height 13
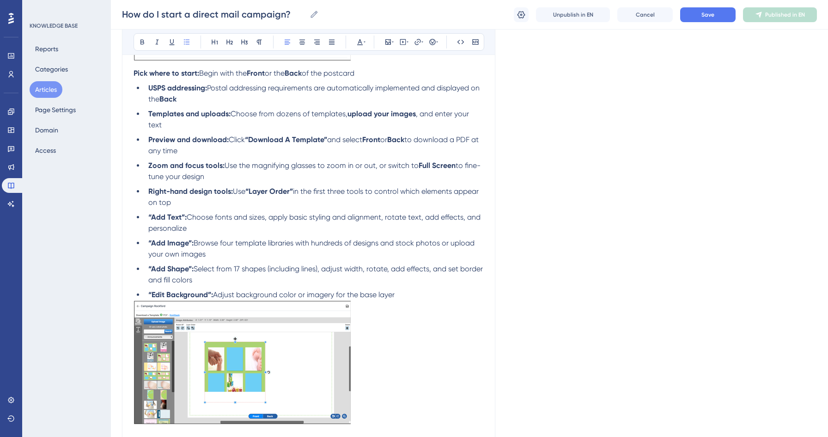
click at [409, 388] on p at bounding box center [308, 366] width 350 height 131
click at [399, 301] on li "“Edit Background”: Adjust background color or imagery for the base layer" at bounding box center [314, 295] width 339 height 11
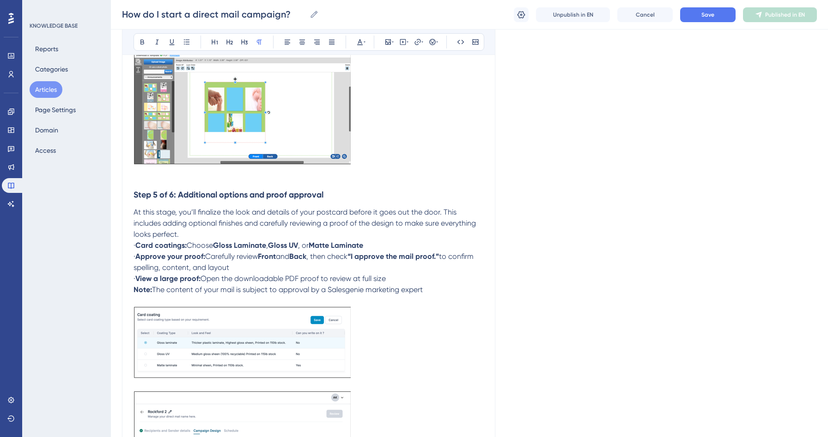
scroll to position [1670, 0]
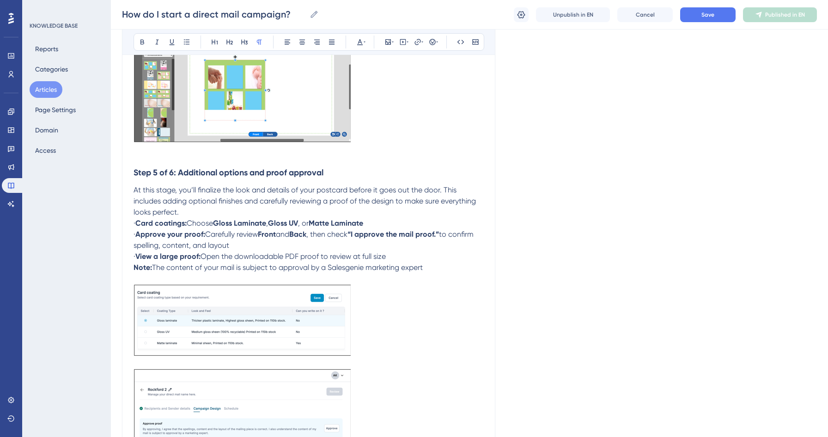
click at [136, 178] on strong "Step 5 of 6: Additional options and proof approval" at bounding box center [228, 173] width 190 height 10
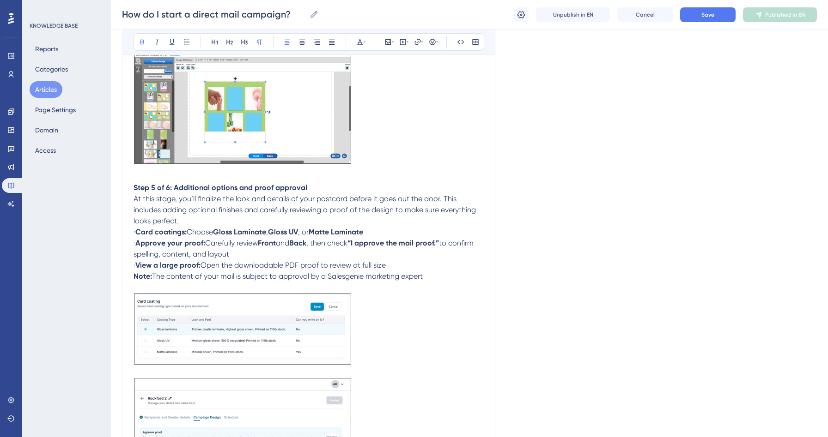
scroll to position [1734, 0]
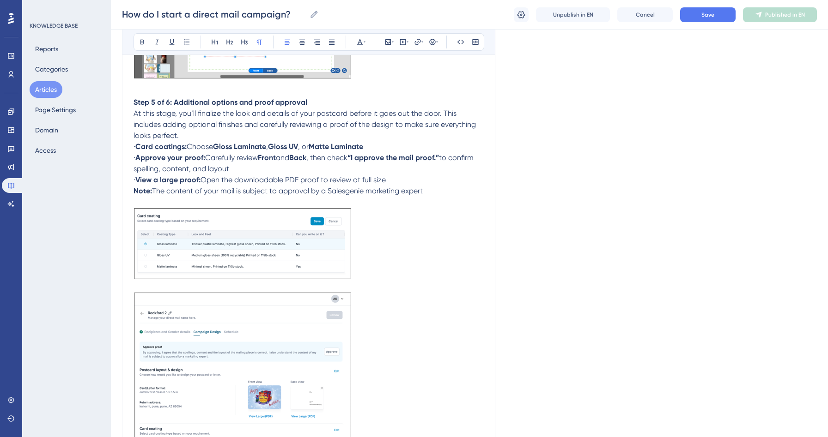
drag, startPoint x: 151, startPoint y: 154, endPoint x: 132, endPoint y: 154, distance: 18.5
drag, startPoint x: 148, startPoint y: 166, endPoint x: 115, endPoint y: 159, distance: 34.0
drag, startPoint x: 148, startPoint y: 189, endPoint x: 121, endPoint y: 187, distance: 26.9
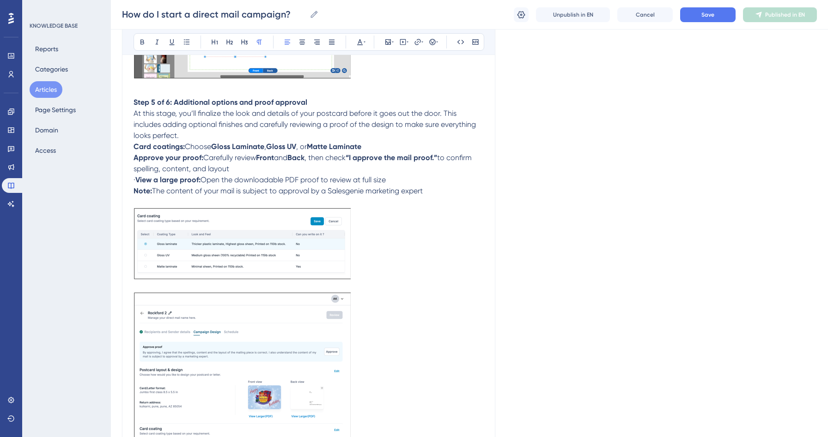
drag, startPoint x: 385, startPoint y: 188, endPoint x: 134, endPoint y: 152, distance: 253.9
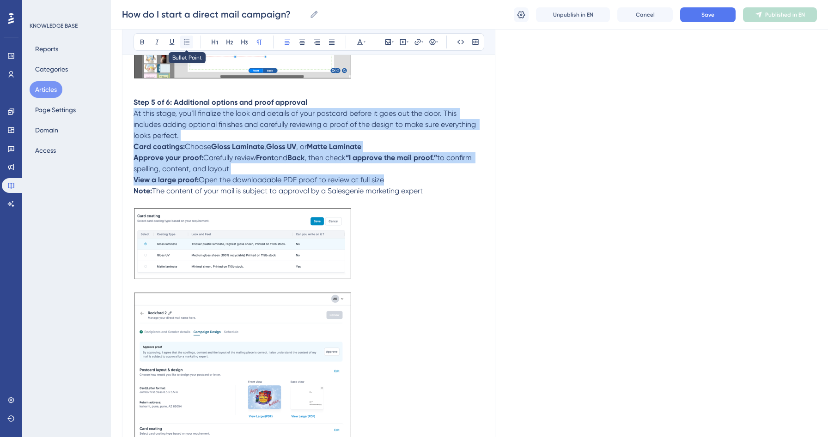
click at [189, 40] on icon at bounding box center [186, 41] width 7 height 7
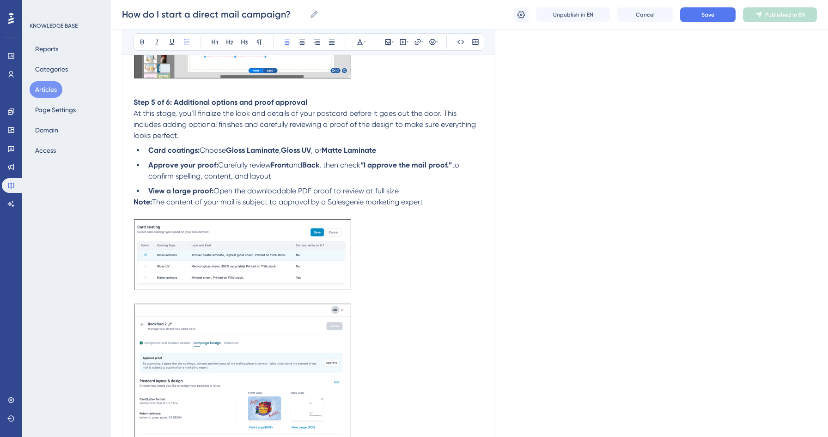
click at [252, 170] on span "Carefully review" at bounding box center [244, 165] width 53 height 9
click at [414, 197] on li "View a large proof: Open the downloadable PDF proof to review at full size" at bounding box center [314, 191] width 339 height 11
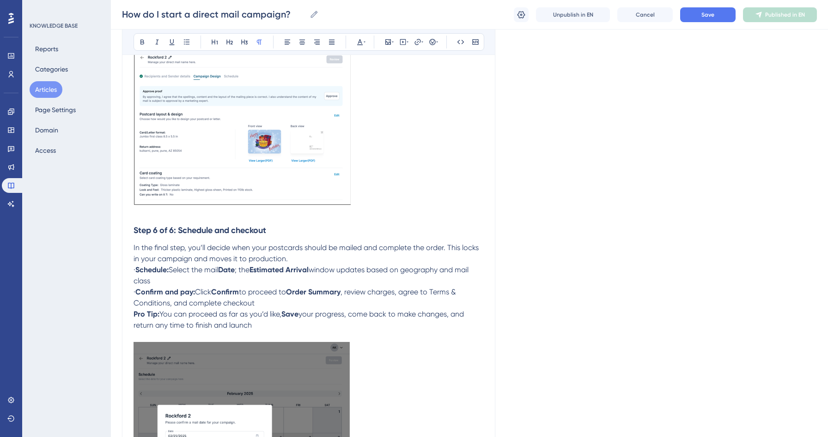
scroll to position [2060, 0]
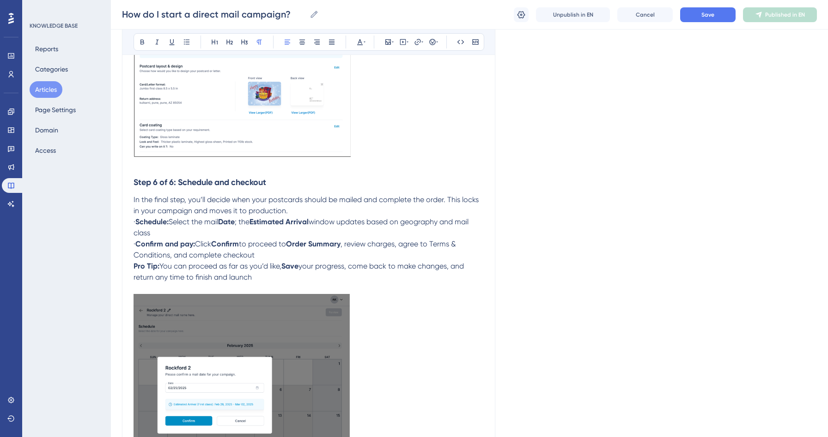
drag, startPoint x: 149, startPoint y: 229, endPoint x: 134, endPoint y: 229, distance: 14.8
click at [134, 229] on p "· Schedule: Select the mail Date ; the Estimated Arrival window updates based o…" at bounding box center [308, 228] width 350 height 22
drag, startPoint x: 148, startPoint y: 253, endPoint x: 126, endPoint y: 250, distance: 22.3
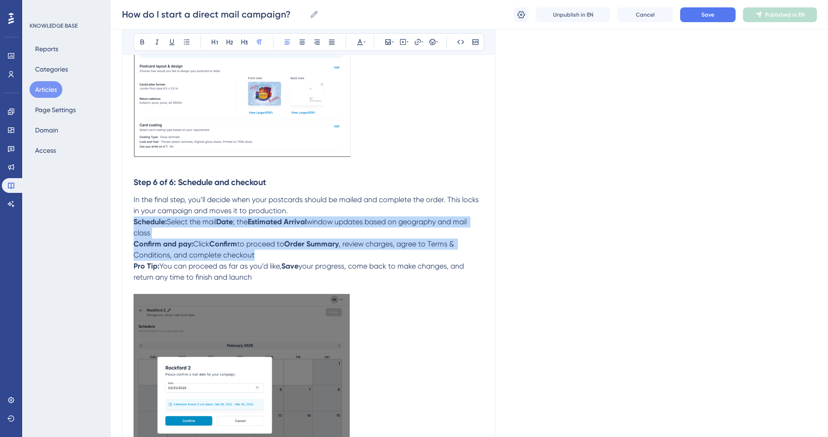
drag, startPoint x: 258, startPoint y: 265, endPoint x: 131, endPoint y: 229, distance: 132.0
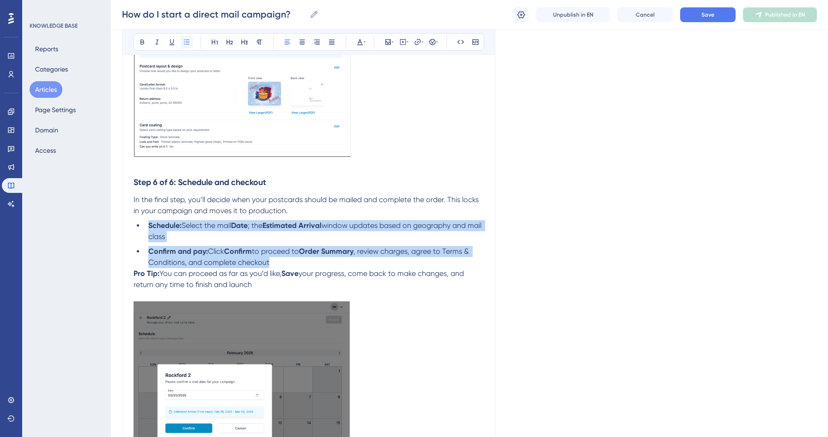
click at [188, 43] on icon at bounding box center [186, 41] width 7 height 7
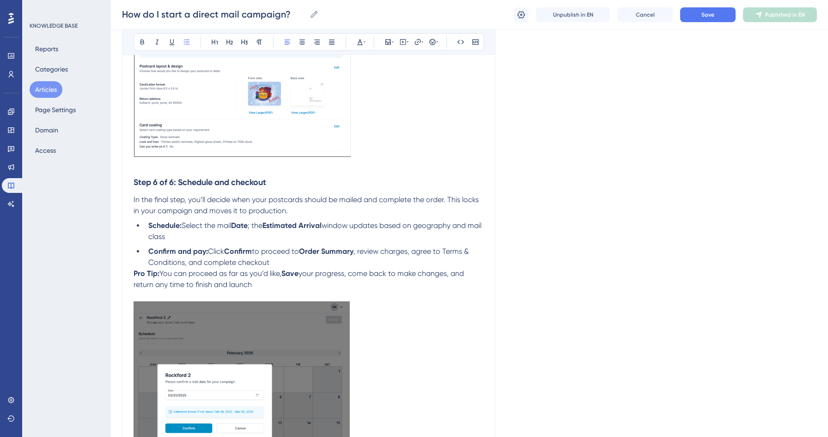
click at [274, 268] on li "Confirm and pay: Click Confirm to proceed to Order Summary , review charges, ag…" at bounding box center [314, 257] width 339 height 22
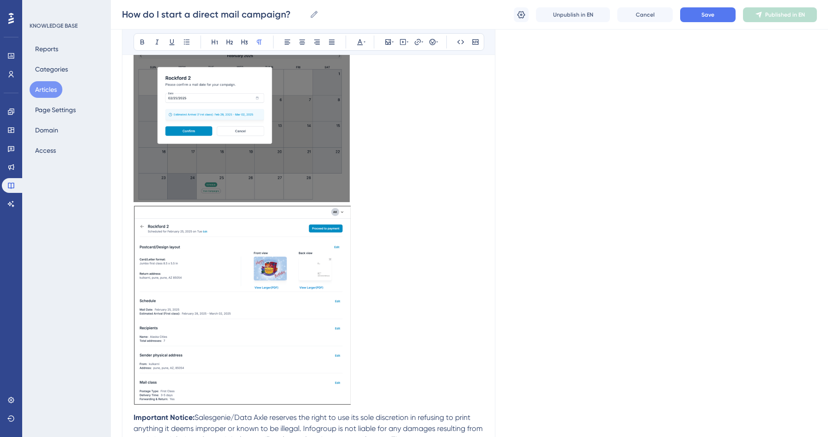
scroll to position [2493, 0]
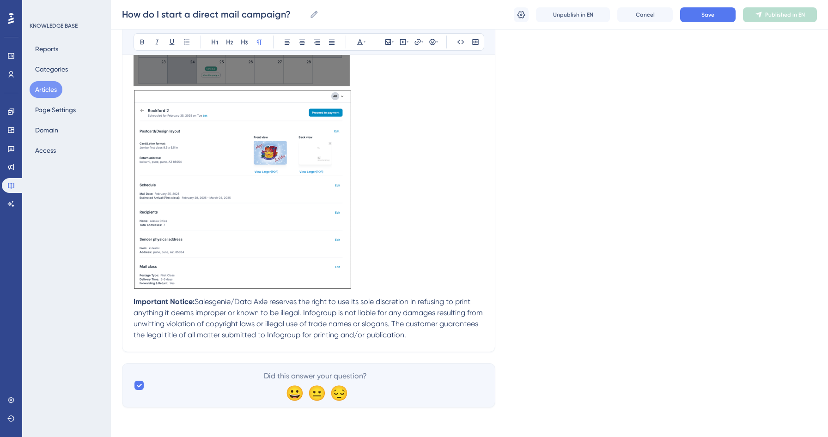
click at [134, 298] on strong "Important Notice:" at bounding box center [163, 301] width 61 height 9
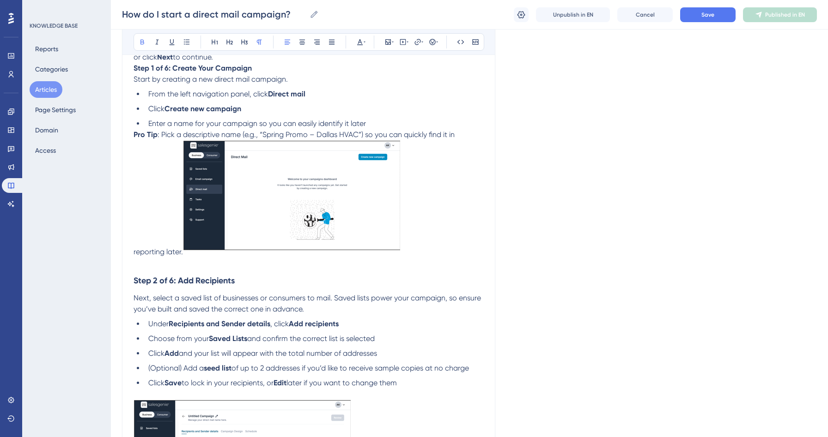
scroll to position [0, 0]
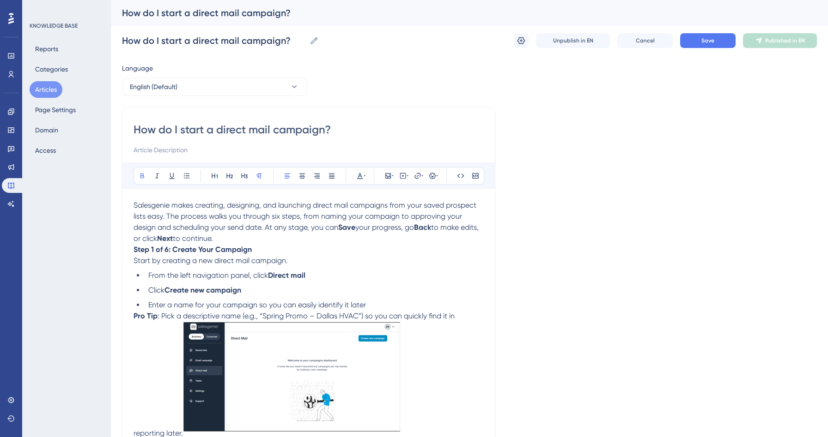
click at [241, 243] on p "Salesgenie makes creating, designing, and launching direct mail campaigns from …" at bounding box center [308, 222] width 350 height 44
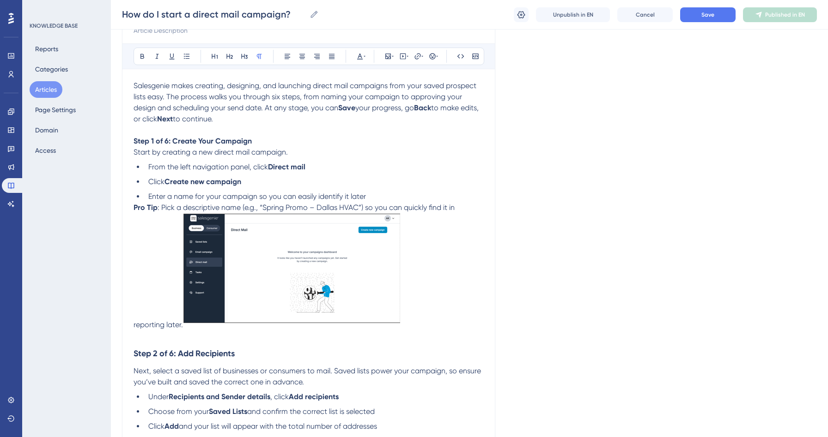
scroll to position [28, 0]
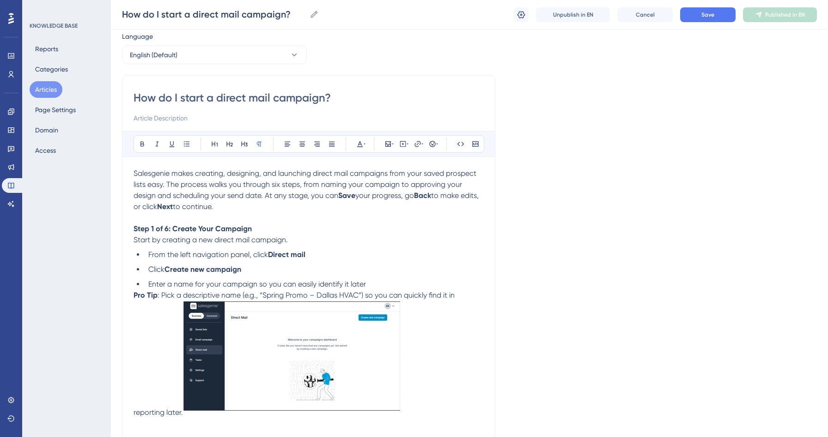
click at [371, 285] on li "Enter a name for your campaign so you can easily identify it later" at bounding box center [314, 284] width 339 height 11
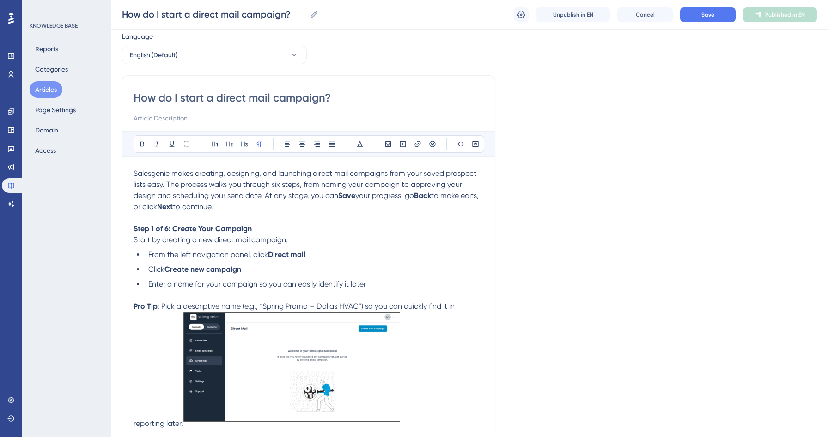
click at [465, 307] on p "Pro Tip : Pick a descriptive name (e.g., “Spring Promo – Dallas HVAC”) so you c…" at bounding box center [308, 365] width 350 height 128
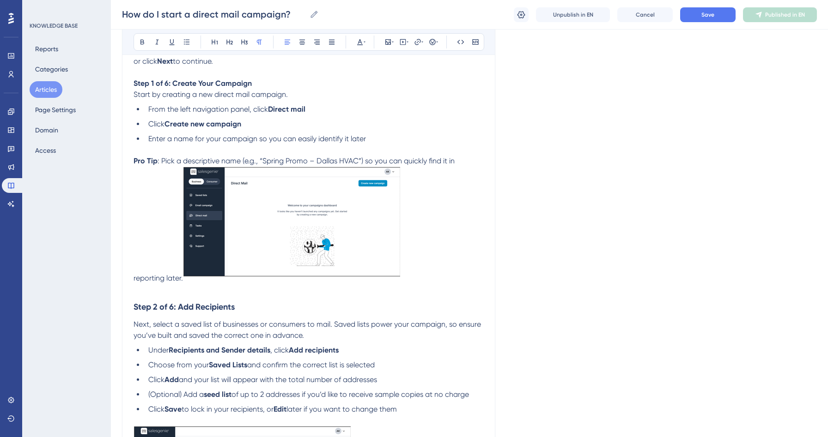
scroll to position [214, 0]
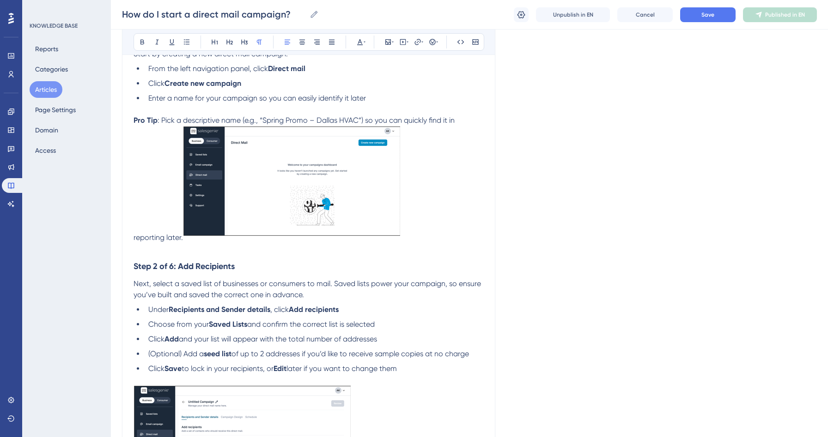
click at [188, 243] on div at bounding box center [291, 184] width 217 height 117
click at [181, 241] on span ": Pick a descriptive name (e.g., “Spring Promo – Dallas HVAC”) so you can quick…" at bounding box center [294, 179] width 323 height 126
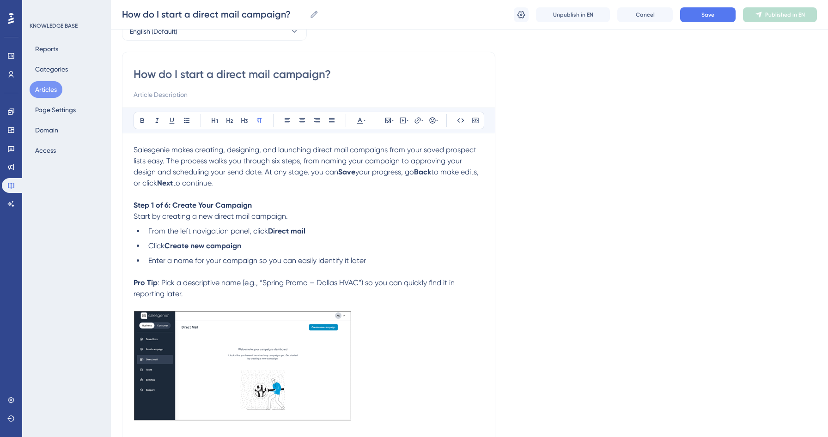
scroll to position [0, 0]
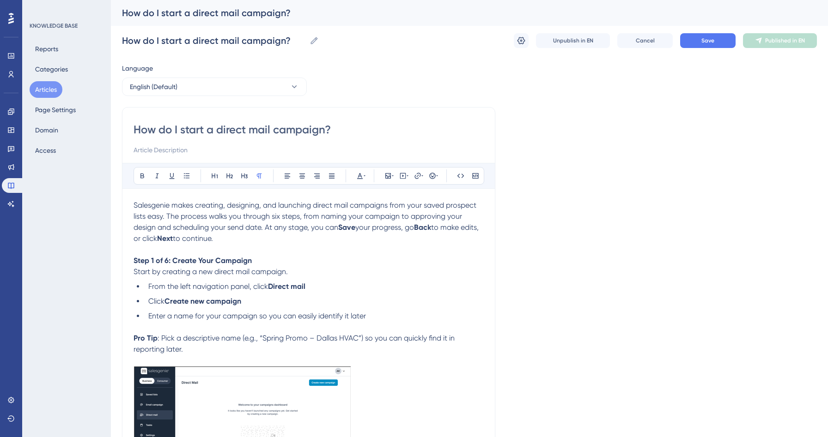
click at [696, 52] on div "How do I start a direct mail campaign? How do I start a direct mail campaign? U…" at bounding box center [469, 41] width 695 height 30
click at [696, 46] on button "Save" at bounding box center [707, 40] width 55 height 15
click at [60, 87] on button "Articles" at bounding box center [46, 89] width 33 height 17
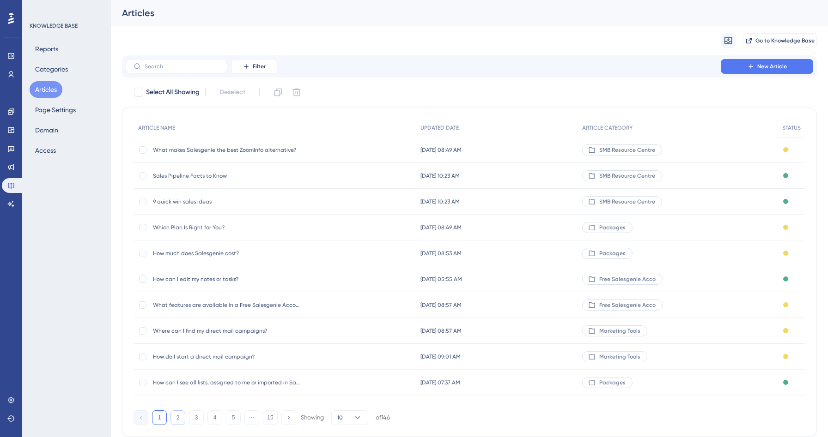
click at [176, 419] on button "2" at bounding box center [177, 418] width 15 height 15
click at [161, 417] on button "1" at bounding box center [159, 418] width 15 height 15
click at [224, 358] on span "How do I start a direct mail campaign?" at bounding box center [227, 356] width 148 height 7
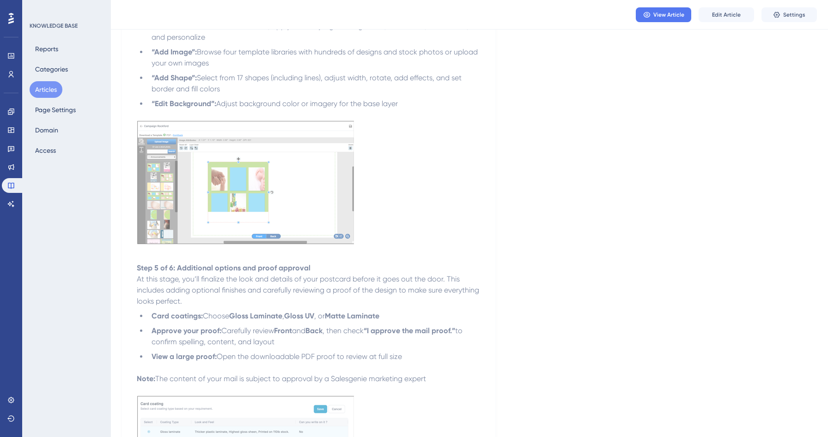
scroll to position [1644, 0]
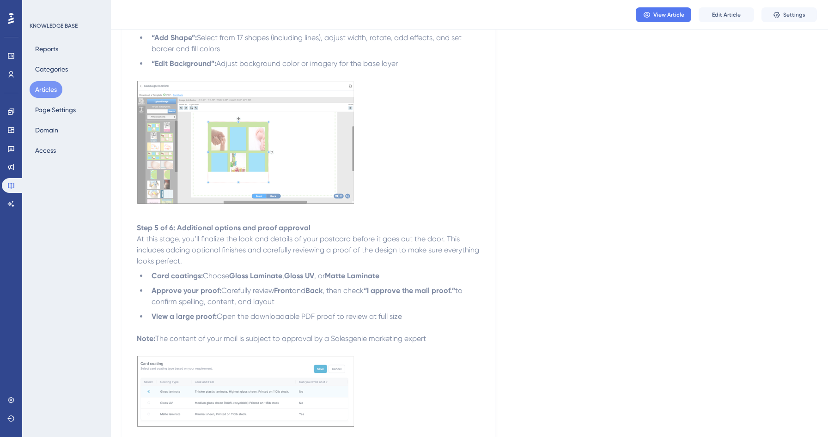
click at [51, 94] on button "Articles" at bounding box center [46, 89] width 33 height 17
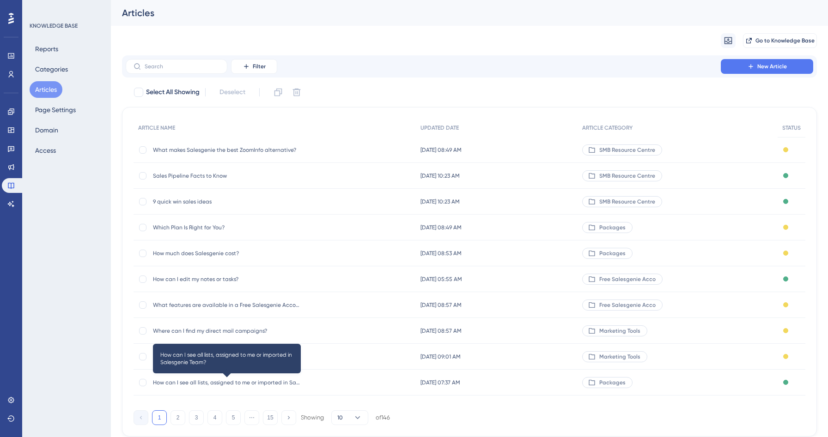
click at [199, 383] on span "How can I see all lists, assigned to me or imported in Salesgenie Team?" at bounding box center [227, 382] width 148 height 7
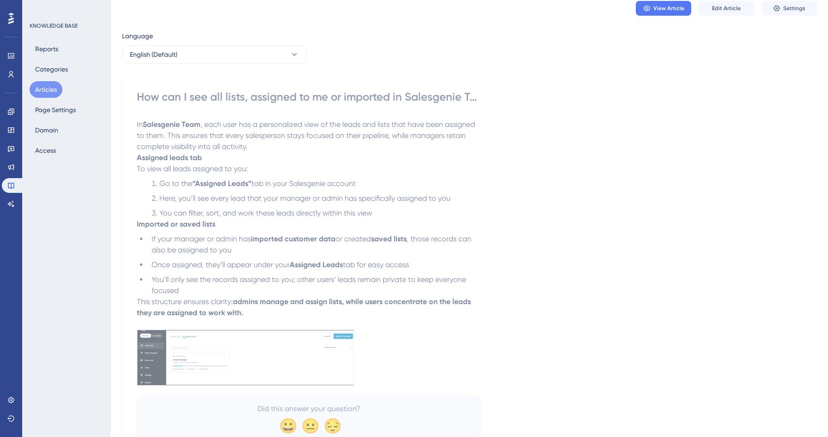
scroll to position [80, 0]
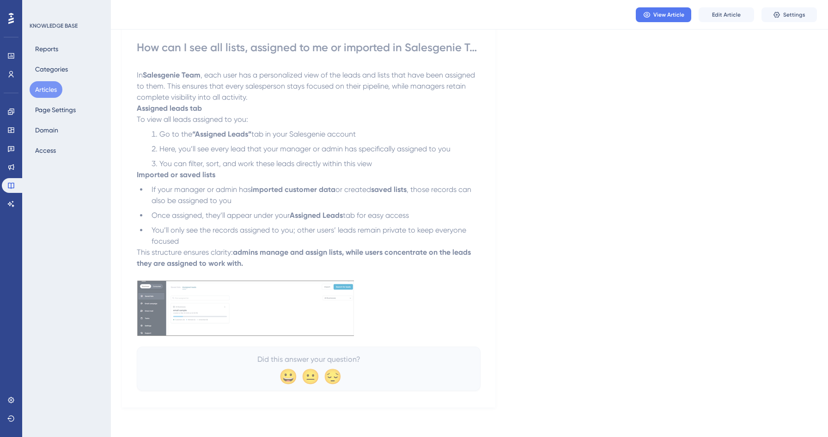
click at [41, 84] on button "Articles" at bounding box center [46, 89] width 33 height 17
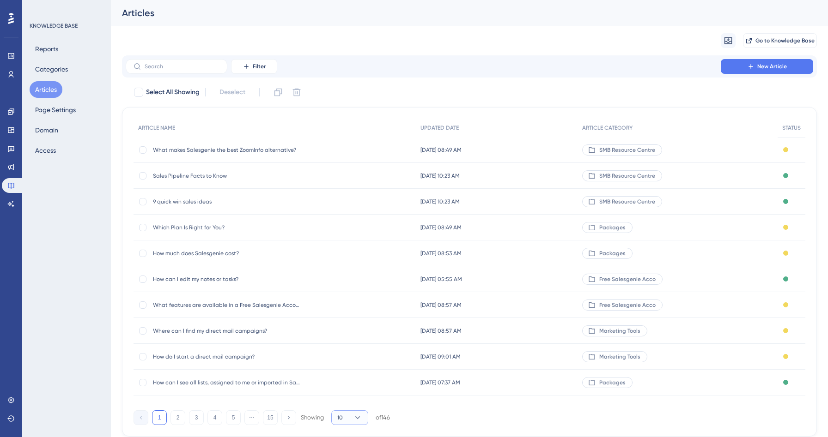
click at [350, 421] on button "10" at bounding box center [349, 418] width 37 height 15
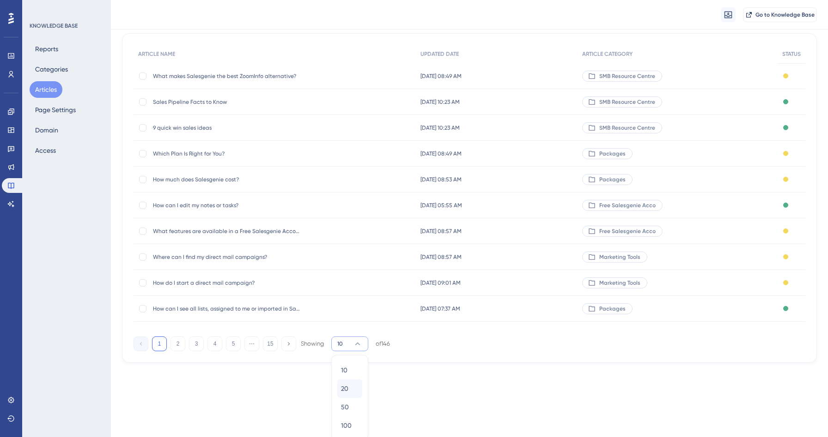
scroll to position [81, 0]
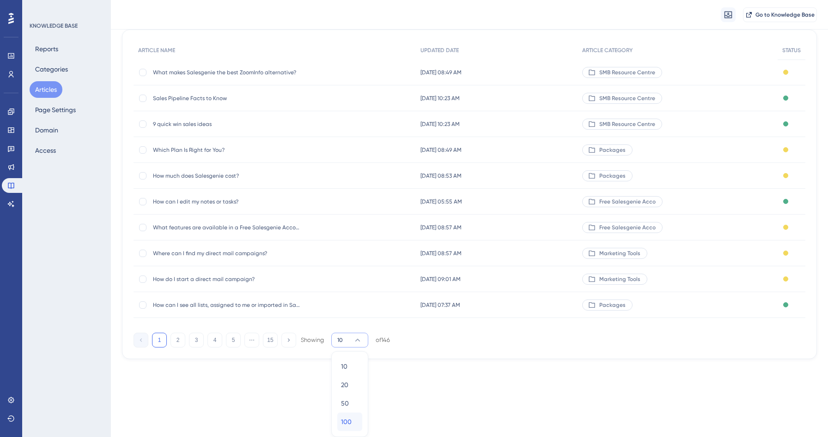
click at [349, 419] on span "100" at bounding box center [346, 422] width 11 height 11
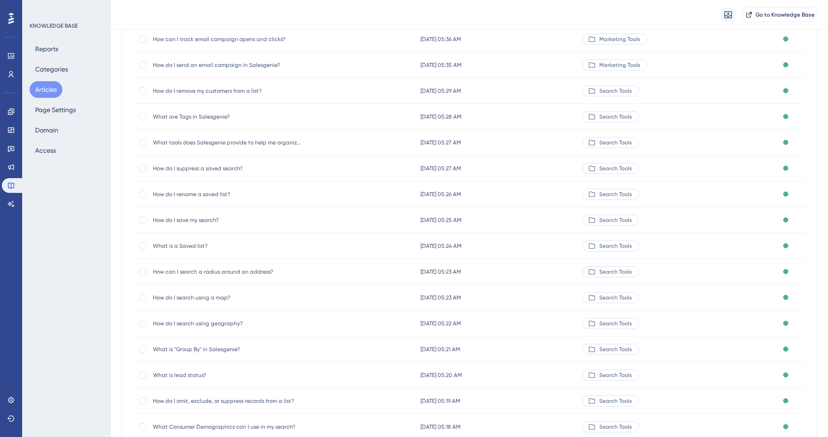
scroll to position [0, 0]
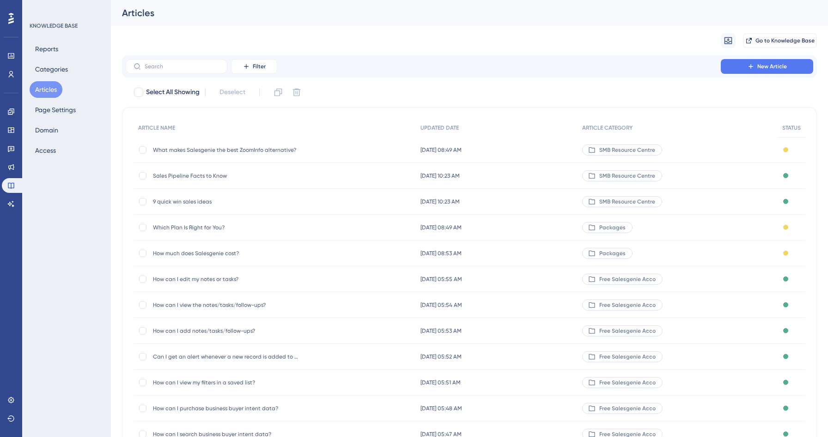
click at [210, 150] on span "What makes Salesgenie the best ZoomInfo alternative?" at bounding box center [227, 149] width 148 height 7
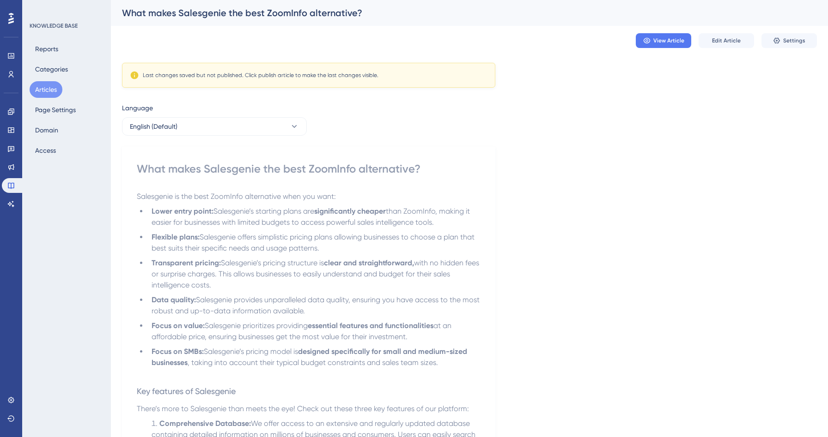
click at [48, 88] on button "Articles" at bounding box center [46, 89] width 33 height 17
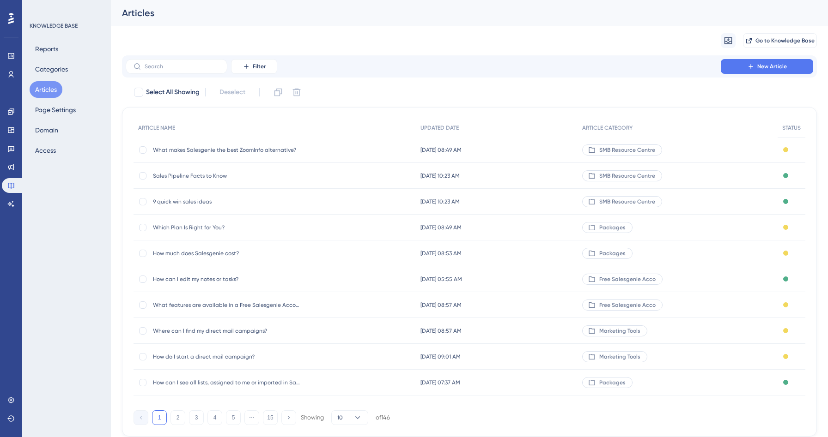
click at [252, 147] on span "What makes Salesgenie the best ZoomInfo alternative?" at bounding box center [227, 149] width 148 height 7
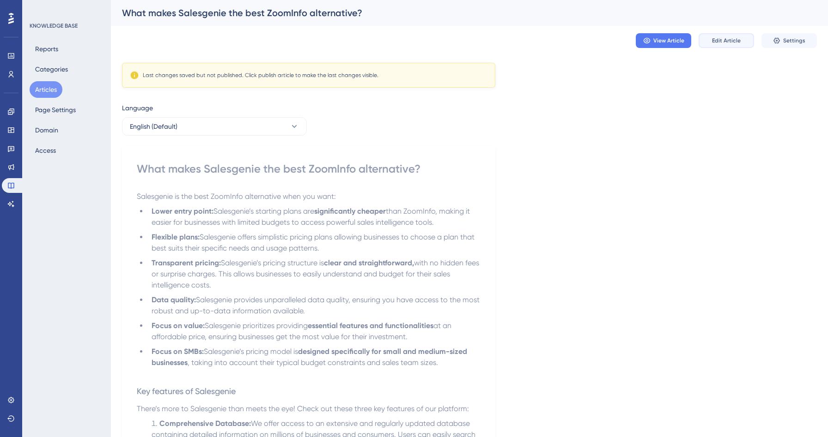
click at [726, 43] on span "Edit Article" at bounding box center [726, 40] width 29 height 7
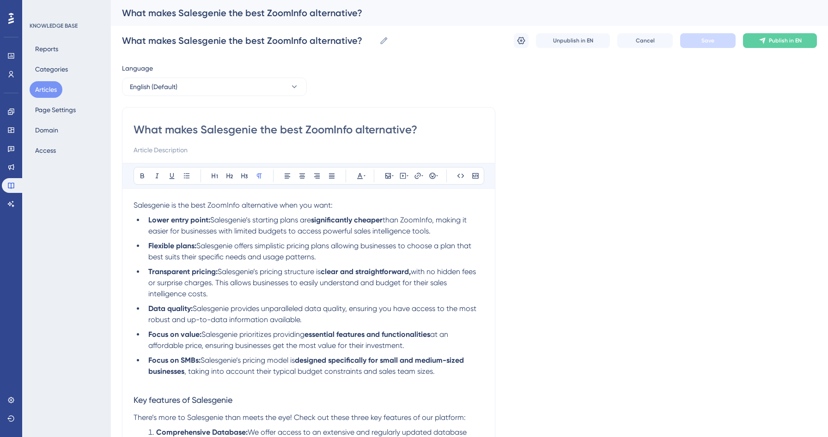
scroll to position [153, 0]
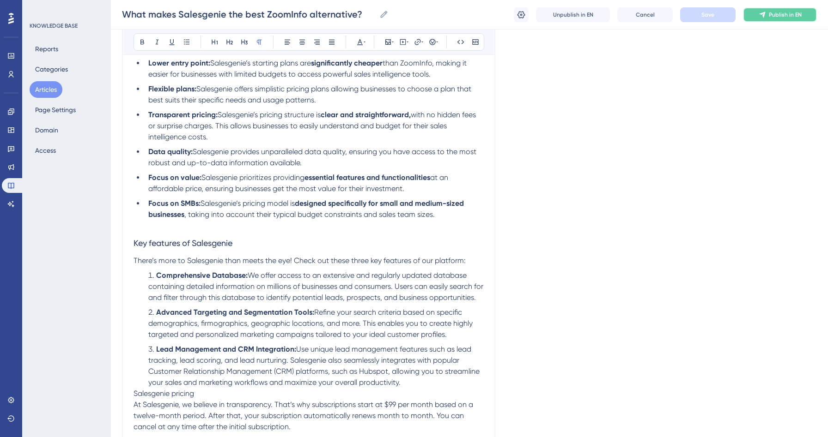
click at [767, 20] on button "Publish in EN" at bounding box center [780, 14] width 74 height 15
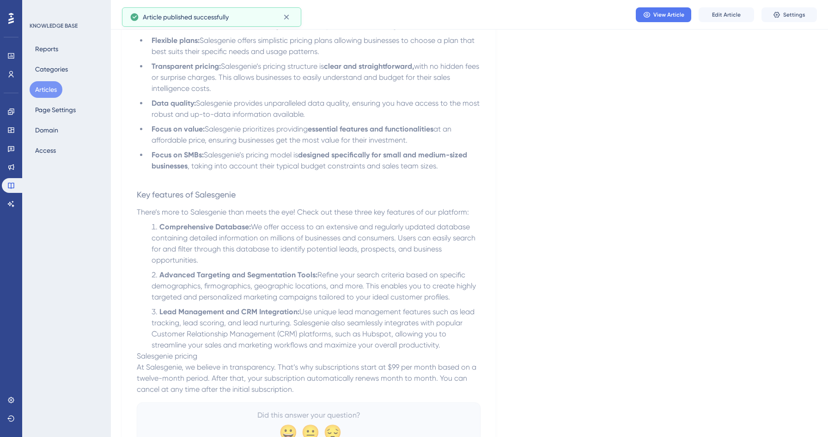
click at [57, 87] on button "Articles" at bounding box center [46, 89] width 33 height 17
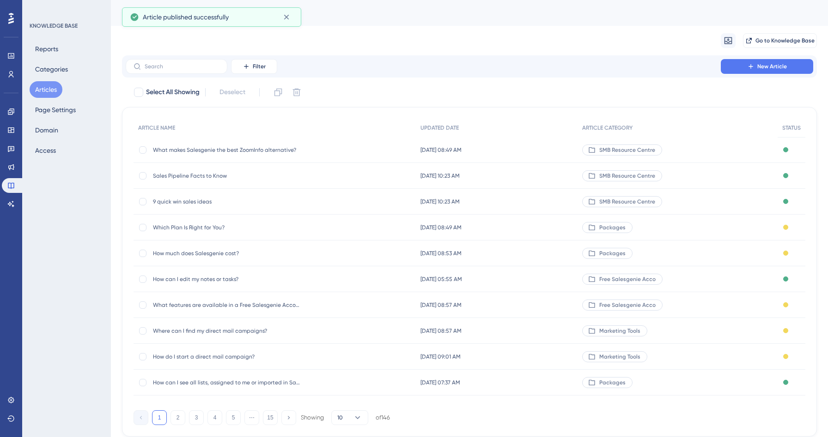
click at [200, 228] on span "Which Plan Is Right for You?" at bounding box center [227, 227] width 148 height 7
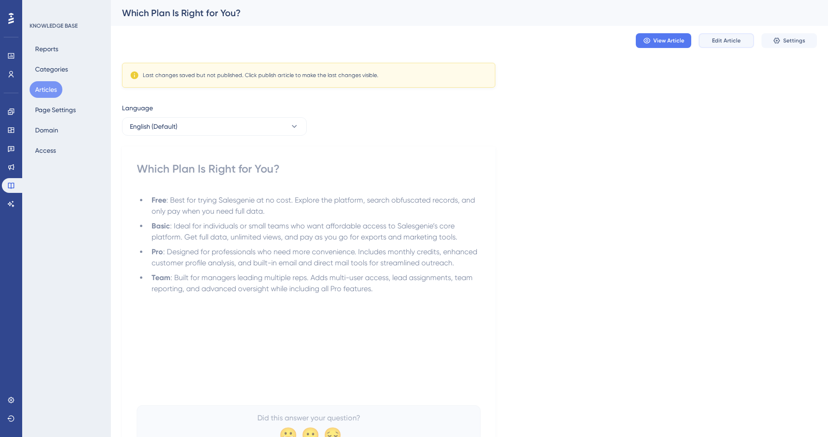
click at [737, 46] on button "Edit Article" at bounding box center [725, 40] width 55 height 15
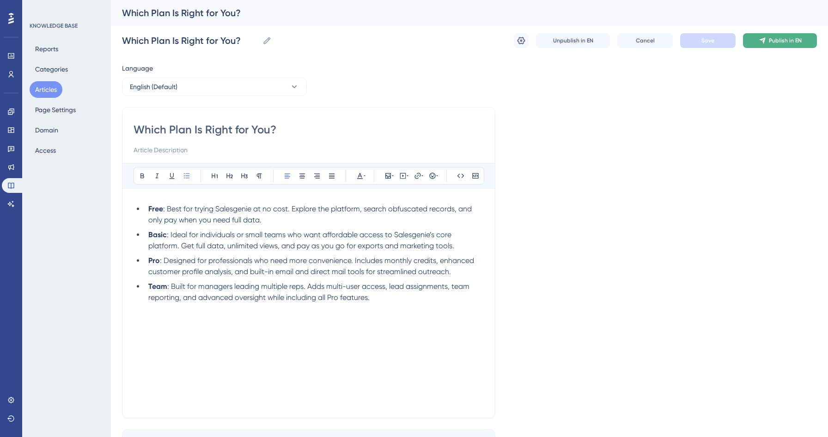
click at [781, 39] on span "Publish in EN" at bounding box center [785, 40] width 33 height 7
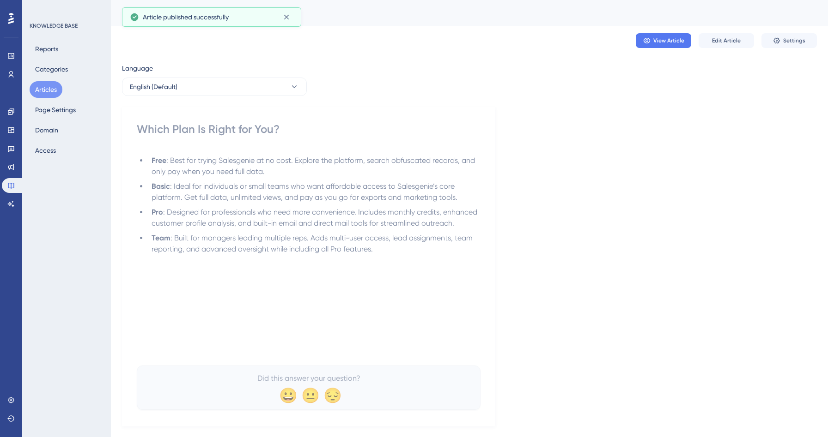
click at [46, 93] on button "Articles" at bounding box center [46, 89] width 33 height 17
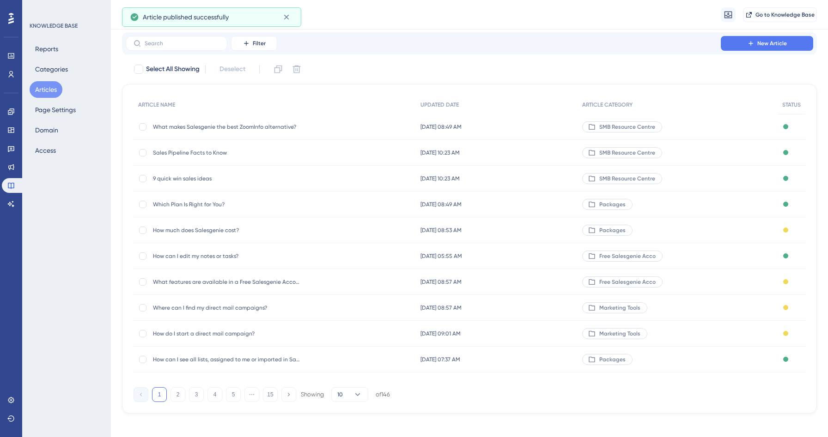
scroll to position [33, 0]
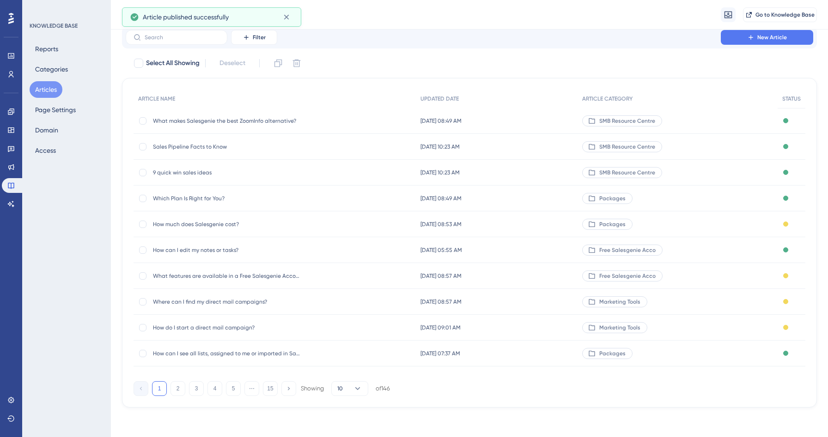
click at [207, 226] on span "How much does Salesgenie cost?" at bounding box center [227, 224] width 148 height 7
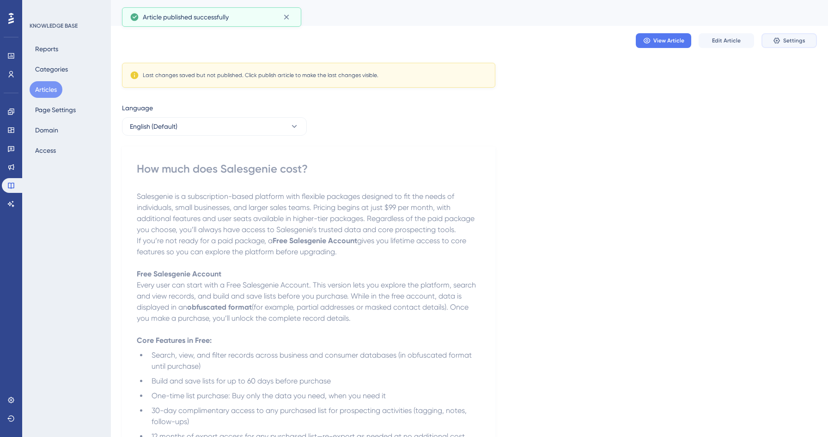
click at [805, 36] on button "Settings" at bounding box center [788, 40] width 55 height 15
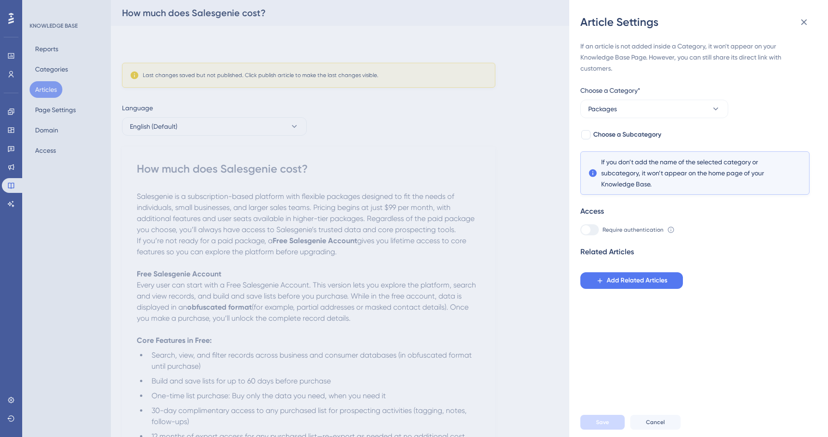
click at [514, 110] on div "Article Settings If an article is not added inside a Category, it won't appear …" at bounding box center [414, 218] width 828 height 437
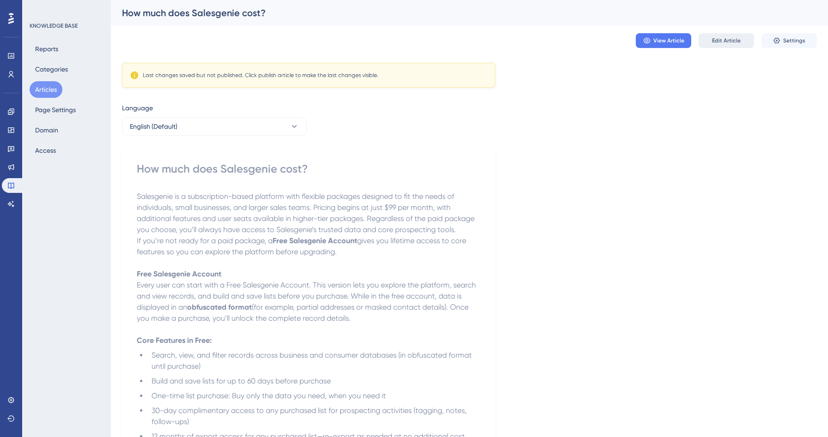
click at [722, 39] on span "Edit Article" at bounding box center [726, 40] width 29 height 7
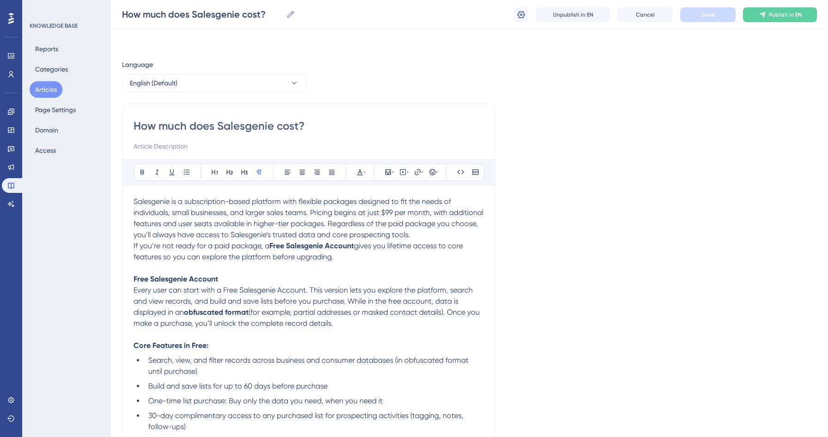
scroll to position [885, 0]
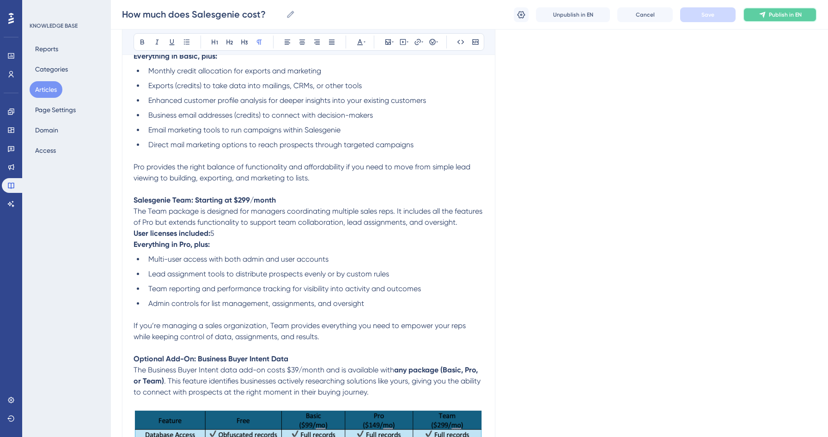
click at [786, 12] on span "Publish in EN" at bounding box center [785, 14] width 33 height 7
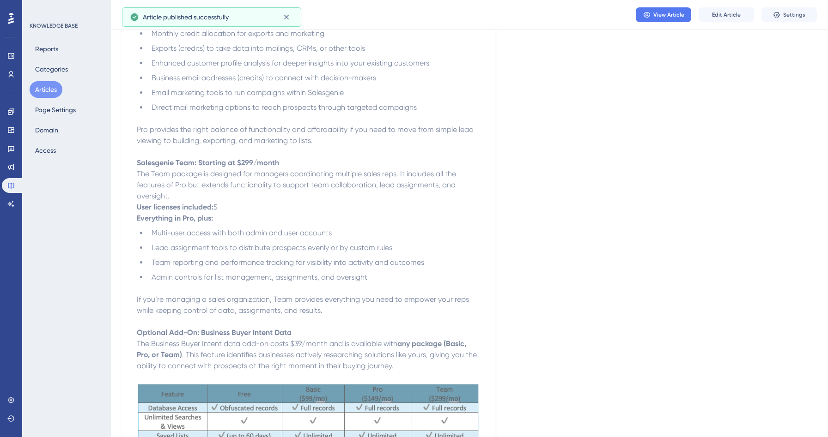
click at [49, 90] on button "Articles" at bounding box center [46, 89] width 33 height 17
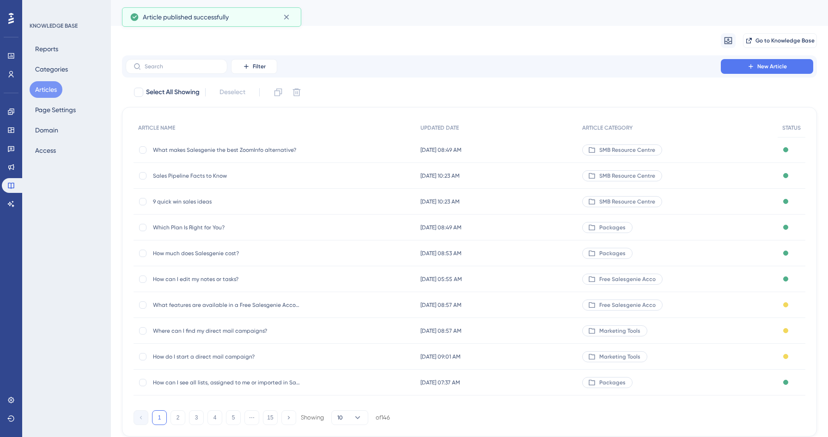
scroll to position [33, 0]
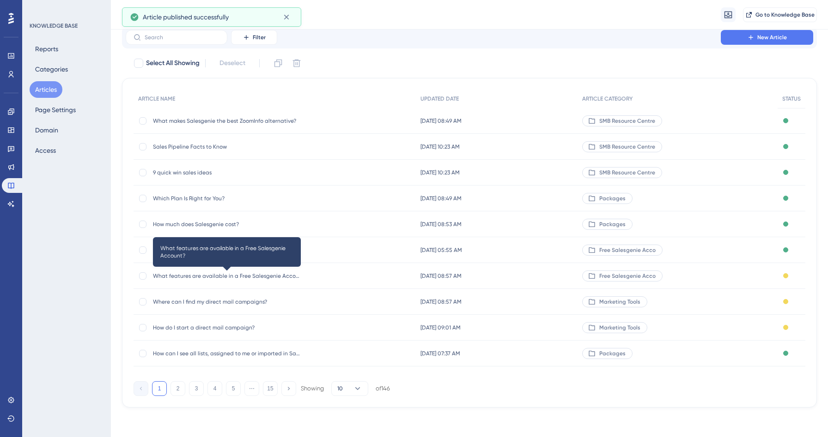
click at [216, 276] on span "What features are available in a Free Salesgenie Account?" at bounding box center [227, 276] width 148 height 7
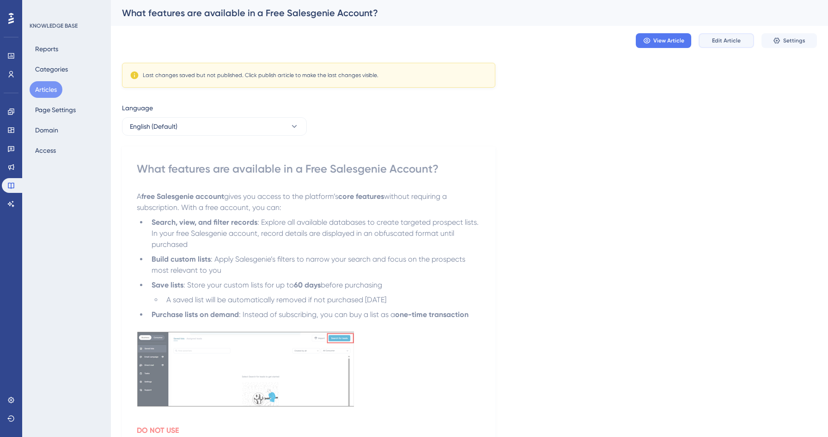
click at [729, 37] on span "Edit Article" at bounding box center [726, 40] width 29 height 7
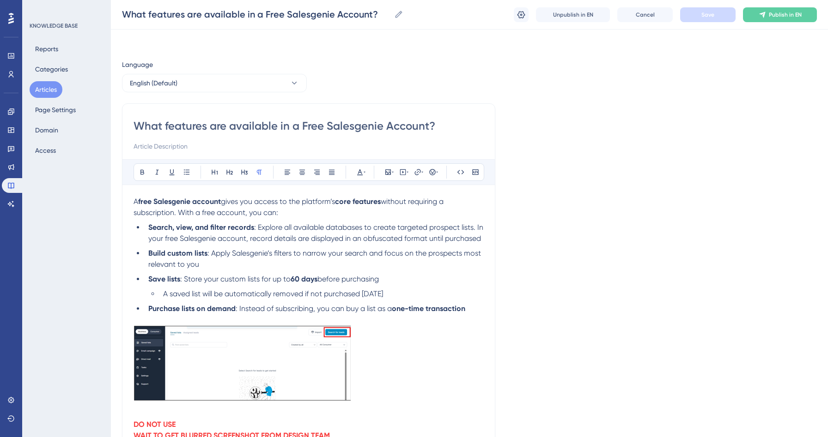
scroll to position [160, 0]
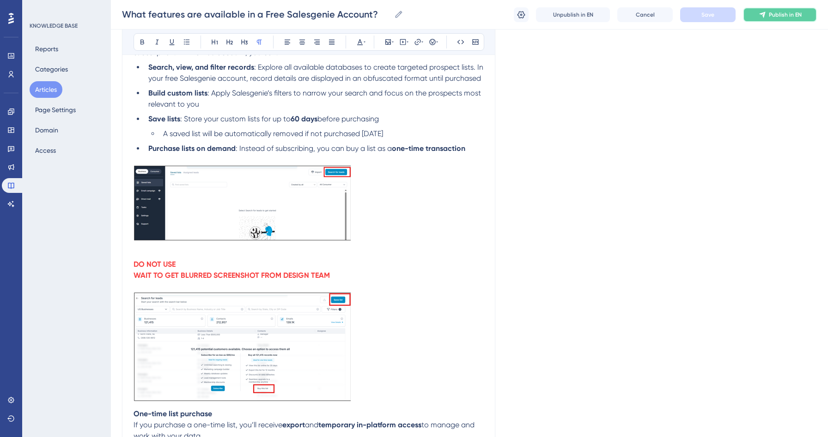
click at [792, 18] on span "Publish in EN" at bounding box center [785, 14] width 33 height 7
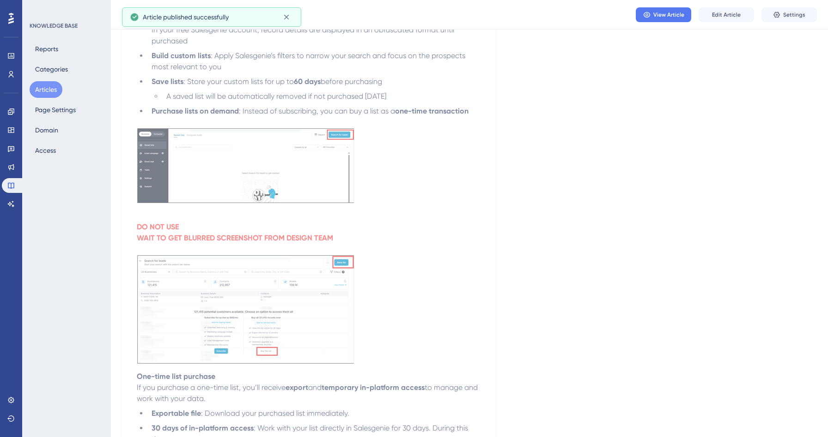
click at [41, 88] on button "Articles" at bounding box center [46, 89] width 33 height 17
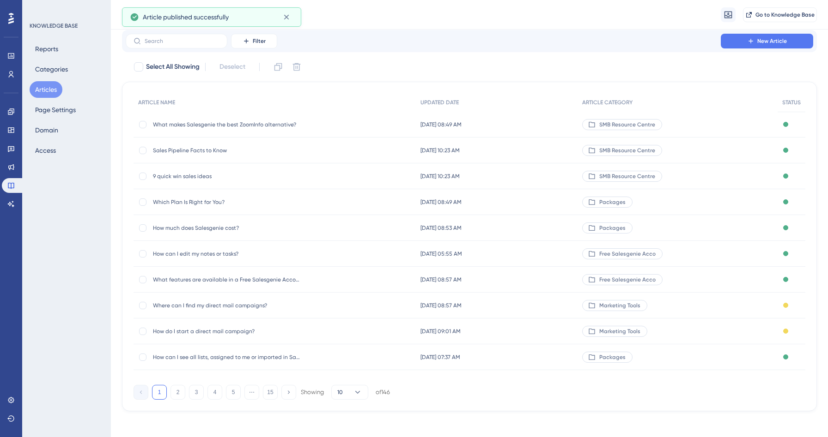
scroll to position [33, 0]
click at [207, 301] on span "Where can I find my direct mail campaigns?" at bounding box center [227, 301] width 148 height 7
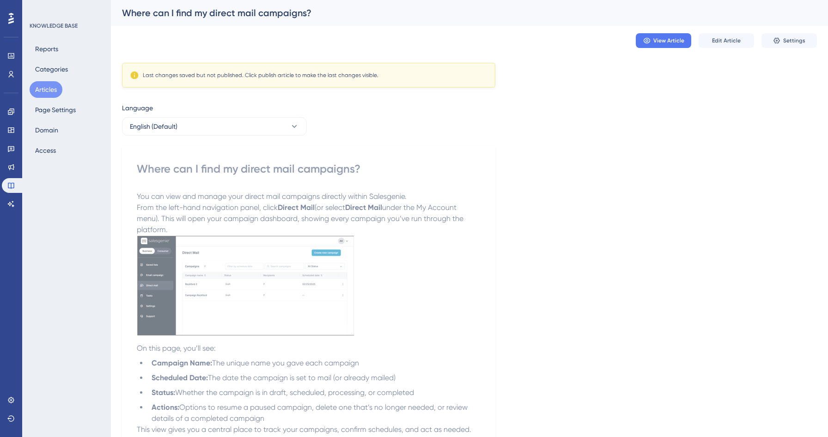
click at [720, 49] on div "View Article Edit Article Settings" at bounding box center [469, 41] width 695 height 30
click at [721, 42] on span "Edit Article" at bounding box center [726, 40] width 29 height 7
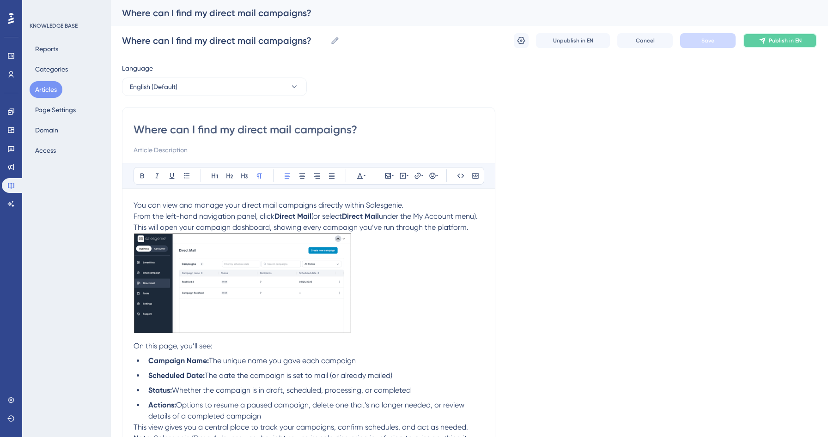
click at [797, 38] on span "Publish in EN" at bounding box center [785, 40] width 33 height 7
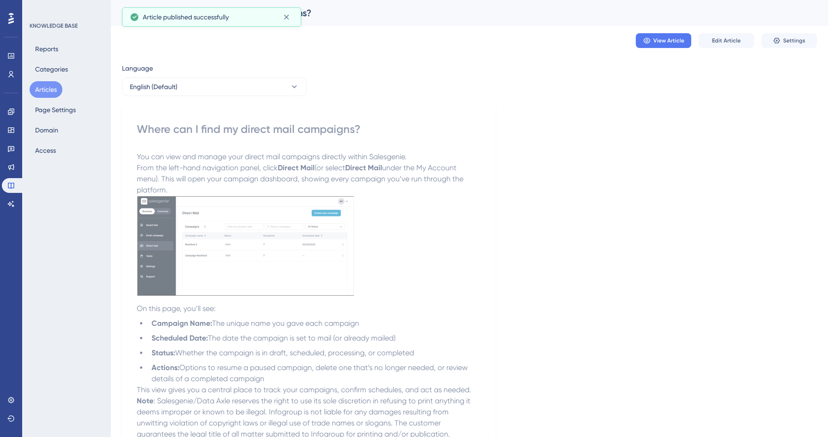
click at [39, 88] on button "Articles" at bounding box center [46, 89] width 33 height 17
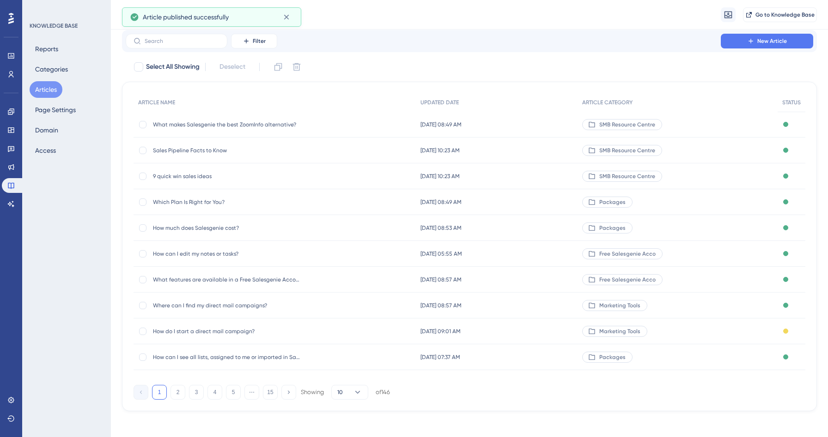
scroll to position [33, 0]
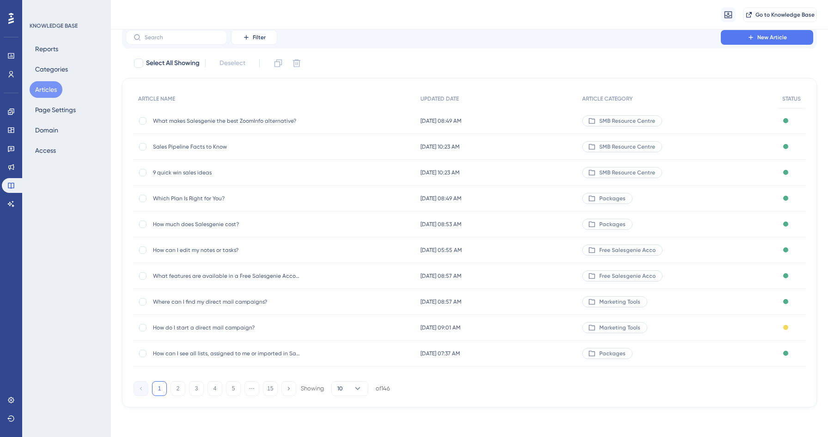
click at [192, 328] on span "How do I start a direct mail campaign?" at bounding box center [227, 327] width 148 height 7
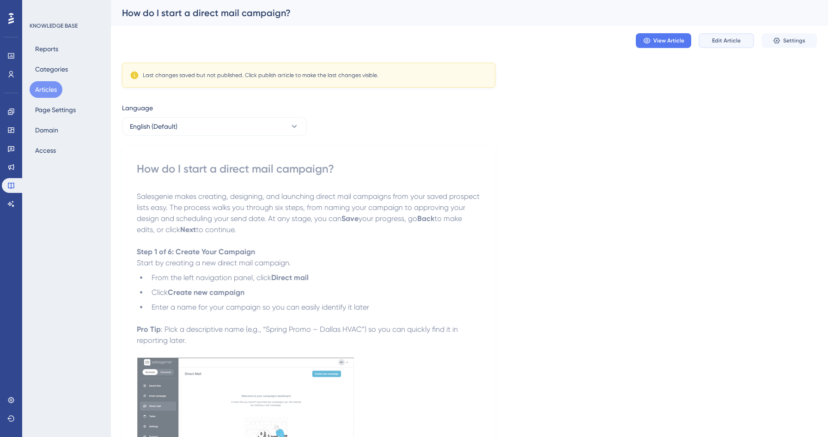
click at [732, 42] on span "Edit Article" at bounding box center [726, 40] width 29 height 7
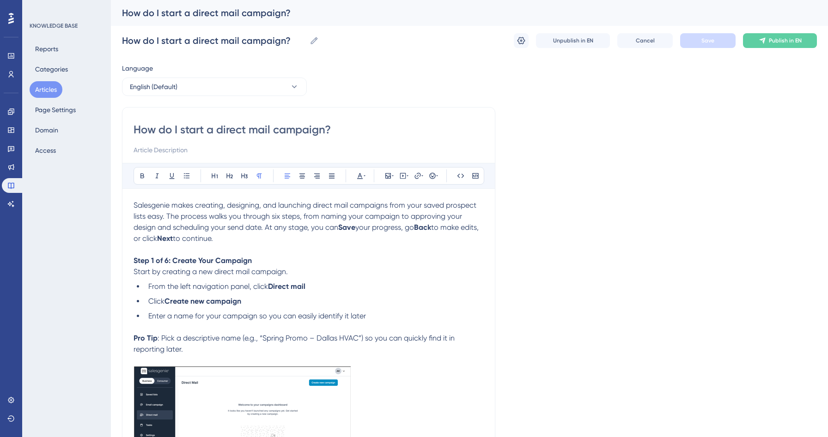
scroll to position [1025, 0]
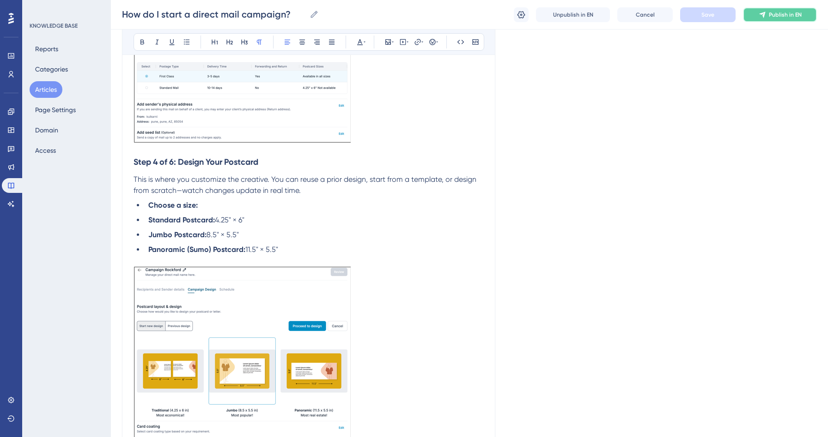
click at [776, 10] on button "Publish in EN" at bounding box center [780, 14] width 74 height 15
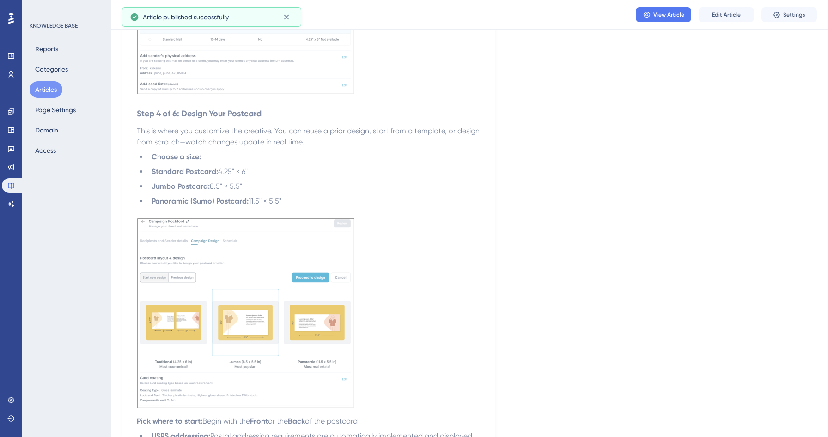
drag, startPoint x: 49, startPoint y: 87, endPoint x: 75, endPoint y: 87, distance: 26.3
click at [49, 87] on button "Articles" at bounding box center [46, 89] width 33 height 17
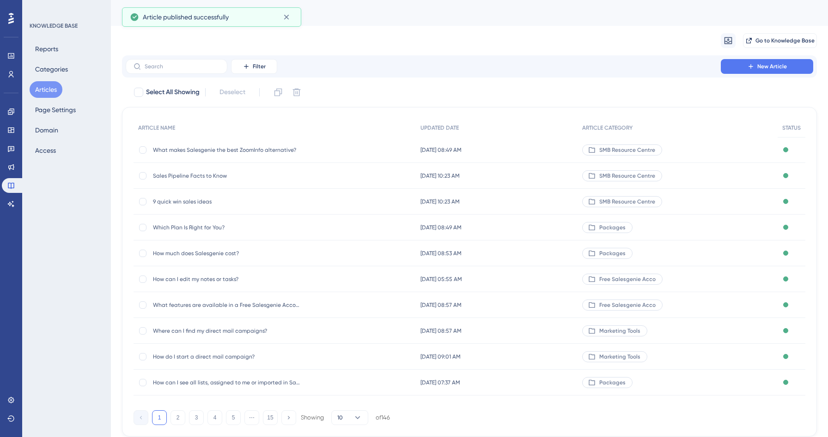
scroll to position [33, 0]
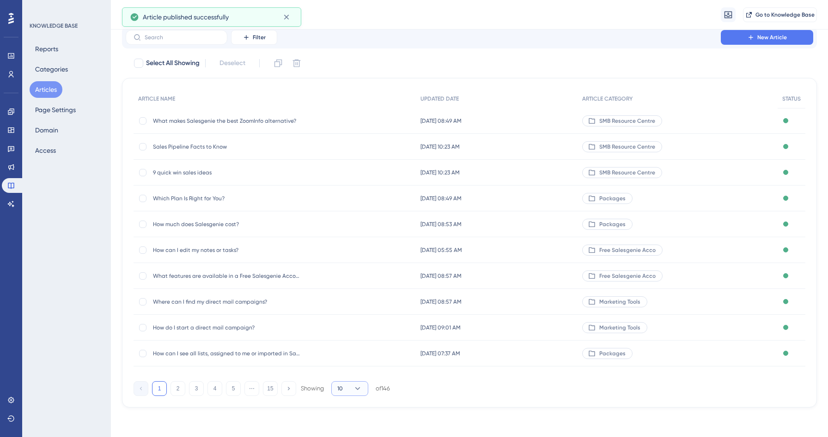
click at [345, 388] on button "10" at bounding box center [349, 389] width 37 height 15
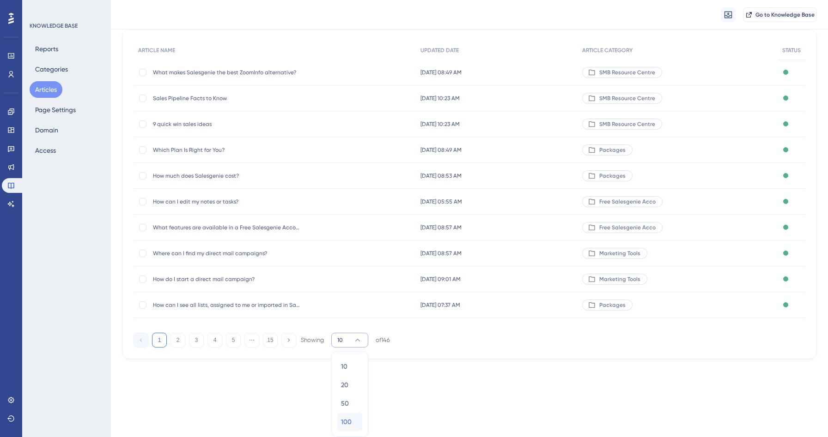
click at [350, 421] on span "100" at bounding box center [346, 422] width 11 height 11
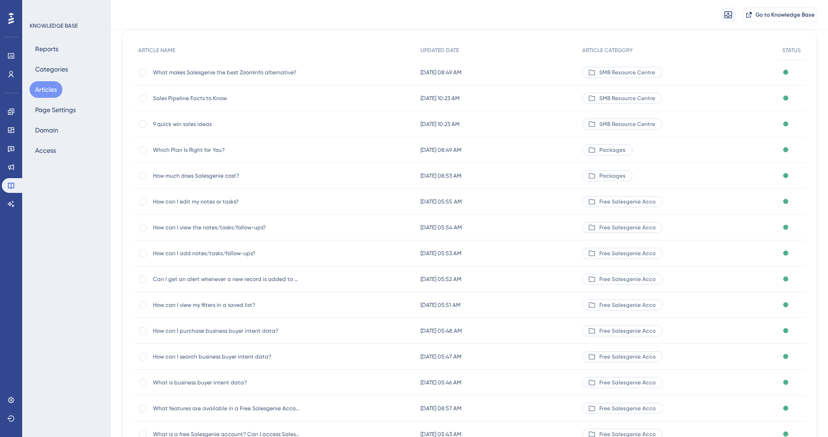
scroll to position [146, 0]
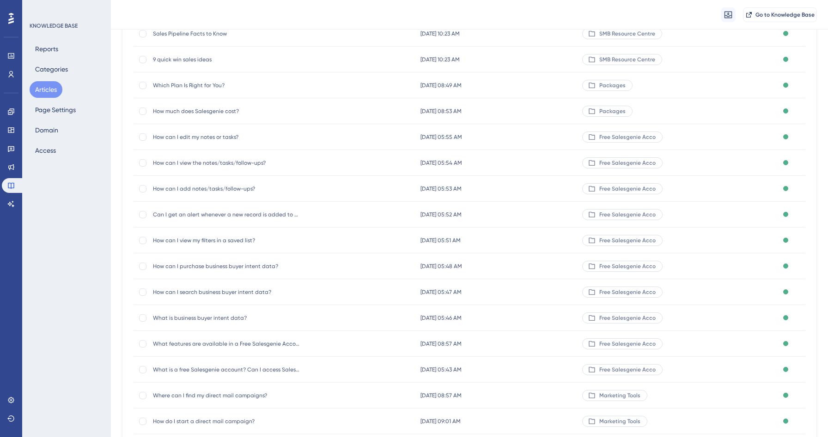
click at [265, 267] on span "How can I purchase business buyer intent data?" at bounding box center [227, 266] width 148 height 7
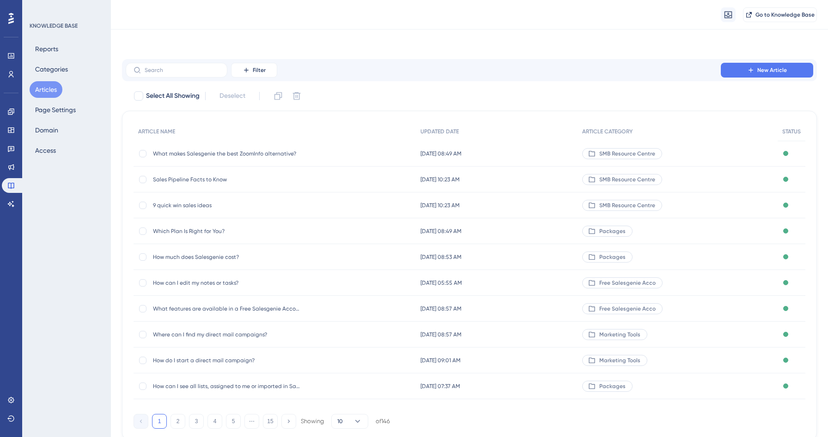
scroll to position [29, 0]
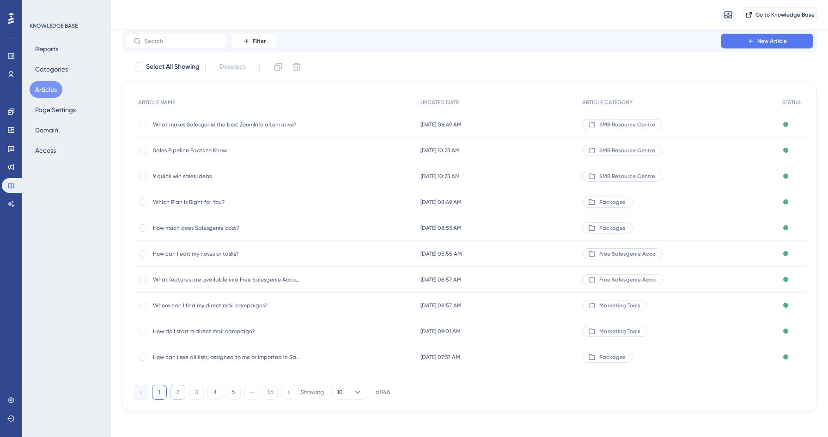
click at [179, 391] on button "2" at bounding box center [177, 392] width 15 height 15
